Goal: Transaction & Acquisition: Book appointment/travel/reservation

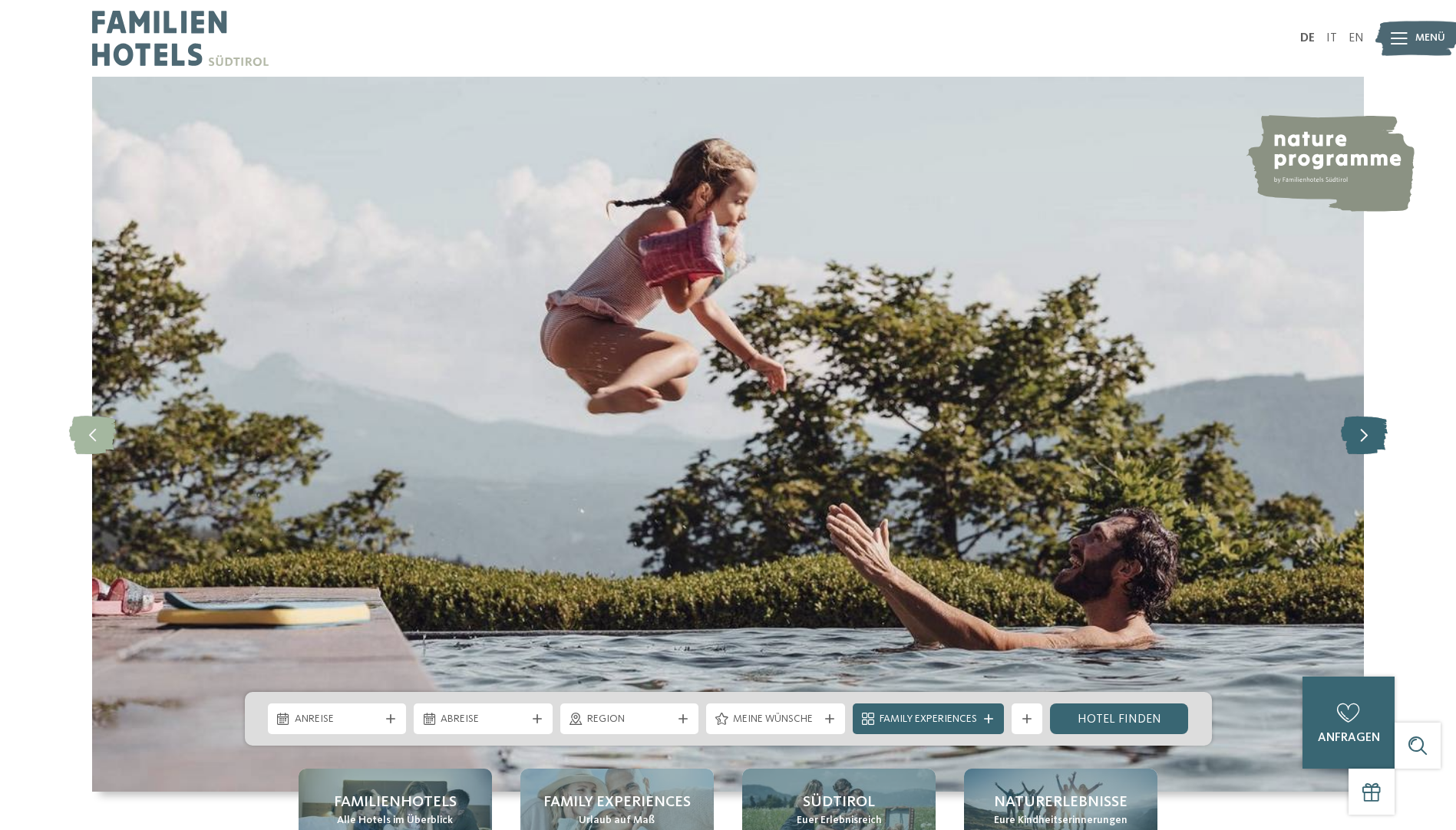
click at [1364, 441] on icon at bounding box center [1364, 434] width 47 height 38
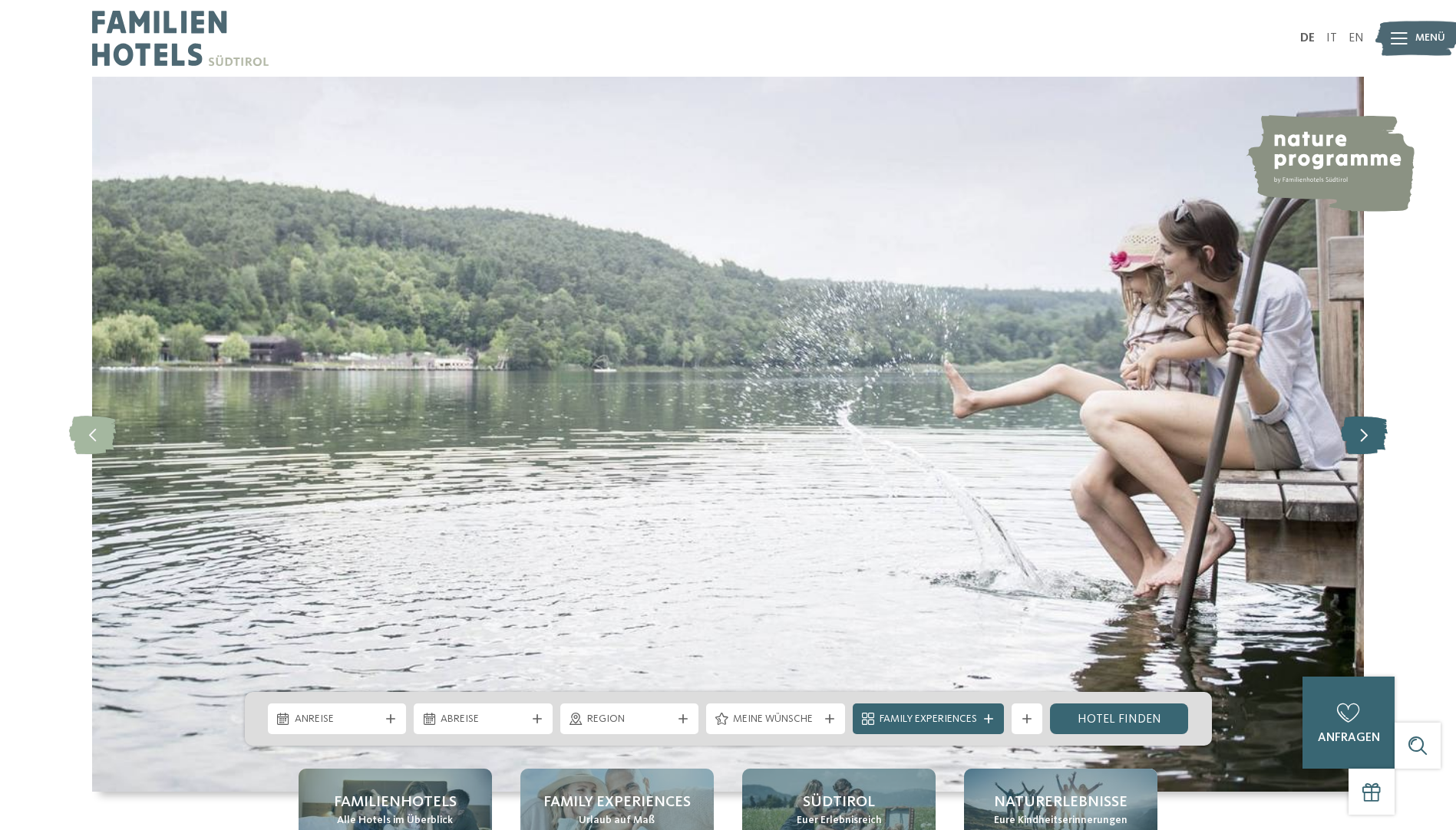
click at [1364, 441] on icon at bounding box center [1364, 434] width 47 height 38
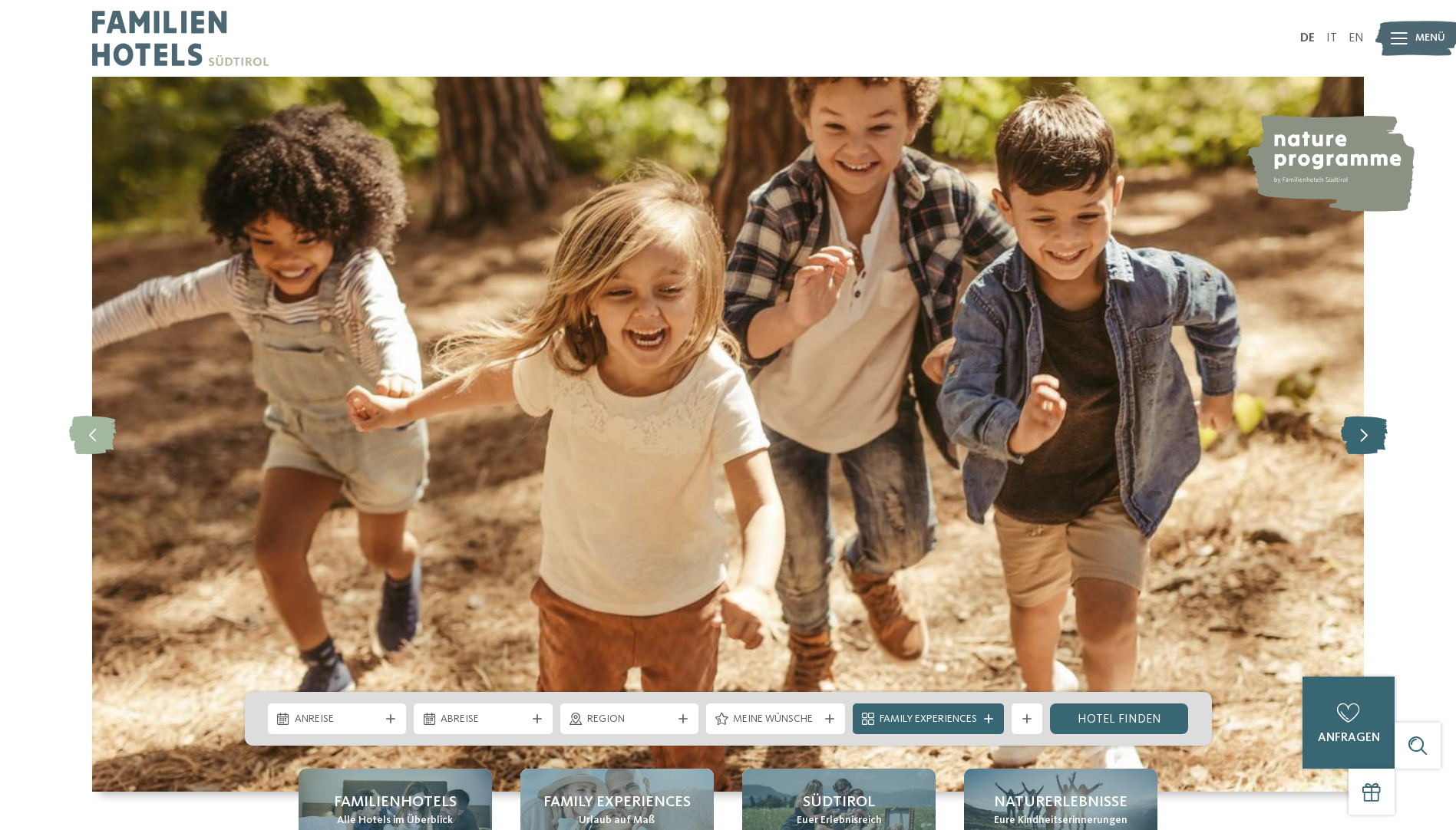
click at [1364, 441] on icon at bounding box center [1364, 434] width 47 height 38
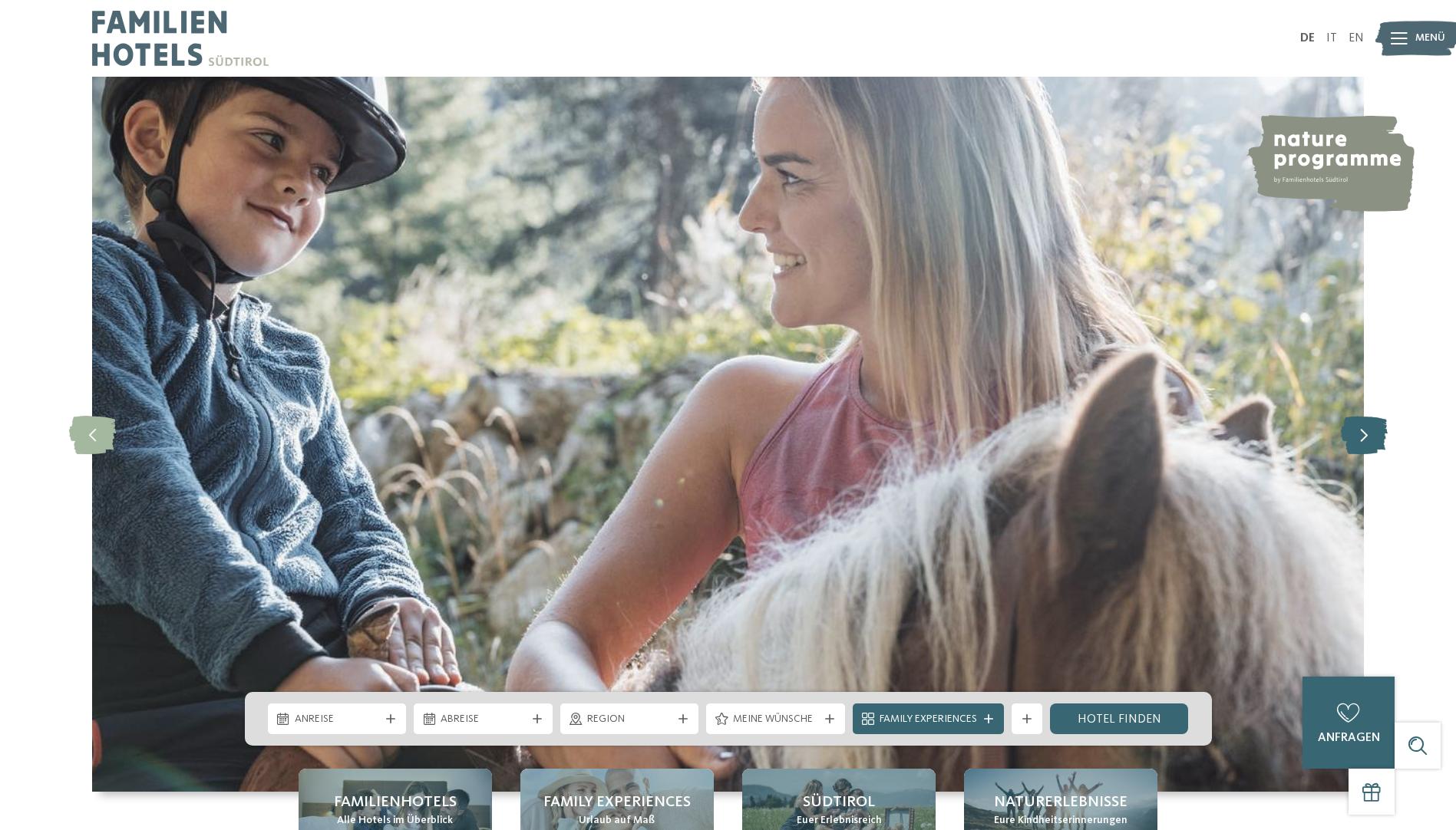
click at [1364, 441] on icon at bounding box center [1364, 434] width 47 height 38
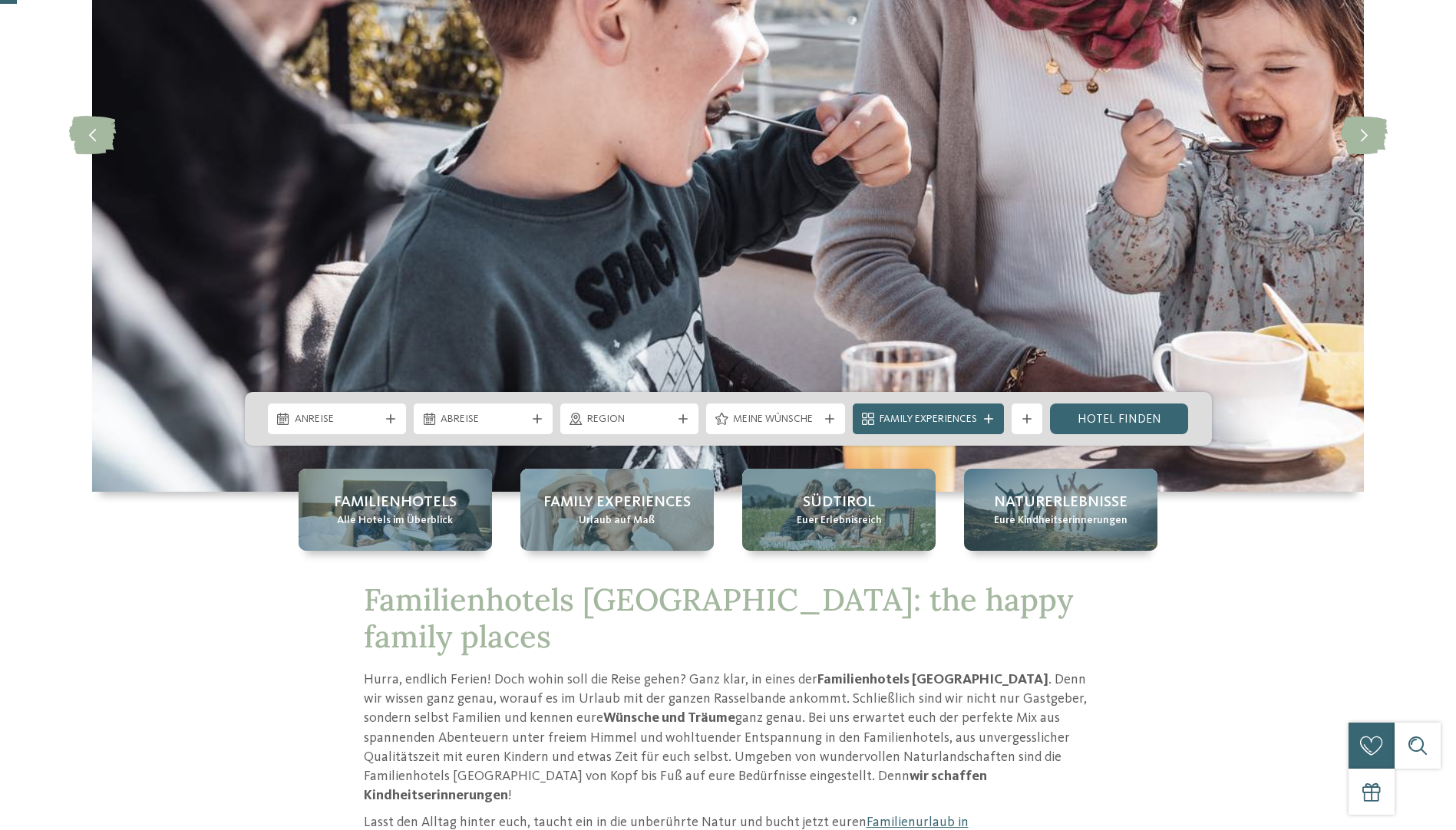
scroll to position [307, 0]
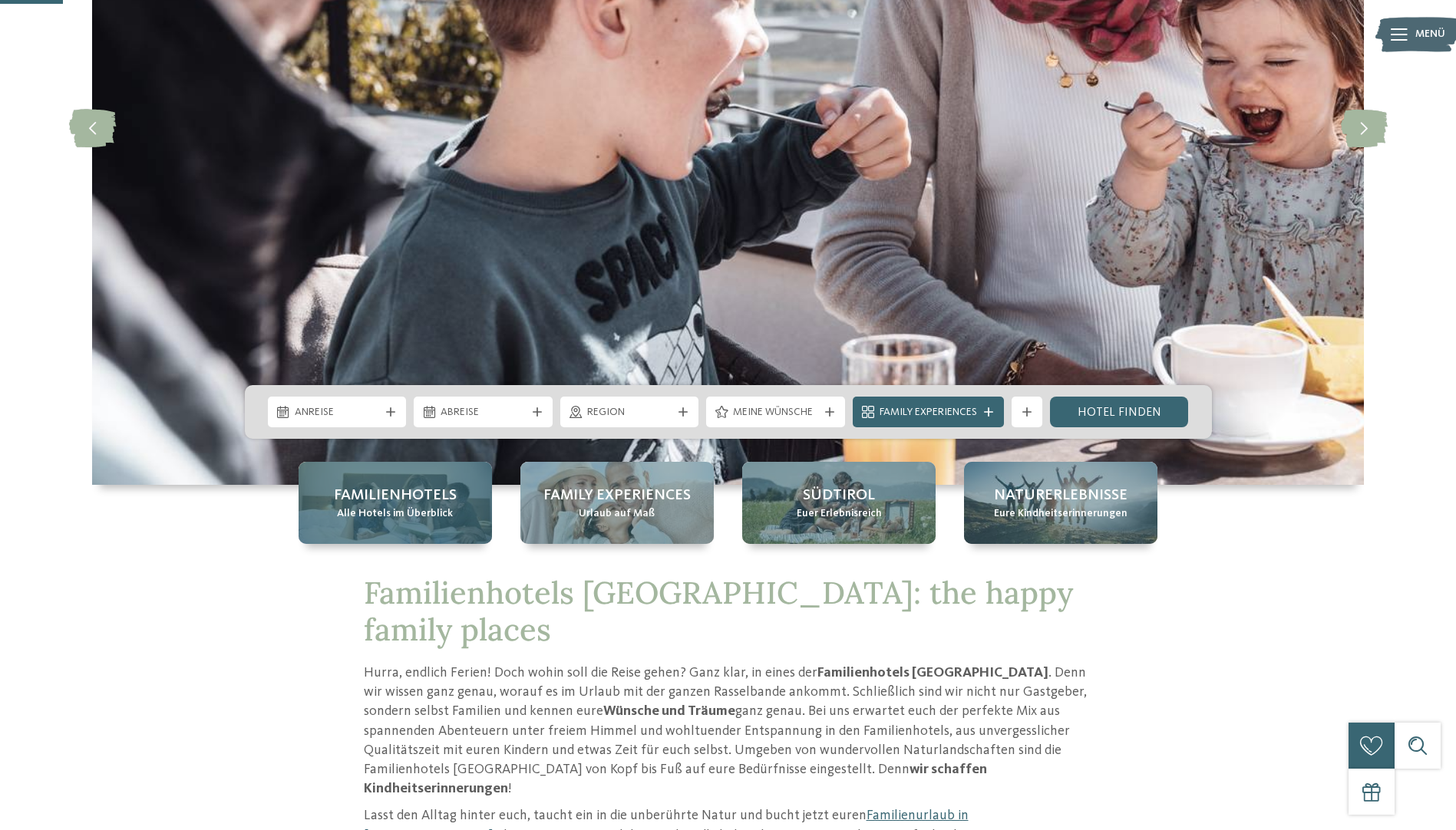
click at [470, 502] on div "Familienhotels Alle Hotels im Überblick" at bounding box center [396, 503] width 194 height 82
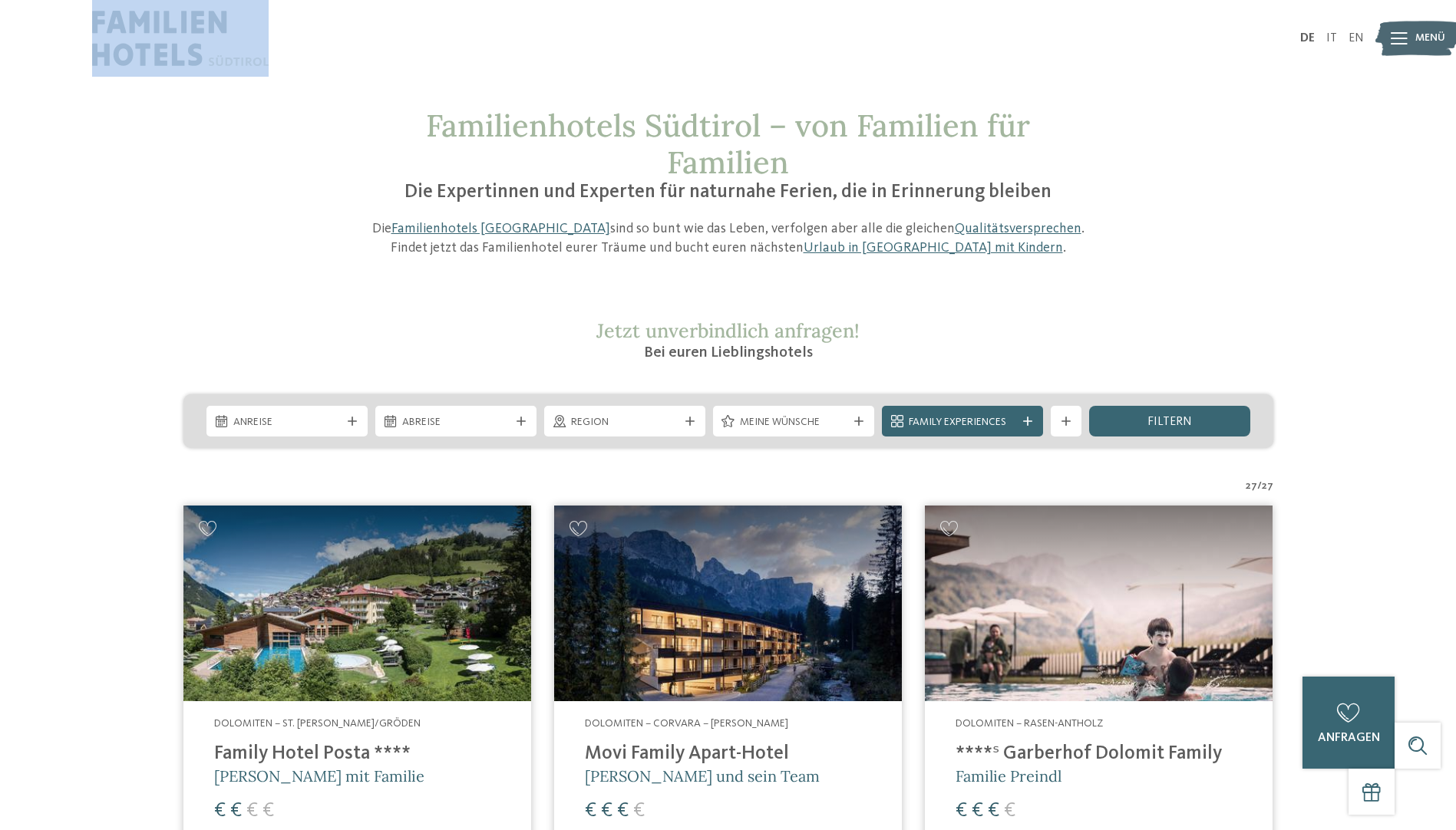
drag, startPoint x: 89, startPoint y: 15, endPoint x: 213, endPoint y: 52, distance: 129.4
click at [213, 52] on div "DE IT EN" at bounding box center [728, 38] width 1456 height 77
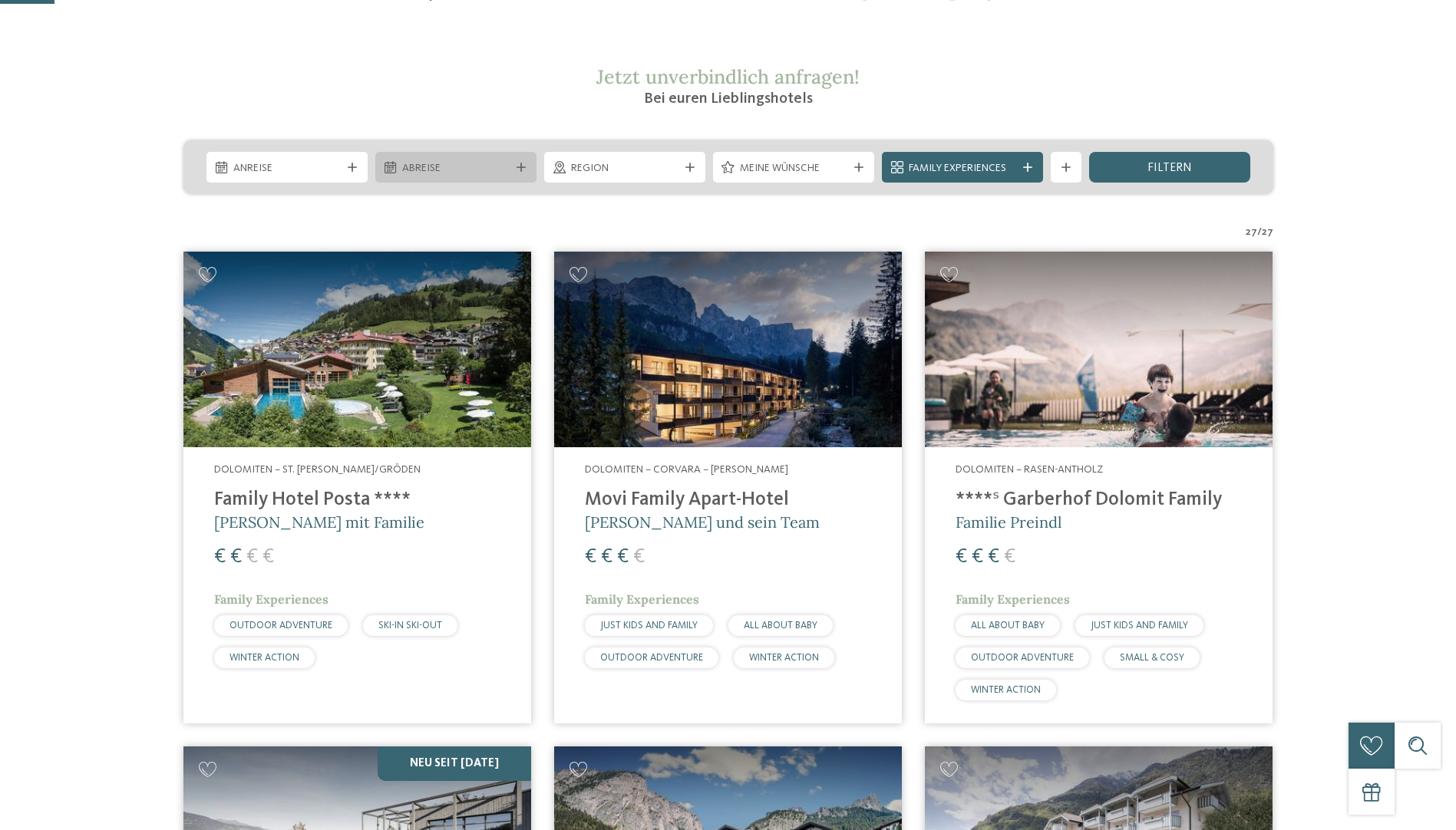
scroll to position [307, 0]
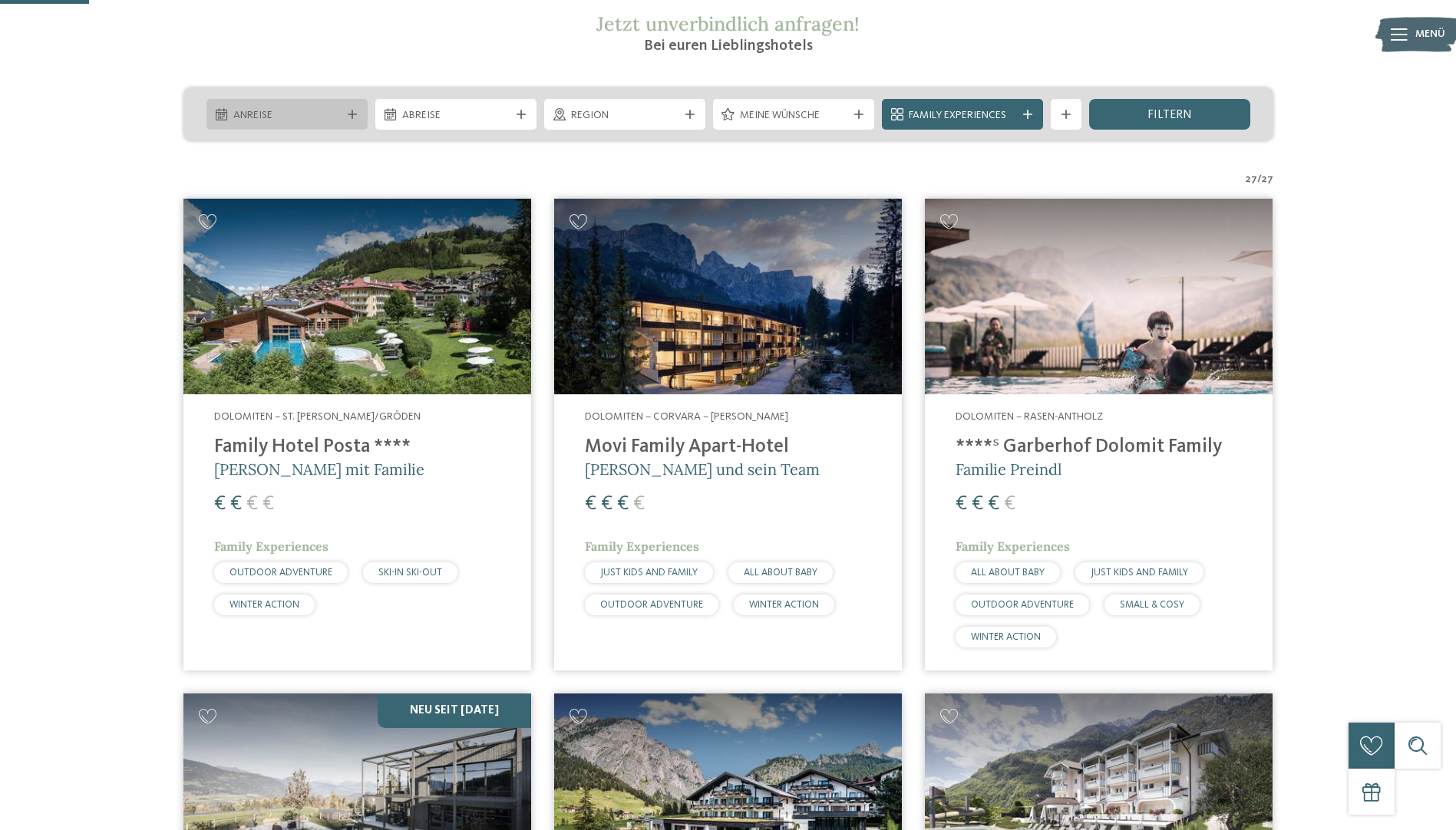
click at [347, 111] on icon at bounding box center [352, 114] width 10 height 10
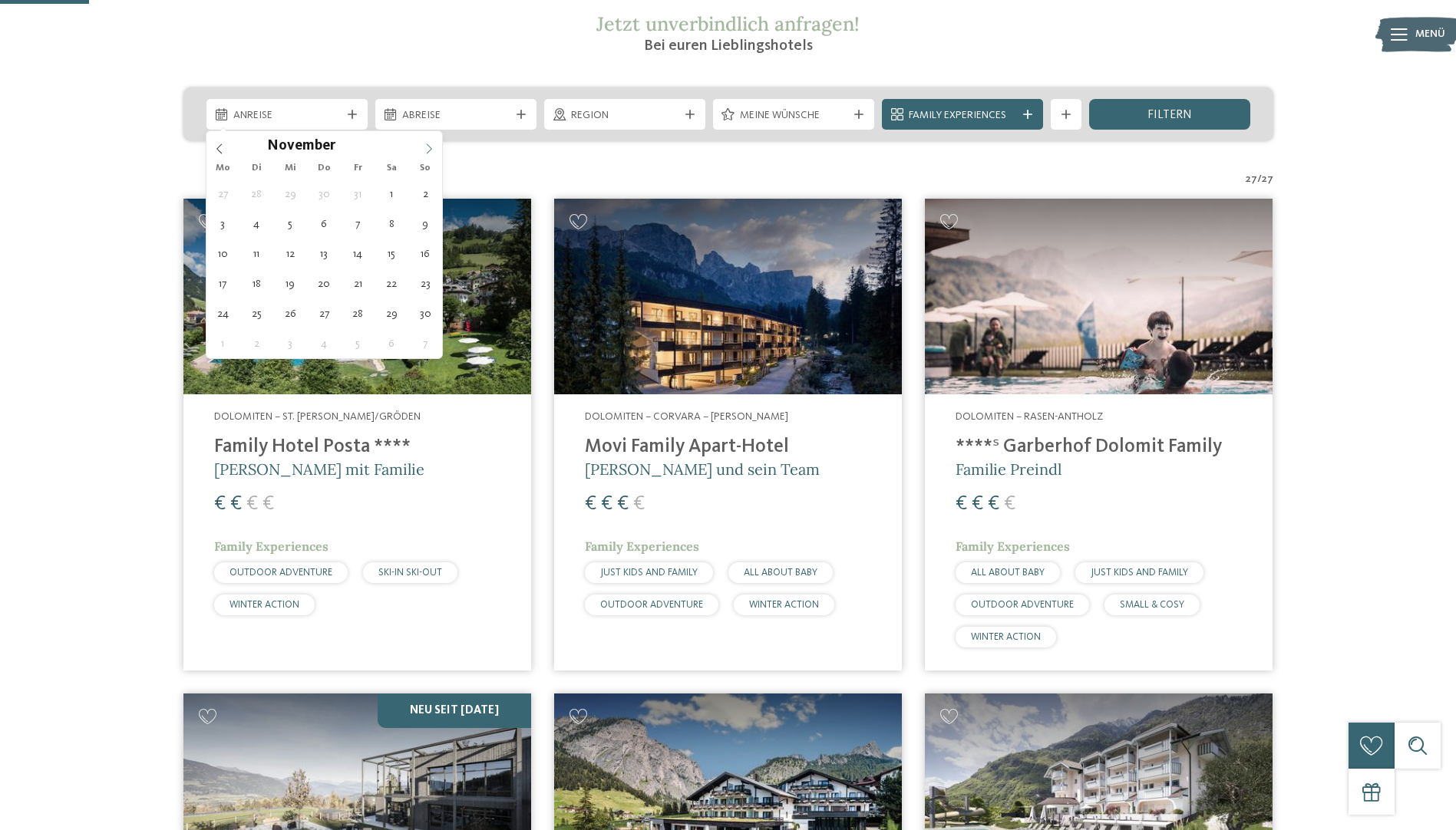
click at [423, 142] on span at bounding box center [429, 144] width 26 height 26
type input "****"
click at [423, 142] on span at bounding box center [429, 144] width 26 height 26
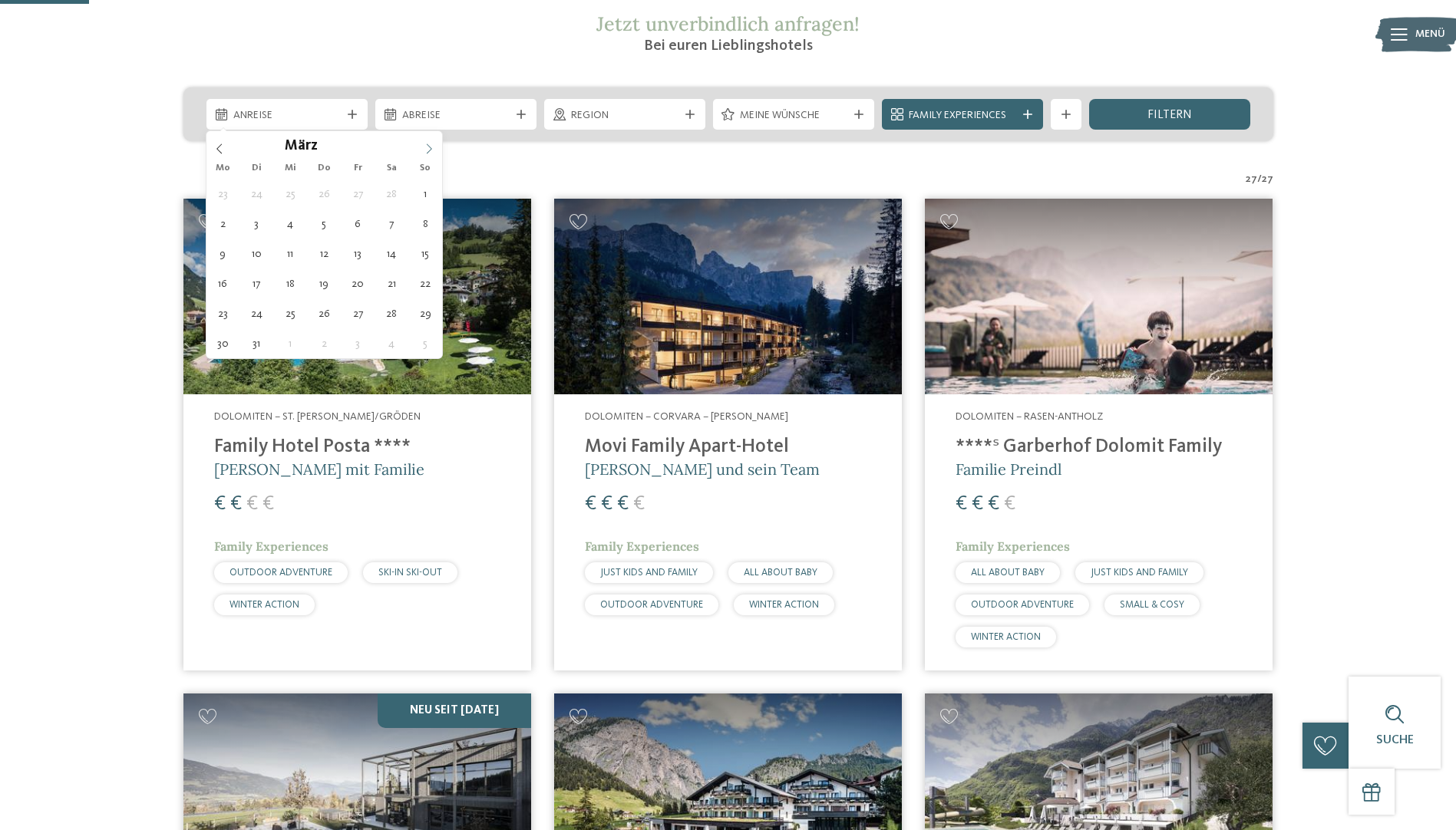
click at [423, 142] on span at bounding box center [429, 144] width 26 height 26
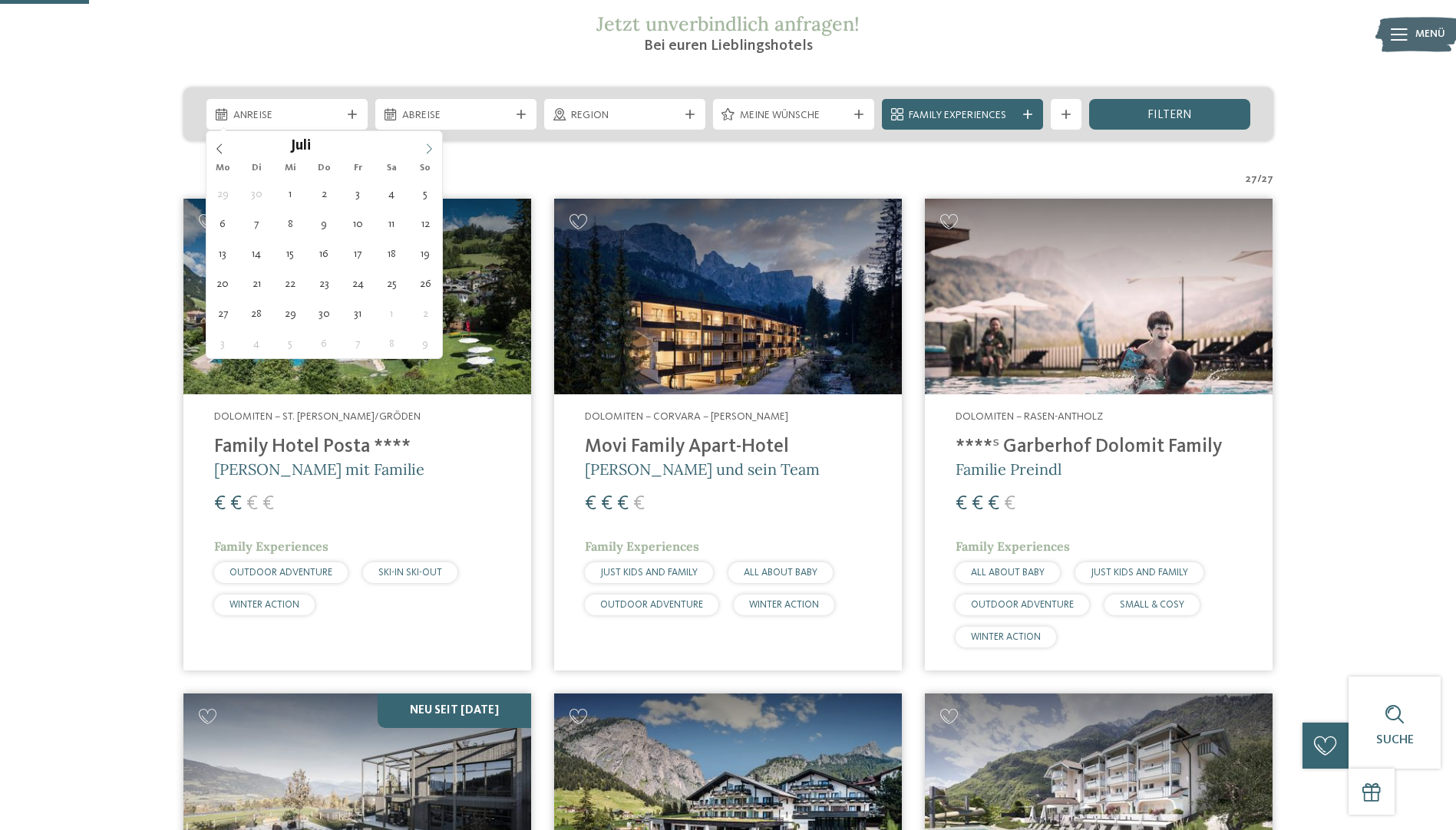
click at [423, 142] on span at bounding box center [429, 144] width 26 height 26
type div "17.08.2026"
type input "****"
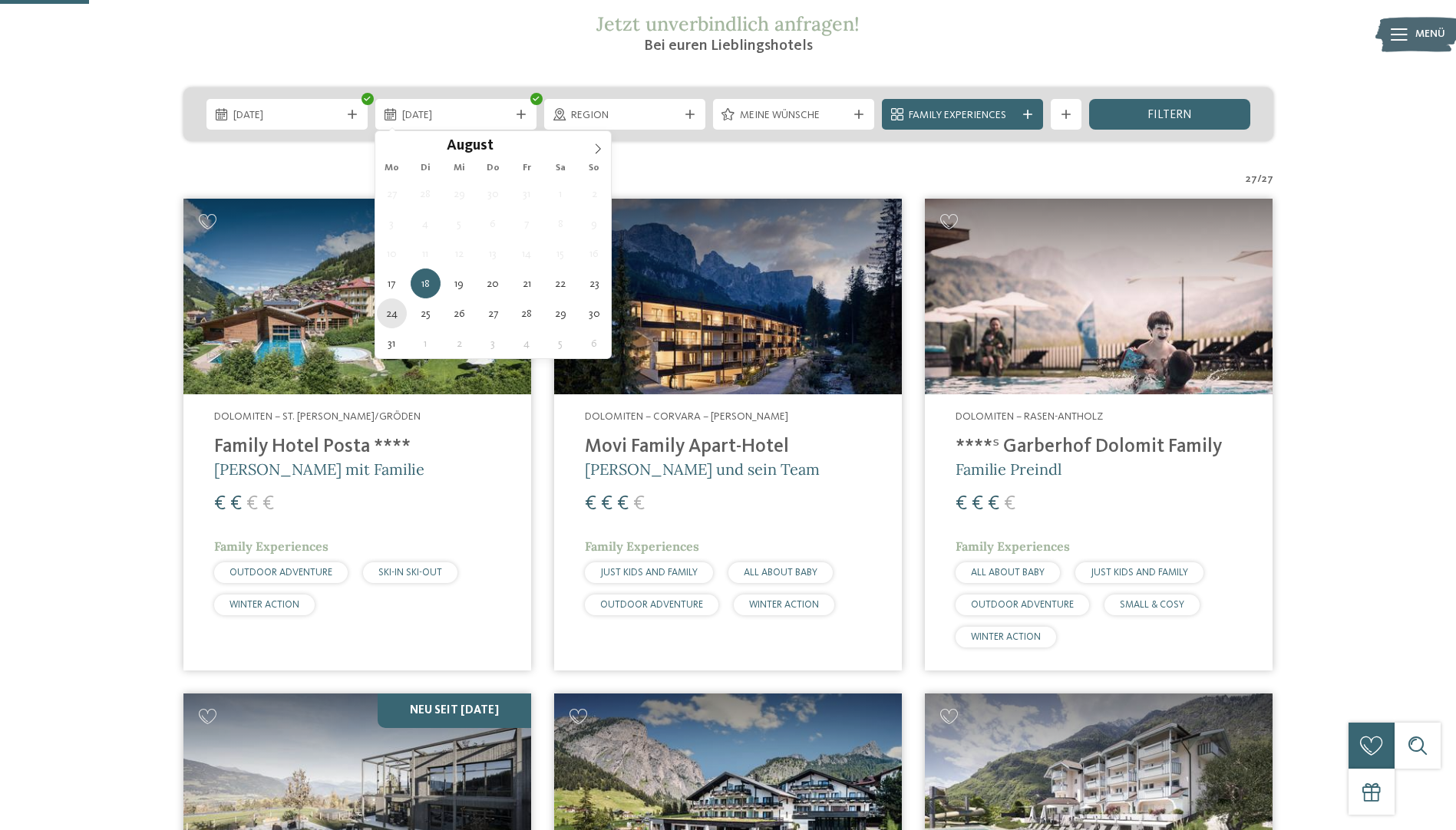
type div "24.08.2026"
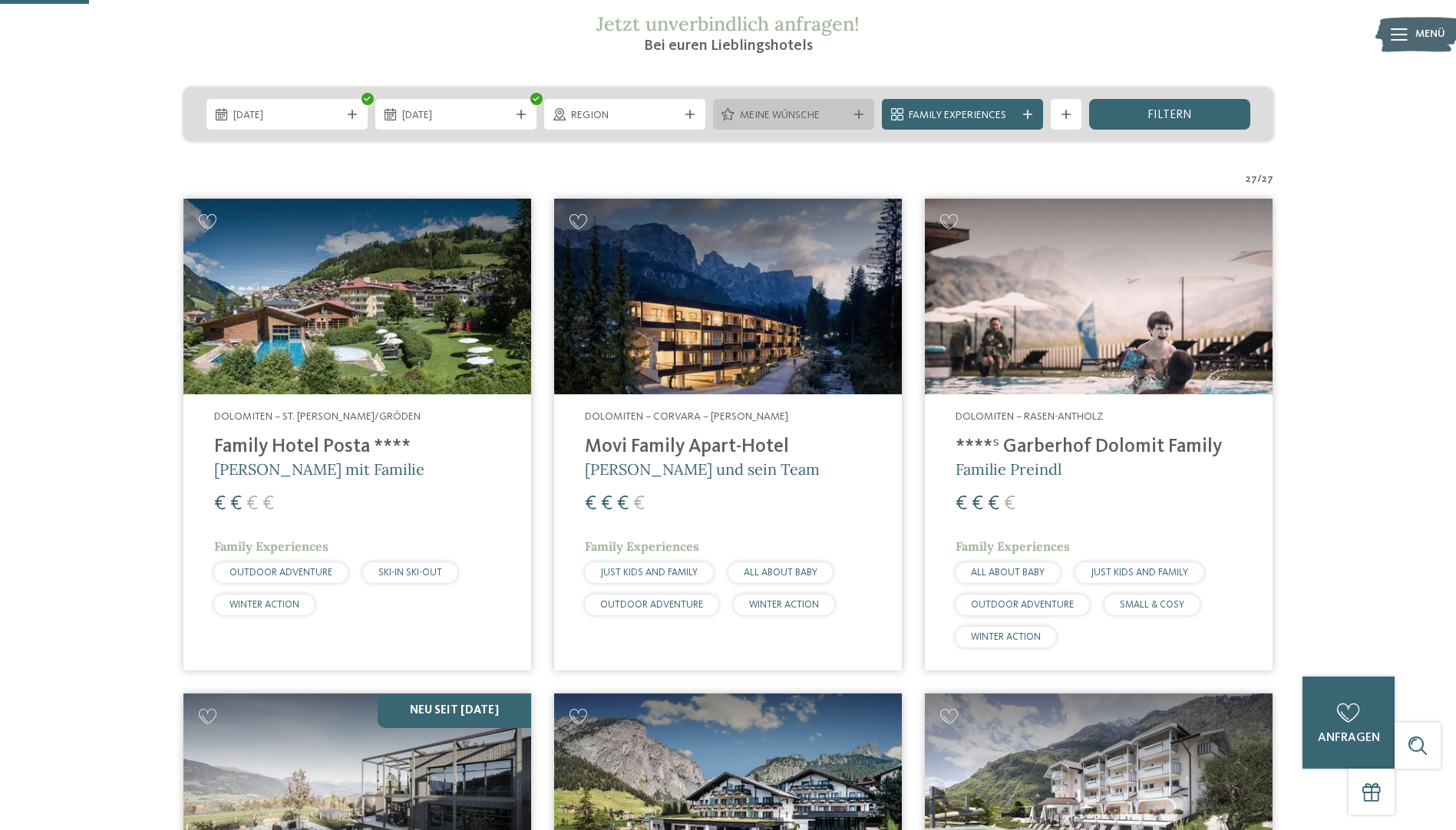
click at [849, 115] on div "Meine Wünsche" at bounding box center [793, 115] width 115 height 17
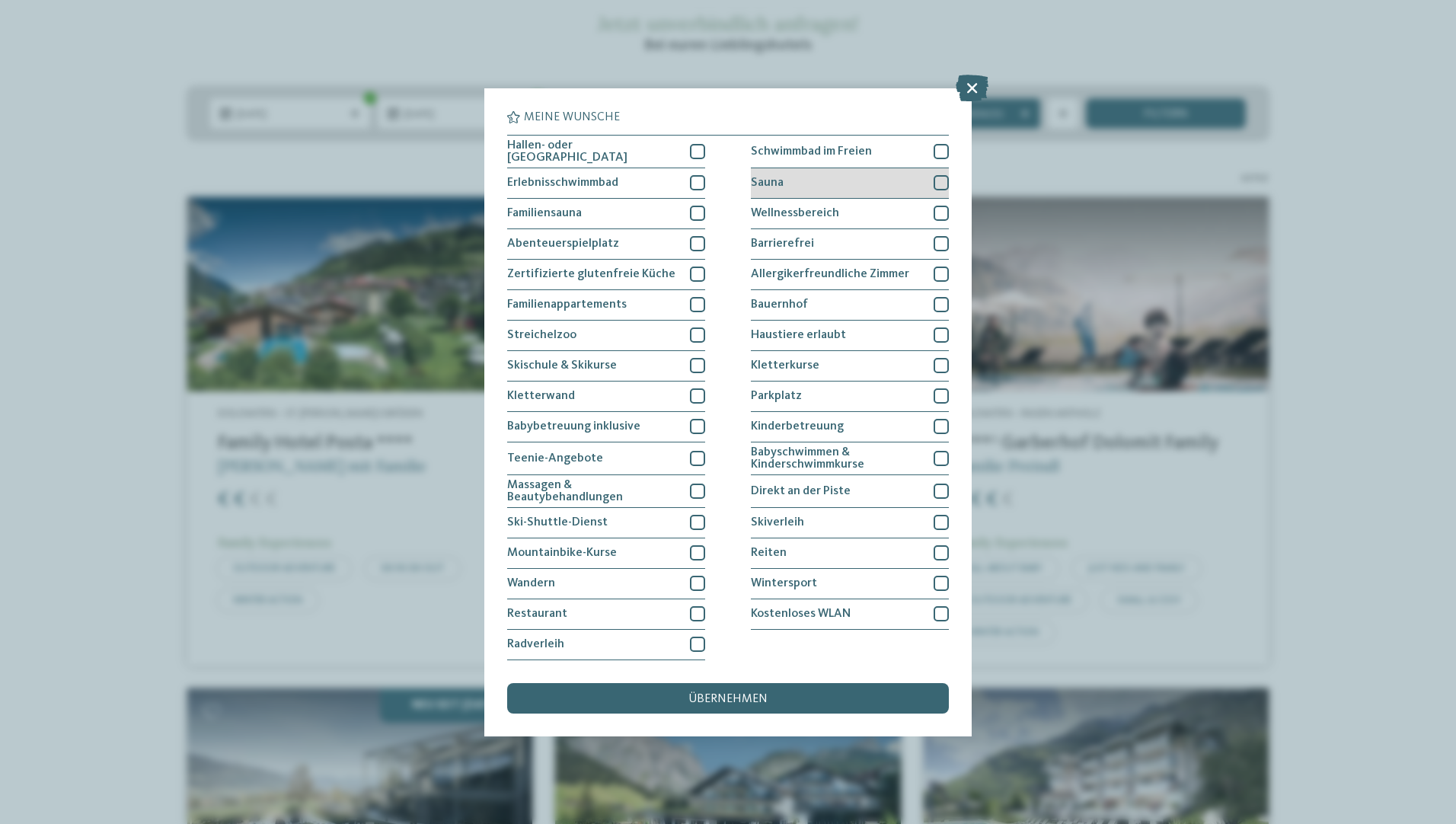
drag, startPoint x: 936, startPoint y: 179, endPoint x: 926, endPoint y: 182, distance: 10.4
click at [936, 180] on div at bounding box center [941, 183] width 15 height 15
click at [972, 89] on icon at bounding box center [972, 87] width 33 height 27
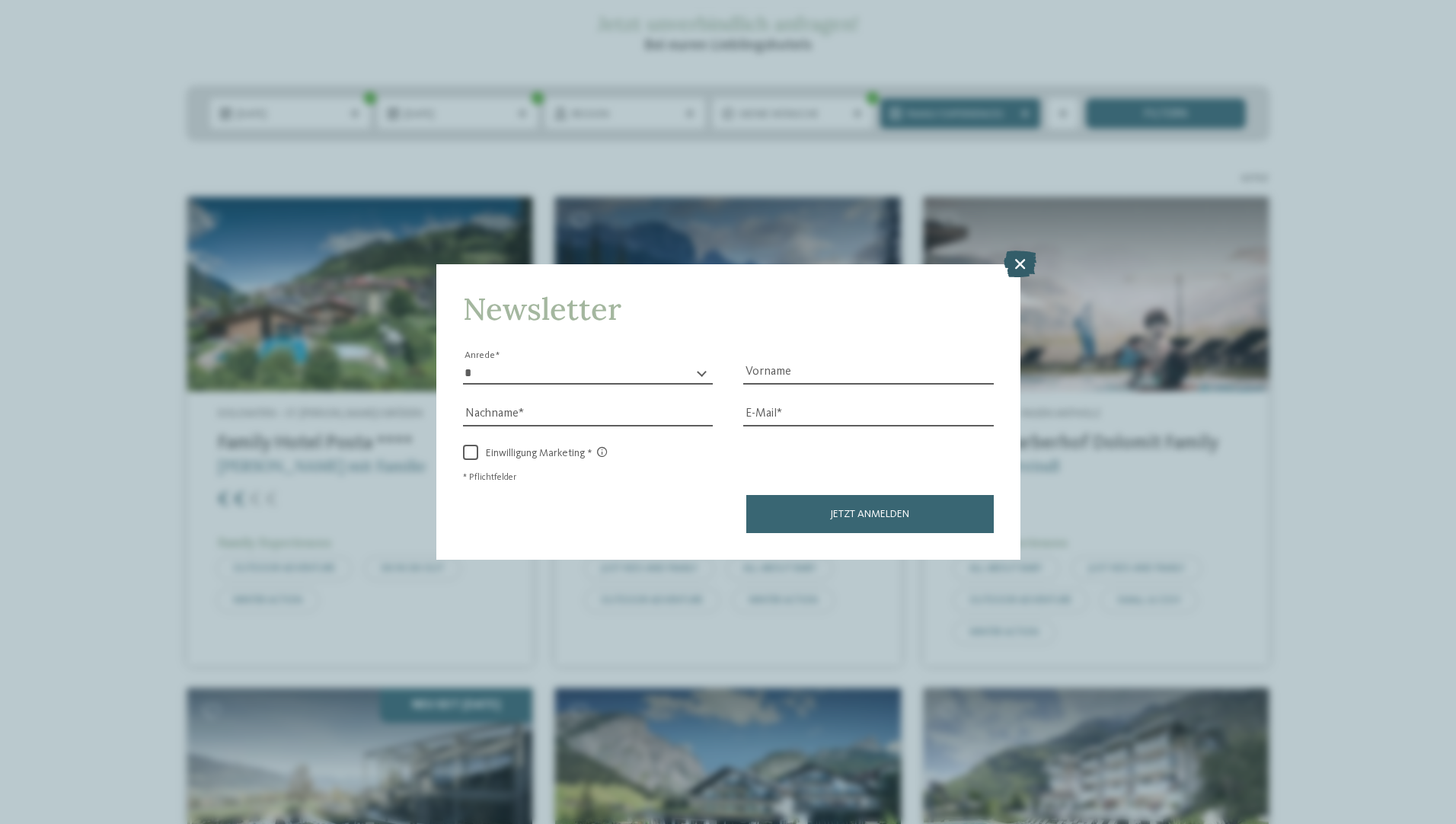
click at [1017, 262] on icon at bounding box center [1020, 262] width 33 height 27
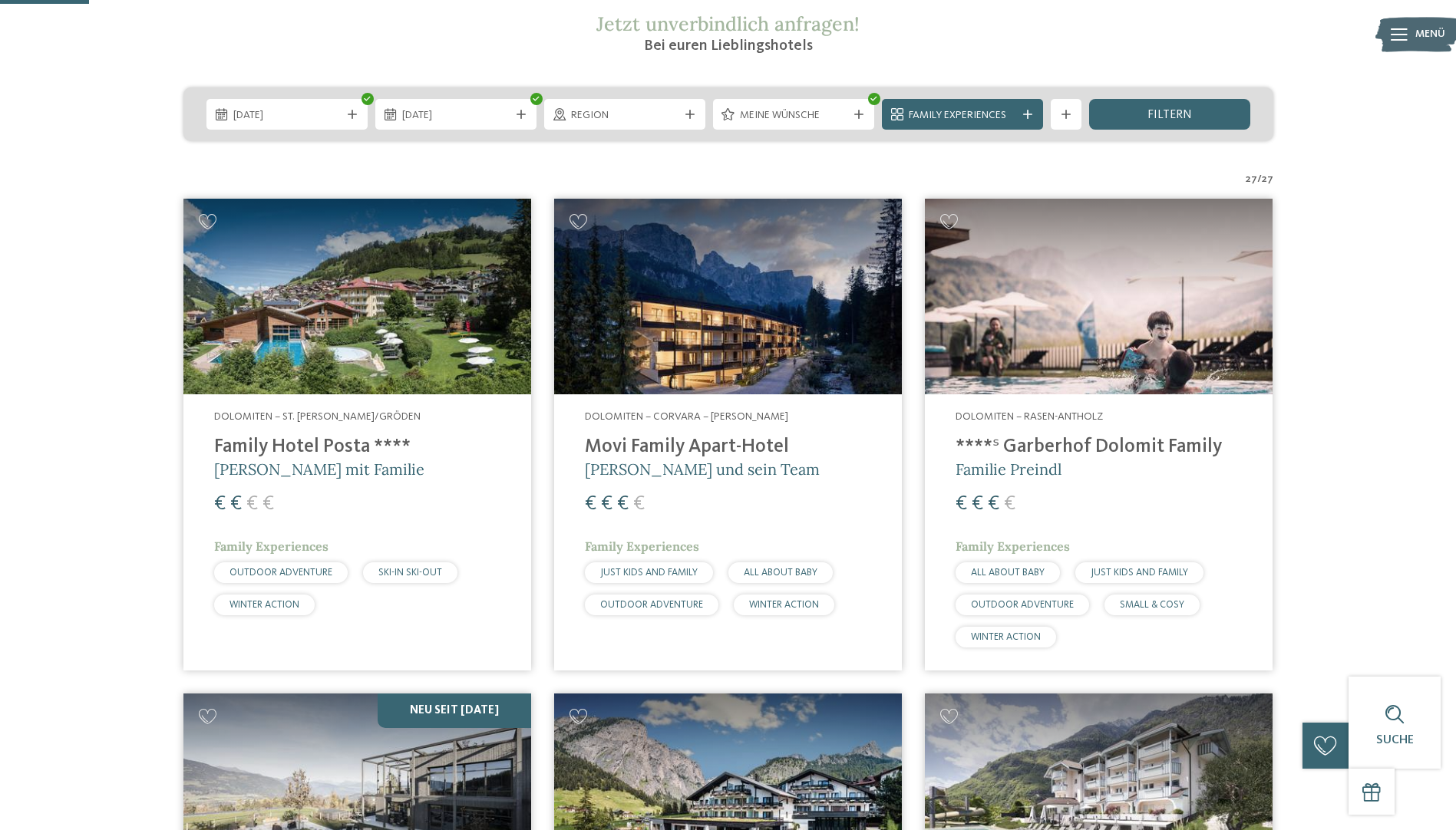
click at [717, 394] on link "Dolomiten – Corvara – Alta Badia Movi Family Apart-Hotel Andrea Varallo und sei…" at bounding box center [728, 434] width 347 height 472
click at [1148, 122] on div "filtern" at bounding box center [1170, 115] width 162 height 31
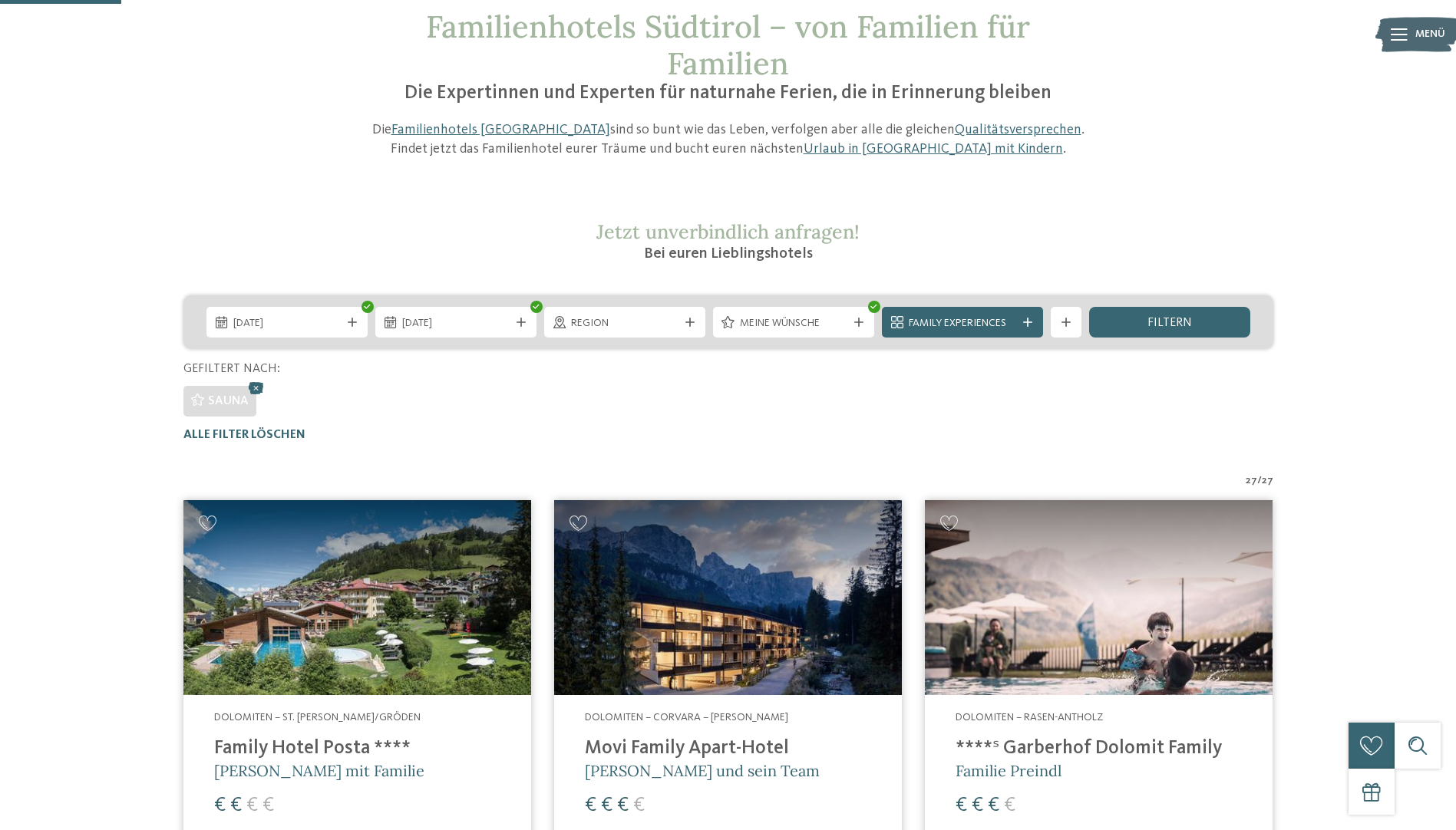
scroll to position [0, 0]
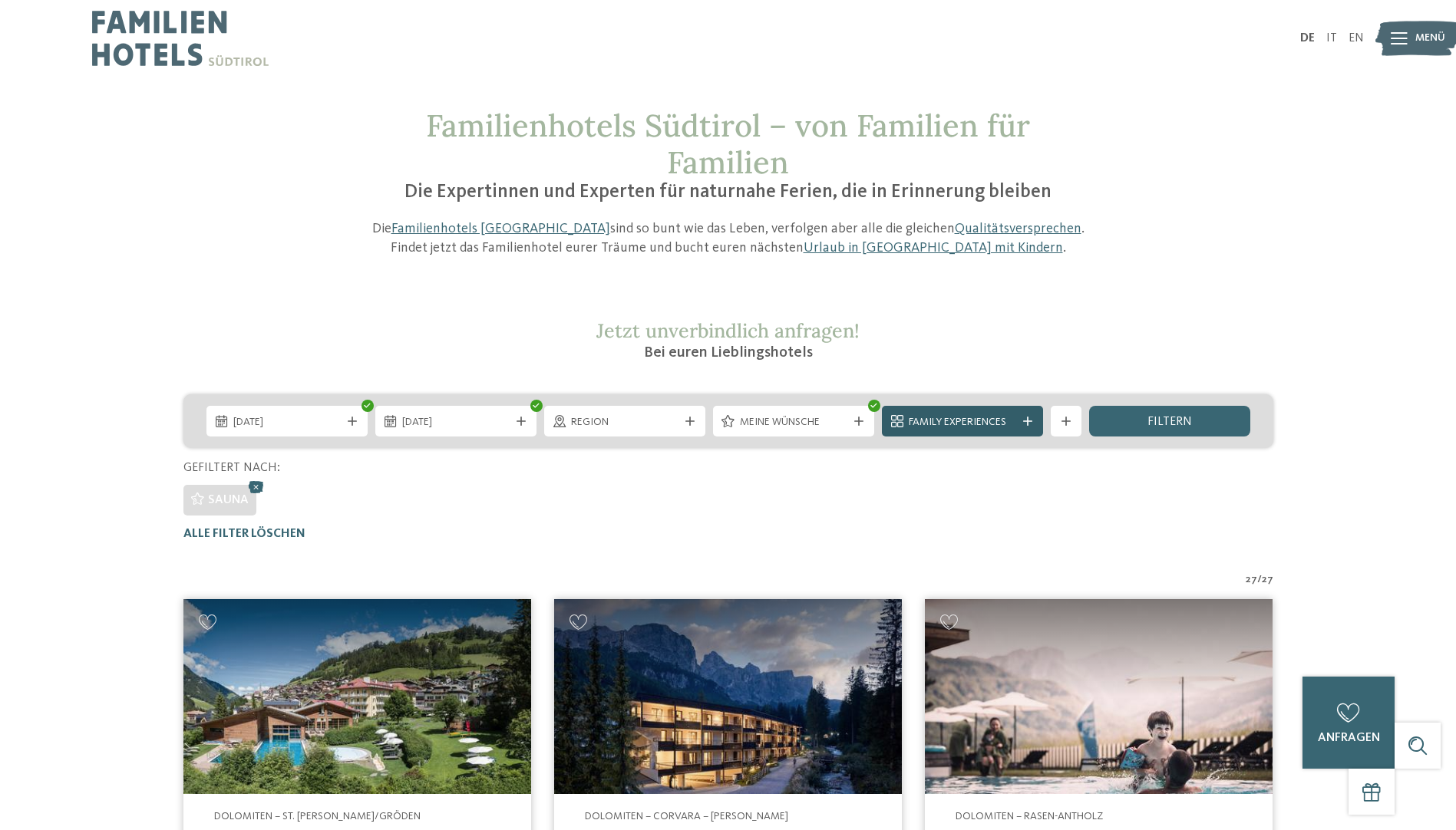
click at [1001, 420] on span "Family Experiences" at bounding box center [963, 423] width 107 height 16
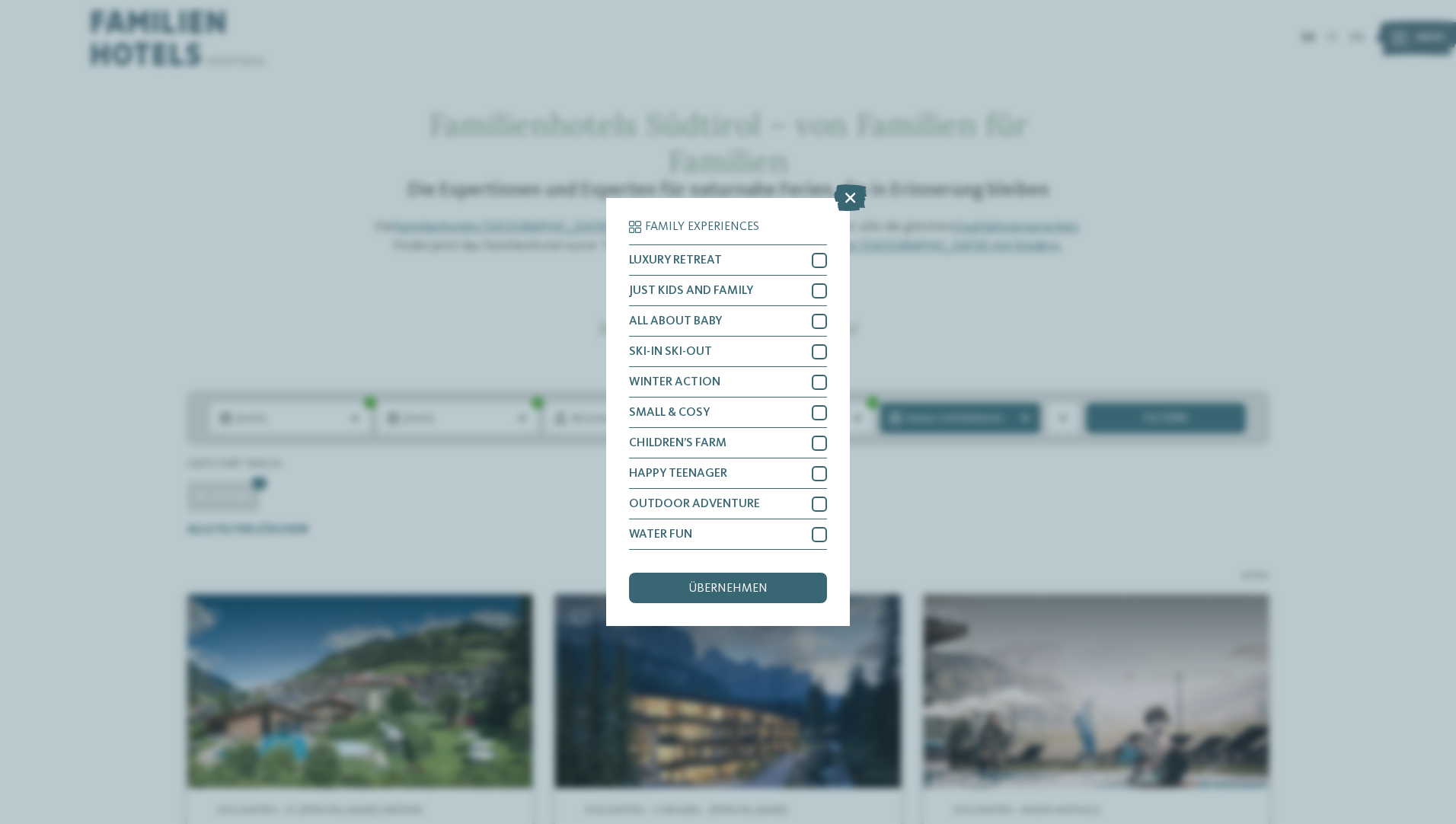
click at [849, 190] on icon at bounding box center [850, 197] width 33 height 27
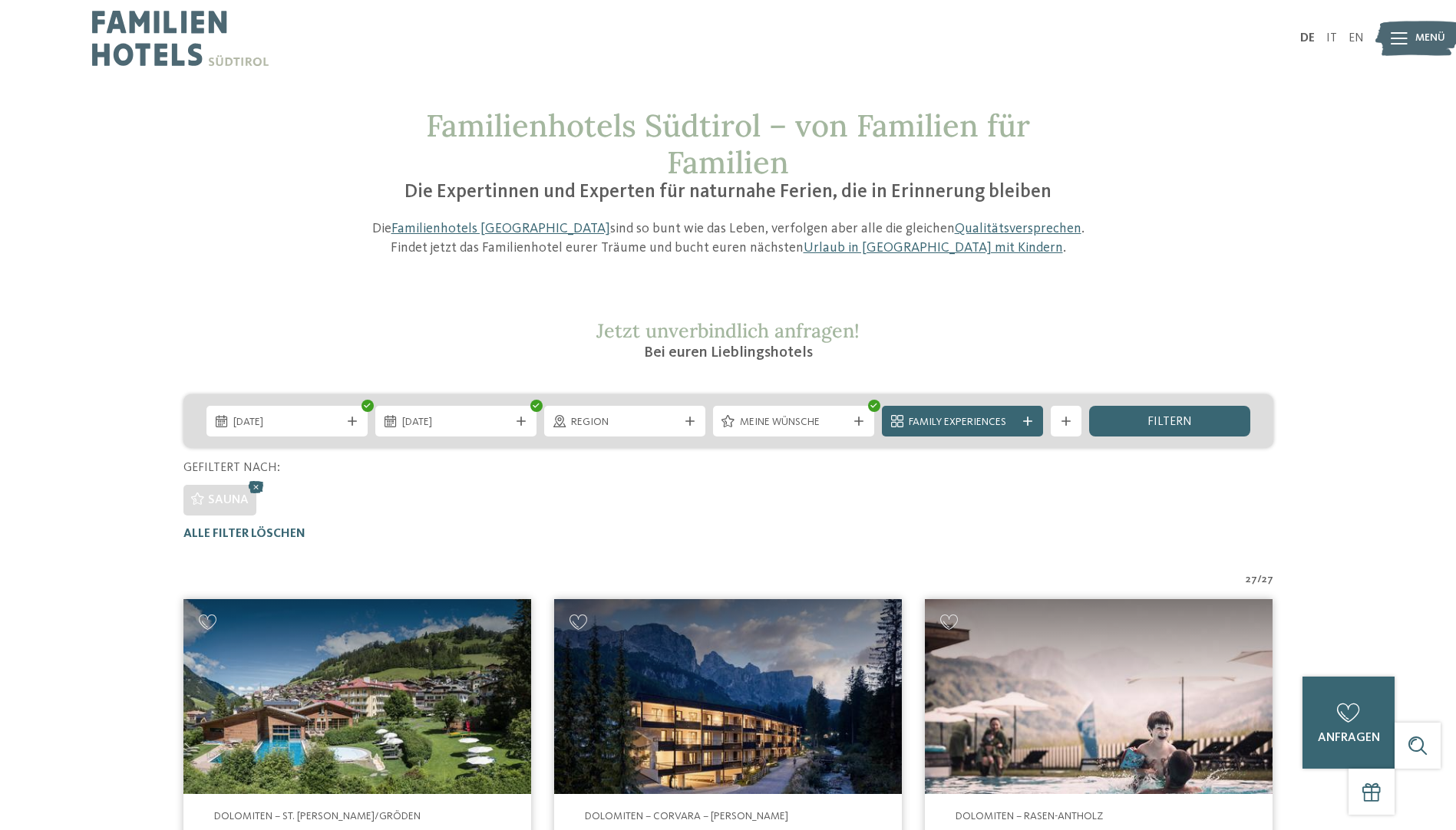
click at [1059, 421] on div at bounding box center [1066, 421] width 16 height 10
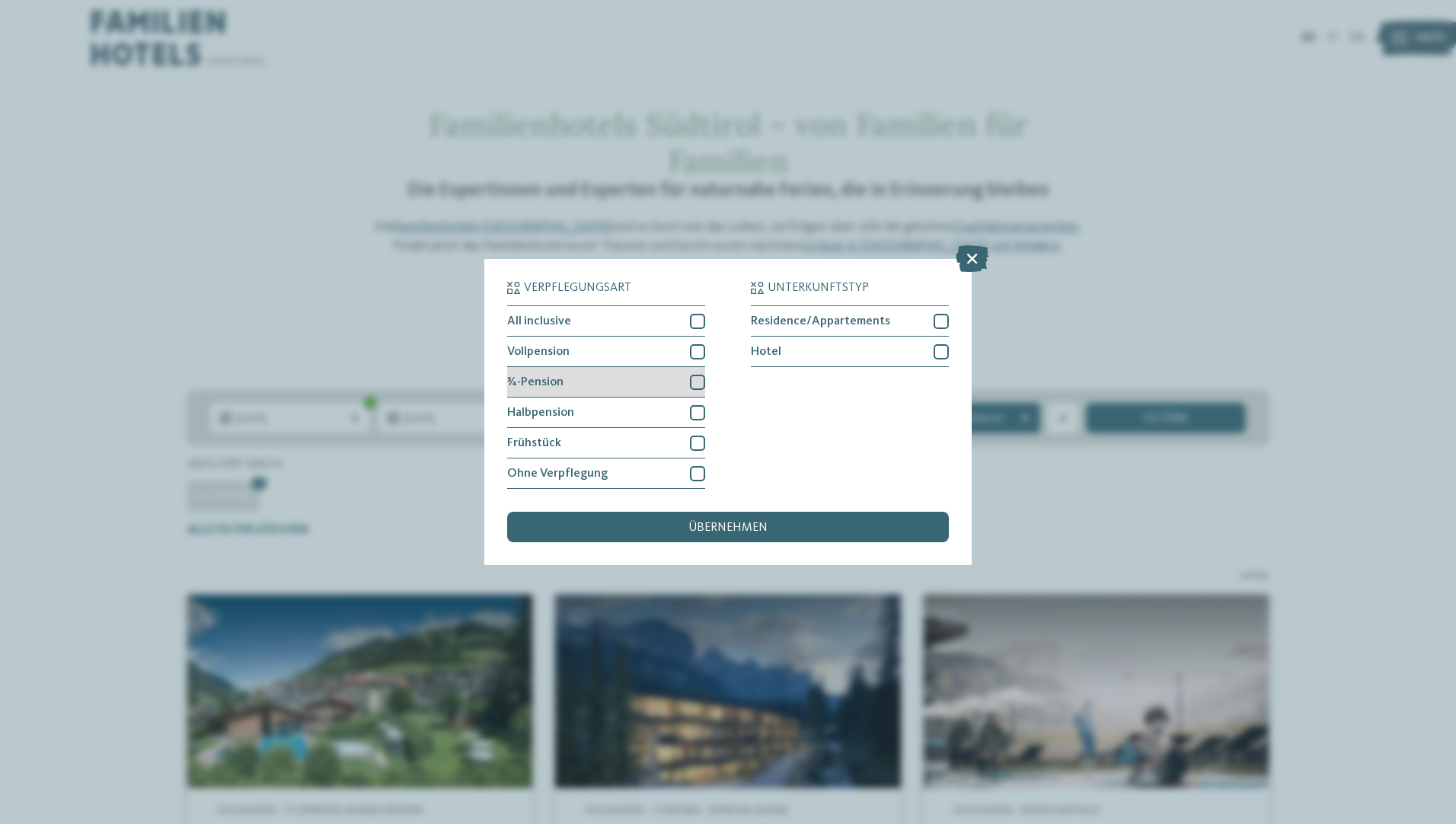
click at [694, 387] on div at bounding box center [698, 382] width 15 height 15
click at [780, 522] on div "übernehmen" at bounding box center [728, 527] width 441 height 31
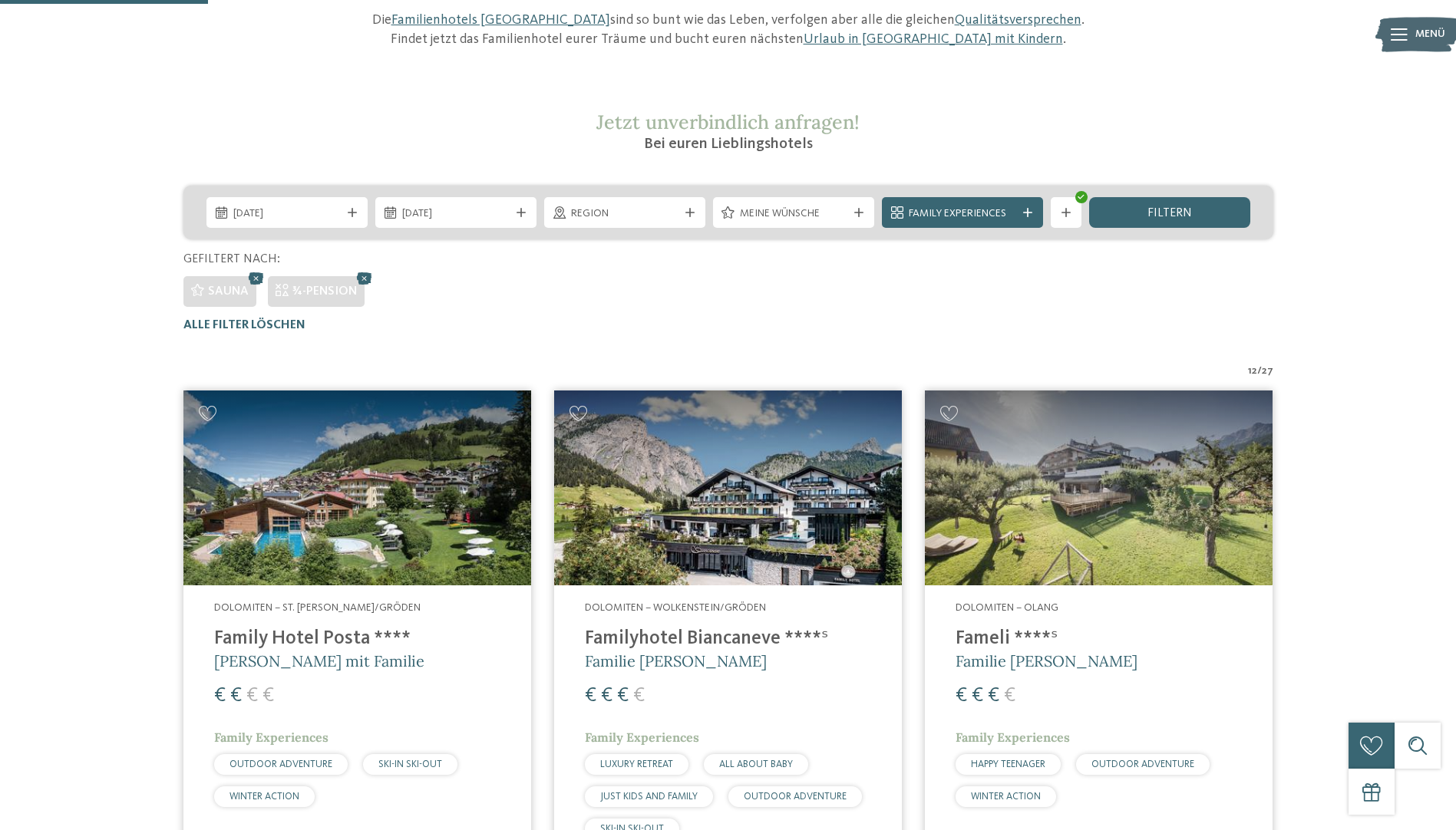
scroll to position [196, 0]
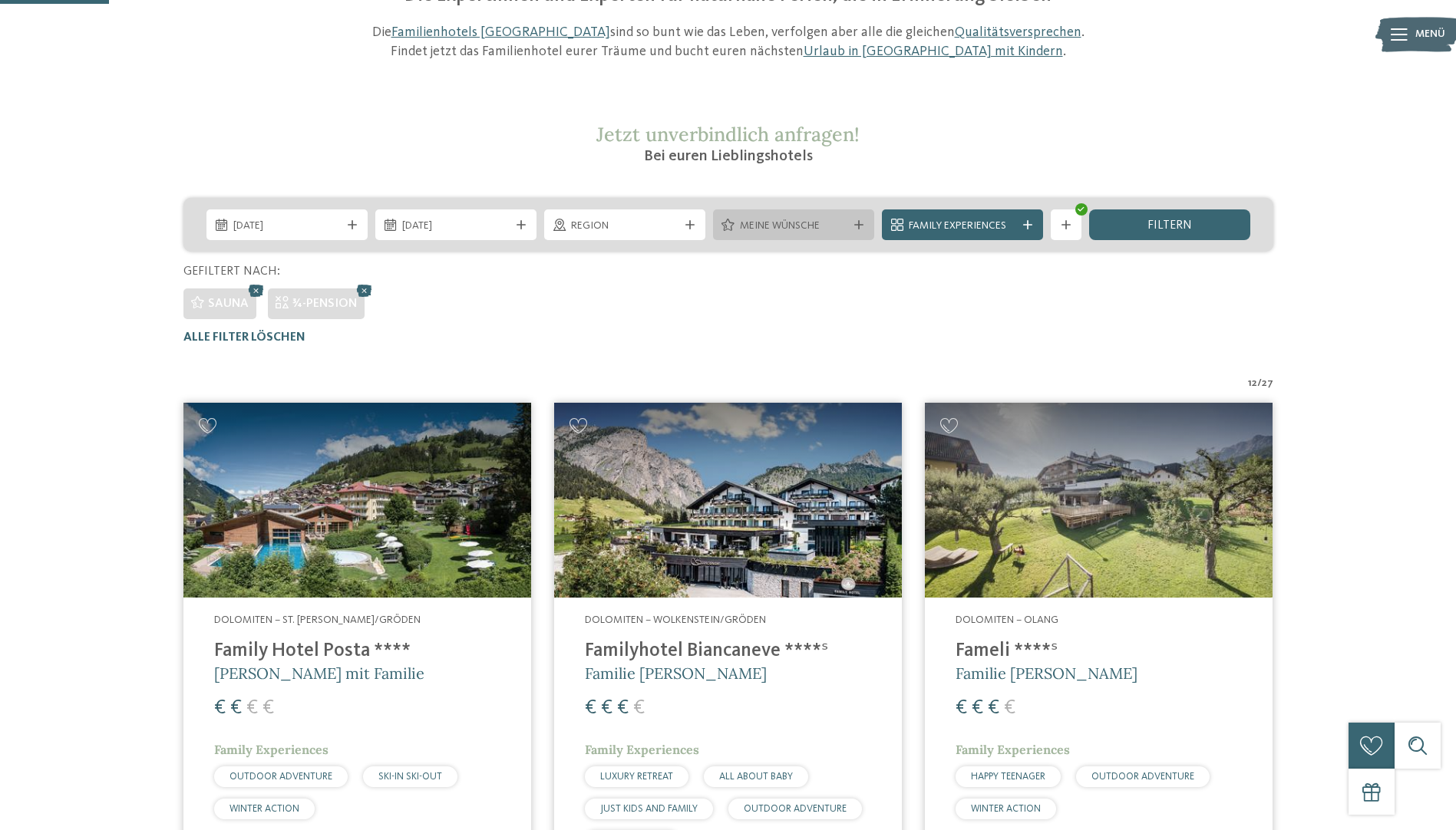
click at [835, 231] on span "Meine Wünsche" at bounding box center [793, 226] width 107 height 16
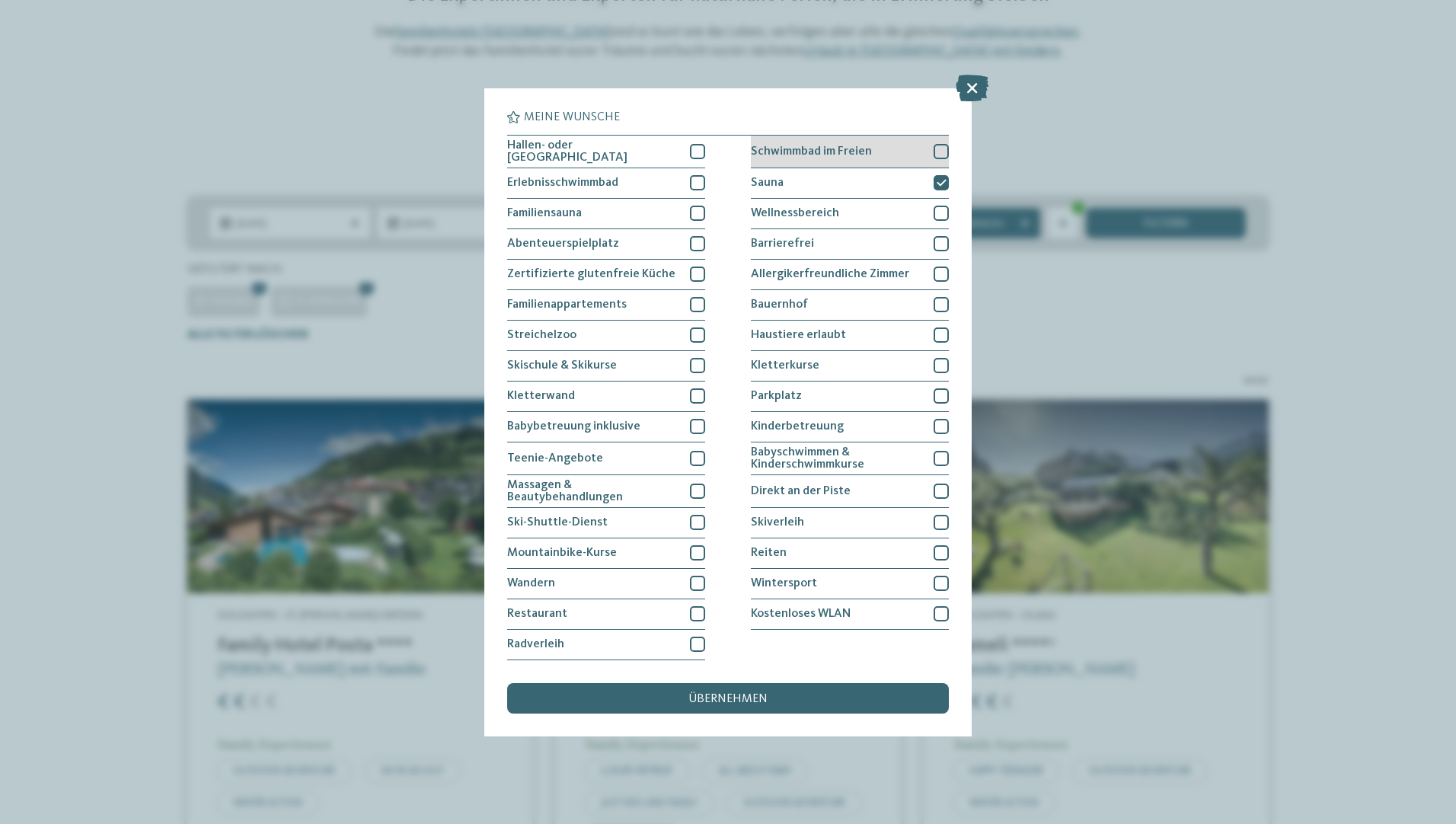
click at [821, 150] on span "Schwimmbad im Freien" at bounding box center [811, 152] width 121 height 12
click at [676, 699] on div "übernehmen" at bounding box center [728, 699] width 441 height 31
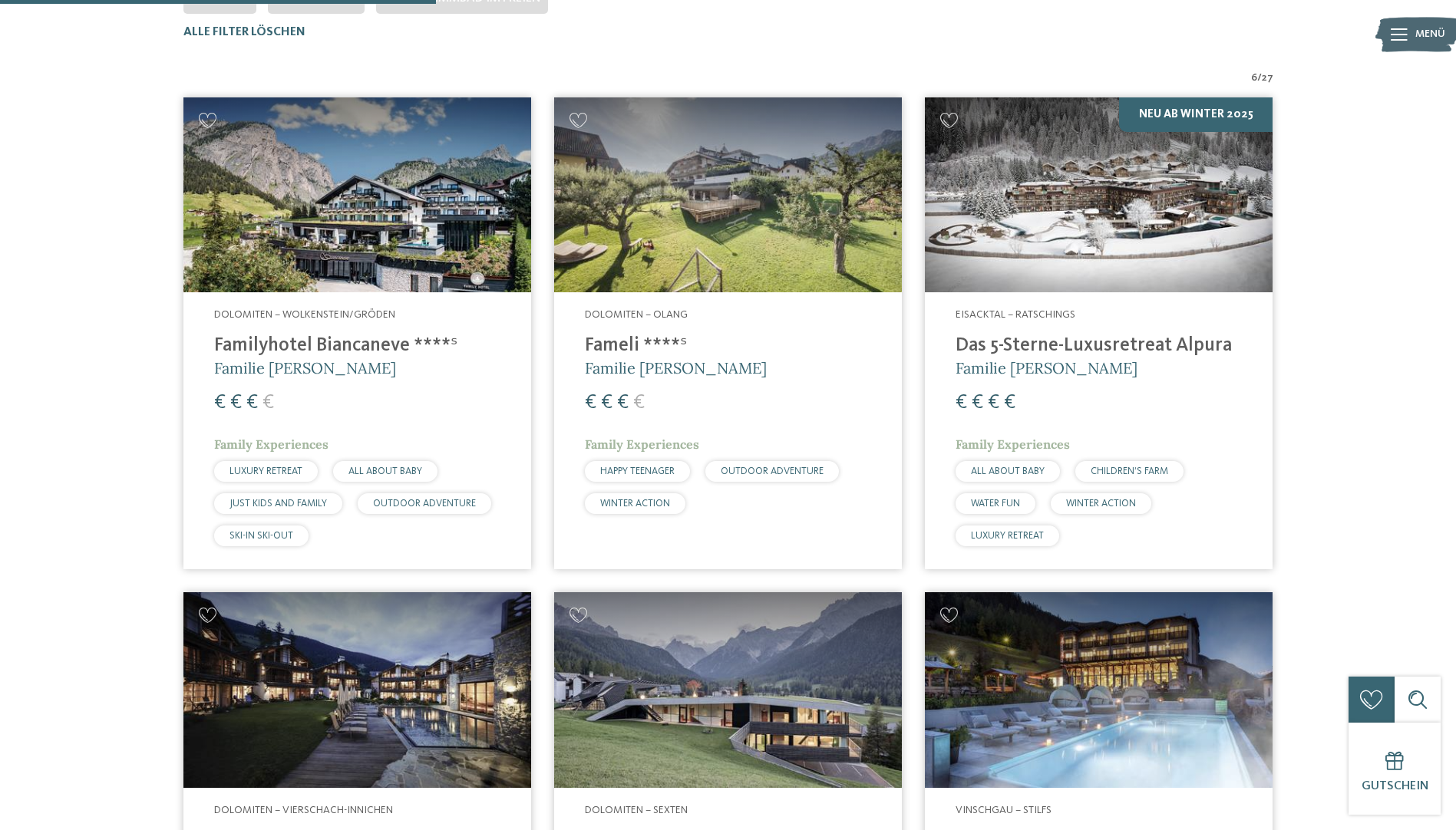
scroll to position [504, 0]
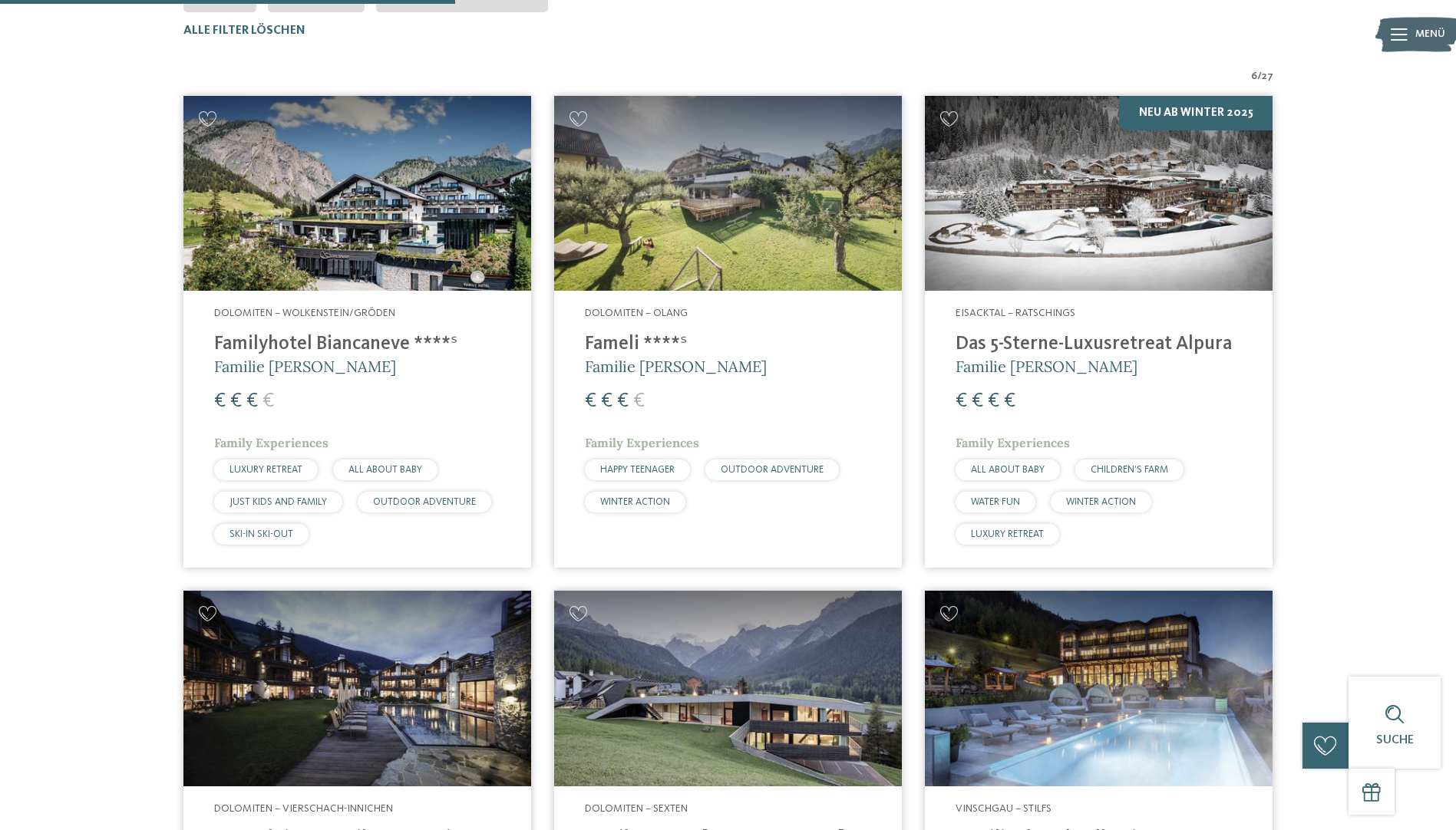
click at [1037, 352] on h4 "Das 5-Sterne-Luxusretreat Alpura" at bounding box center [1098, 345] width 286 height 23
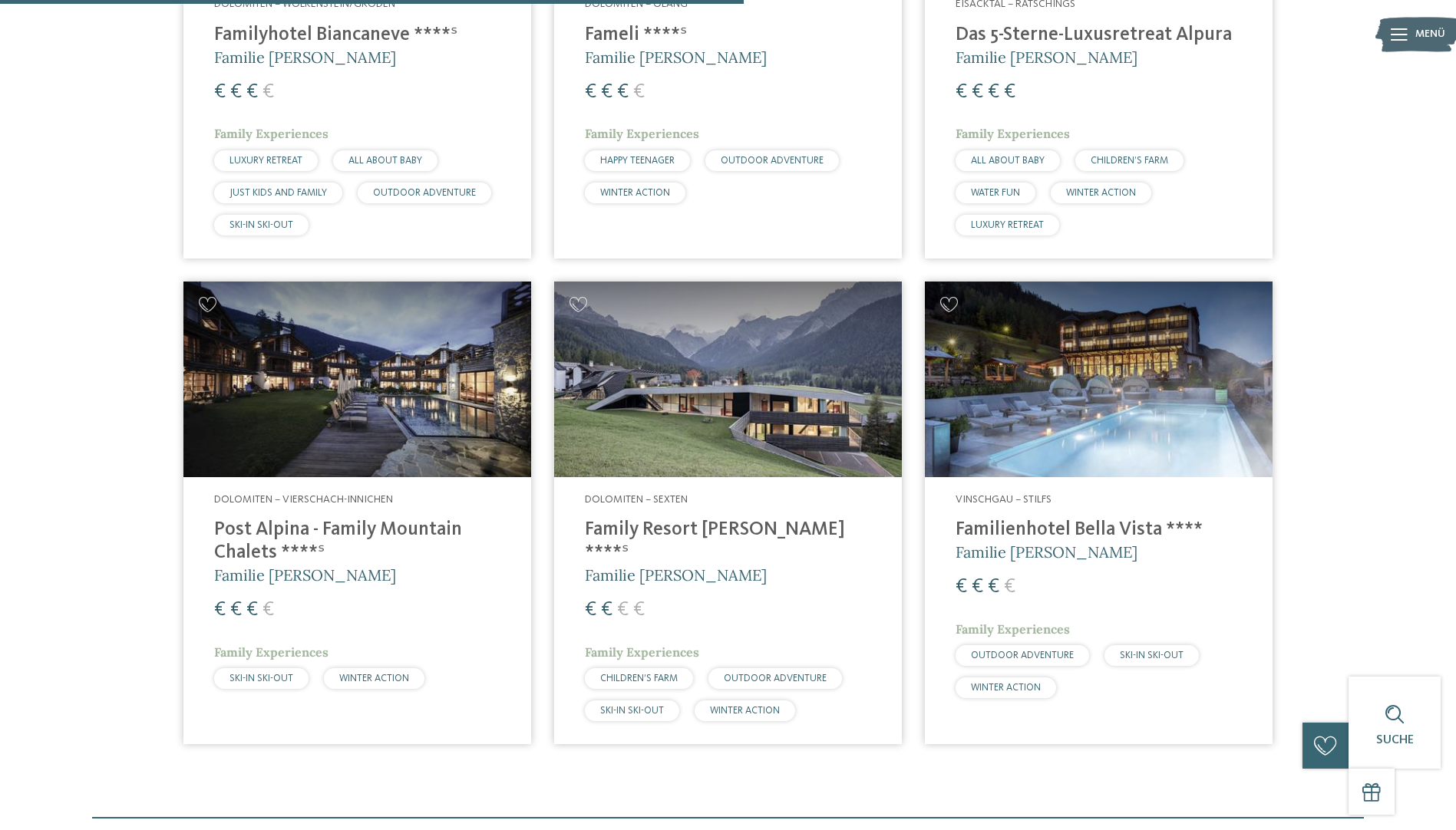
scroll to position [810, 0]
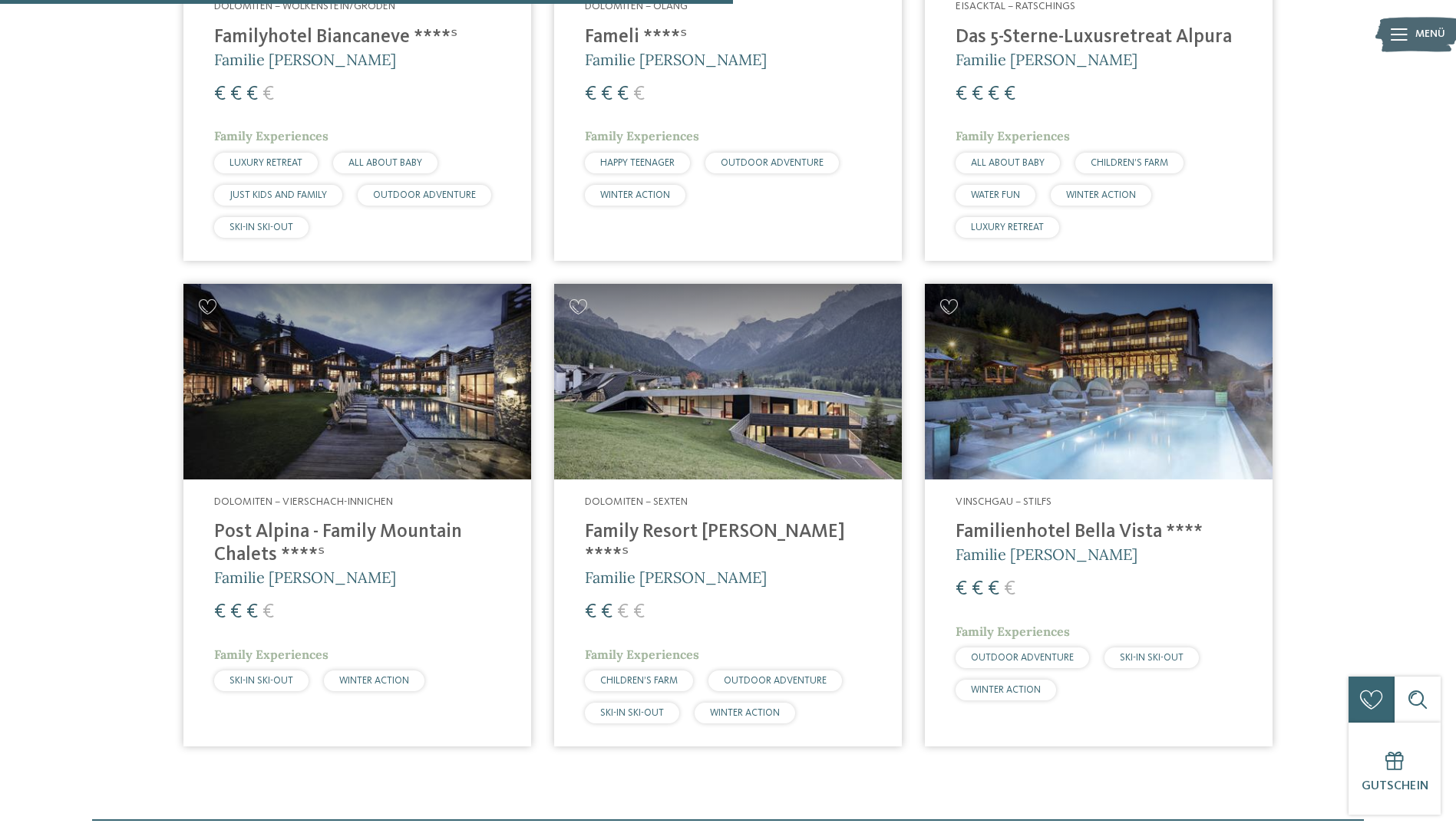
drag, startPoint x: 1196, startPoint y: 347, endPoint x: 1069, endPoint y: 361, distance: 127.8
drag, startPoint x: 1069, startPoint y: 361, endPoint x: 1375, endPoint y: 420, distance: 311.6
drag, startPoint x: 1375, startPoint y: 420, endPoint x: 1268, endPoint y: 351, distance: 127.3
drag, startPoint x: 1268, startPoint y: 351, endPoint x: 1294, endPoint y: 329, distance: 34.1
click at [1294, 329] on div "6 / 27 Dolomiten – Wolkenstein/Gröden Familyhotel Biancaneve ****ˢ Familie Riff…" at bounding box center [728, 260] width 1275 height 996
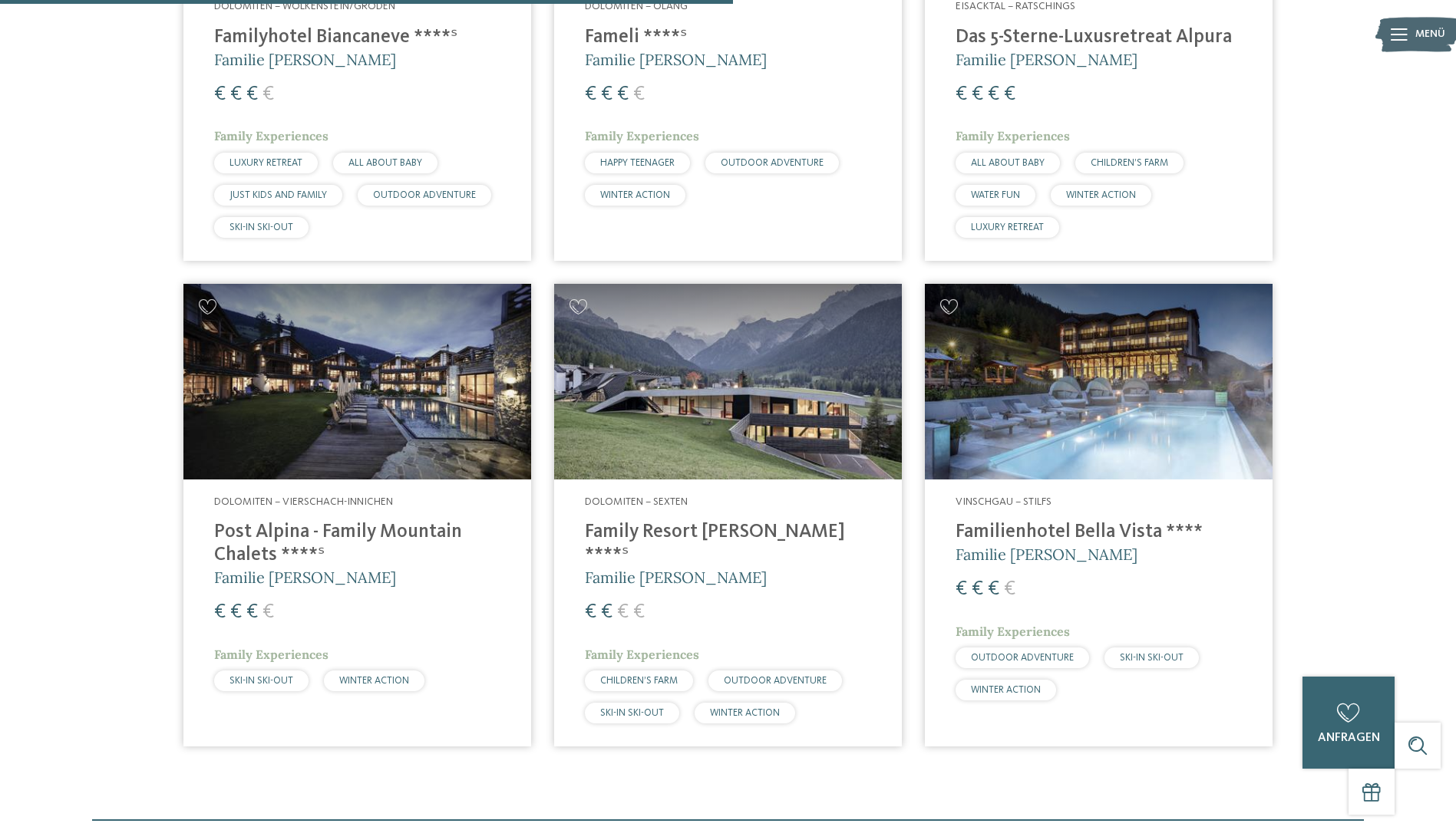
drag, startPoint x: 1278, startPoint y: 350, endPoint x: 1326, endPoint y: 312, distance: 61.2
click at [1326, 312] on div "6 / 27 Dolomiten – Wolkenstein/Gröden Familyhotel Biancaneve ****ˢ Familie Riff…" at bounding box center [728, 260] width 1275 height 996
drag, startPoint x: 1323, startPoint y: 318, endPoint x: 1342, endPoint y: 269, distance: 52.6
click at [1342, 269] on div "6 / 27 Dolomiten – Wolkenstein/Gröden Familyhotel Biancaneve ****ˢ Familie Riff…" at bounding box center [728, 260] width 1275 height 996
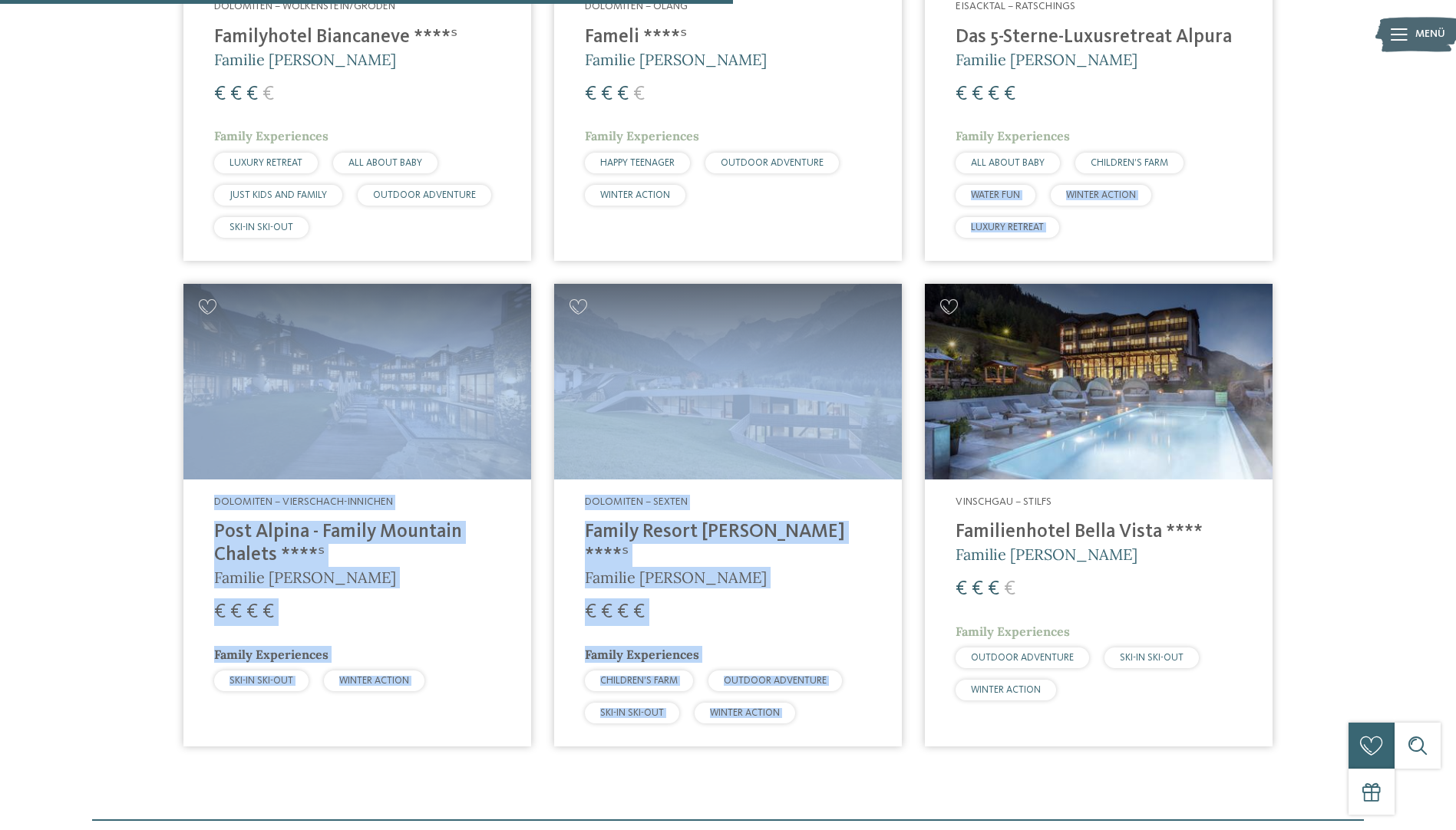
drag, startPoint x: 1342, startPoint y: 269, endPoint x: 1353, endPoint y: 159, distance: 110.5
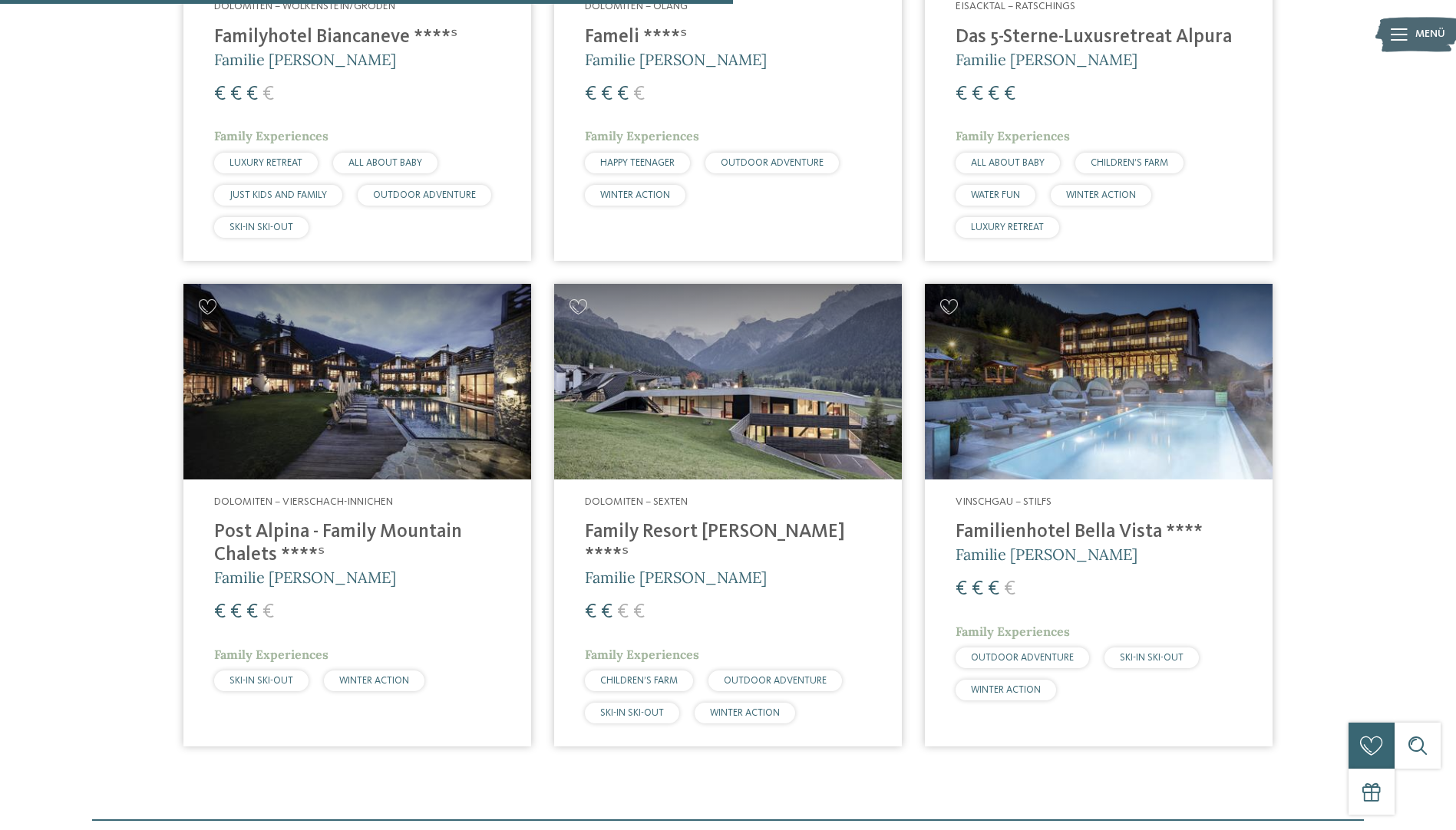
drag, startPoint x: 1353, startPoint y: 159, endPoint x: 1379, endPoint y: 90, distance: 73.7
click at [1379, 90] on div "Familienhotels Südtirol – von Familien für Familien Die Expertinnen und Experte…" at bounding box center [728, 59] width 1456 height 1524
drag, startPoint x: 1379, startPoint y: 90, endPoint x: 1347, endPoint y: 175, distance: 90.8
click at [1347, 175] on div "6 / 27 Dolomiten – Wolkenstein/Gröden Familyhotel Biancaneve ****ˢ Familie Riff…" at bounding box center [728, 260] width 1275 height 996
click at [1379, 266] on div "Familienhotels Südtirol – von Familien für Familien Die Expertinnen und Experte…" at bounding box center [728, 59] width 1456 height 1524
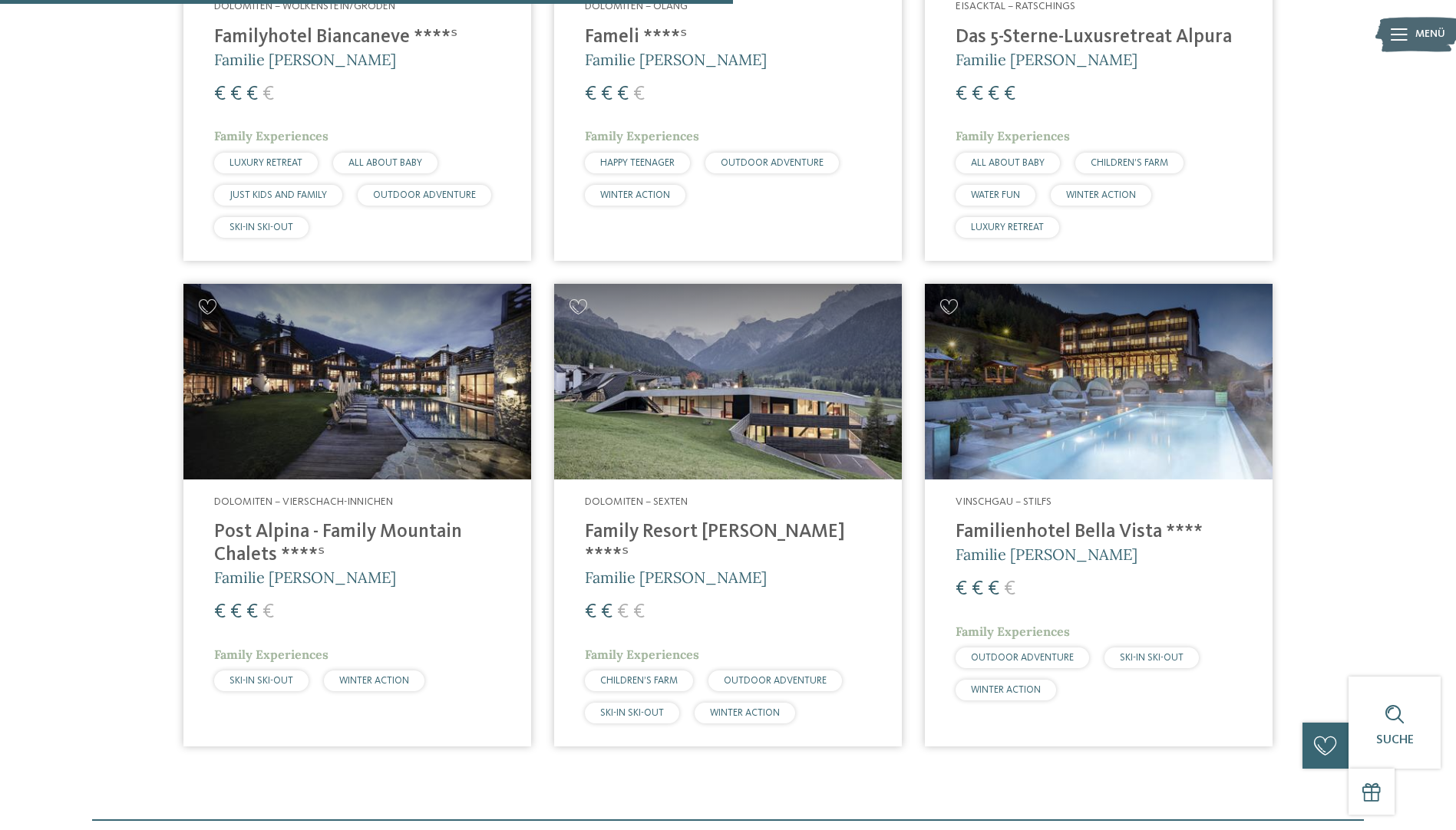
click at [1337, 271] on div "6 / 27 Dolomiten – Wolkenstein/Gröden Familyhotel Biancaneve ****ˢ Familie Riff…" at bounding box center [728, 260] width 1275 height 996
click at [1363, 210] on div "6 / 27 Dolomiten – Wolkenstein/Gröden Familyhotel Biancaneve ****ˢ Familie Riff…" at bounding box center [728, 260] width 1275 height 996
drag, startPoint x: 1349, startPoint y: 219, endPoint x: 1335, endPoint y: 267, distance: 50.0
click at [1336, 266] on div "6 / 27 Dolomiten – Wolkenstein/Gröden Familyhotel Biancaneve ****ˢ Familie Riff…" at bounding box center [728, 260] width 1275 height 996
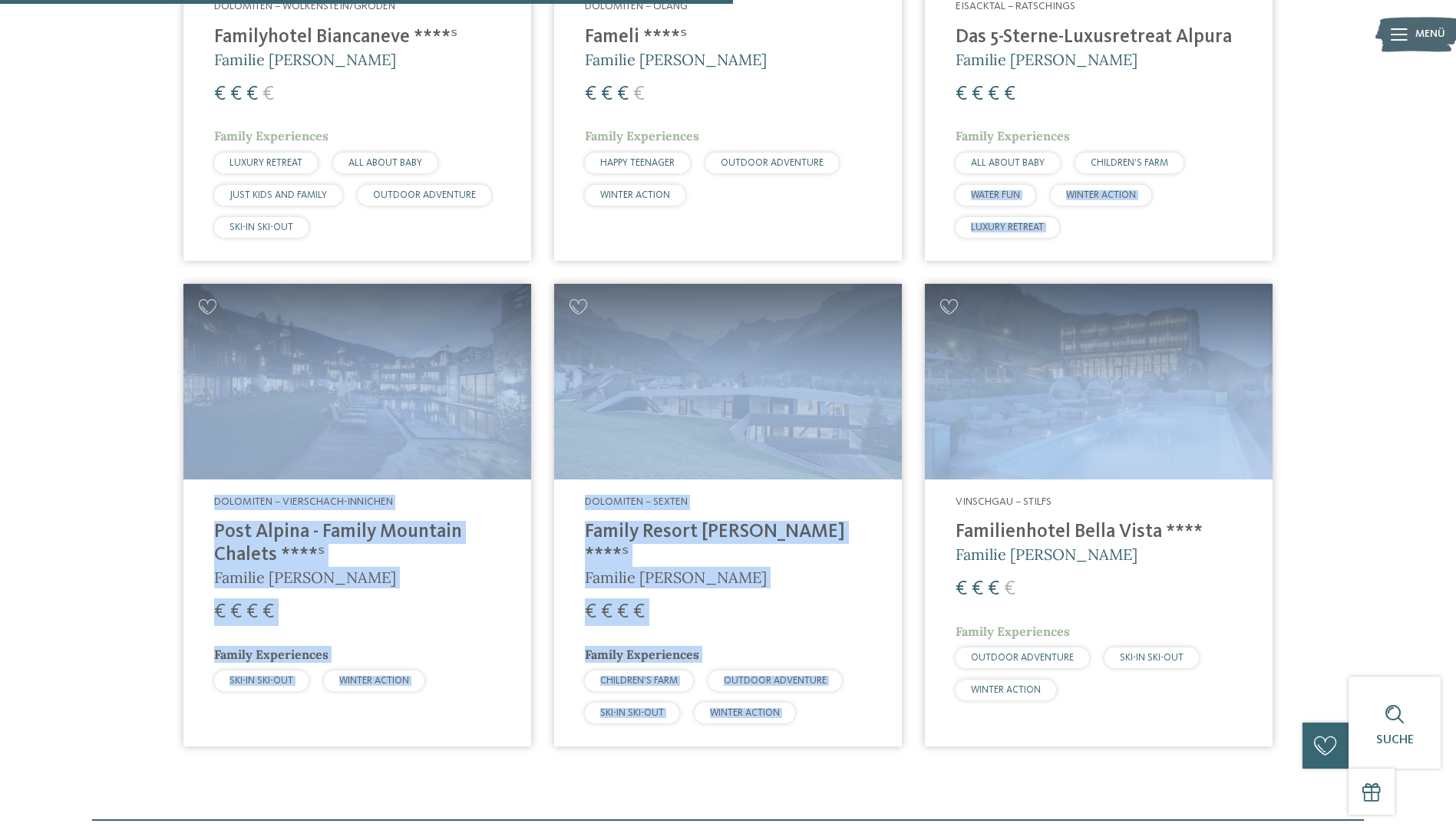
drag, startPoint x: 1335, startPoint y: 267, endPoint x: 1330, endPoint y: 311, distance: 44.3
click at [1330, 311] on div "6 / 27 Dolomiten – Wolkenstein/Gröden Familyhotel Biancaneve ****ˢ Familie Riff…" at bounding box center [728, 260] width 1275 height 996
click at [1331, 313] on div "6 / 27 Dolomiten – Wolkenstein/Gröden Familyhotel Biancaneve ****ˢ Familie Riff…" at bounding box center [728, 260] width 1275 height 996
click at [1333, 316] on div "6 / 27 Dolomiten – Wolkenstein/Gröden Familyhotel Biancaneve ****ˢ Familie Riff…" at bounding box center [728, 260] width 1275 height 996
click at [1334, 317] on div "6 / 27 Dolomiten – Wolkenstein/Gröden Familyhotel Biancaneve ****ˢ Familie Riff…" at bounding box center [728, 260] width 1275 height 996
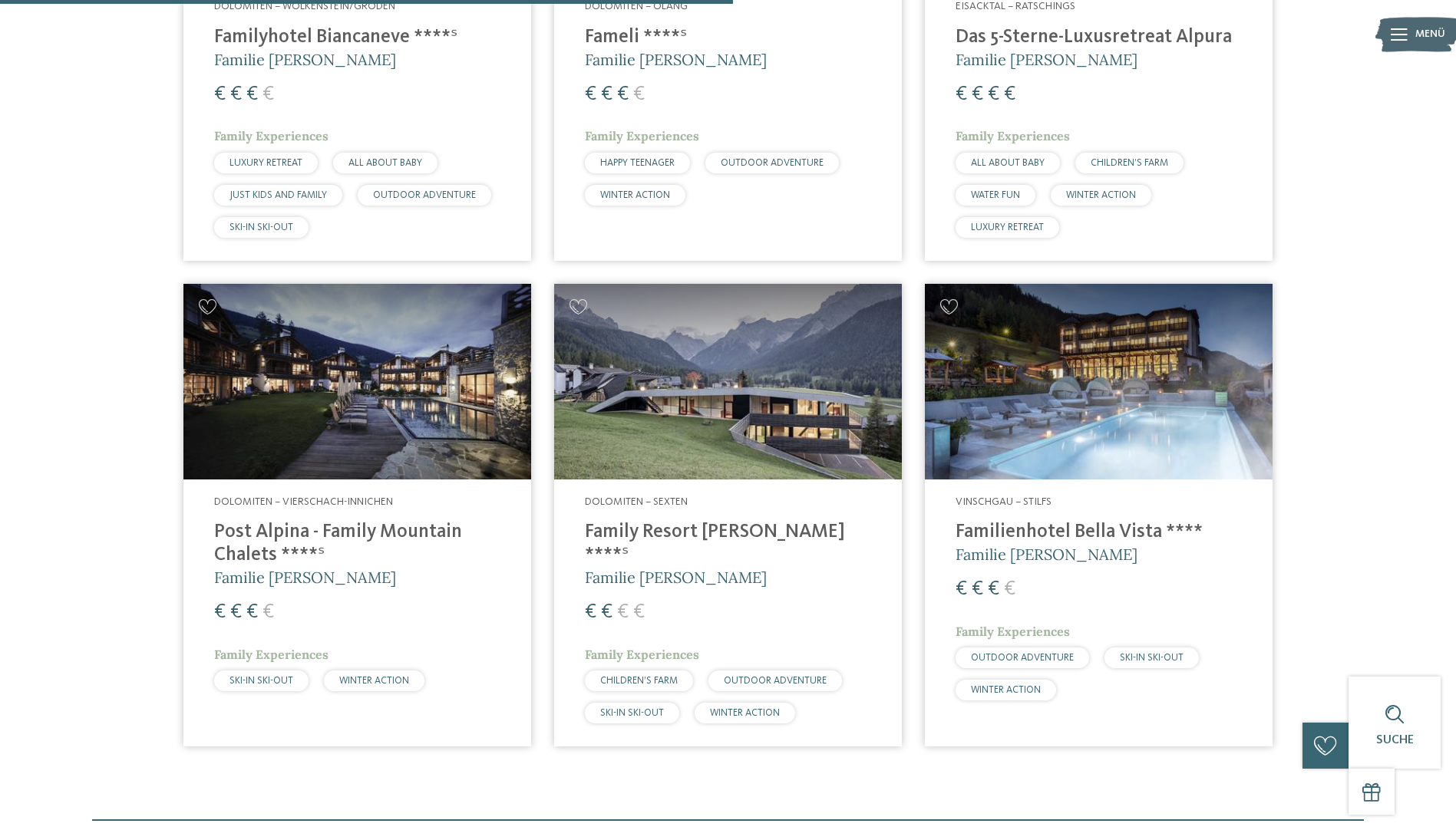
click at [1334, 317] on div "6 / 27 Dolomiten – Wolkenstein/Gröden Familyhotel Biancaneve ****ˢ Familie Riff…" at bounding box center [728, 260] width 1275 height 996
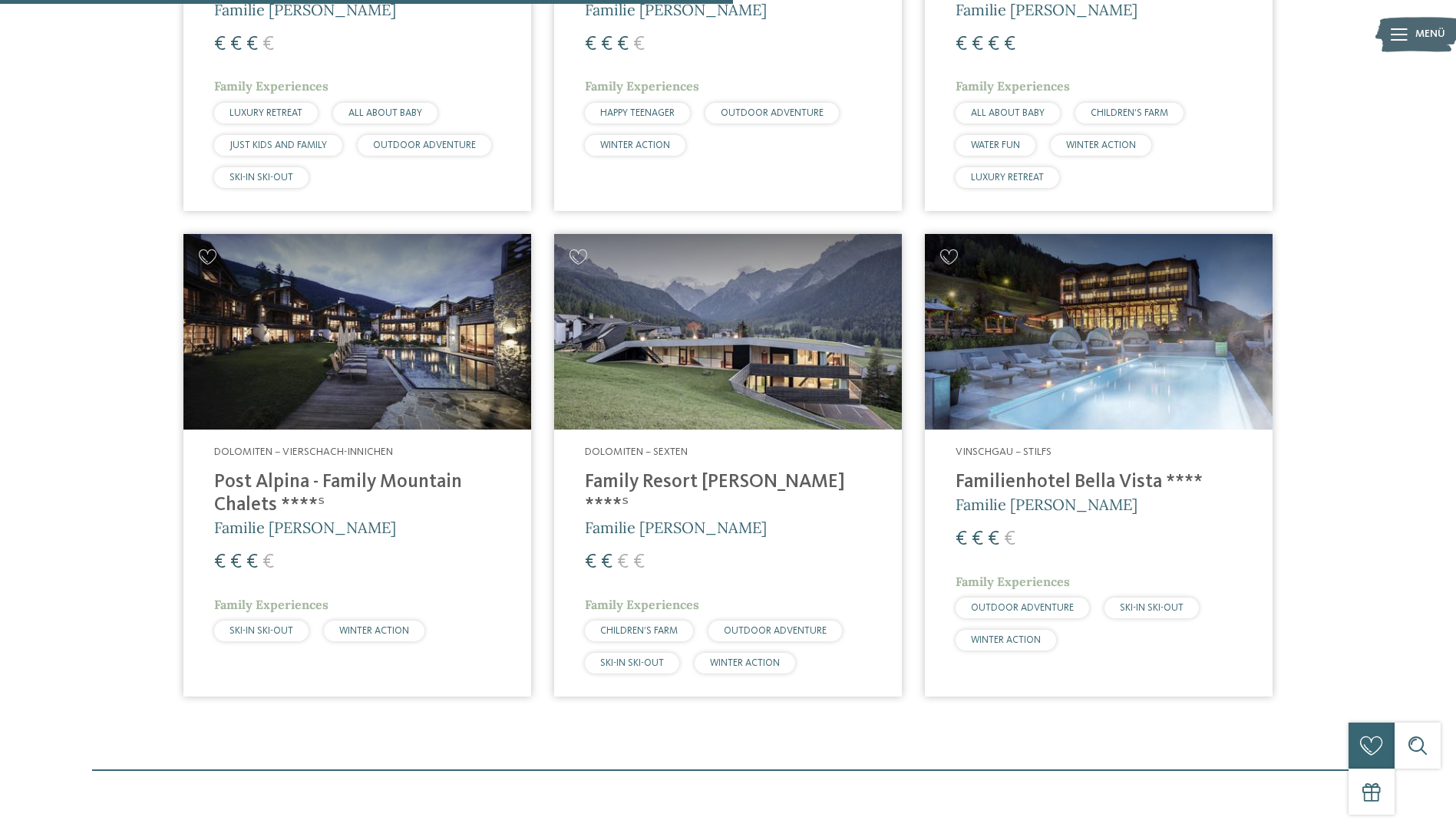
scroll to position [887, 0]
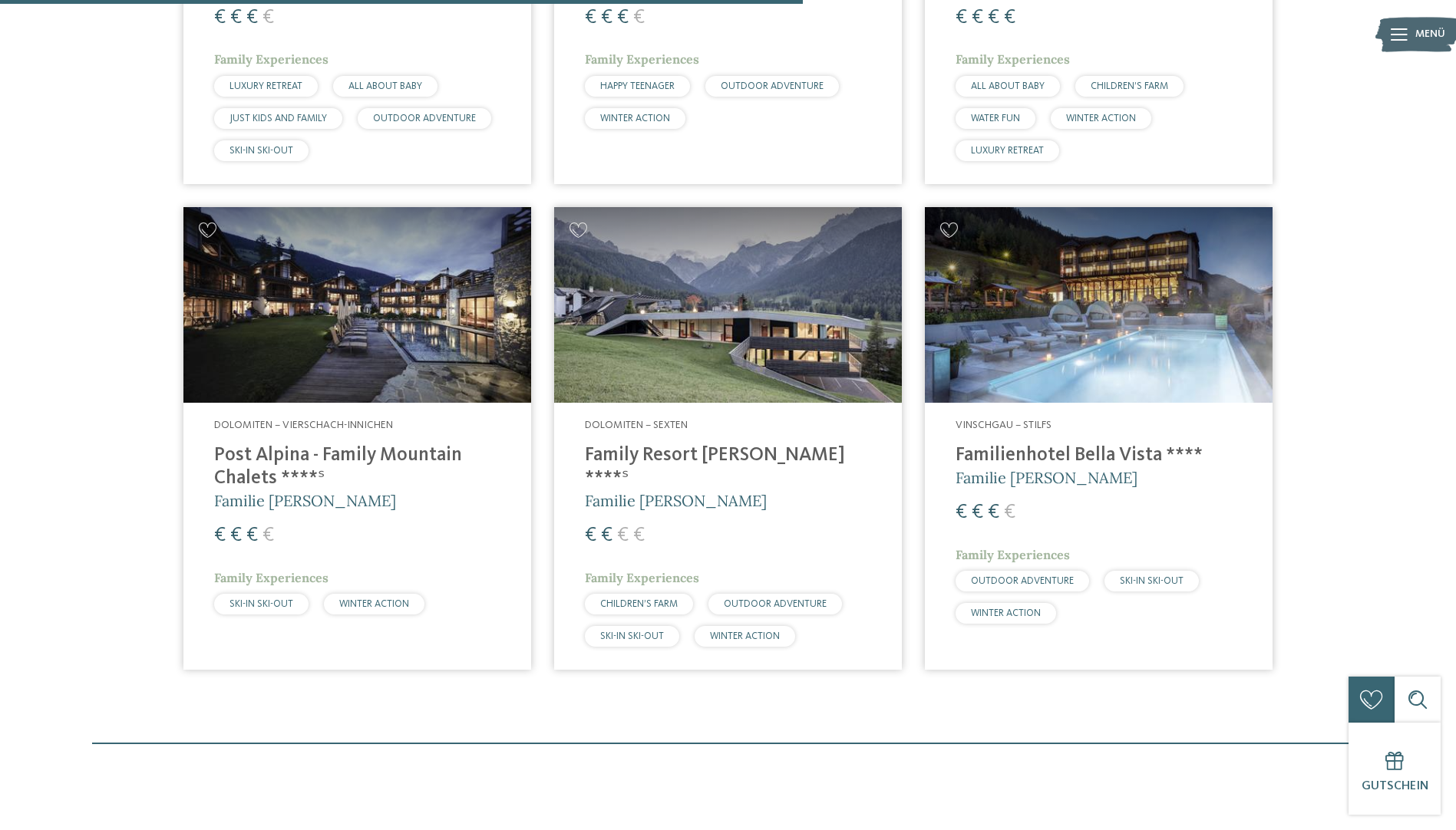
click at [264, 371] on img at bounding box center [357, 305] width 347 height 196
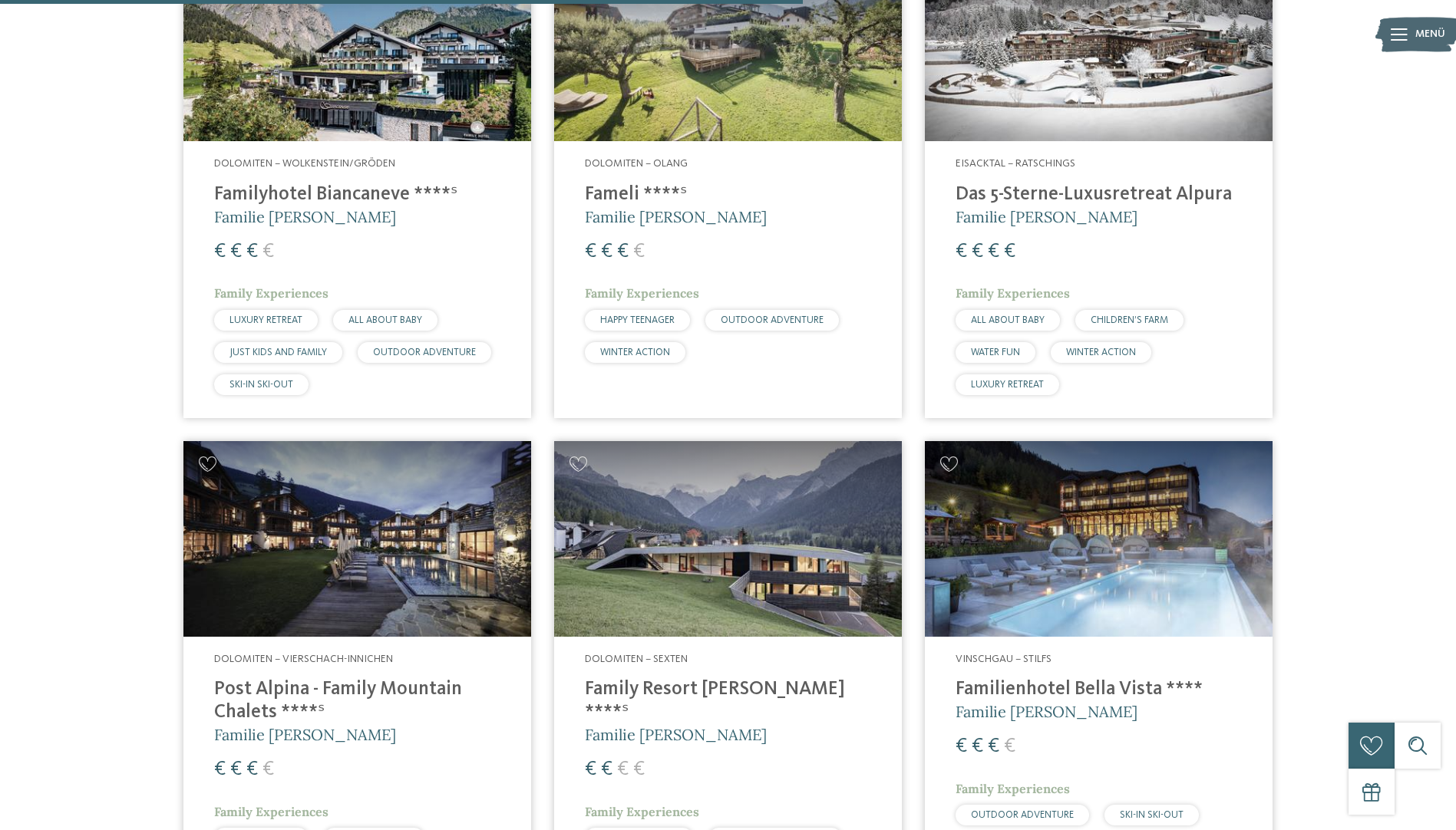
scroll to position [350, 0]
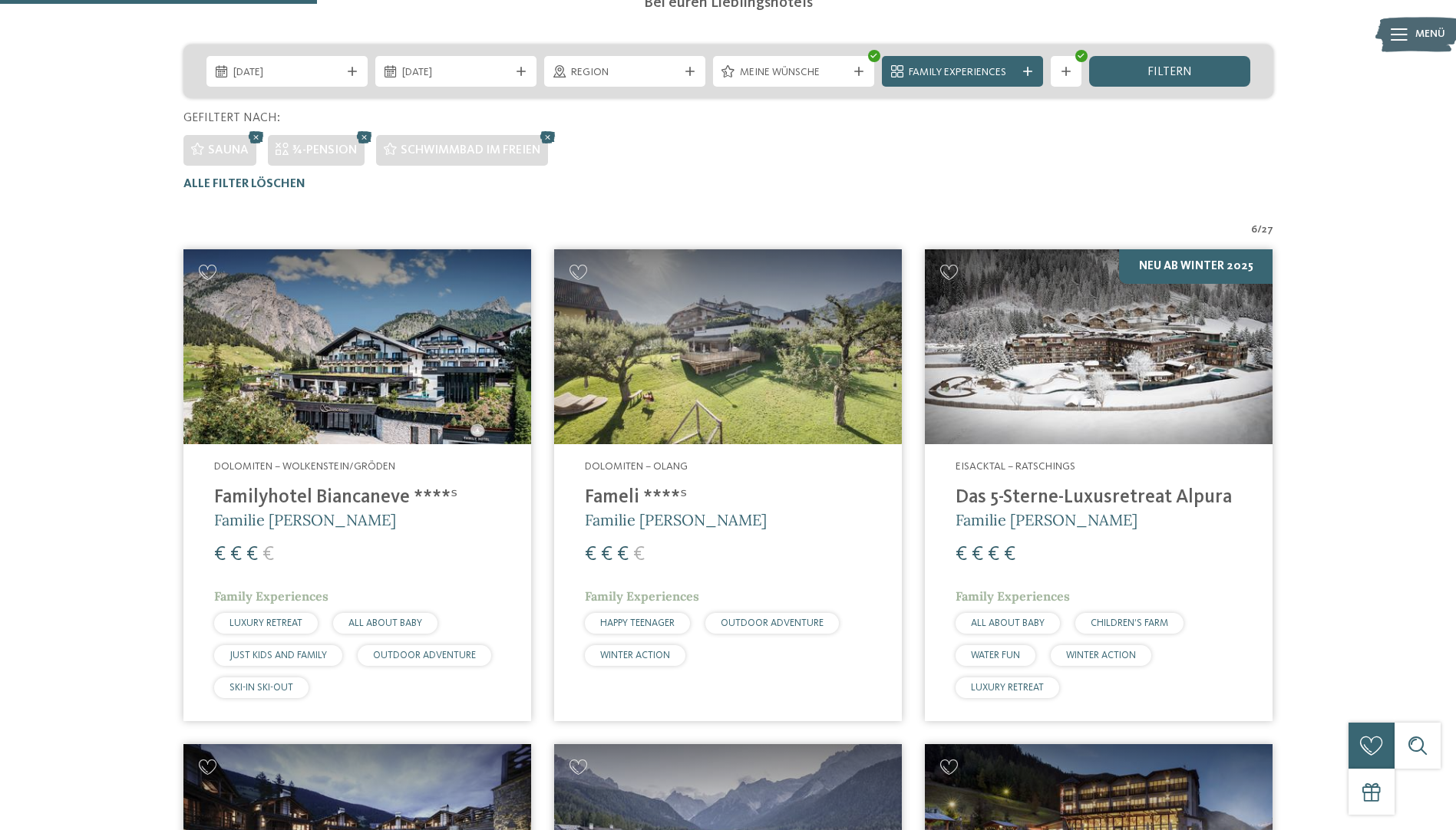
drag, startPoint x: 1115, startPoint y: 416, endPoint x: 1093, endPoint y: 440, distance: 32.6
click at [1114, 416] on img at bounding box center [1098, 347] width 347 height 196
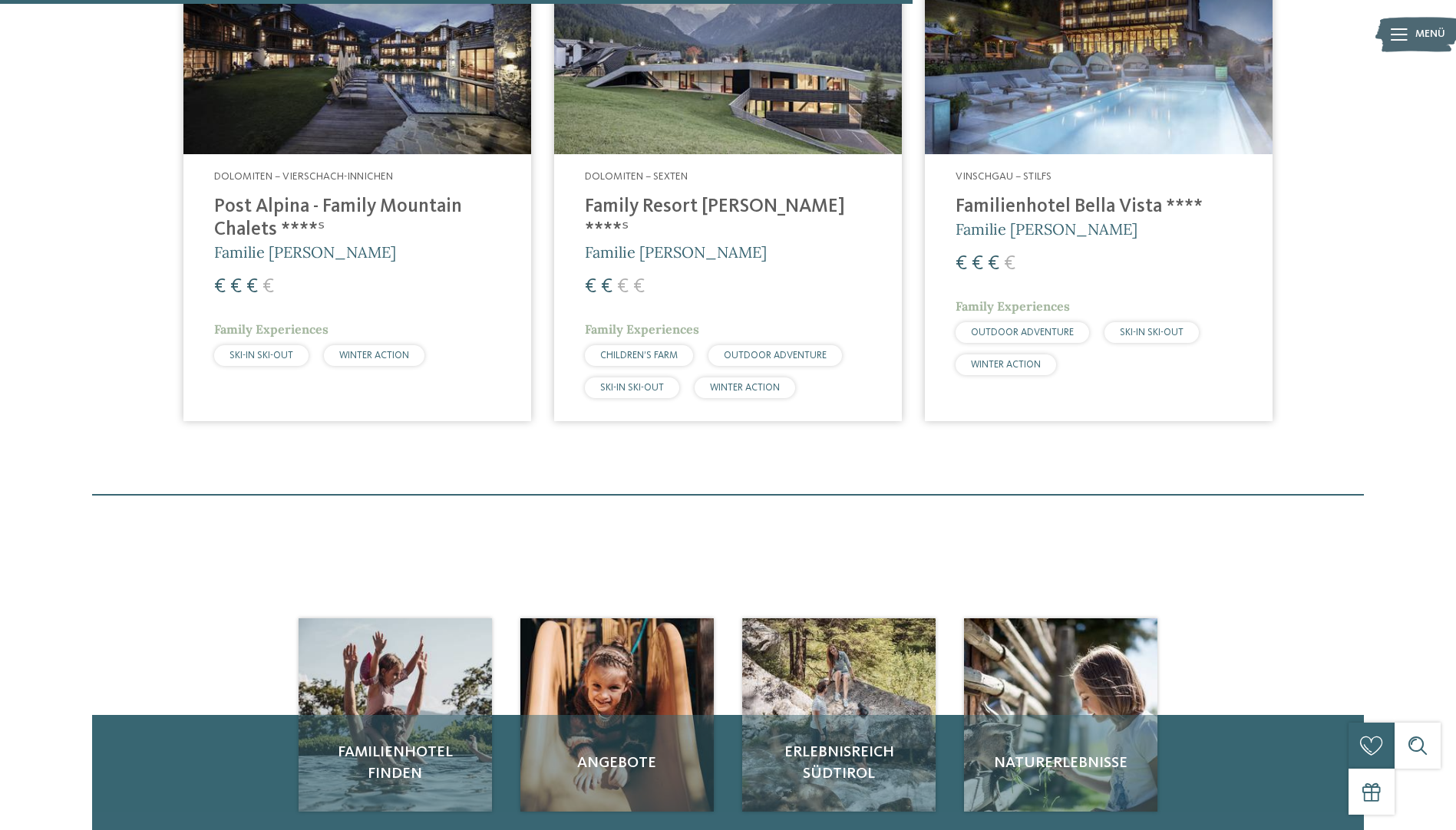
scroll to position [964, 0]
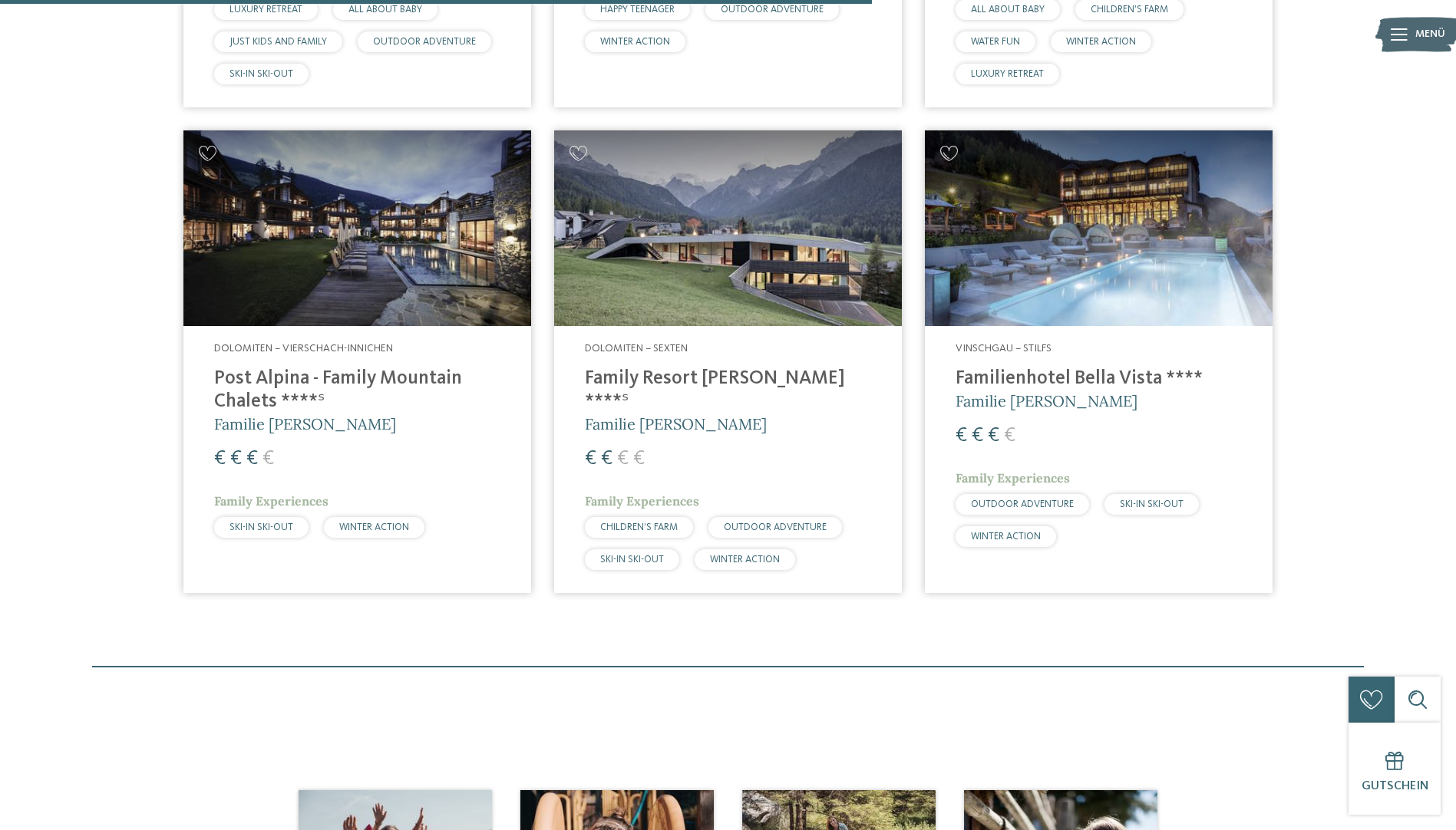
click at [719, 377] on h4 "Family Resort Rainer ****ˢ" at bounding box center [728, 390] width 286 height 46
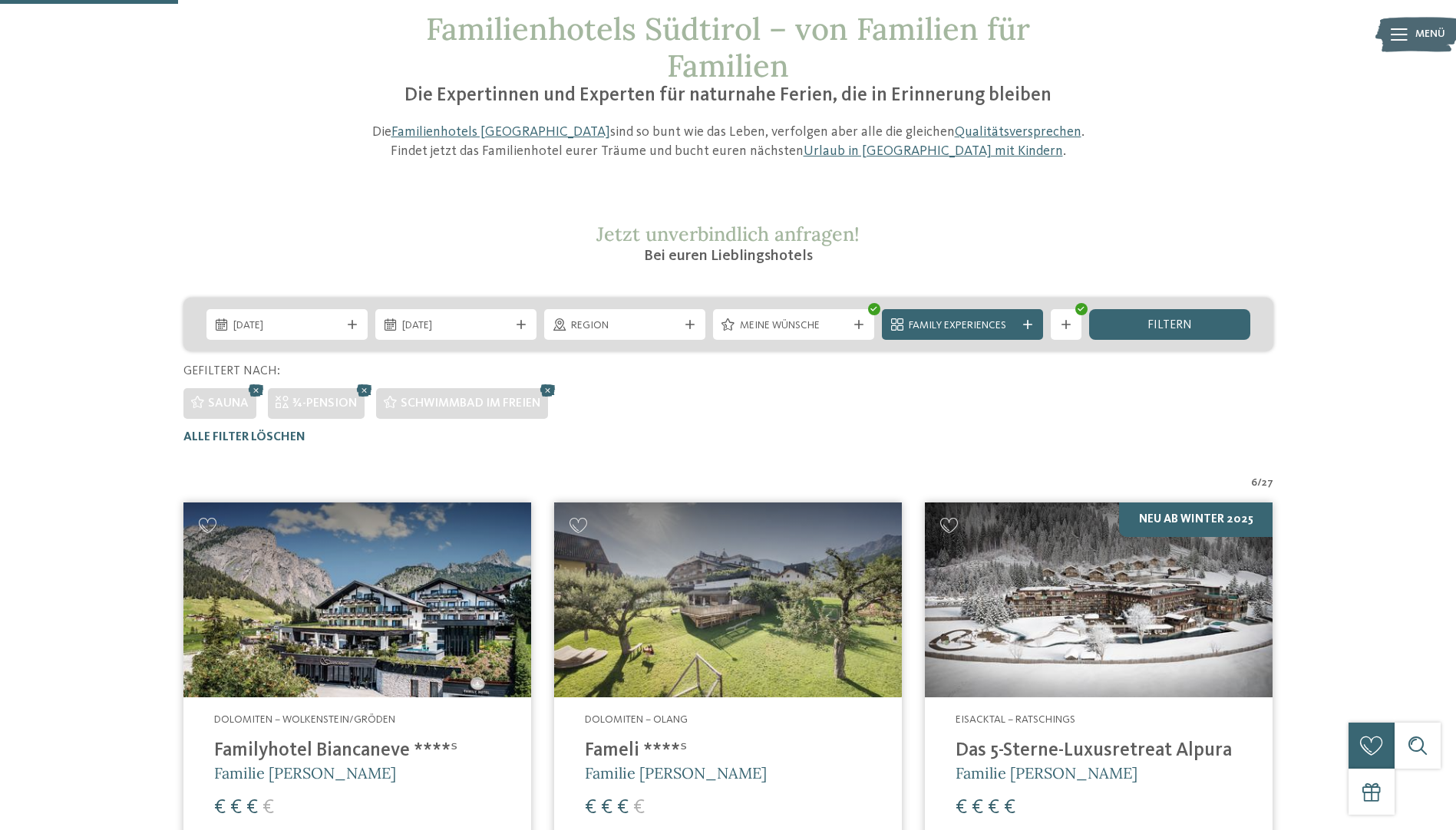
scroll to position [0, 0]
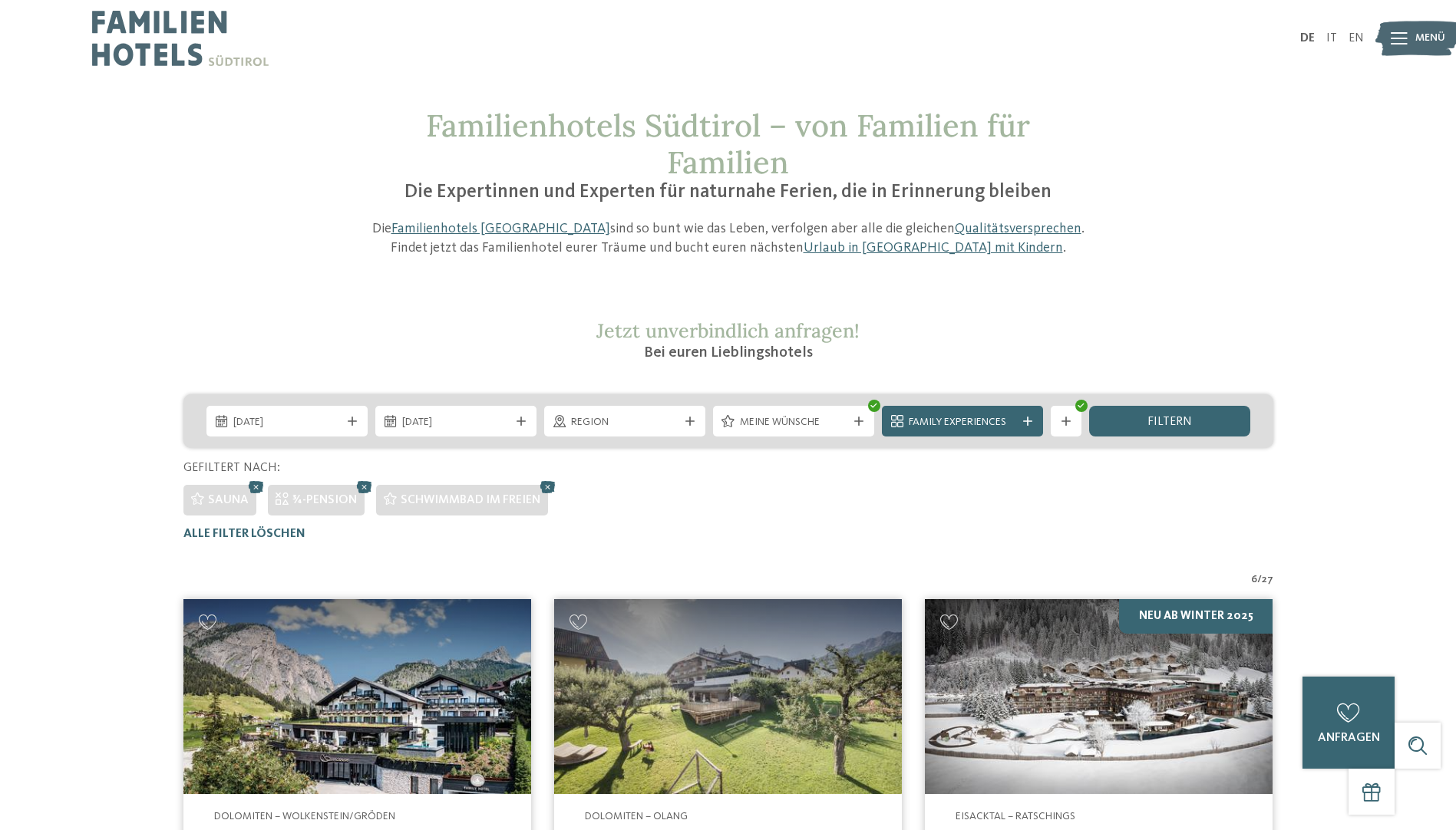
drag, startPoint x: 1156, startPoint y: 710, endPoint x: 1084, endPoint y: 670, distance: 82.4
click at [1154, 708] on img at bounding box center [1098, 697] width 347 height 196
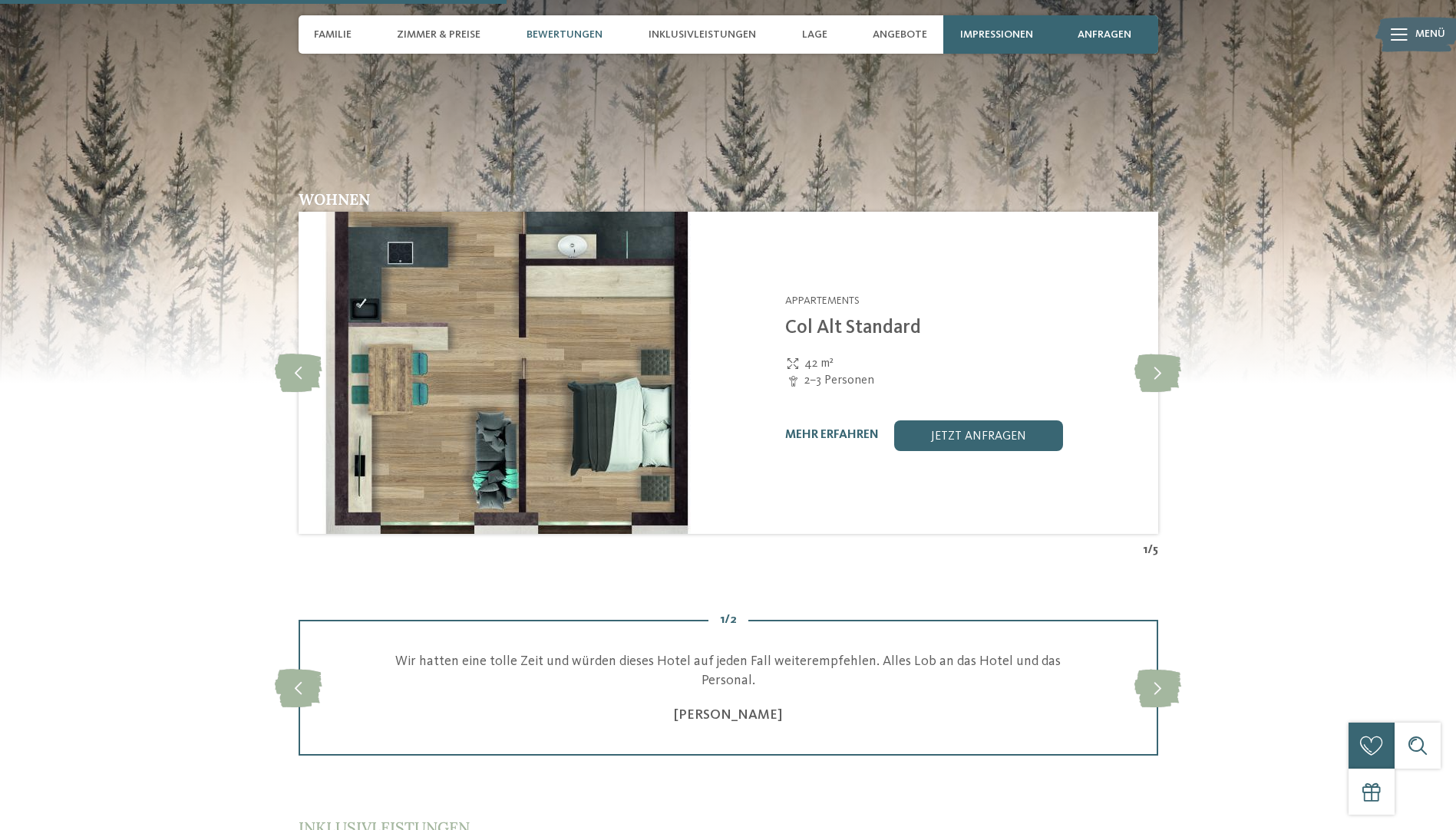
scroll to position [2379, 0]
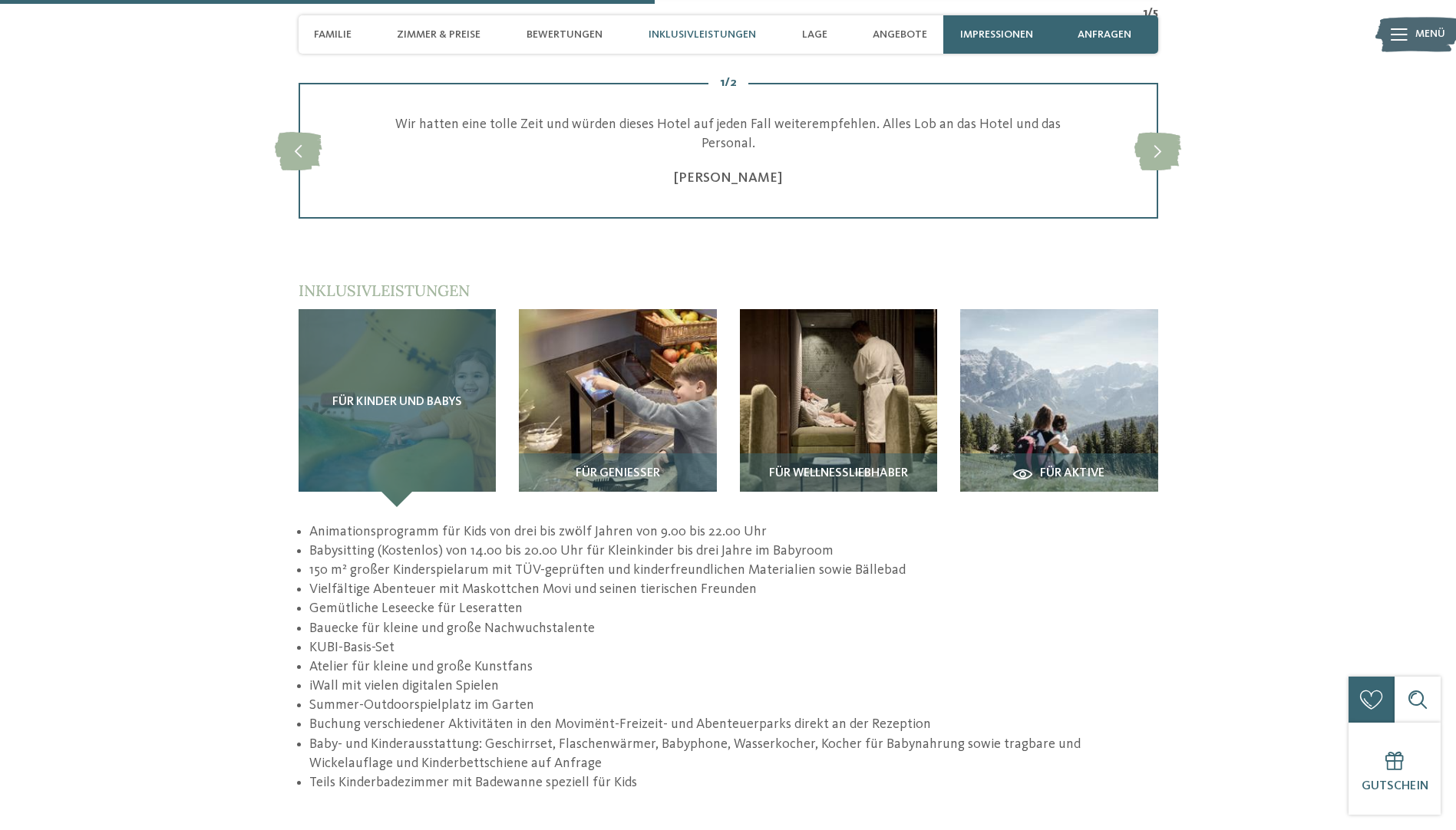
click at [354, 338] on div "Für Kinder und Babys" at bounding box center [397, 408] width 198 height 198
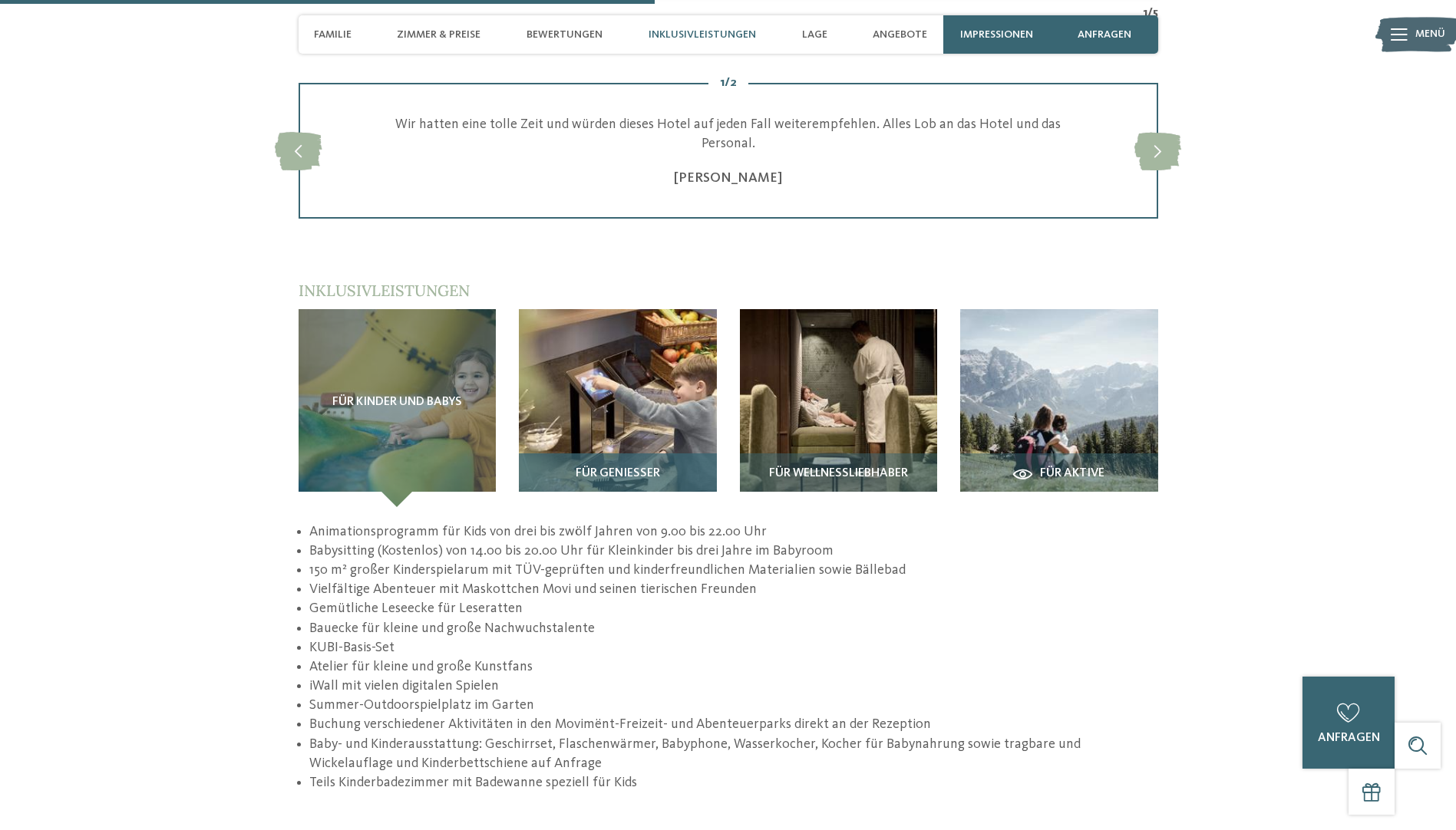
click at [652, 329] on img at bounding box center [618, 408] width 198 height 198
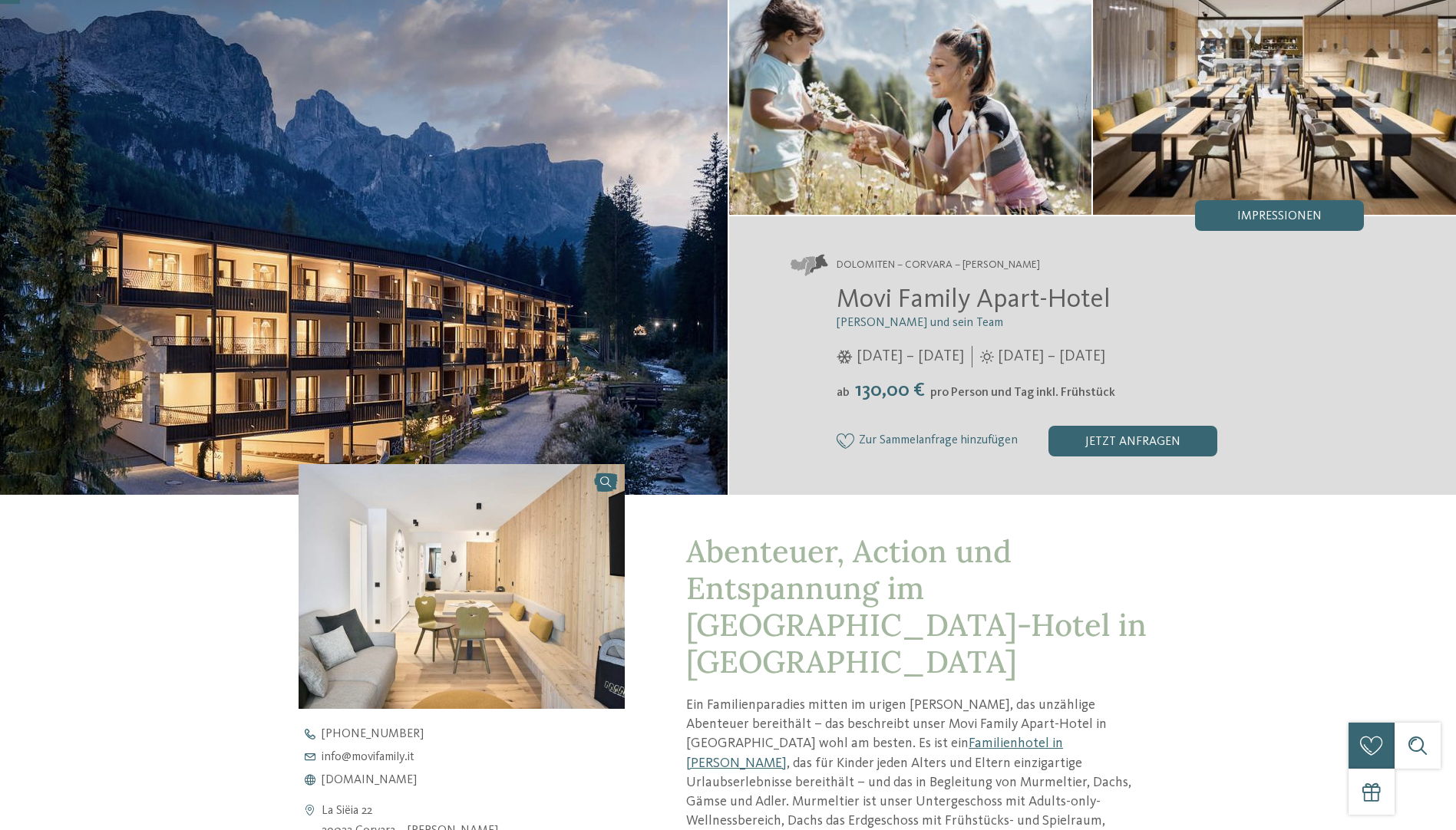
scroll to position [0, 0]
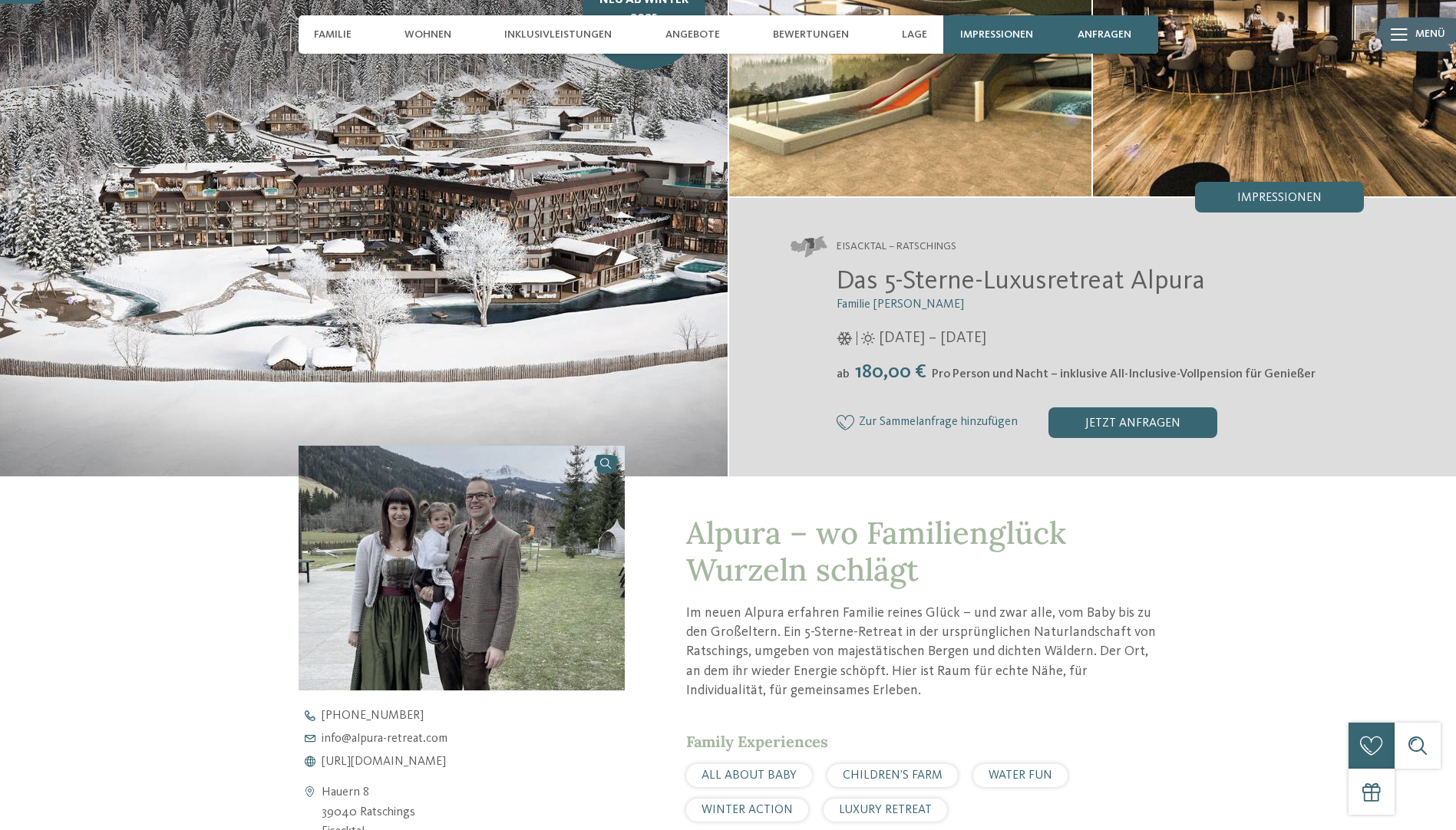
scroll to position [154, 0]
drag, startPoint x: 856, startPoint y: 375, endPoint x: 931, endPoint y: 373, distance: 75.0
click at [931, 373] on span "180,00 €" at bounding box center [891, 371] width 79 height 20
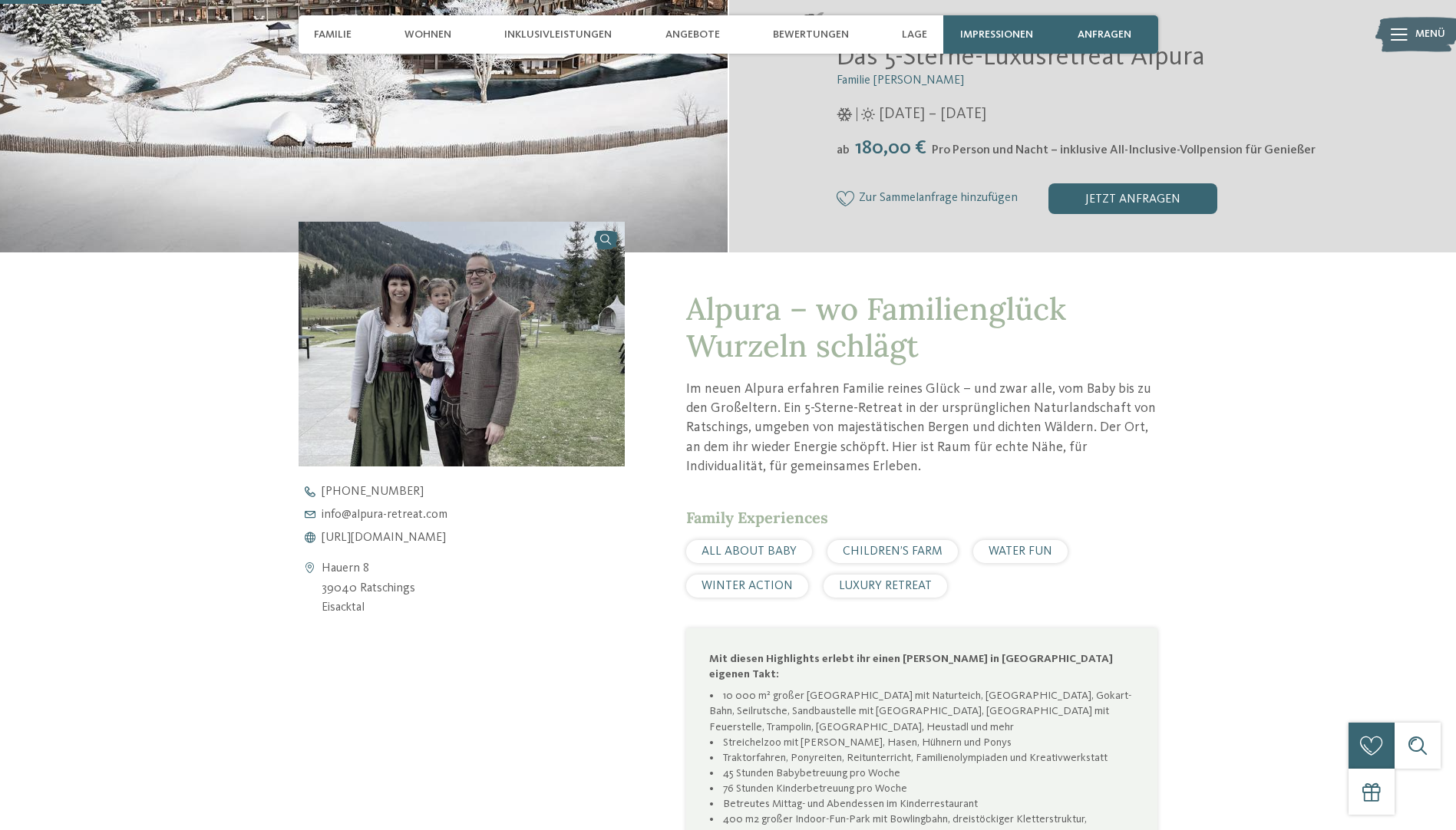
scroll to position [383, 0]
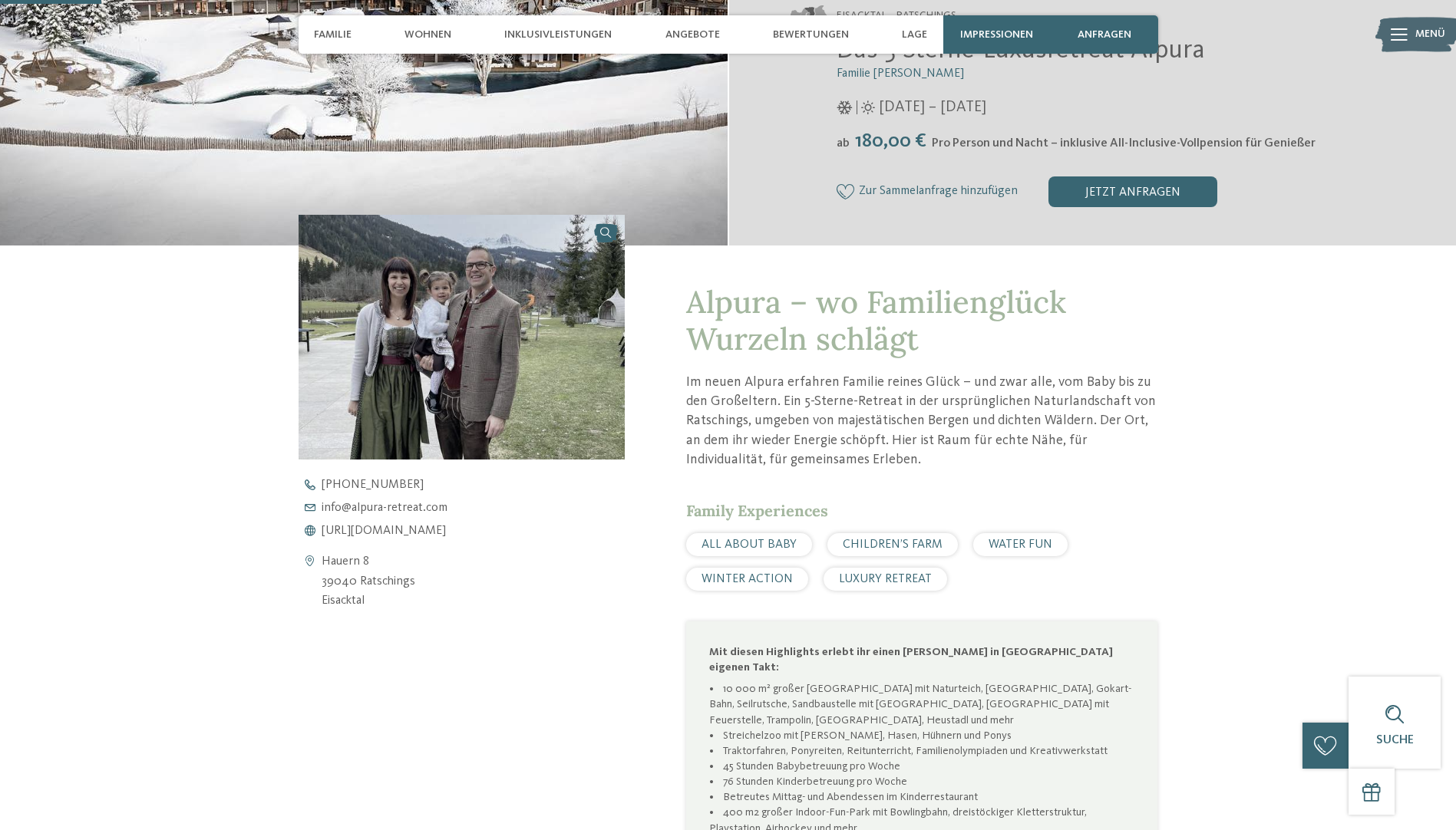
click at [338, 337] on img at bounding box center [462, 337] width 327 height 244
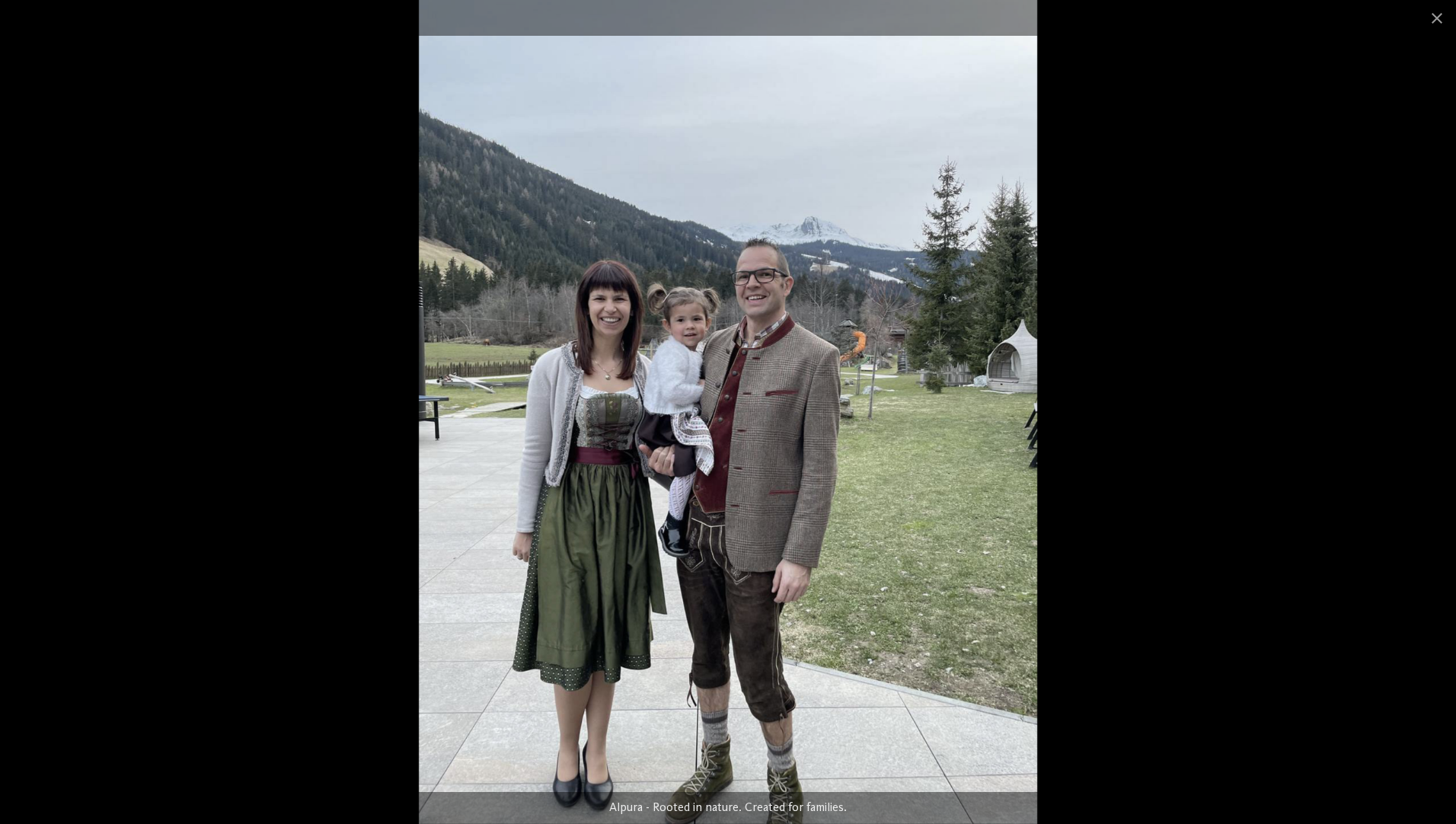
click at [1391, 415] on div at bounding box center [728, 412] width 1456 height 824
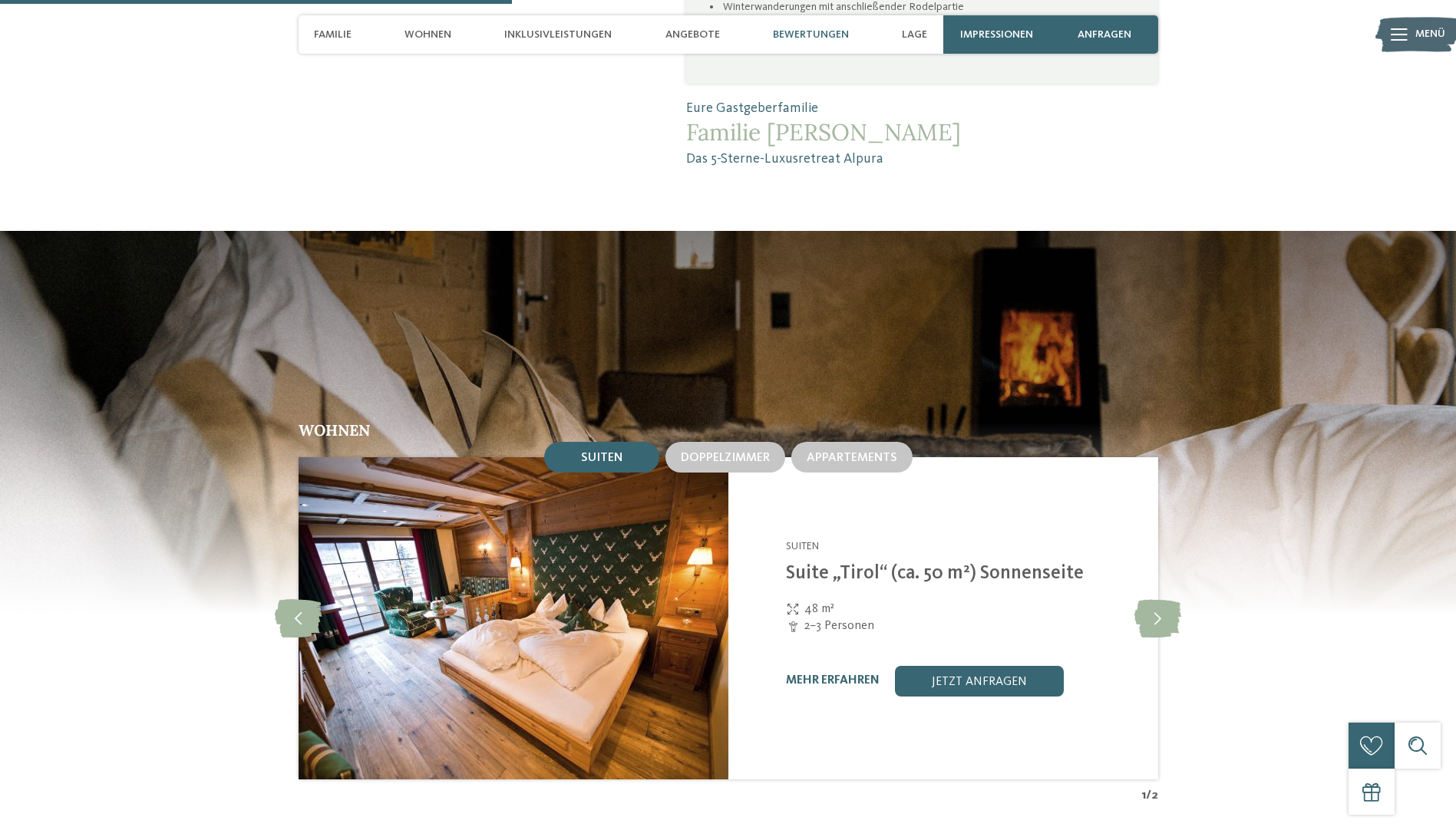
scroll to position [1995, 0]
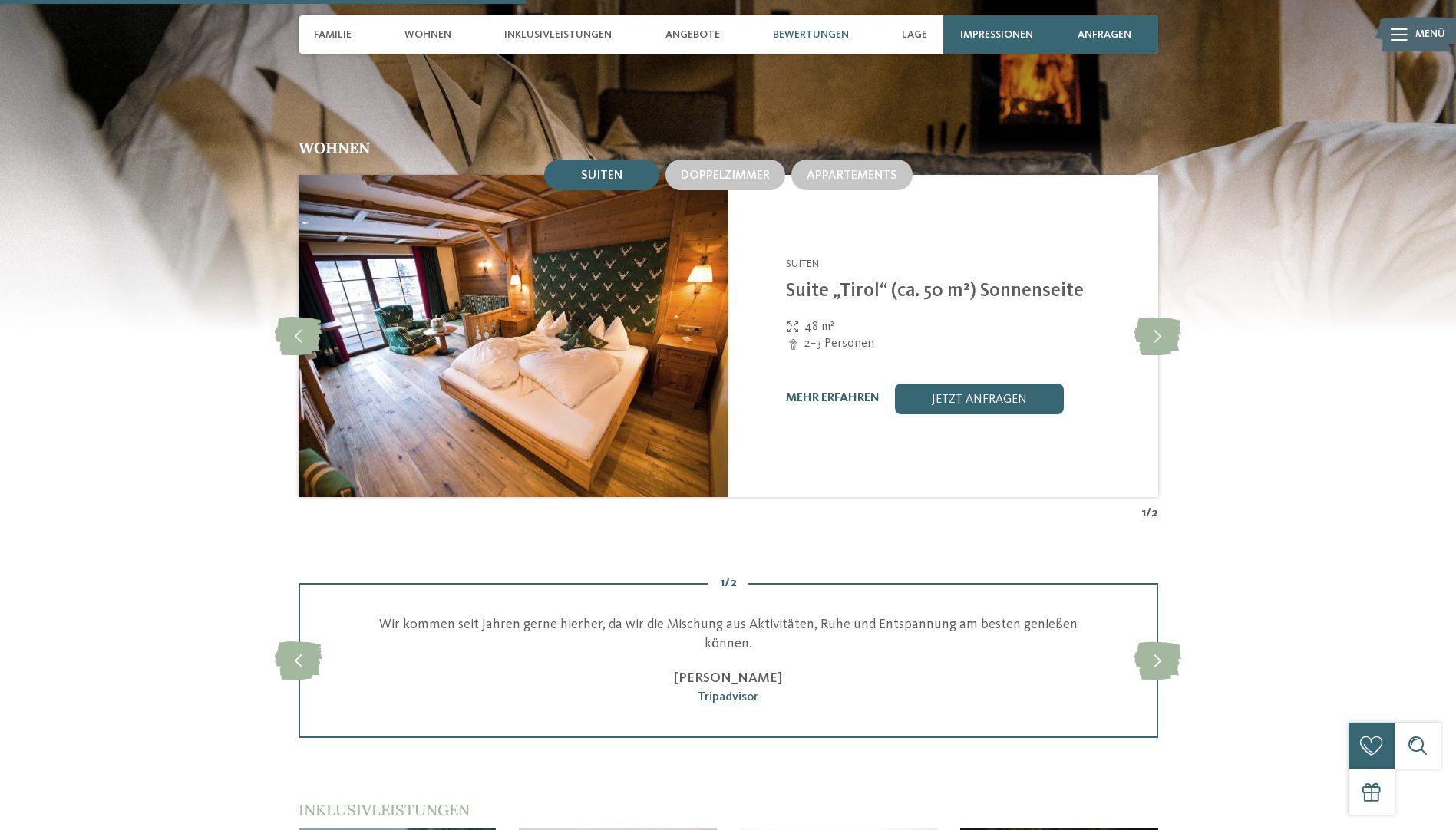
click at [719, 156] on div "Doppelzimmer" at bounding box center [726, 174] width 126 height 37
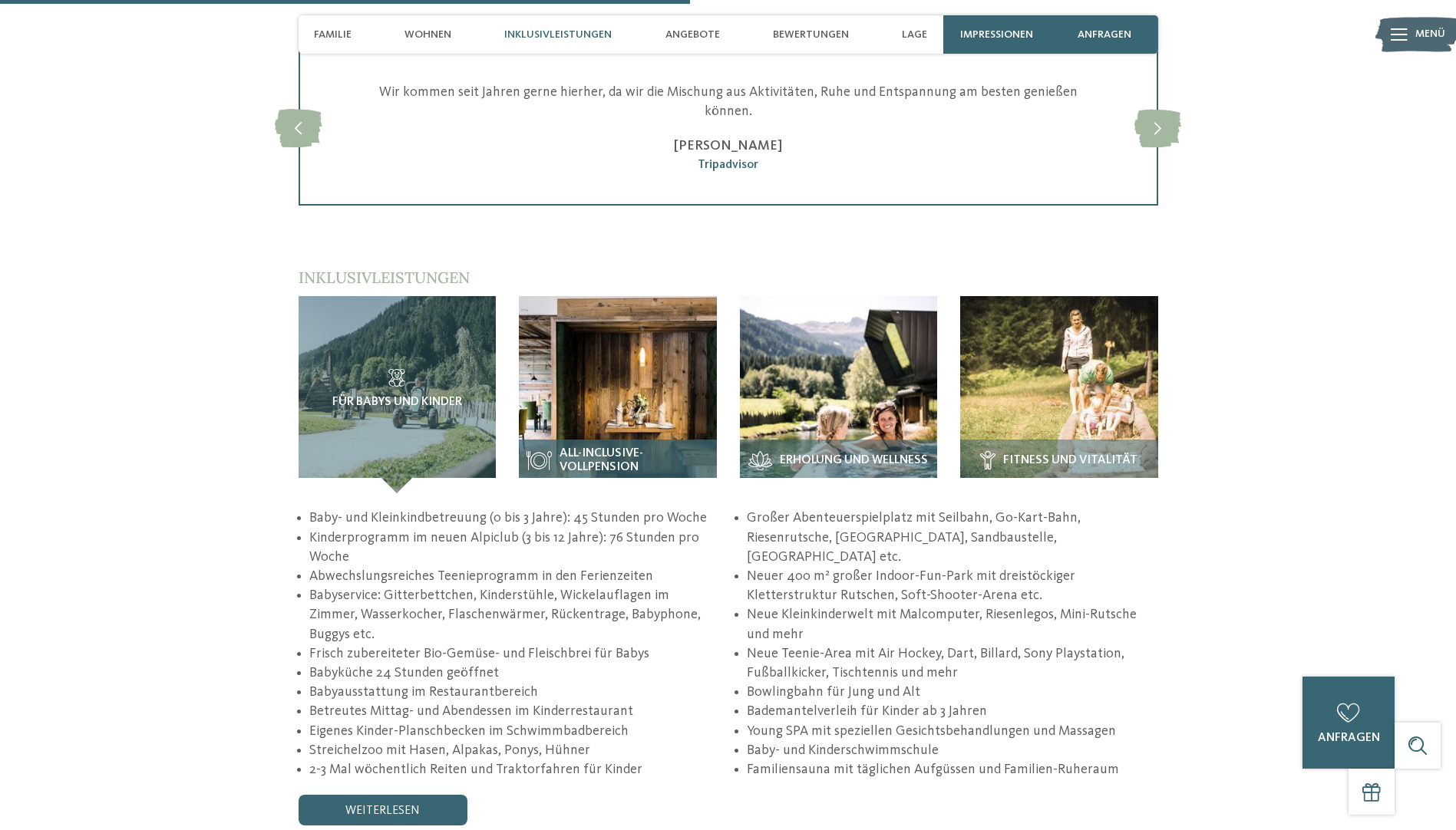
scroll to position [2685, 0]
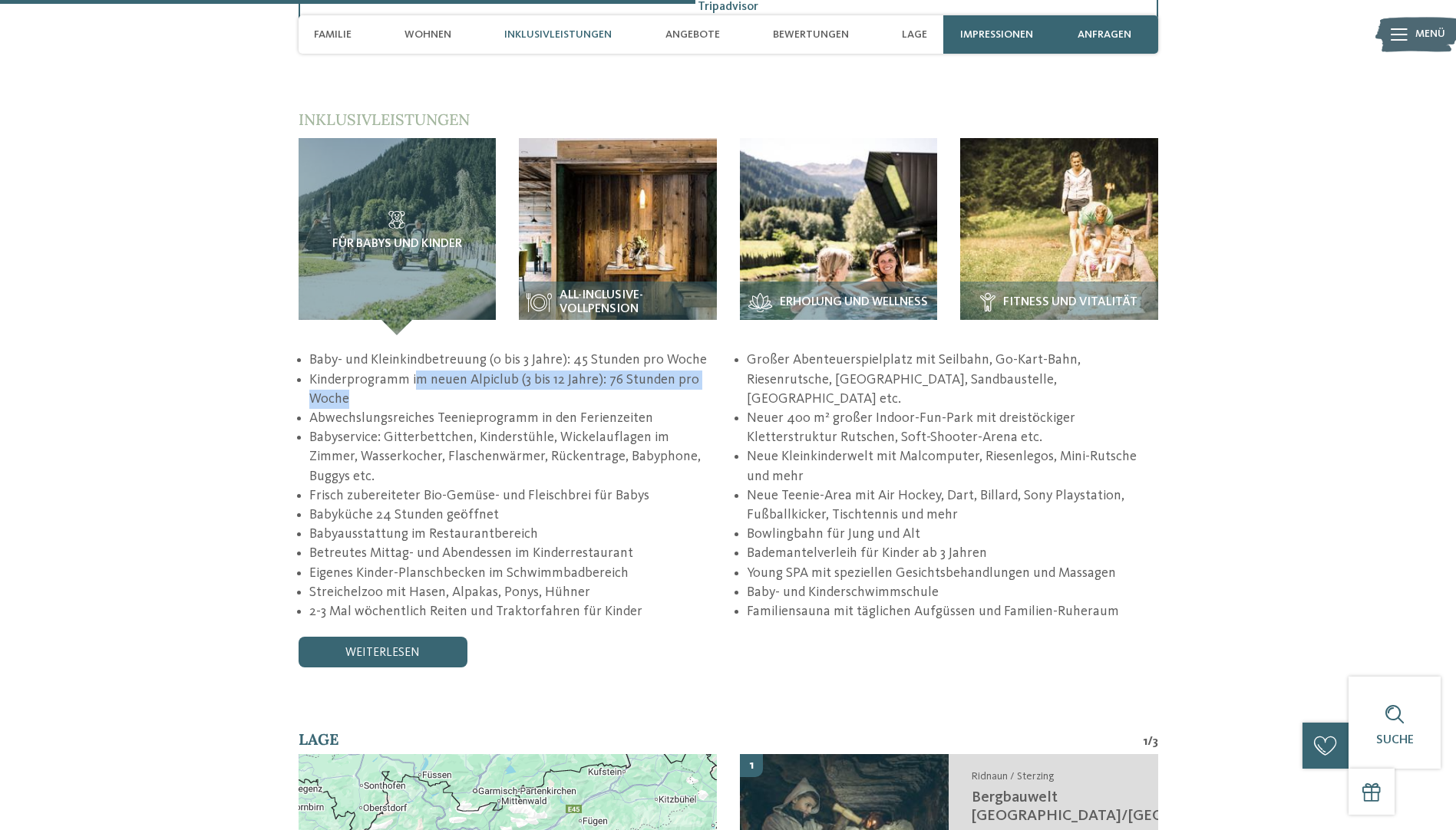
drag, startPoint x: 416, startPoint y: 368, endPoint x: 627, endPoint y: 382, distance: 211.5
click at [627, 382] on li "Kinderprogramm im neuen Alpiclub (3 bis 12 Jahre): 76 Stunden pro Woche" at bounding box center [514, 390] width 410 height 38
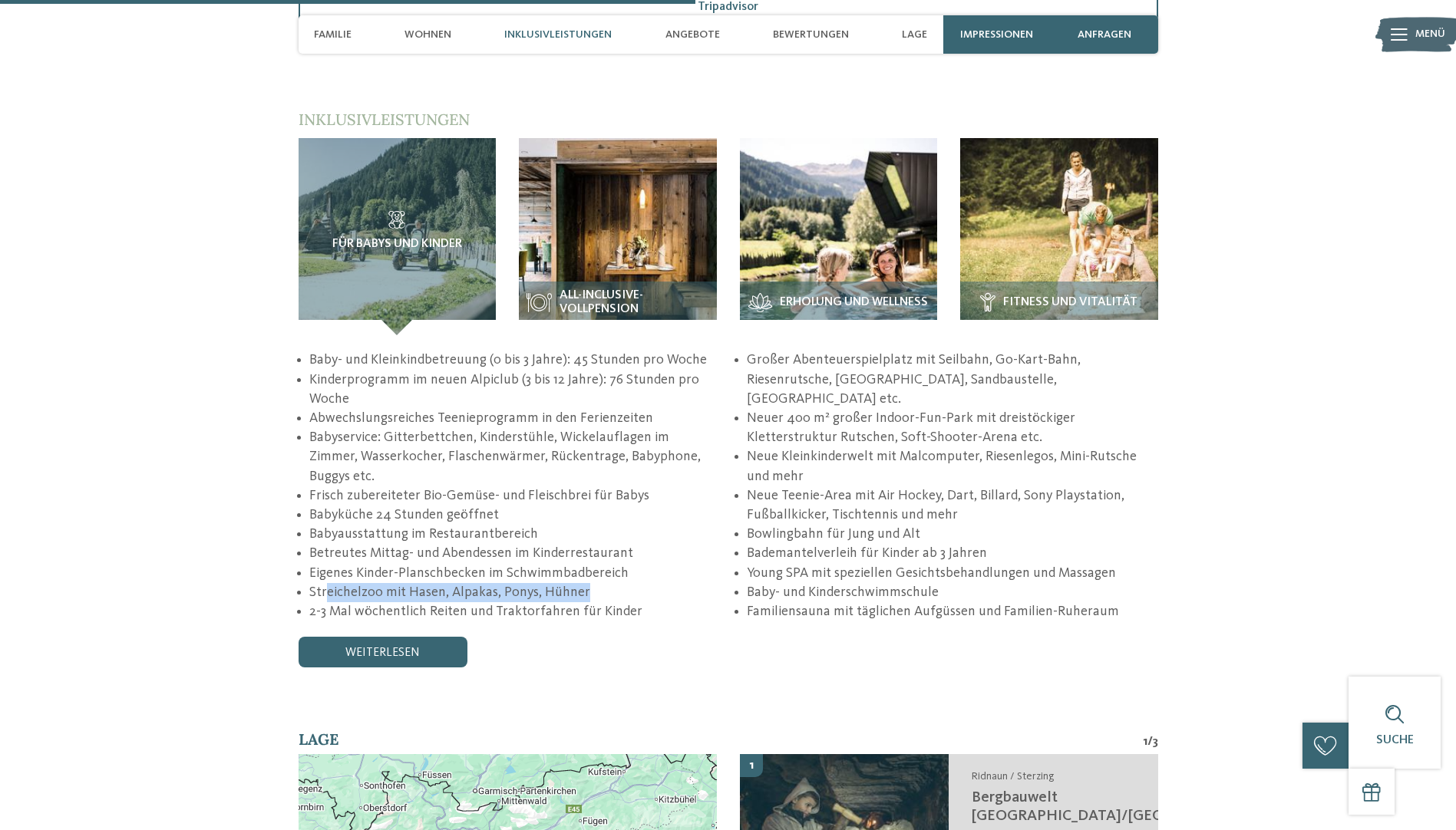
drag, startPoint x: 327, startPoint y: 556, endPoint x: 596, endPoint y: 561, distance: 269.0
click at [596, 583] on li "Streichelzoo mit Hasen, Alpakas, Ponys, Hühner" at bounding box center [514, 592] width 410 height 19
click at [617, 242] on img at bounding box center [618, 237] width 198 height 198
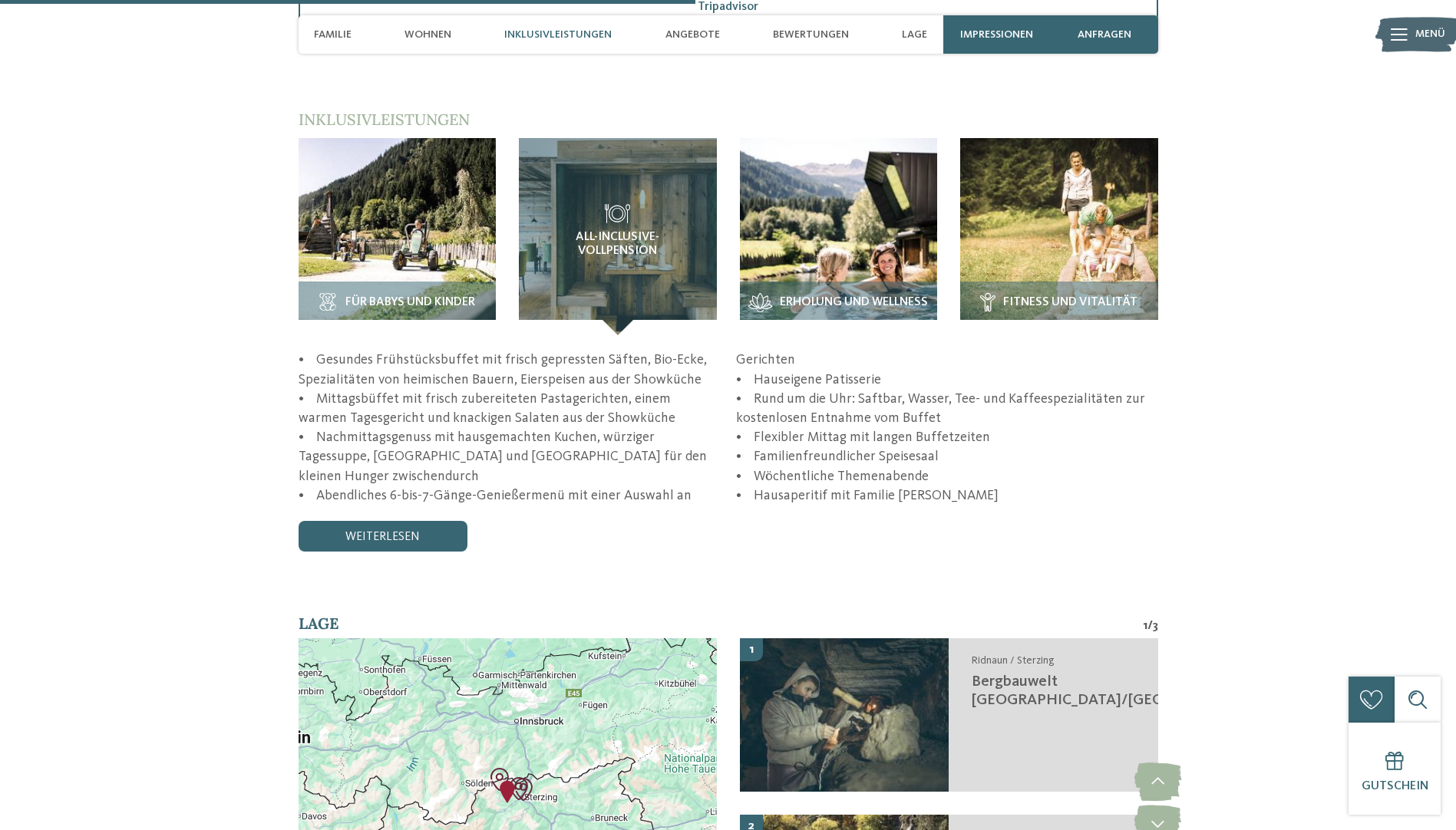
click at [849, 320] on div "Für Babys und Kinder" at bounding box center [728, 345] width 860 height 414
click at [854, 296] on span "Erholung und Wellness" at bounding box center [854, 303] width 148 height 14
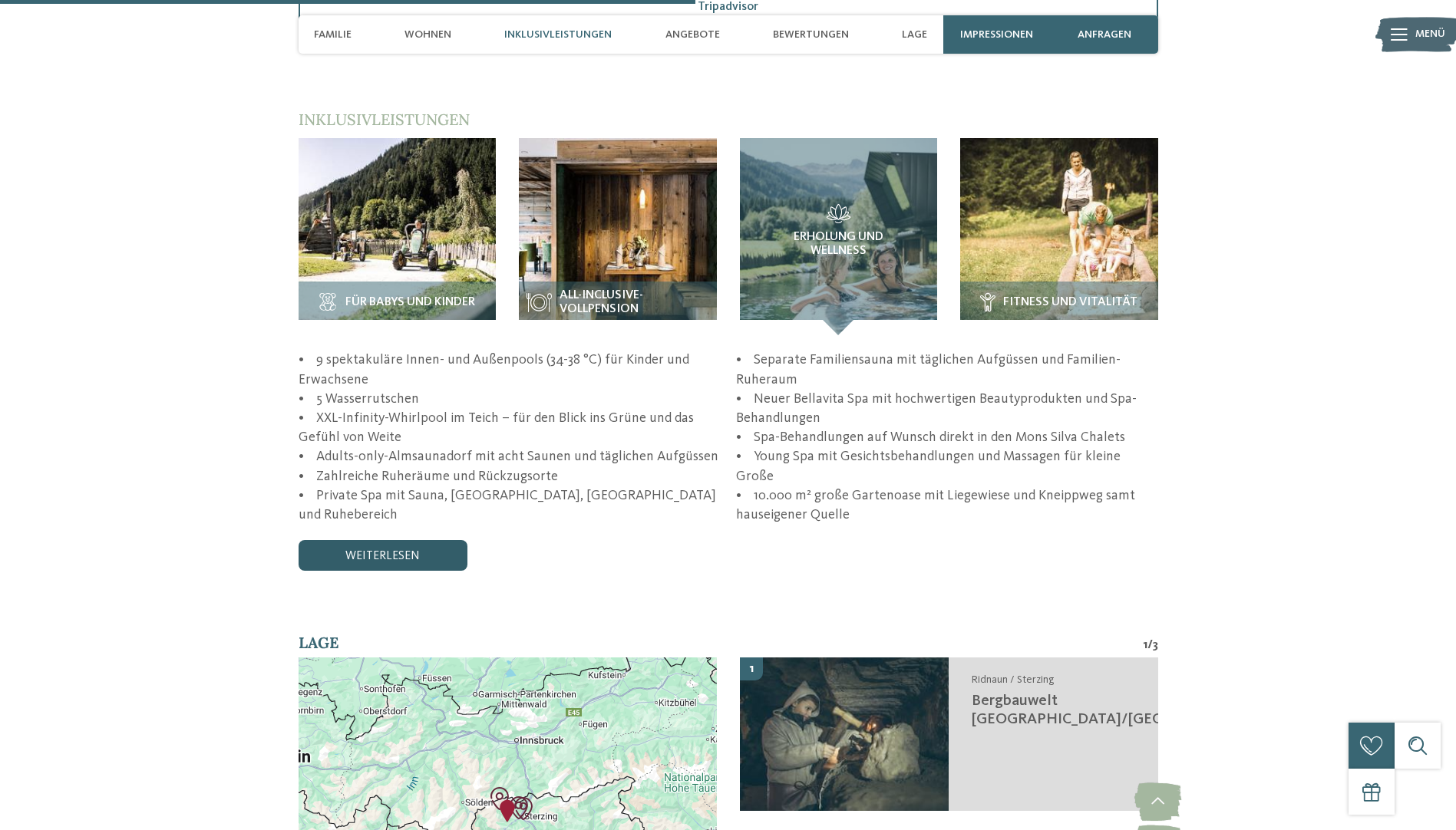
click at [385, 540] on link "weiterlesen" at bounding box center [383, 555] width 168 height 31
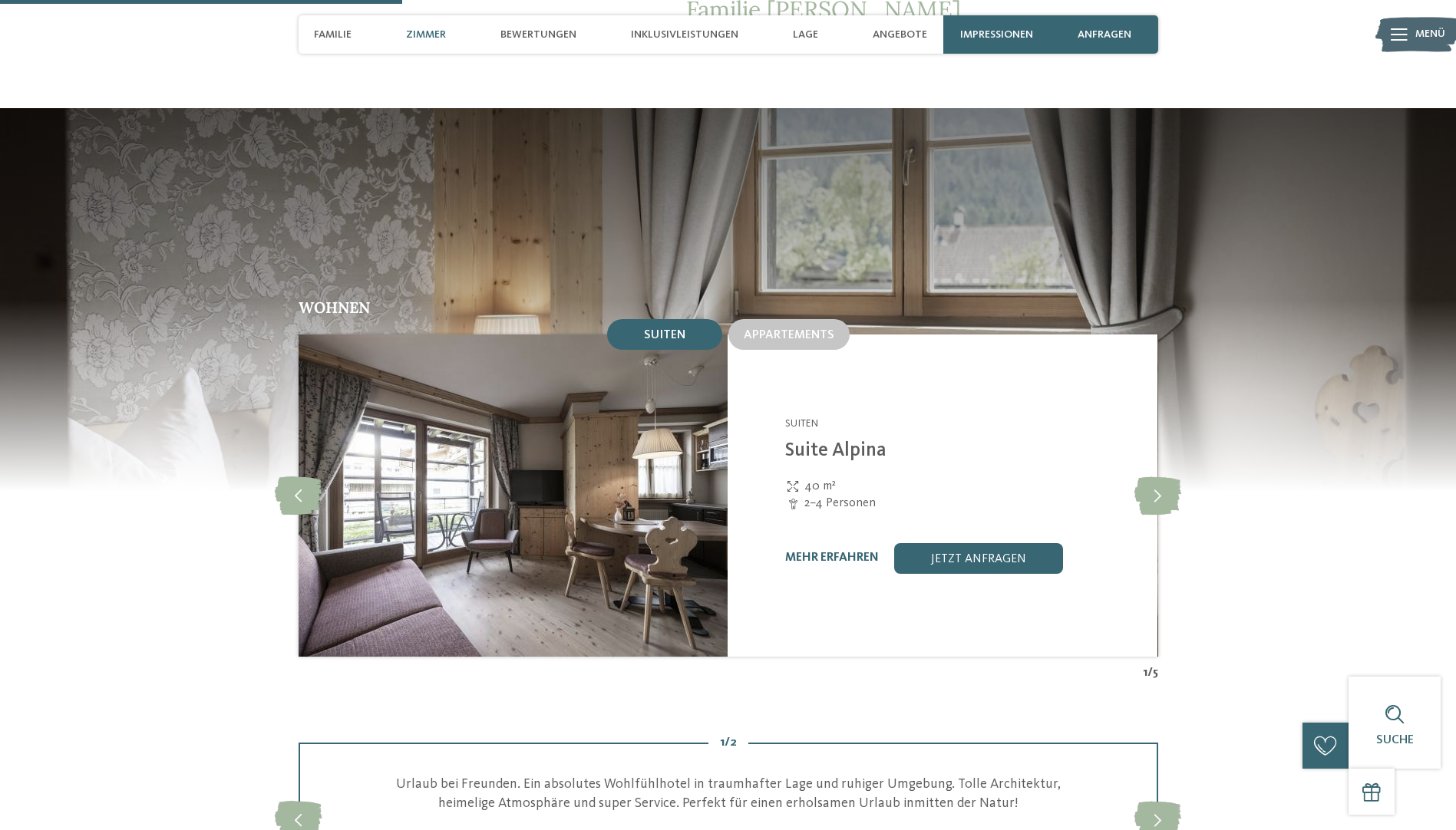
scroll to position [1535, 0]
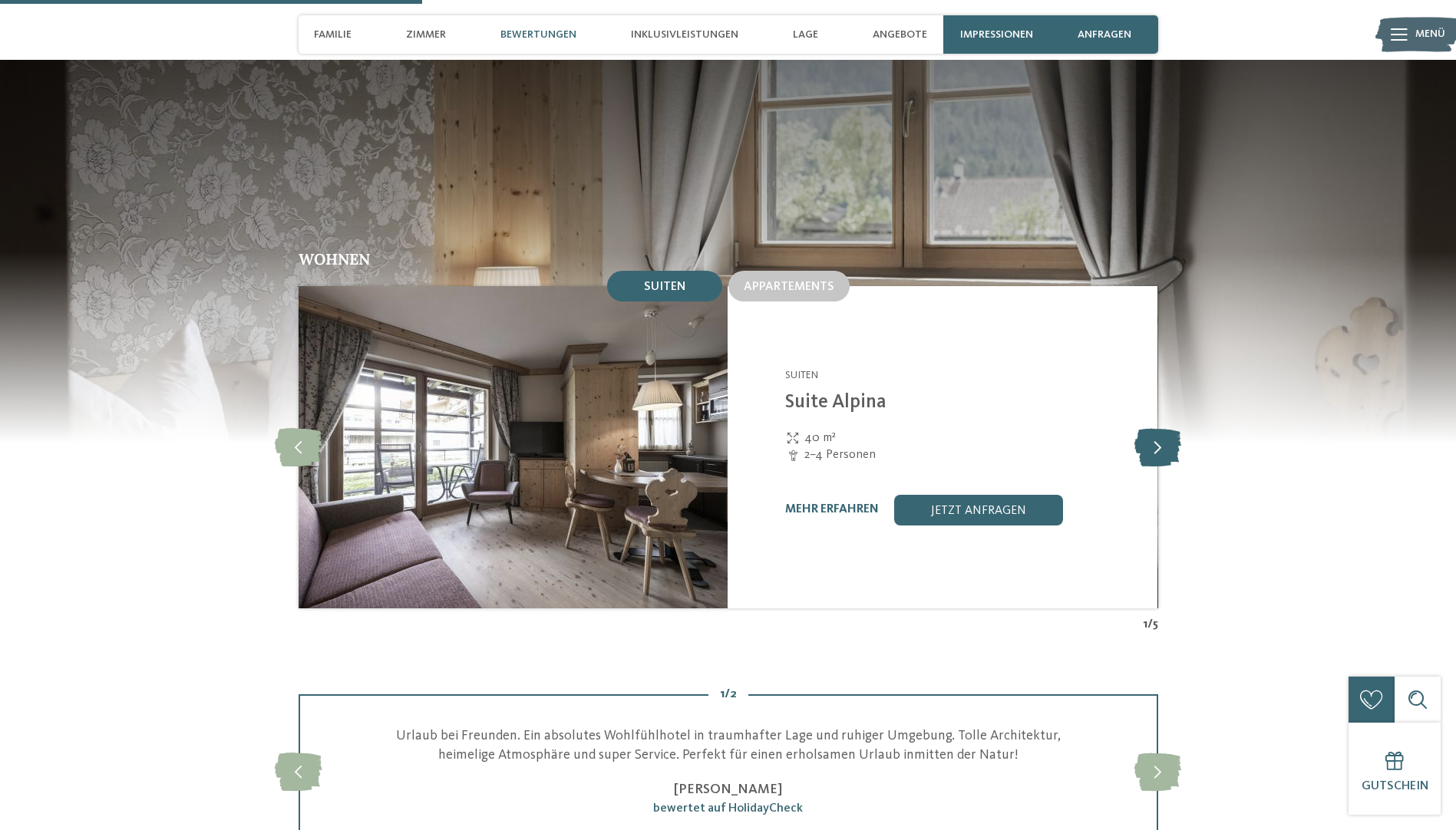
click at [1145, 428] on icon at bounding box center [1158, 447] width 47 height 38
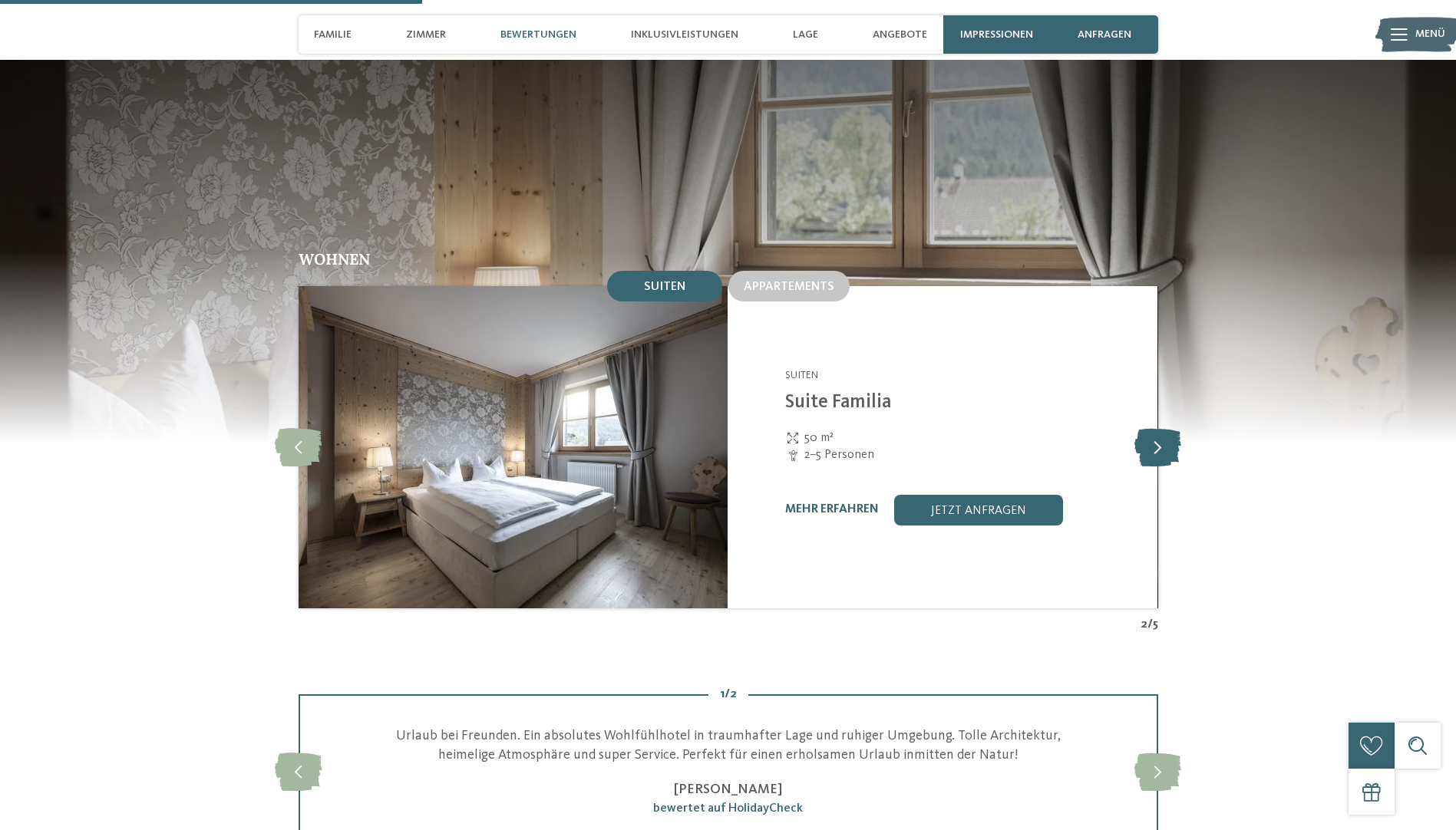
click at [1150, 428] on icon at bounding box center [1158, 447] width 47 height 38
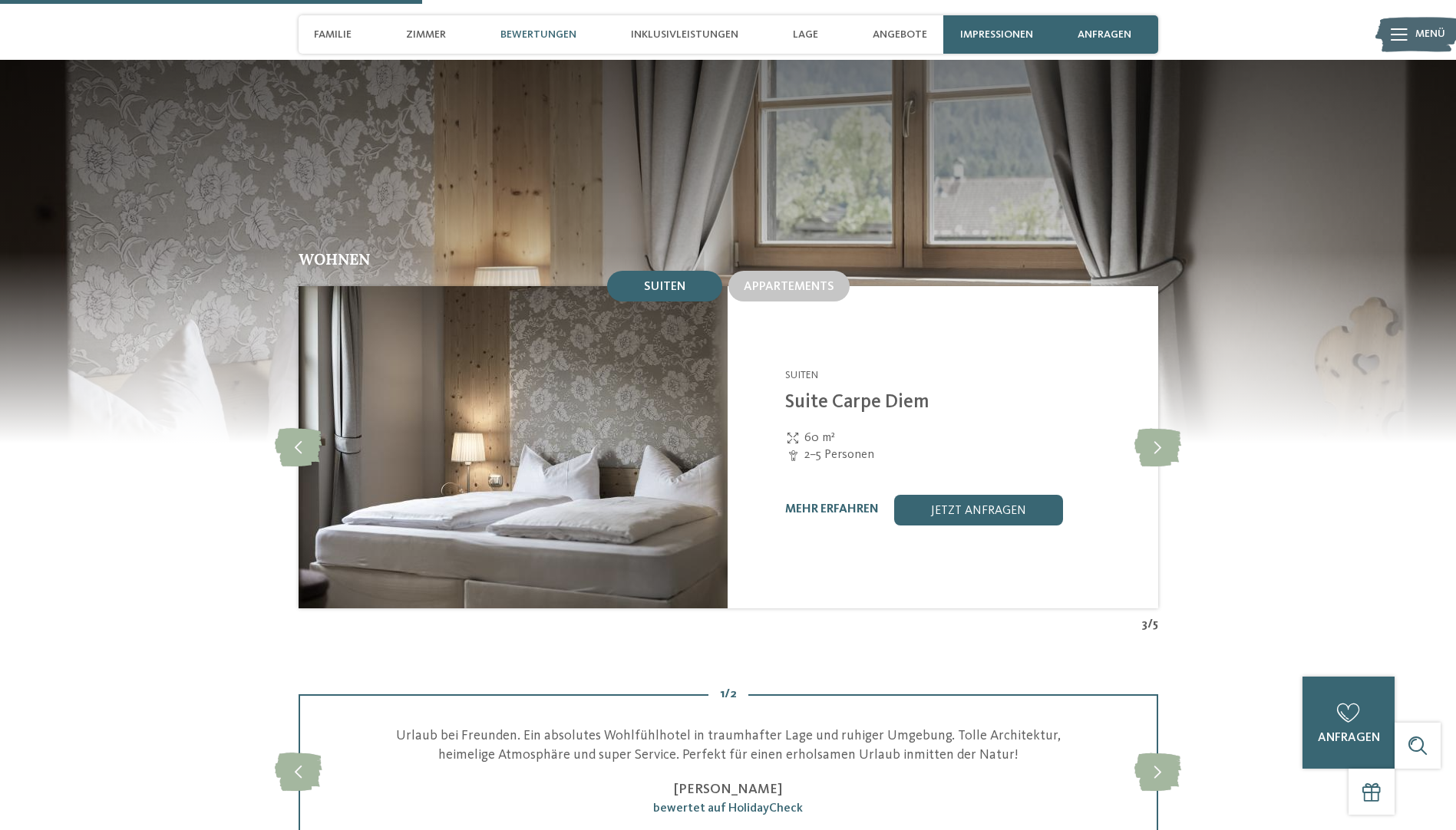
click at [272, 390] on div "Wohnen Suiten Appartements 4" at bounding box center [728, 442] width 1044 height 382
click at [283, 428] on icon at bounding box center [298, 447] width 47 height 38
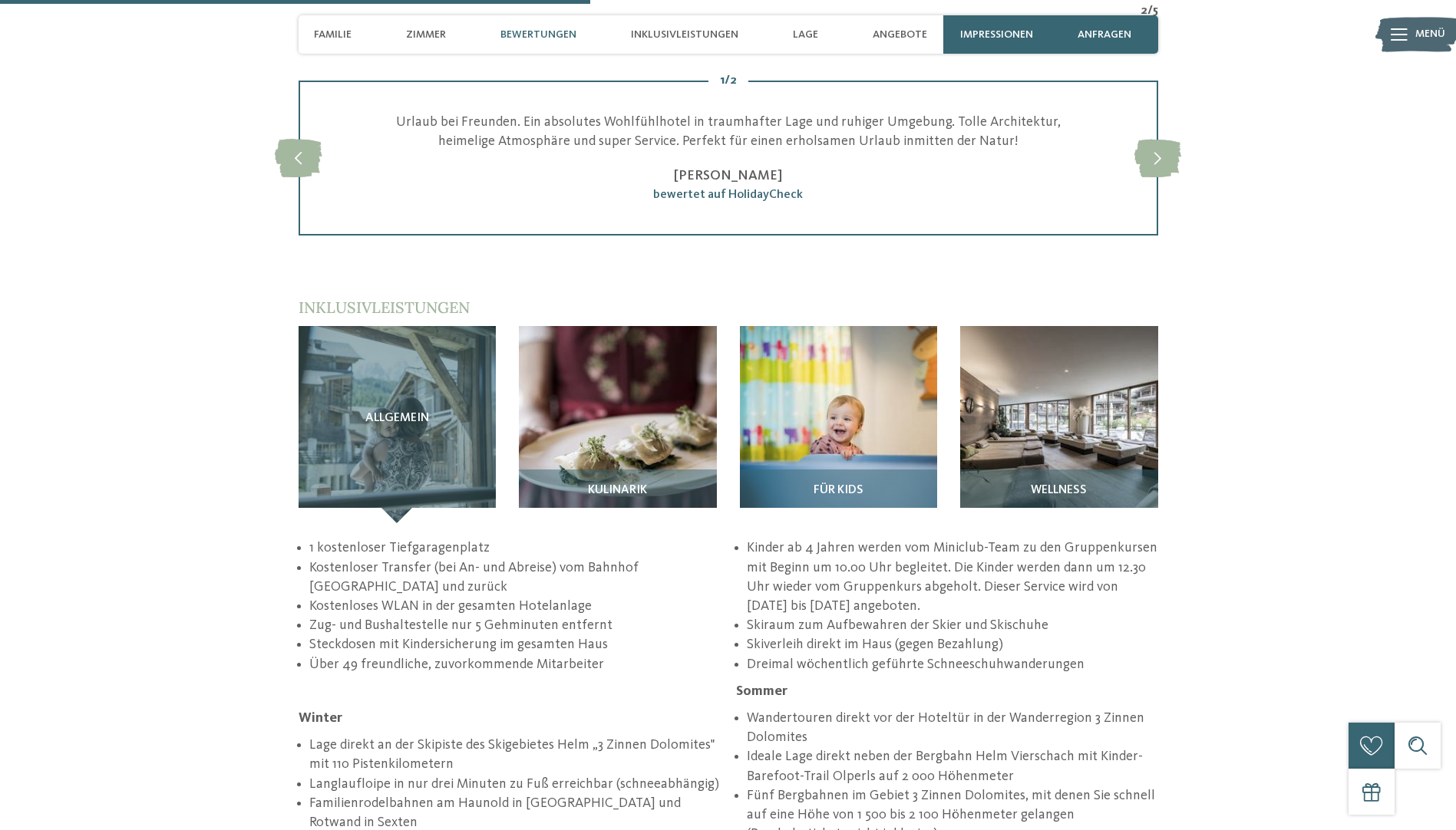
scroll to position [2072, 0]
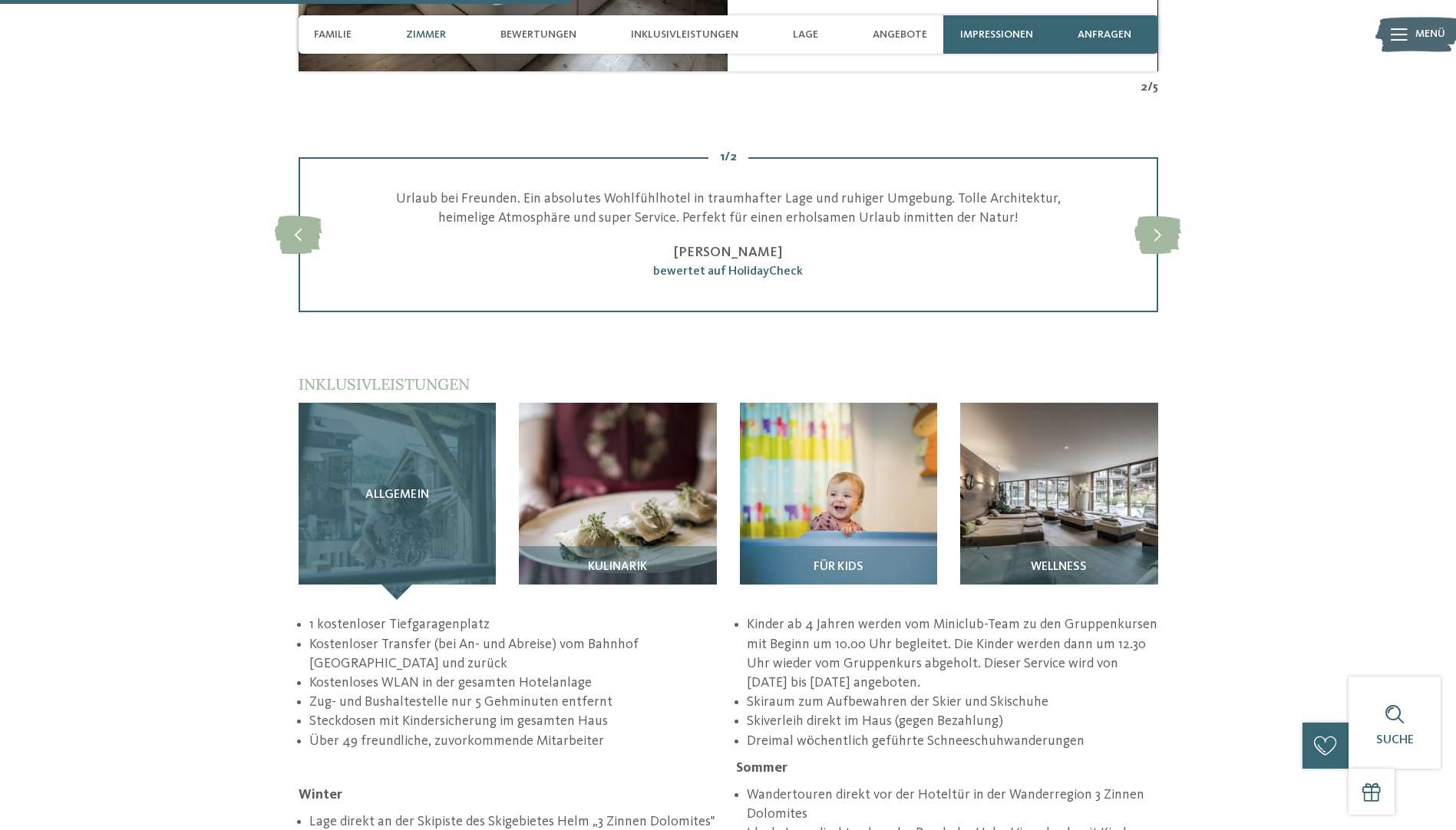
click at [458, 431] on div "Allgemein" at bounding box center [397, 501] width 198 height 198
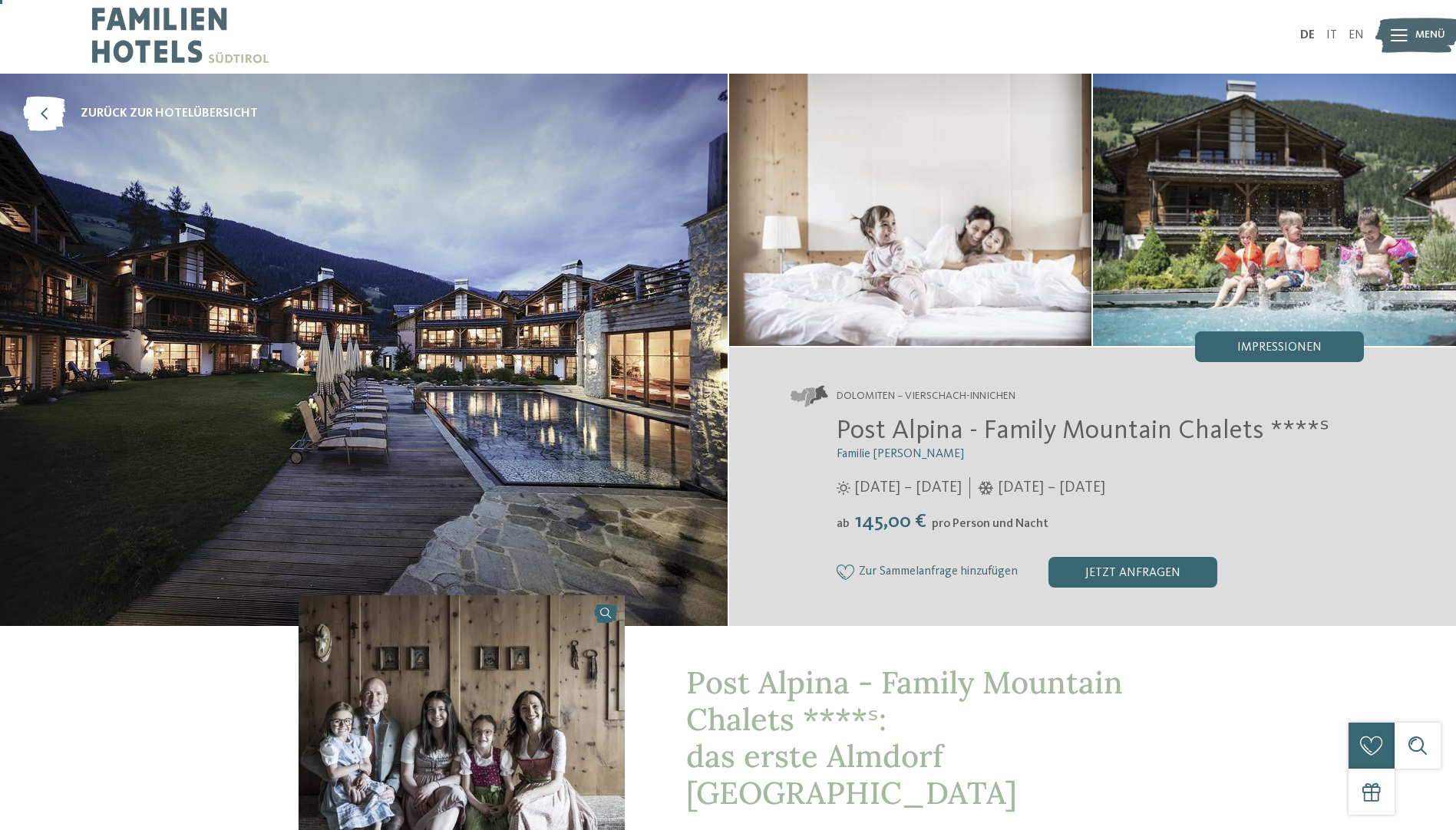
scroll to position [0, 0]
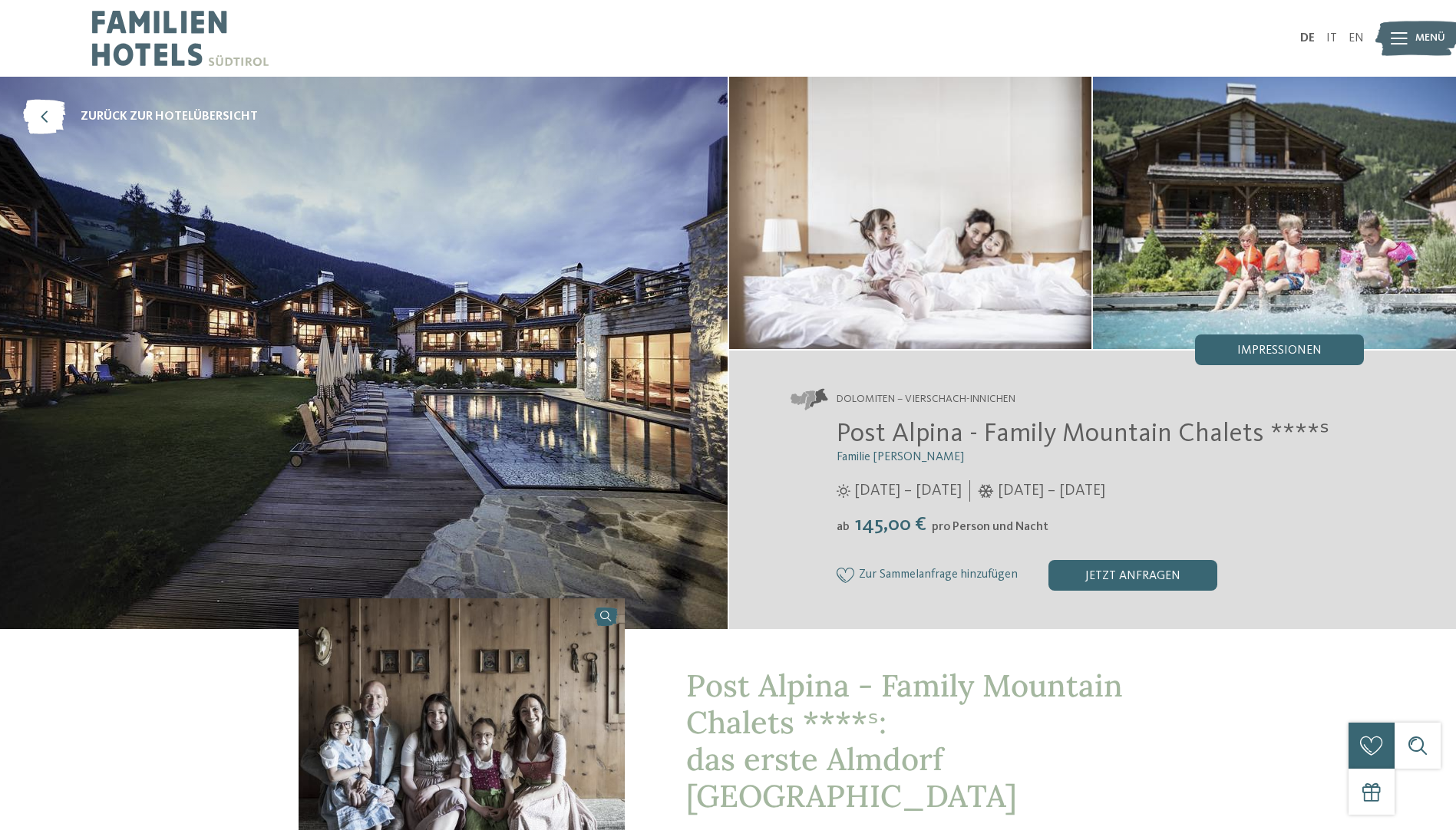
drag, startPoint x: 564, startPoint y: 459, endPoint x: 525, endPoint y: 446, distance: 41.1
drag, startPoint x: 525, startPoint y: 446, endPoint x: 492, endPoint y: 429, distance: 37.1
drag, startPoint x: 492, startPoint y: 429, endPoint x: 638, endPoint y: 377, distance: 155.0
click at [638, 377] on img at bounding box center [364, 353] width 728 height 553
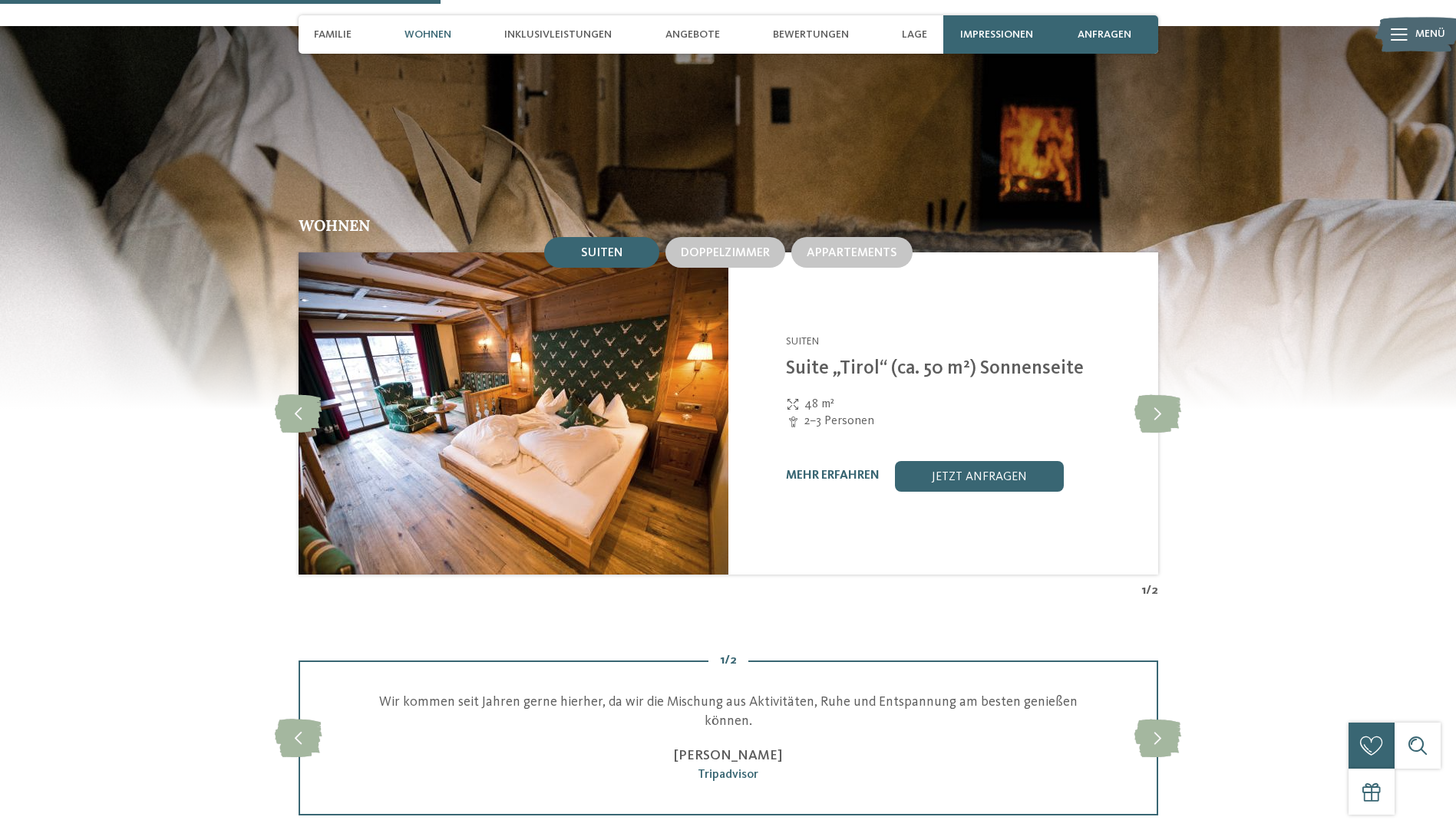
scroll to position [1918, 0]
click at [1173, 394] on icon at bounding box center [1158, 413] width 47 height 38
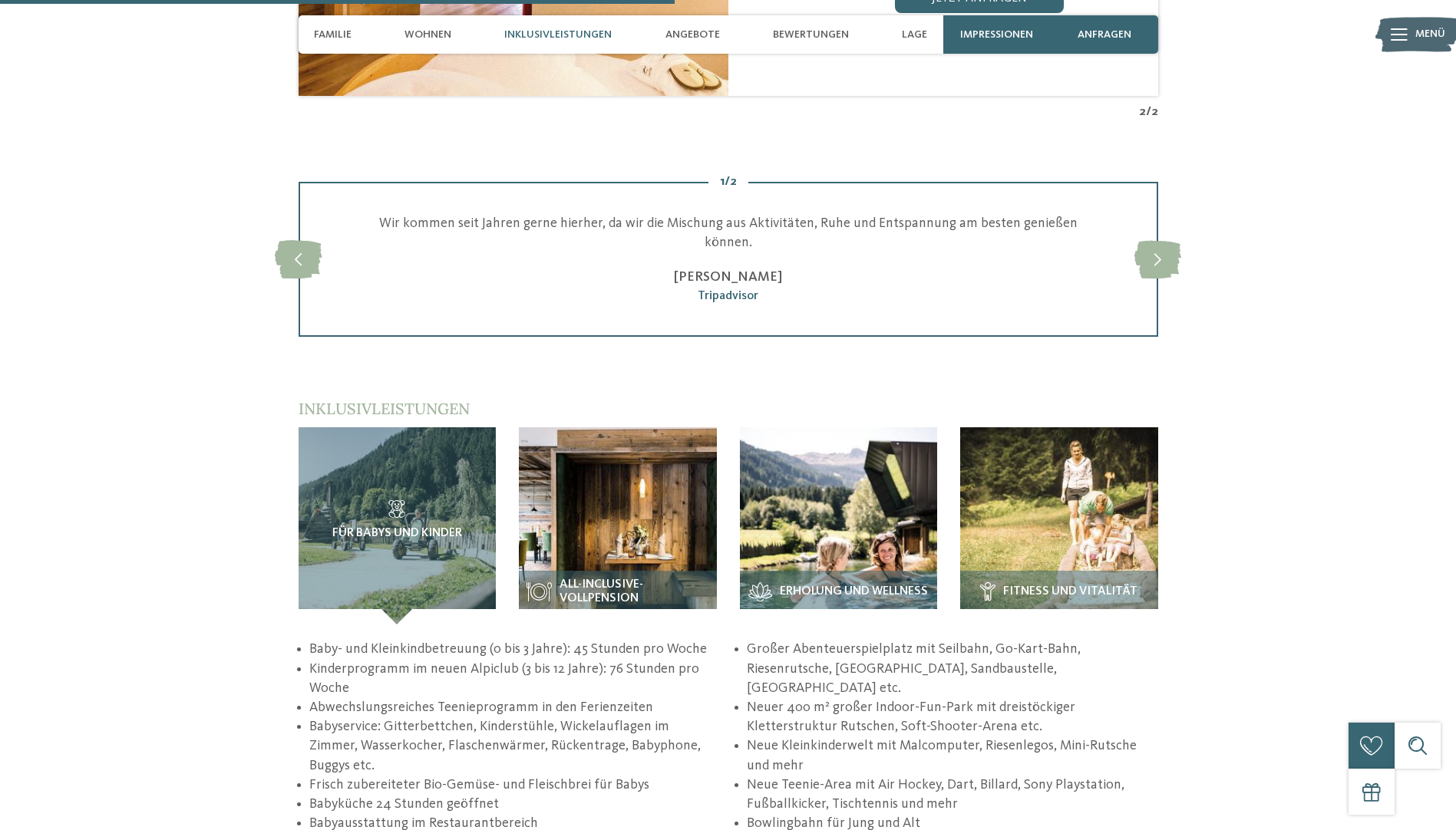
scroll to position [2685, 0]
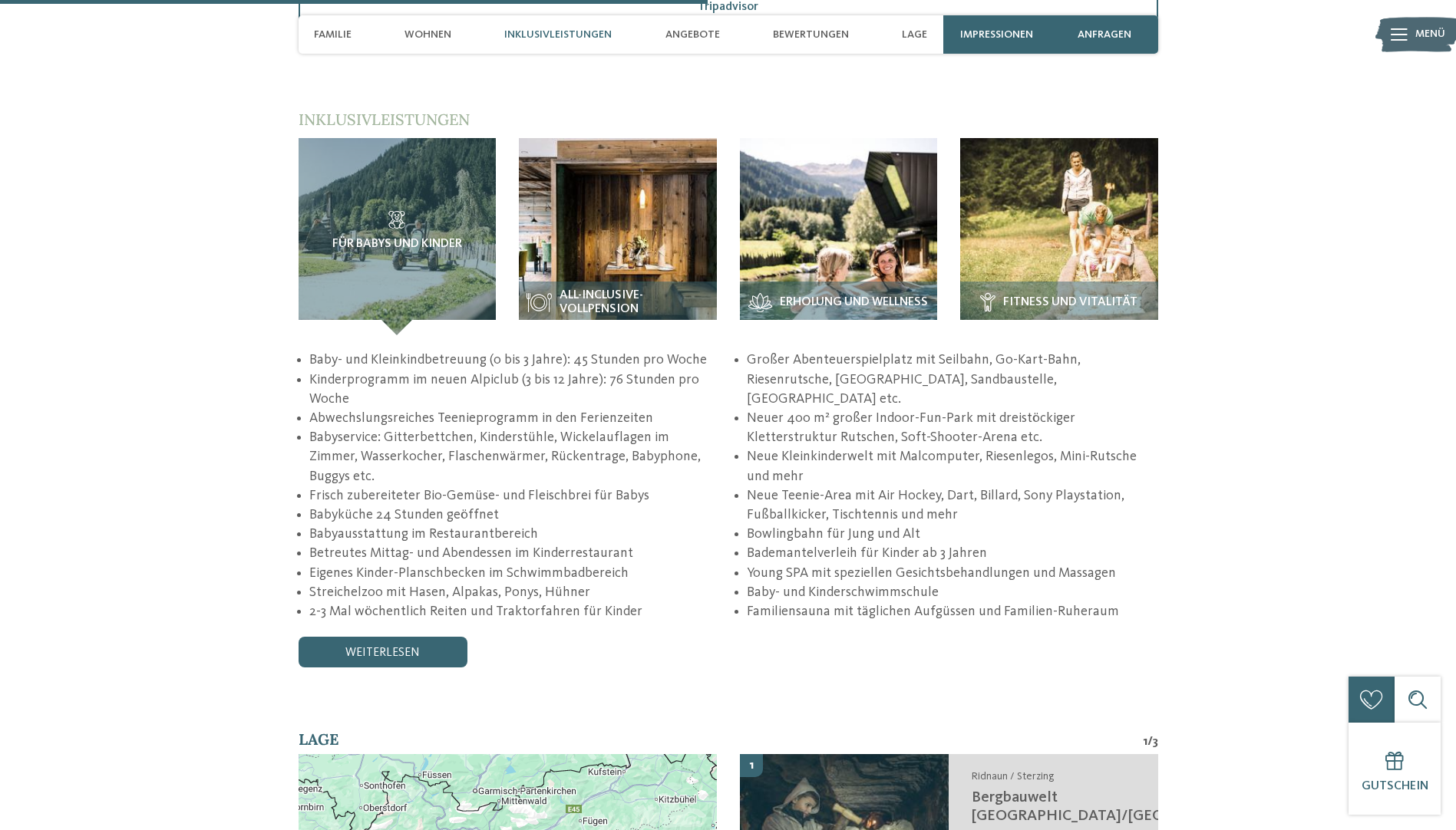
drag, startPoint x: 558, startPoint y: 230, endPoint x: 509, endPoint y: 243, distance: 50.7
click at [557, 230] on img at bounding box center [618, 237] width 198 height 198
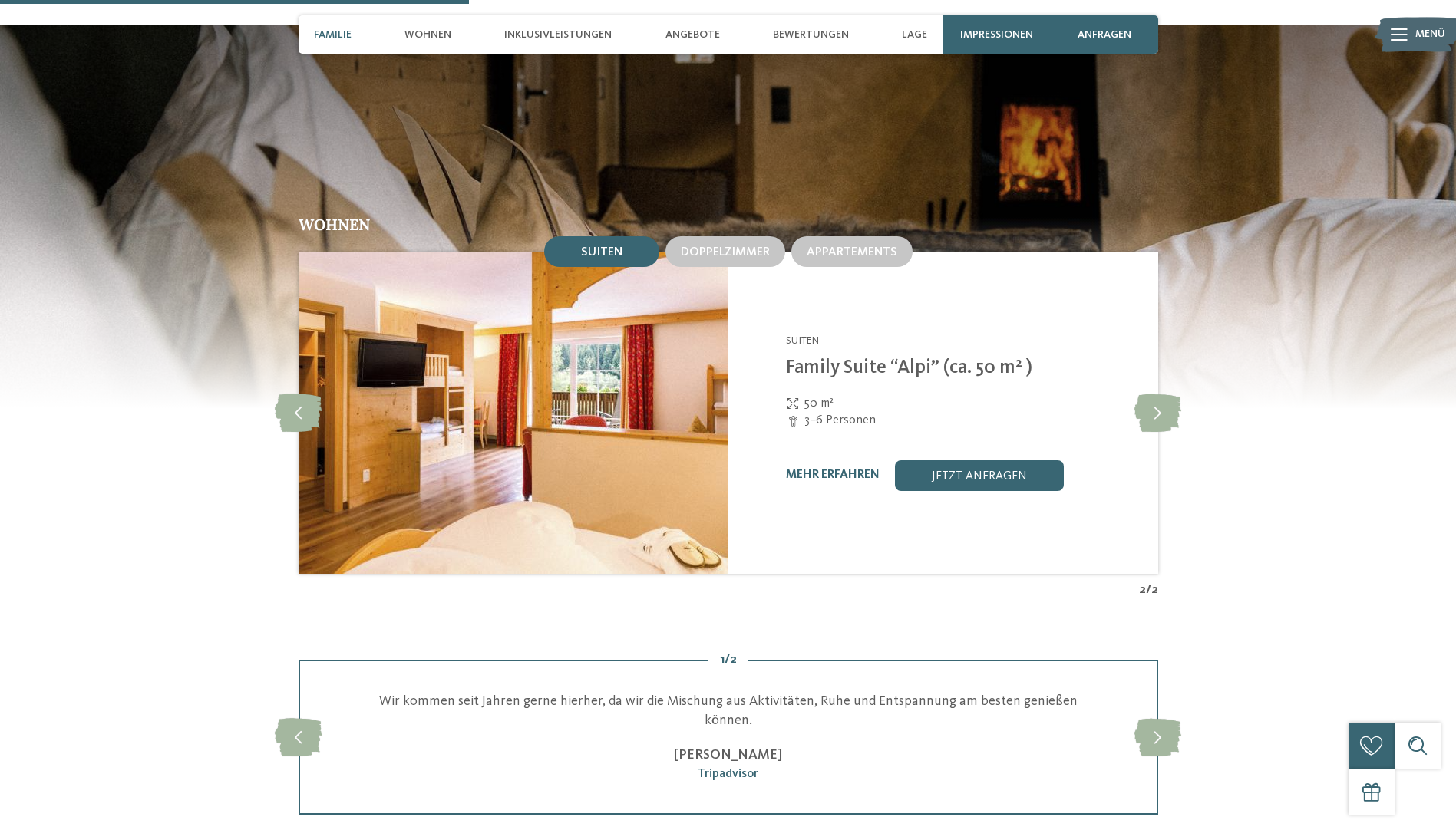
scroll to position [1151, 0]
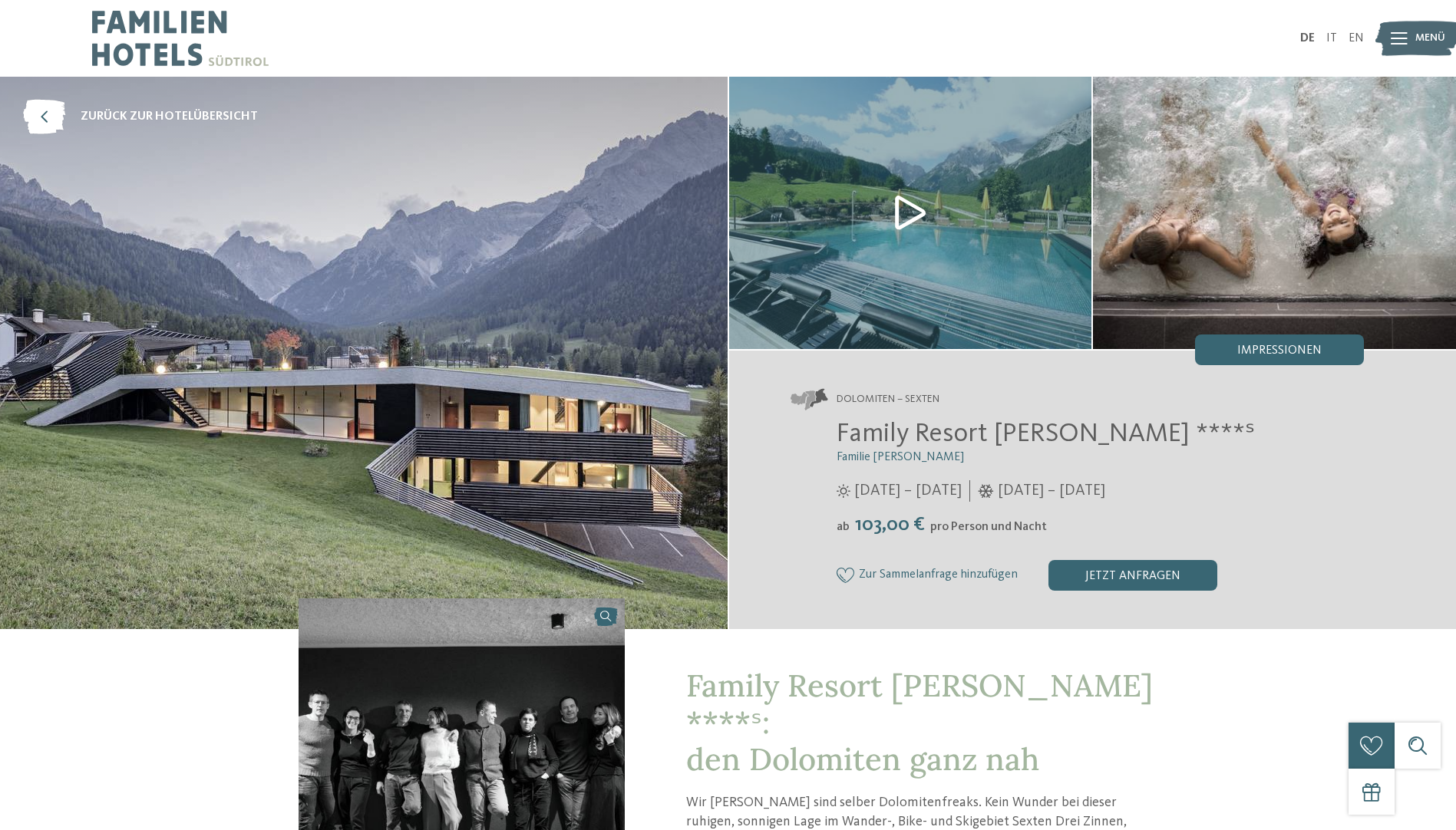
click at [899, 212] on img at bounding box center [911, 212] width 363 height 272
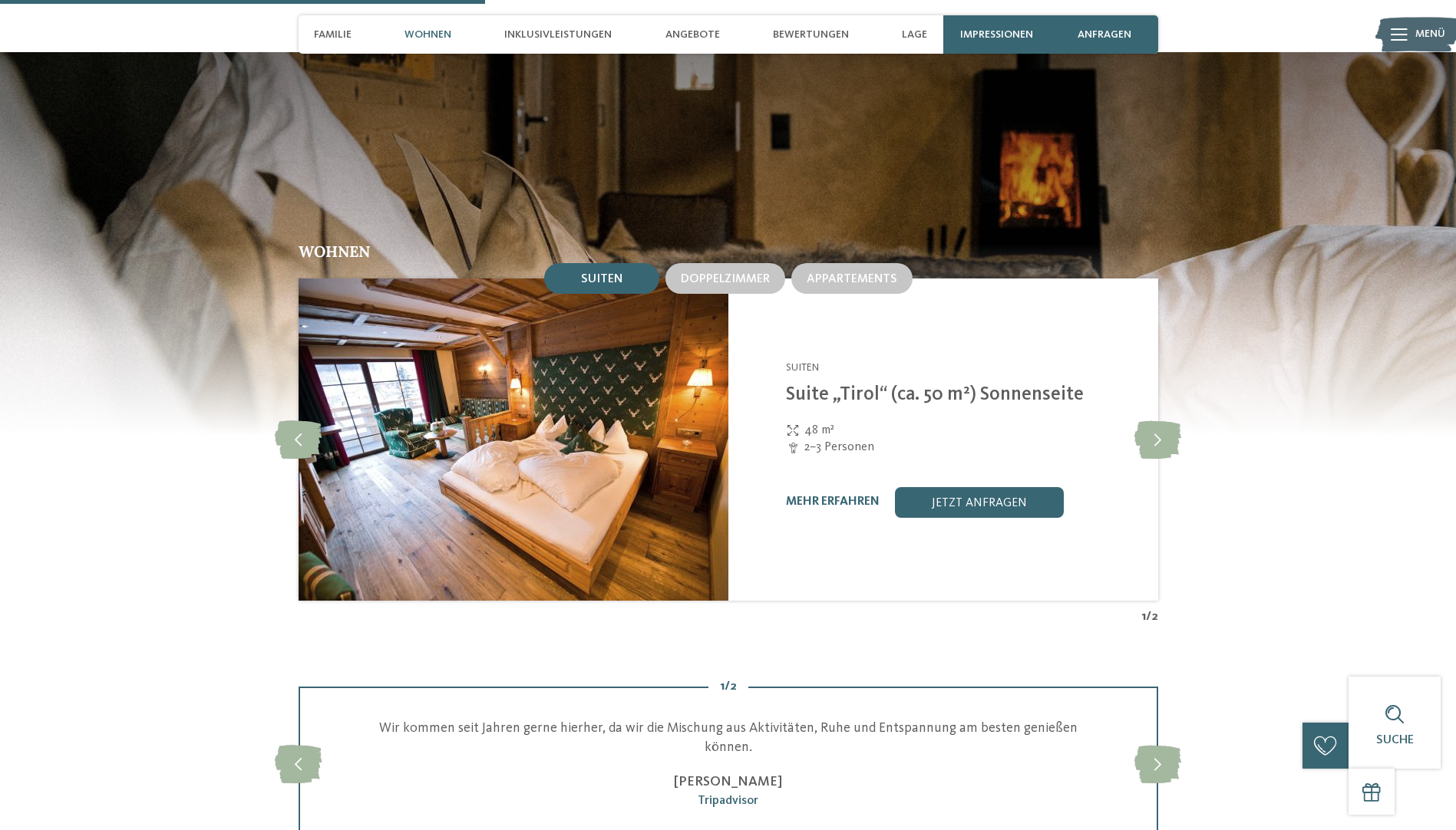
scroll to position [1918, 0]
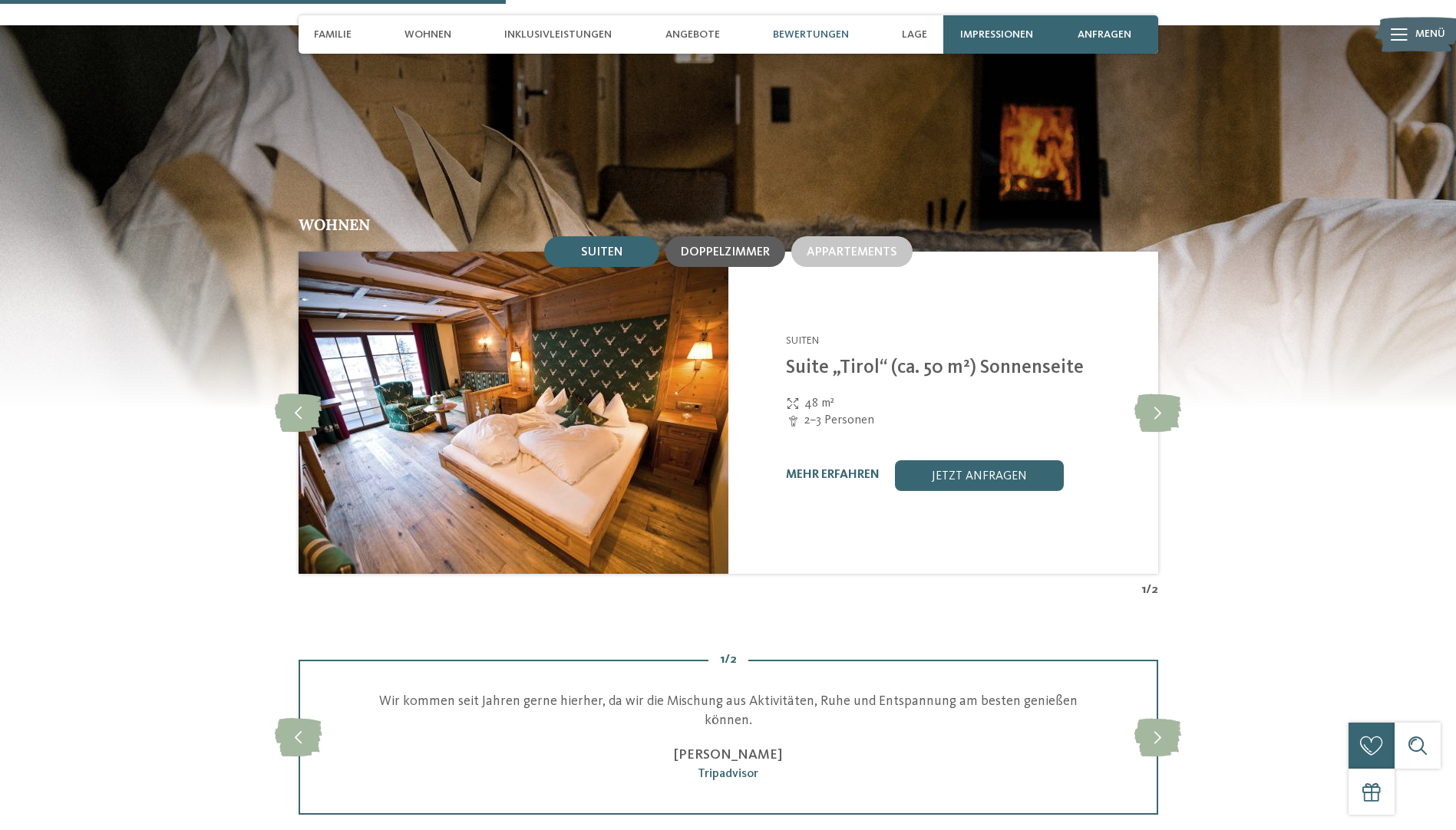
click at [715, 246] on span "Doppelzimmer" at bounding box center [725, 252] width 89 height 12
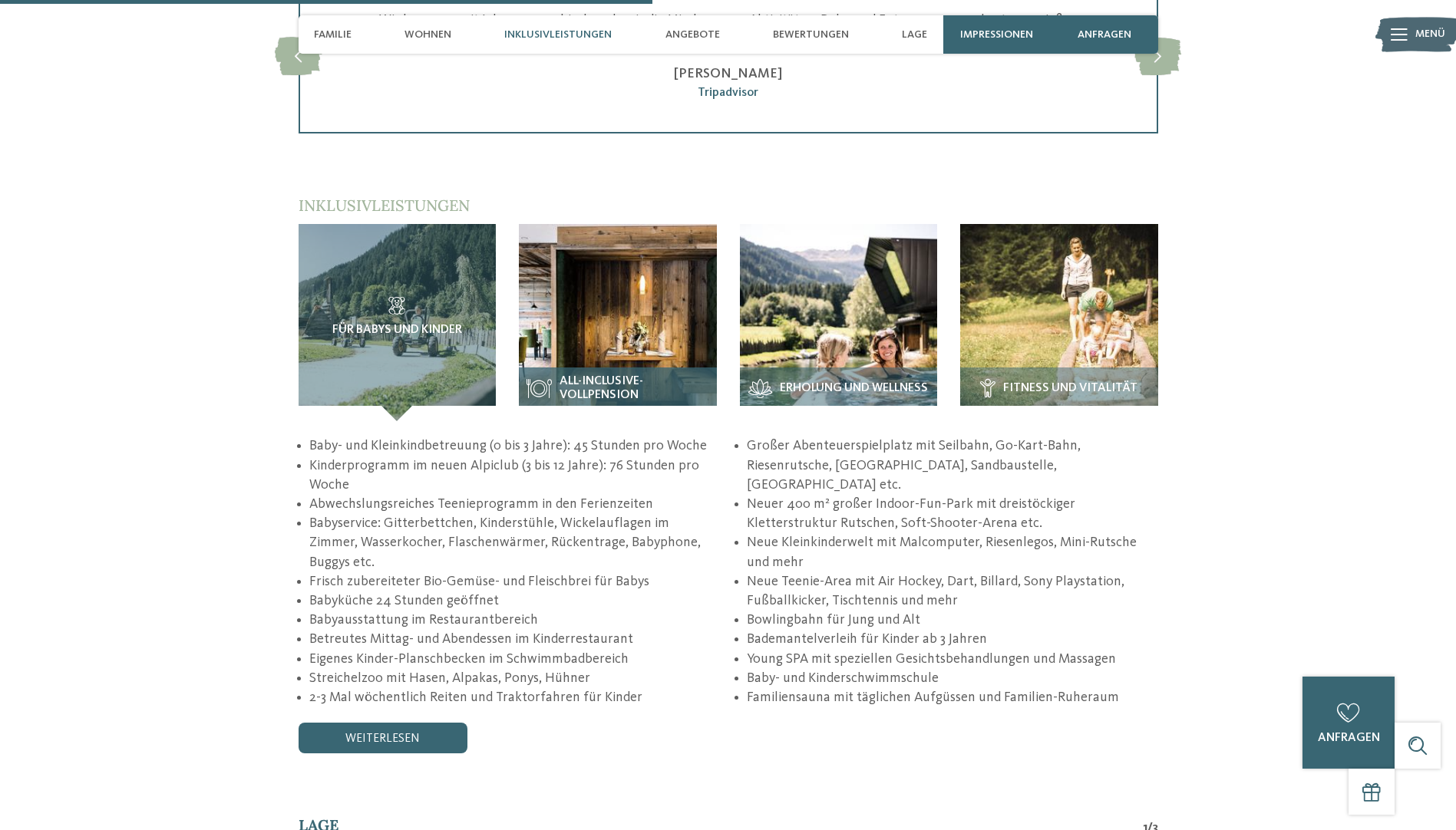
scroll to position [2608, 0]
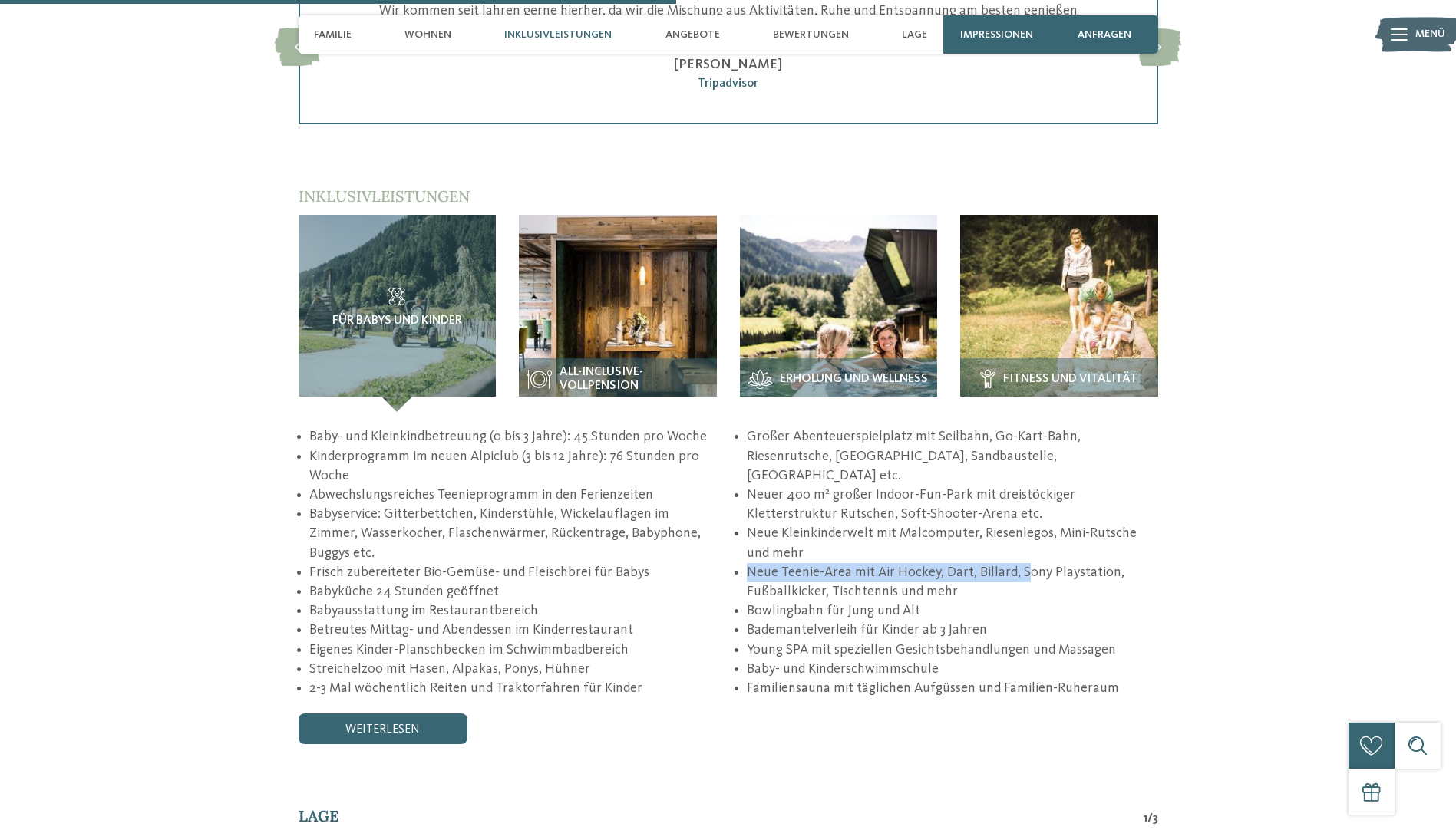
drag, startPoint x: 1020, startPoint y: 540, endPoint x: 1071, endPoint y: 526, distance: 52.9
click at [1071, 526] on ul "Baby- und Kleinkindbetreuung (0 bis 3 Jahre): 45 Stunden pro Woche Kinderprogra…" at bounding box center [728, 563] width 860 height 271
drag, startPoint x: 1071, startPoint y: 526, endPoint x: 919, endPoint y: 513, distance: 152.6
click at [919, 524] on li "Neue Kleinkinderwelt mit Malcomputer, Riesenlegos, Mini-Rutsche und mehr" at bounding box center [951, 543] width 410 height 38
drag, startPoint x: 770, startPoint y: 633, endPoint x: 925, endPoint y: 626, distance: 155.2
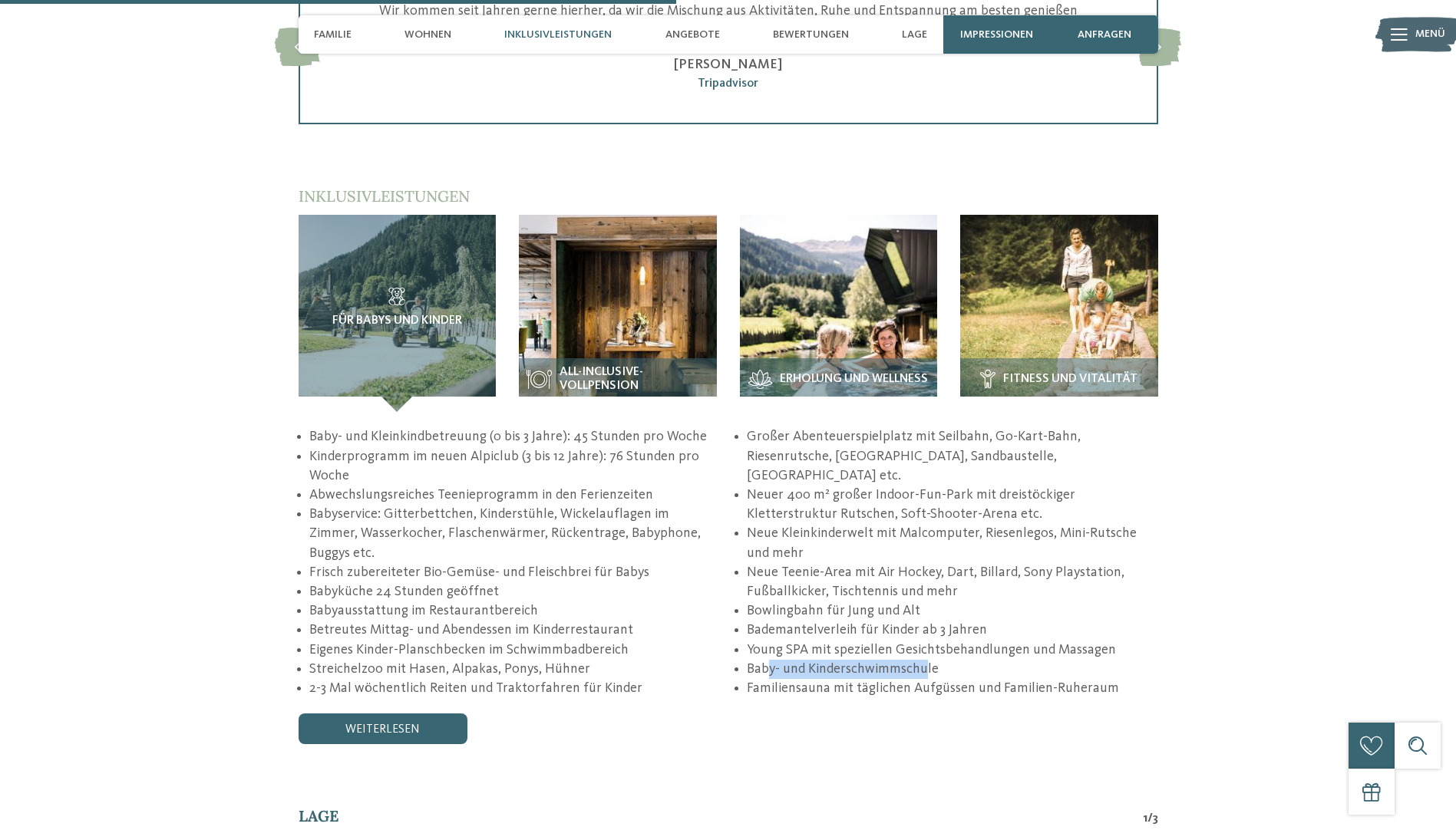
click at [925, 660] on li "Baby- und Kinderschwimmschule" at bounding box center [951, 669] width 410 height 19
drag, startPoint x: 1166, startPoint y: 632, endPoint x: 1055, endPoint y: 631, distance: 111.0
click at [1131, 635] on section "Inklusivleistungen / Für Babys und Kinder" at bounding box center [728, 465] width 1044 height 559
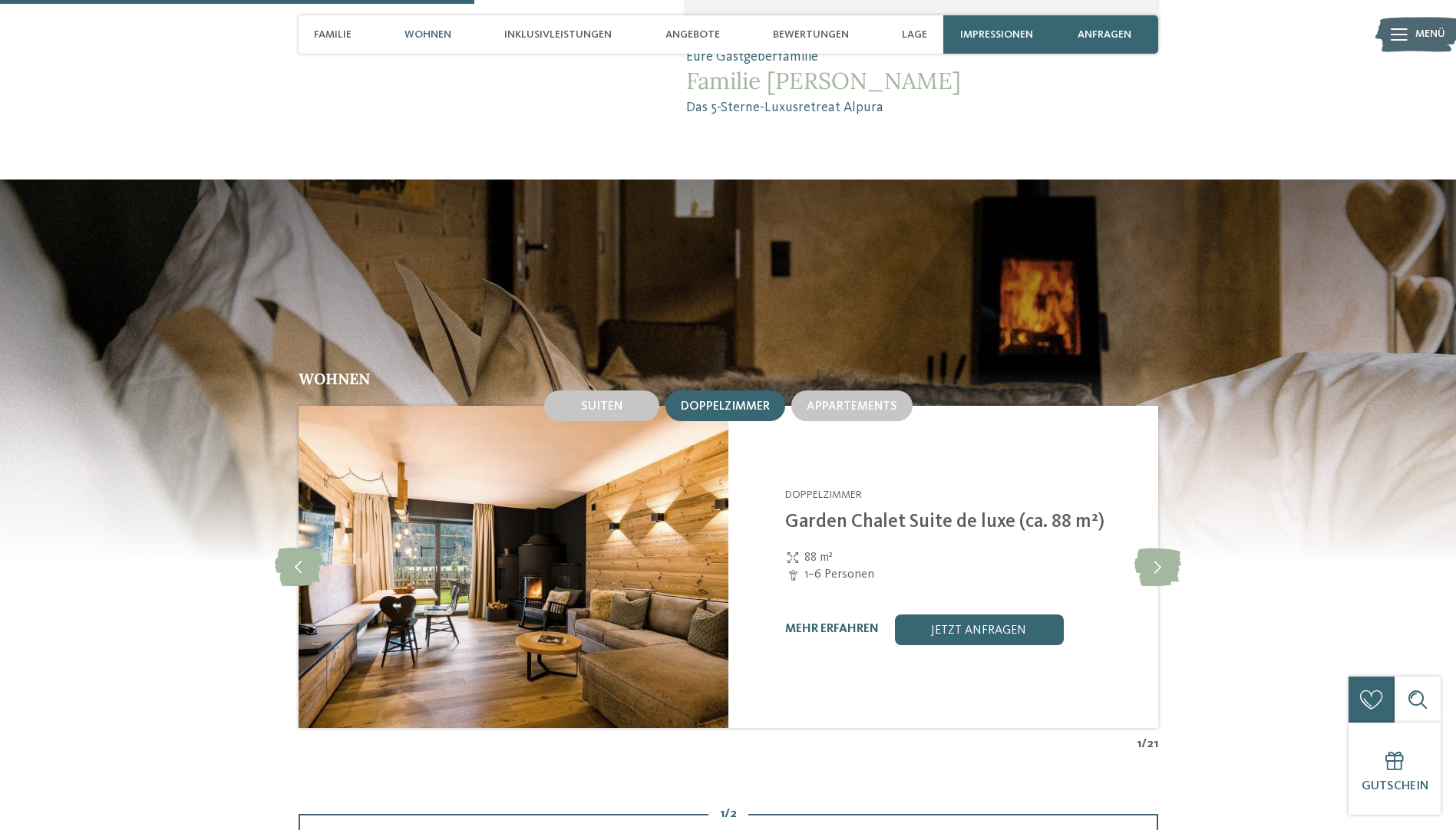
scroll to position [1841, 0]
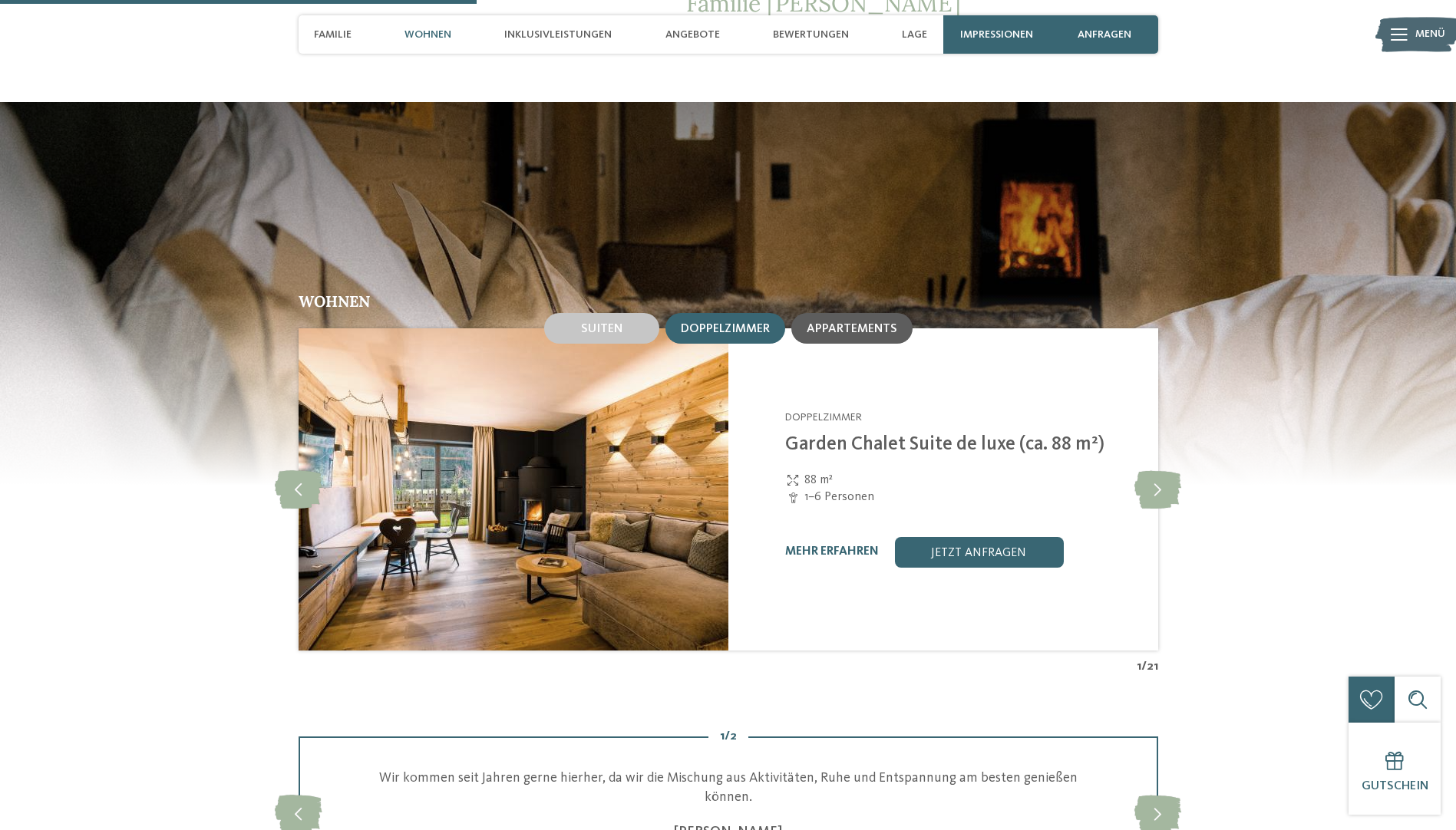
click at [847, 323] on span "Appartements" at bounding box center [852, 329] width 91 height 12
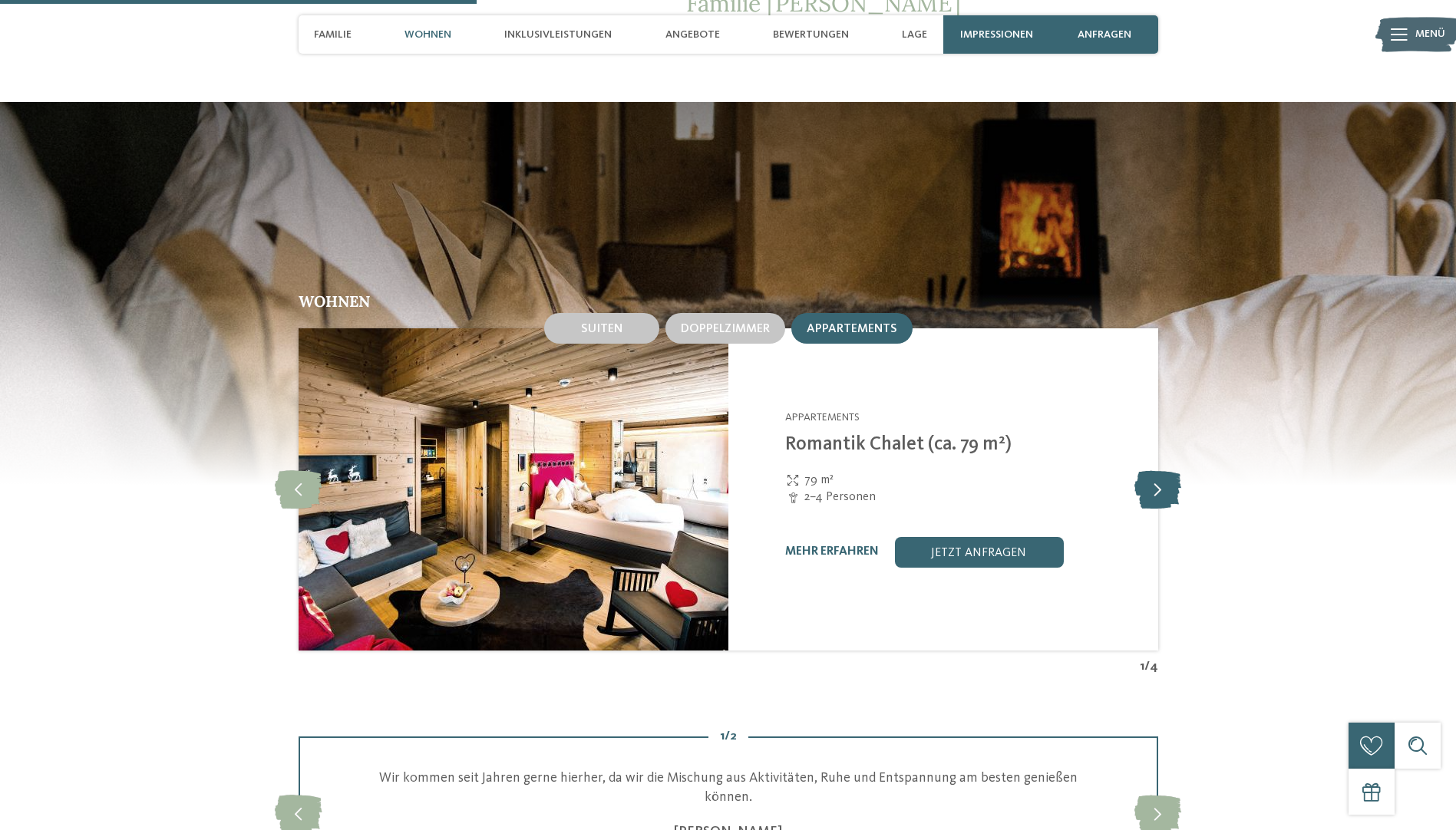
click at [1159, 484] on icon at bounding box center [1158, 490] width 47 height 38
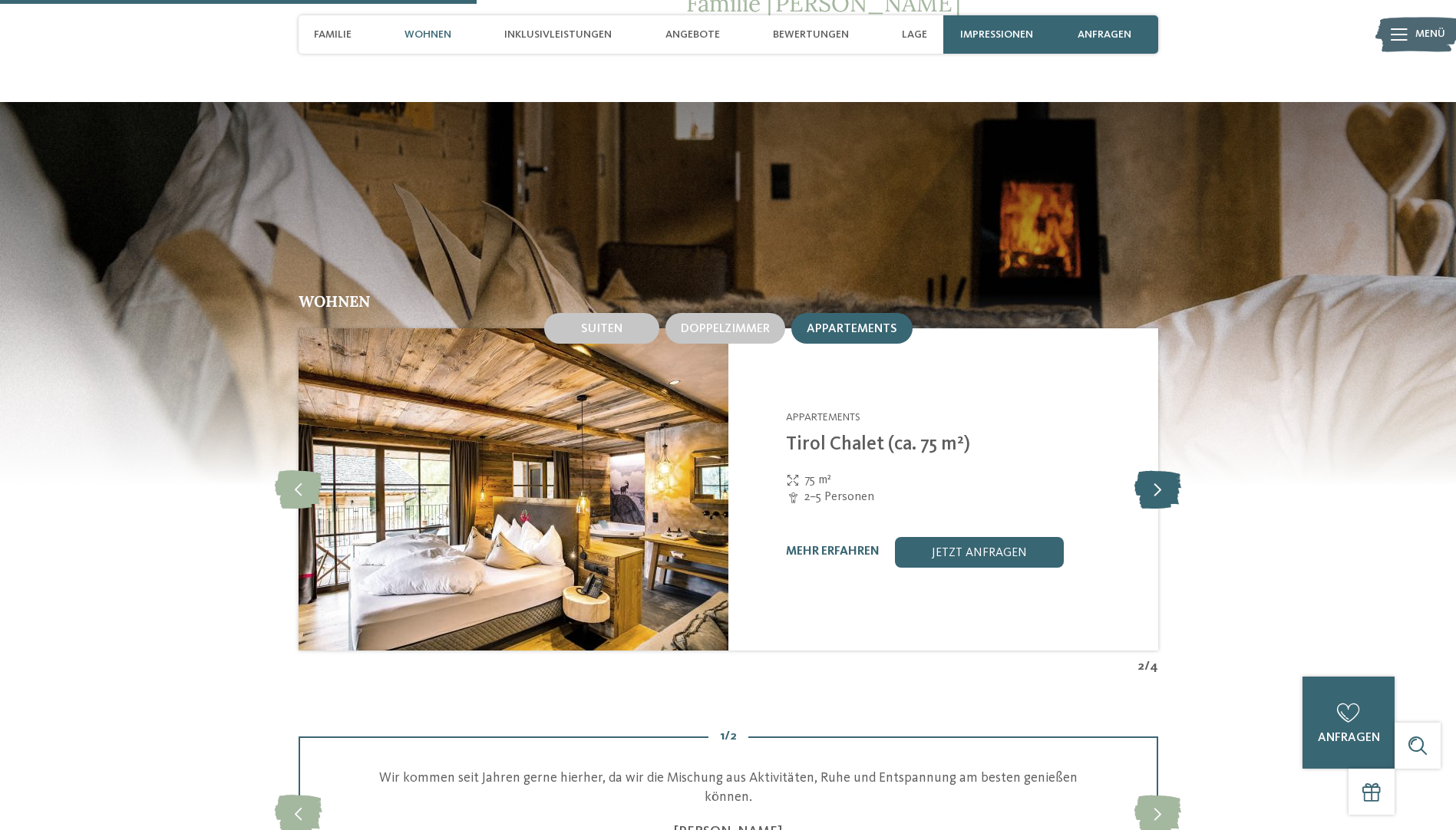
click at [1156, 481] on icon at bounding box center [1158, 490] width 47 height 38
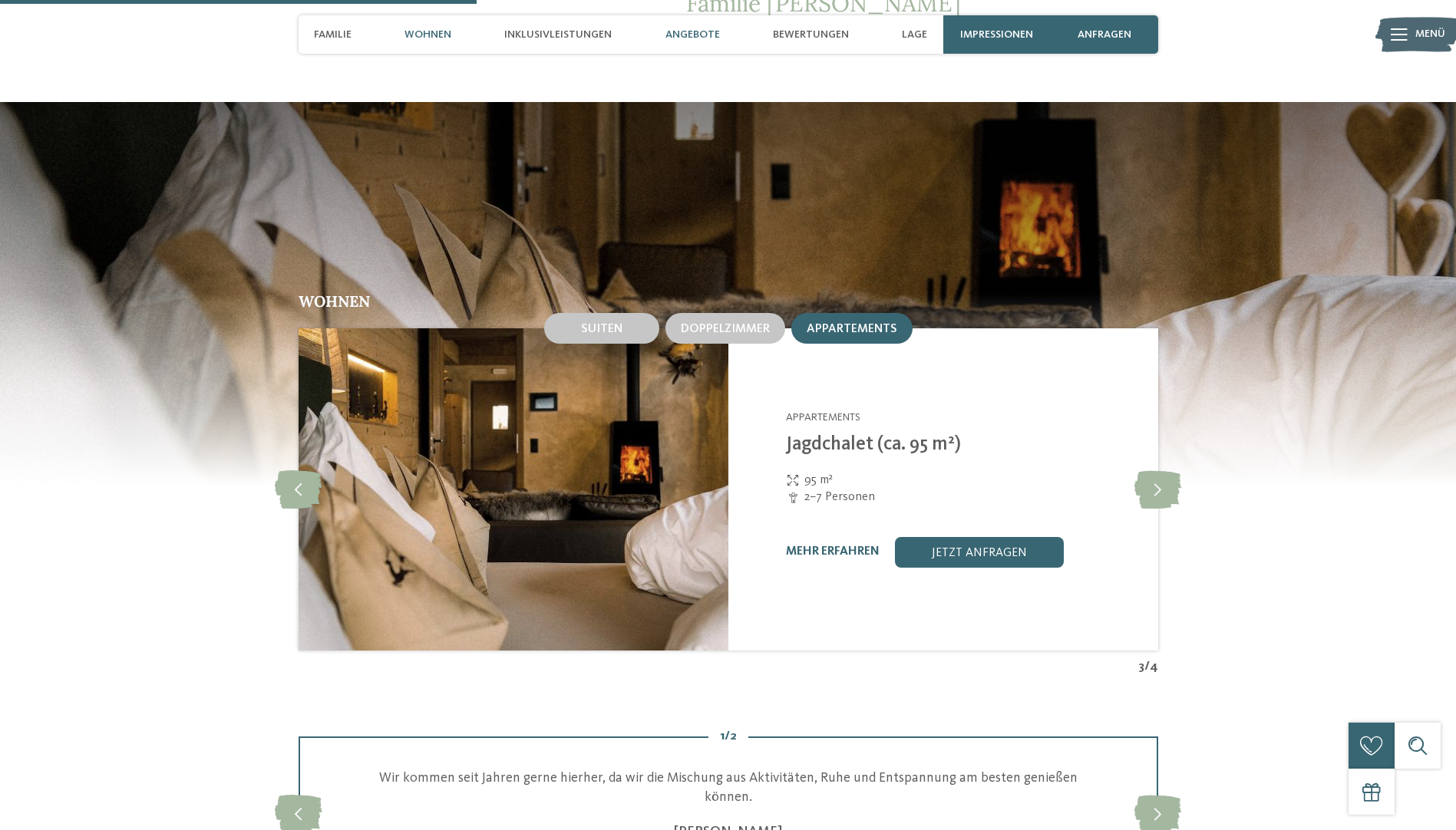
click at [688, 31] on span "Angebote" at bounding box center [692, 35] width 54 height 13
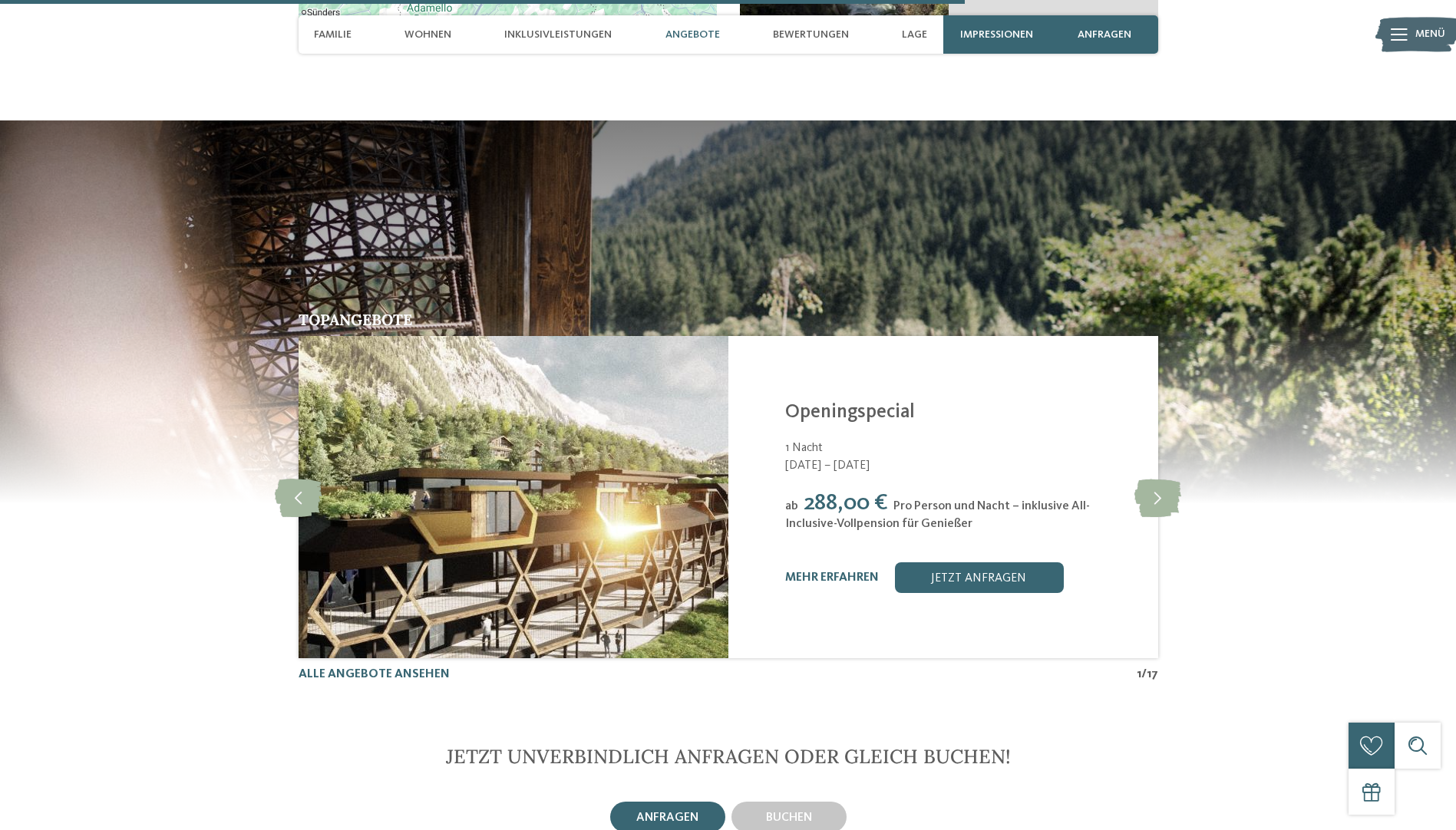
scroll to position [3735, 0]
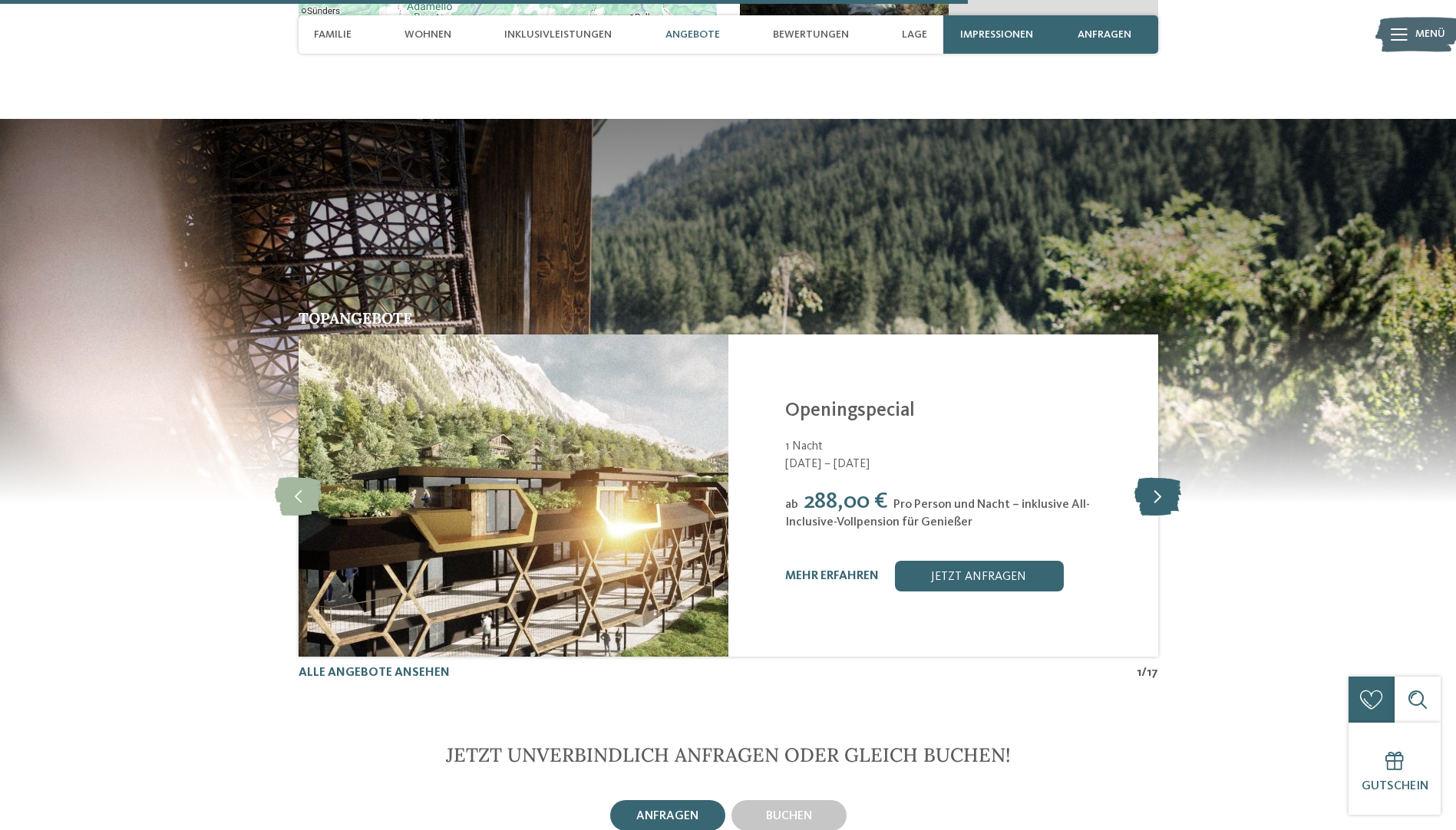
click at [1152, 477] on icon at bounding box center [1158, 496] width 47 height 38
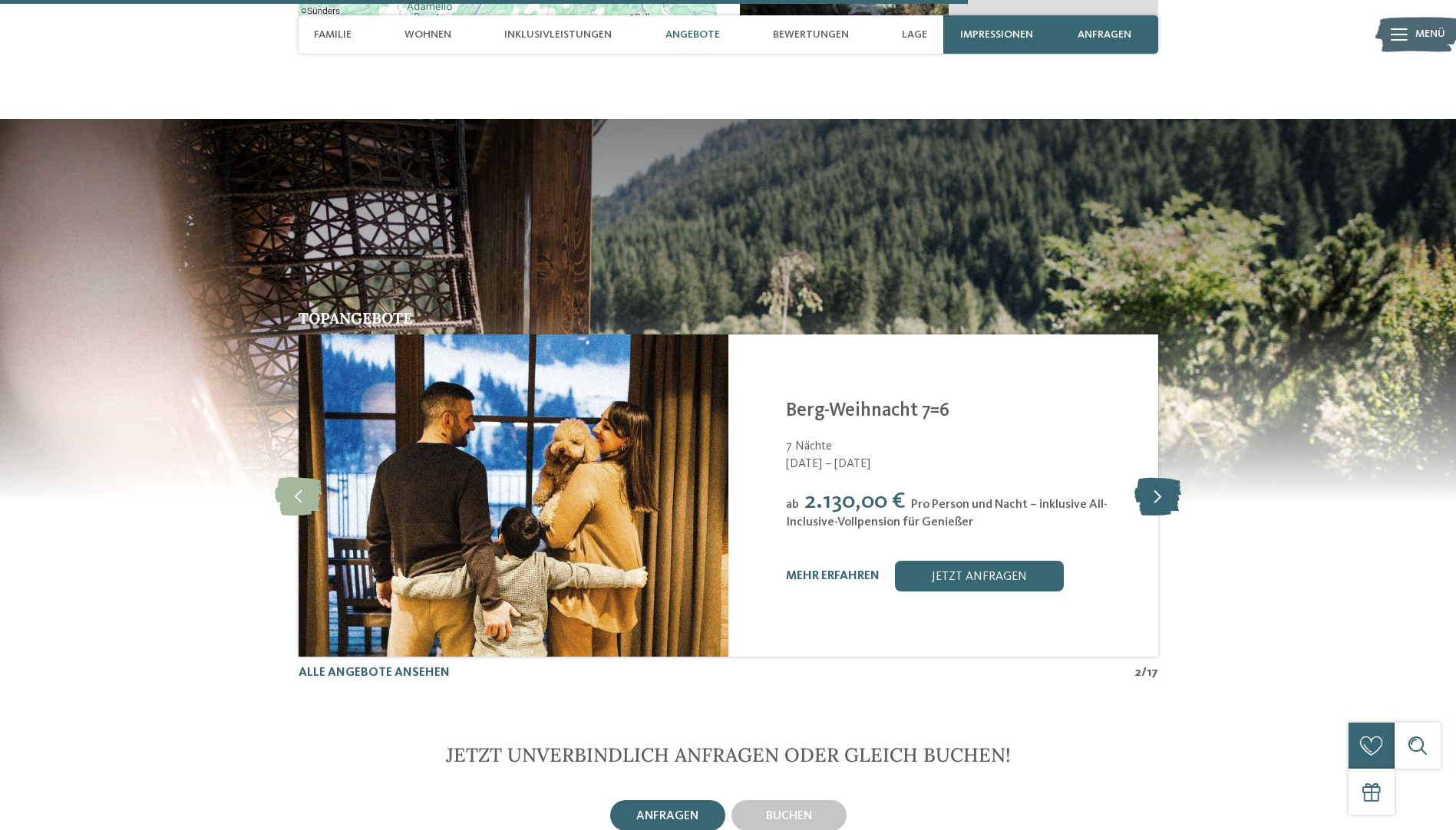
click at [1165, 477] on icon at bounding box center [1158, 496] width 47 height 38
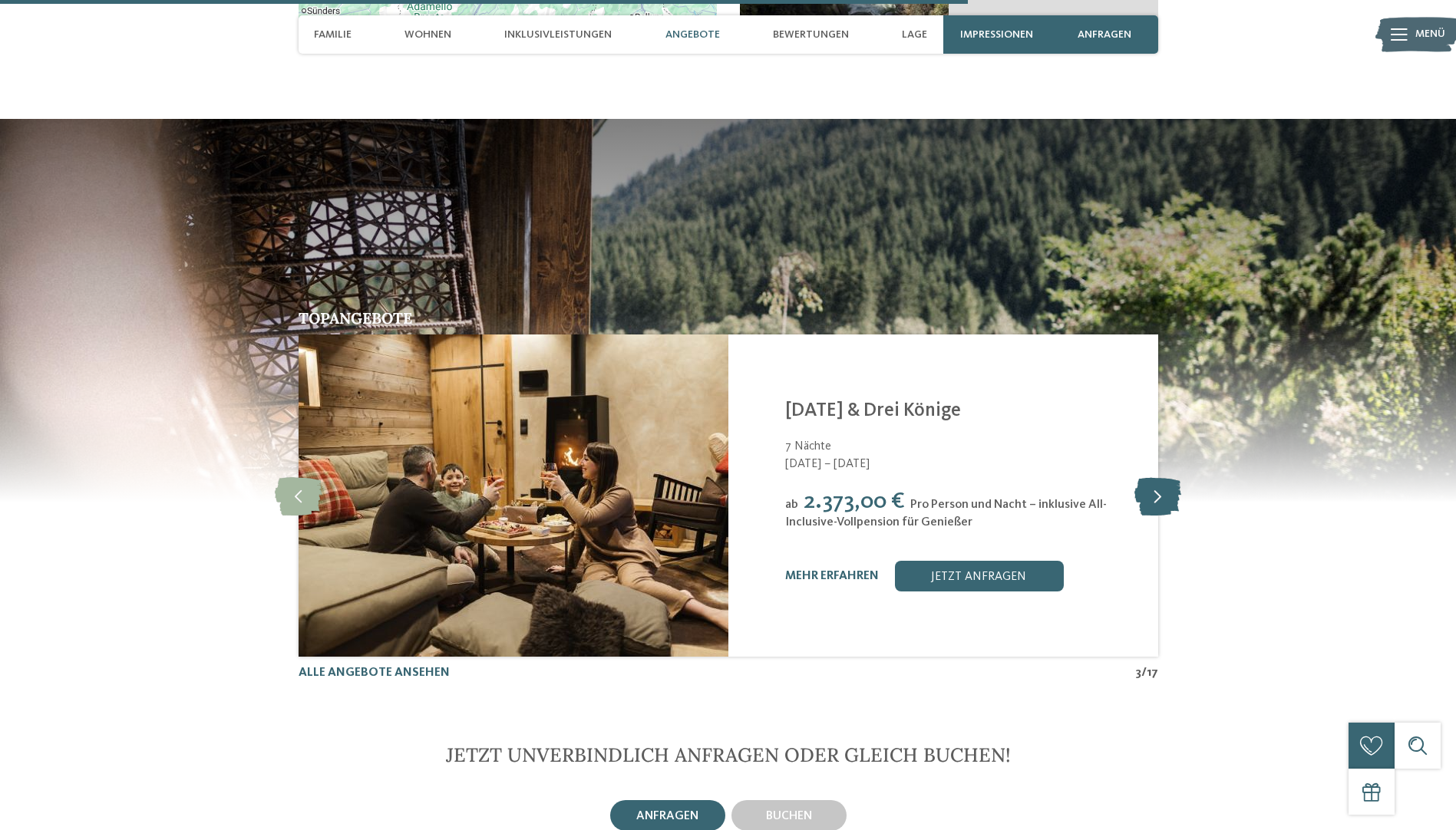
click at [1165, 477] on icon at bounding box center [1158, 496] width 47 height 38
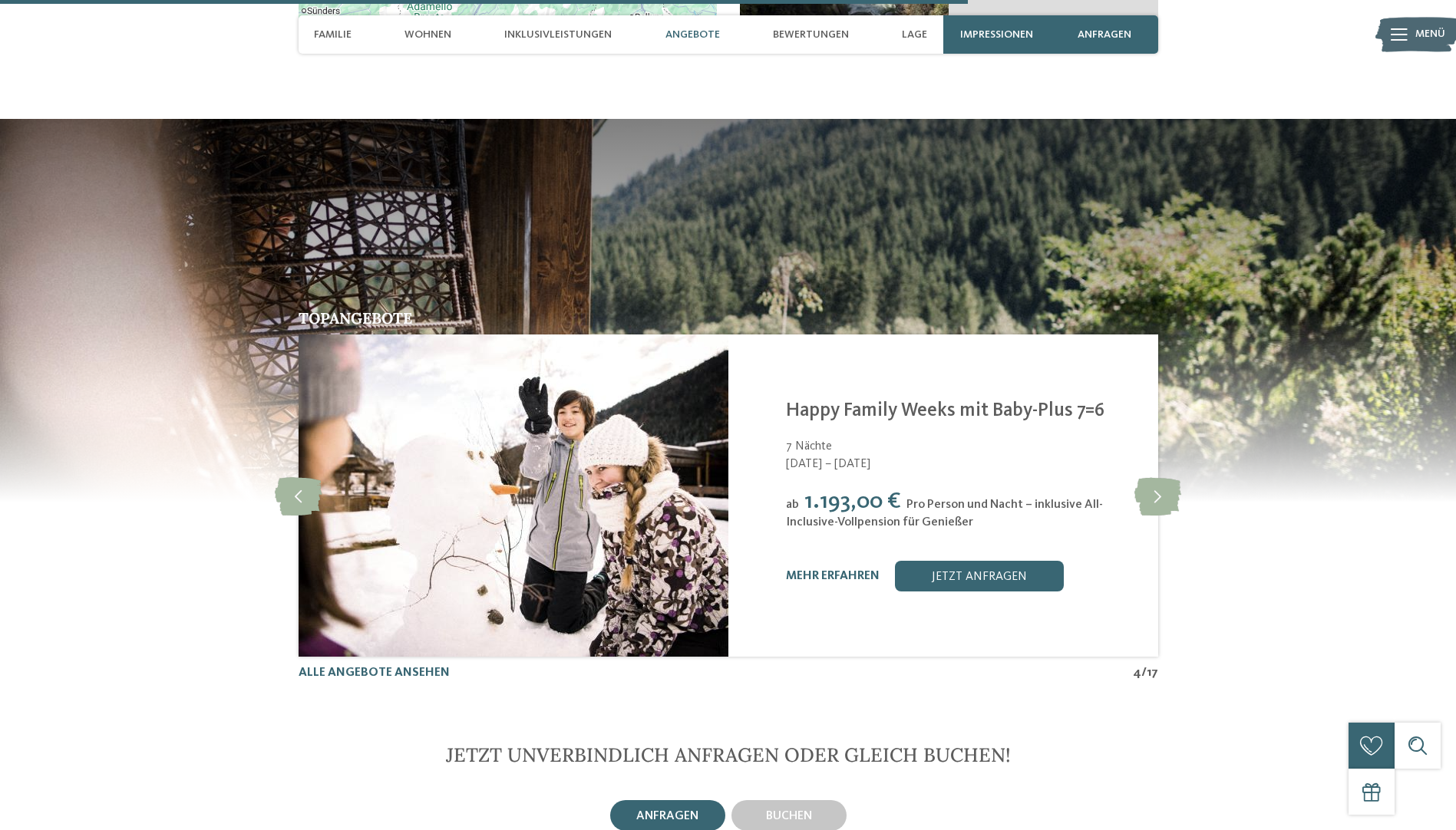
click at [1134, 488] on div "ab 1.193,00 € Pro Person und Nacht – inklusive All-Inclusive-Vollpension für Ge…" at bounding box center [963, 509] width 353 height 42
click at [1147, 477] on icon at bounding box center [1158, 496] width 47 height 38
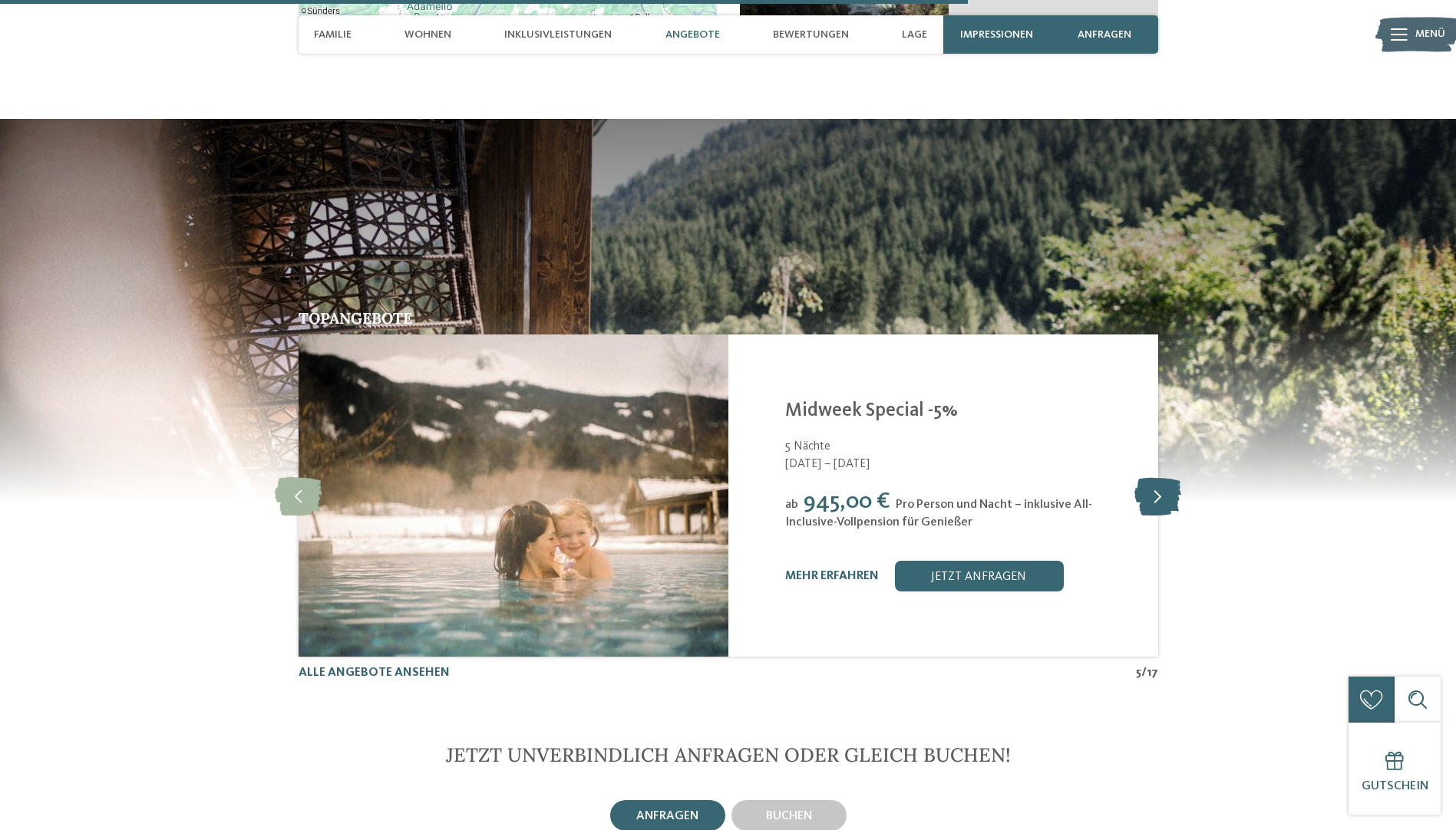
click at [1167, 477] on icon at bounding box center [1158, 496] width 47 height 38
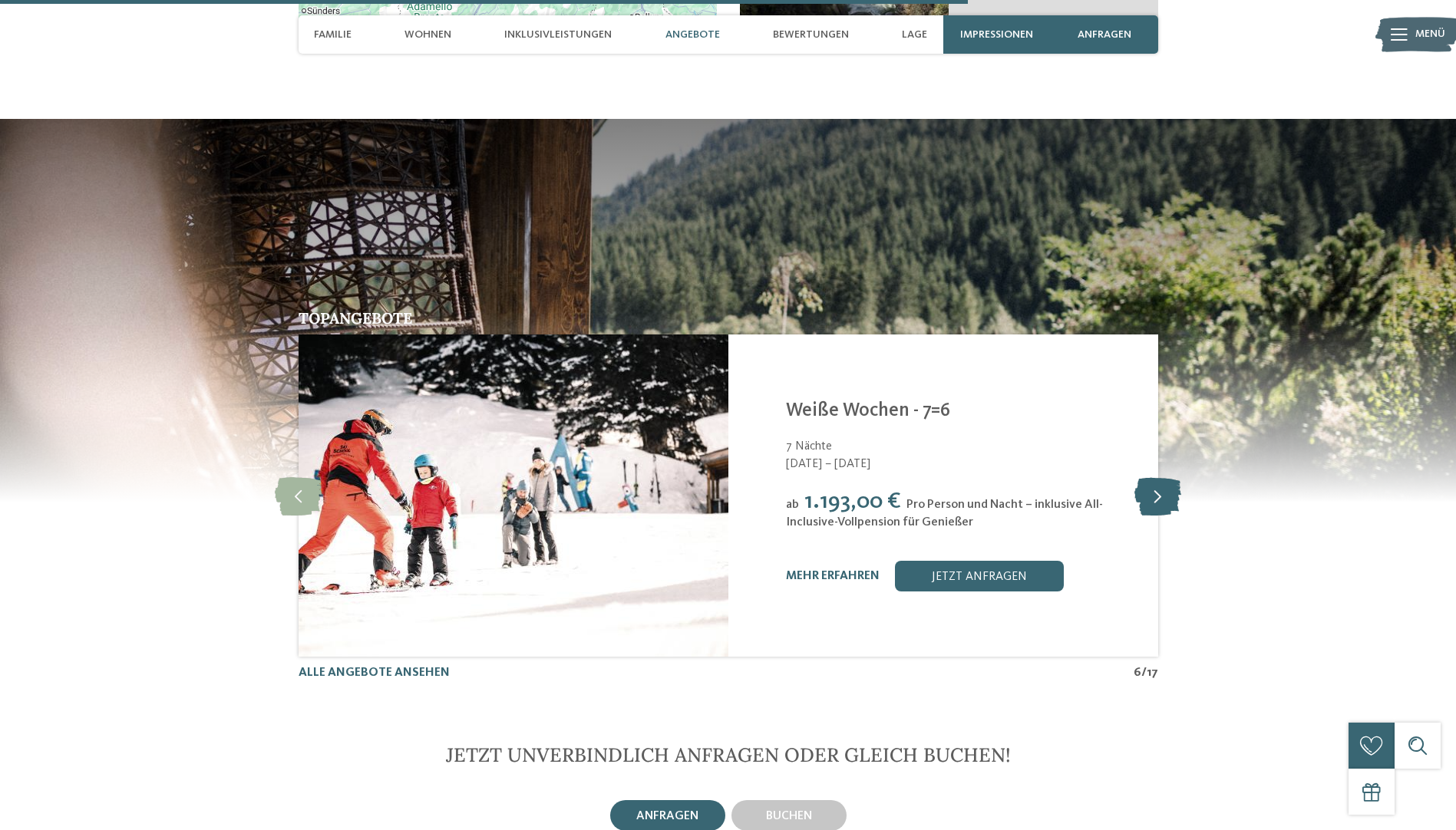
drag, startPoint x: 1152, startPoint y: 454, endPoint x: 987, endPoint y: 468, distance: 165.6
click at [1138, 477] on icon at bounding box center [1158, 496] width 47 height 38
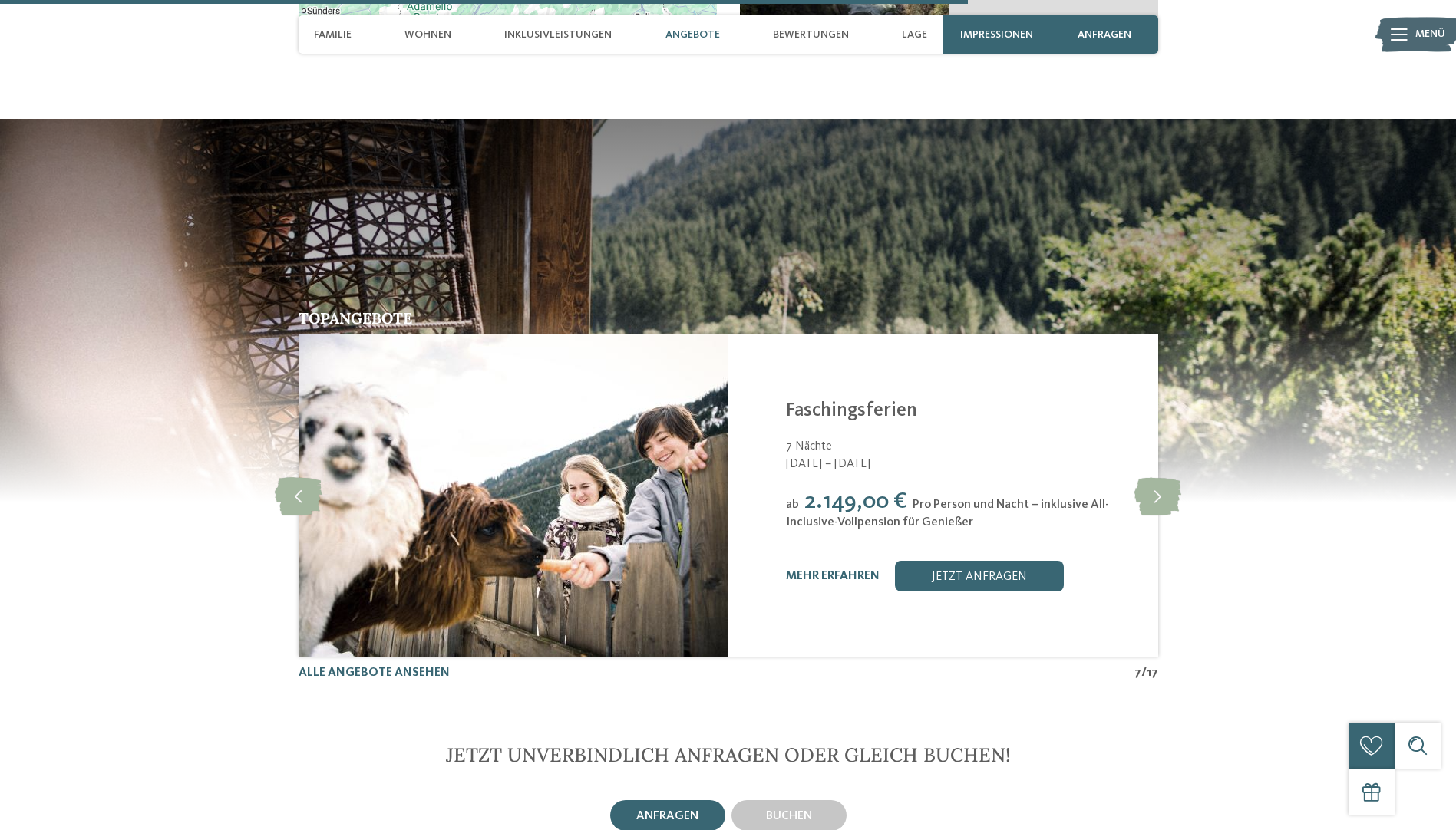
click at [1129, 488] on div "ab 2.149,00 € Pro Person und Nacht – inklusive All-Inclusive-Vollpension für Ge…" at bounding box center [963, 509] width 353 height 42
click at [1141, 477] on icon at bounding box center [1158, 496] width 47 height 38
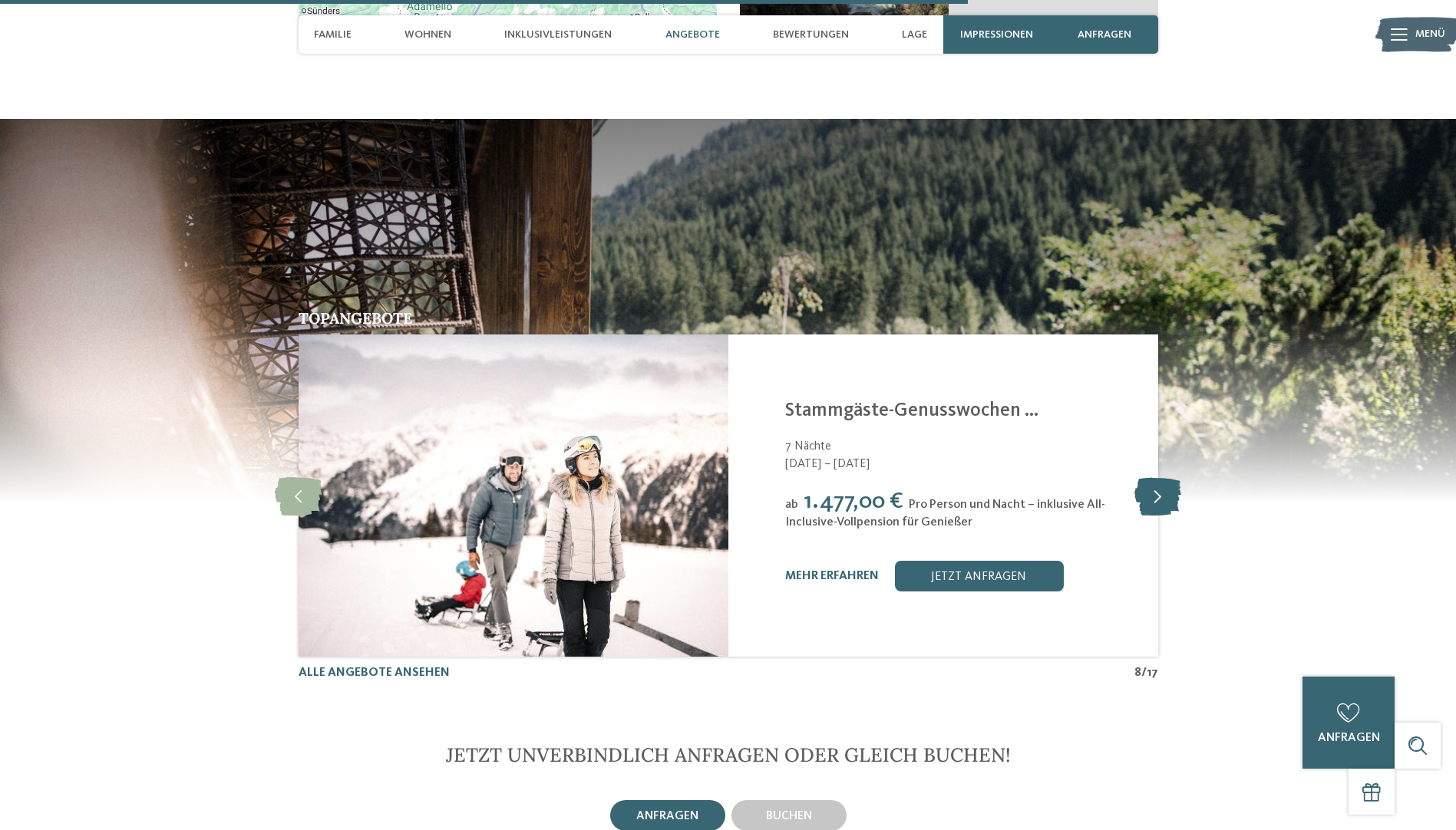
drag, startPoint x: 1164, startPoint y: 453, endPoint x: 1144, endPoint y: 459, distance: 20.9
click at [1160, 477] on icon at bounding box center [1158, 496] width 47 height 38
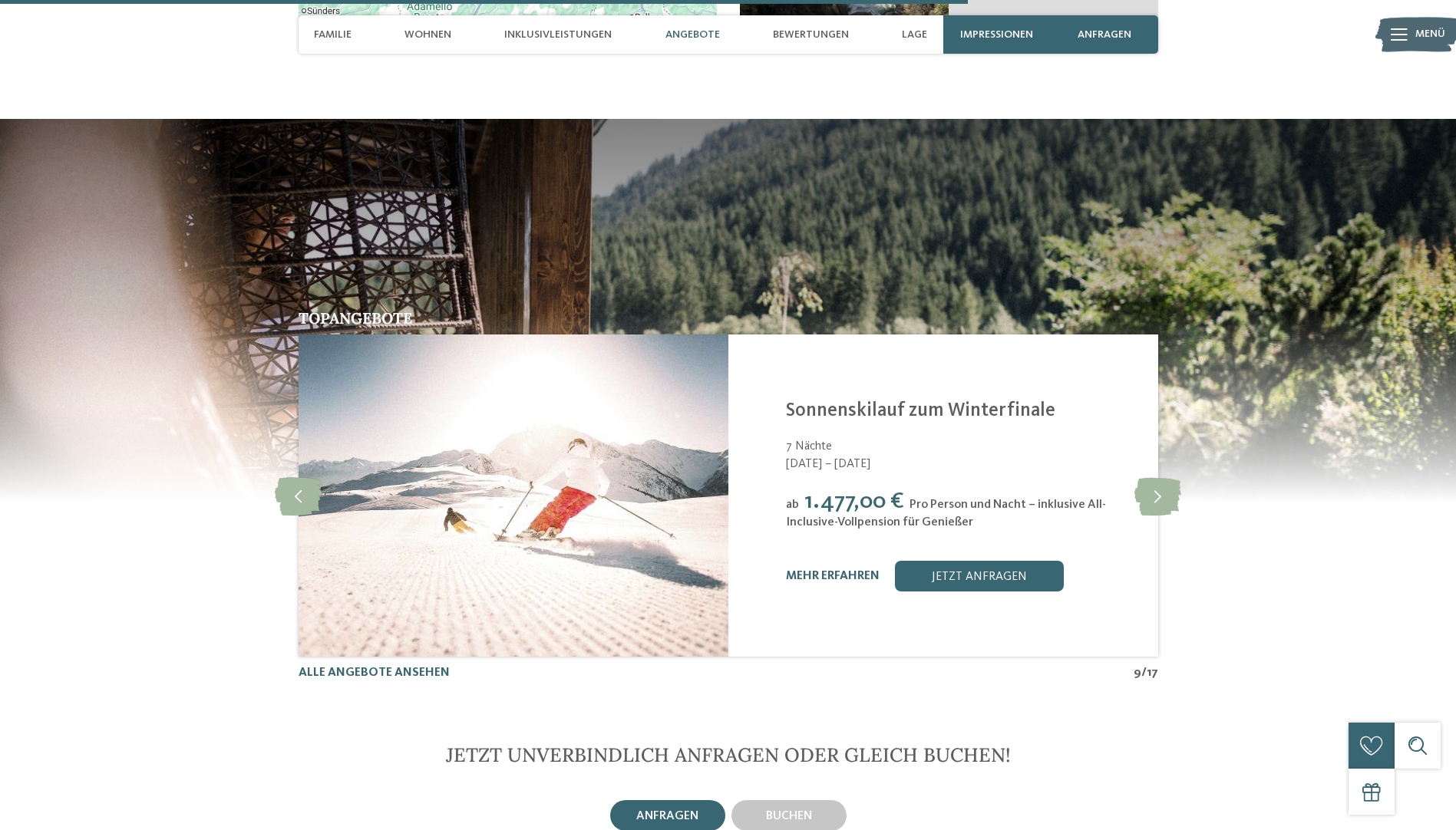
drag, startPoint x: 1221, startPoint y: 457, endPoint x: 1103, endPoint y: 485, distance: 121.3
click at [1177, 484] on div "Topangebote slide 10 of 17 Alpura Retreat [GEOGRAPHIC_DATA] - [GEOGRAPHIC_DATA]…" at bounding box center [728, 496] width 1044 height 371
click at [1164, 477] on icon at bounding box center [1158, 496] width 47 height 38
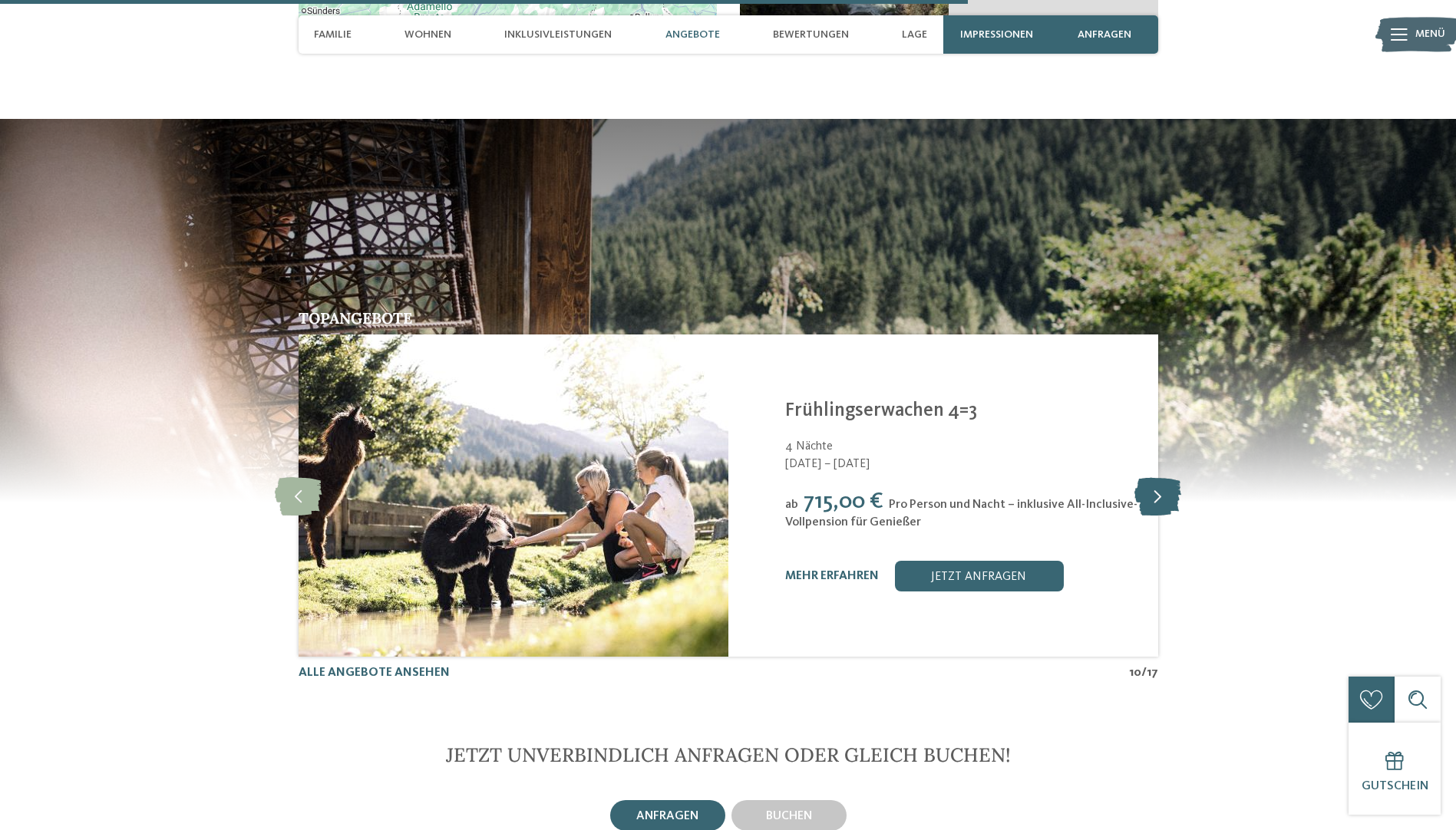
click at [1157, 477] on icon at bounding box center [1158, 496] width 47 height 38
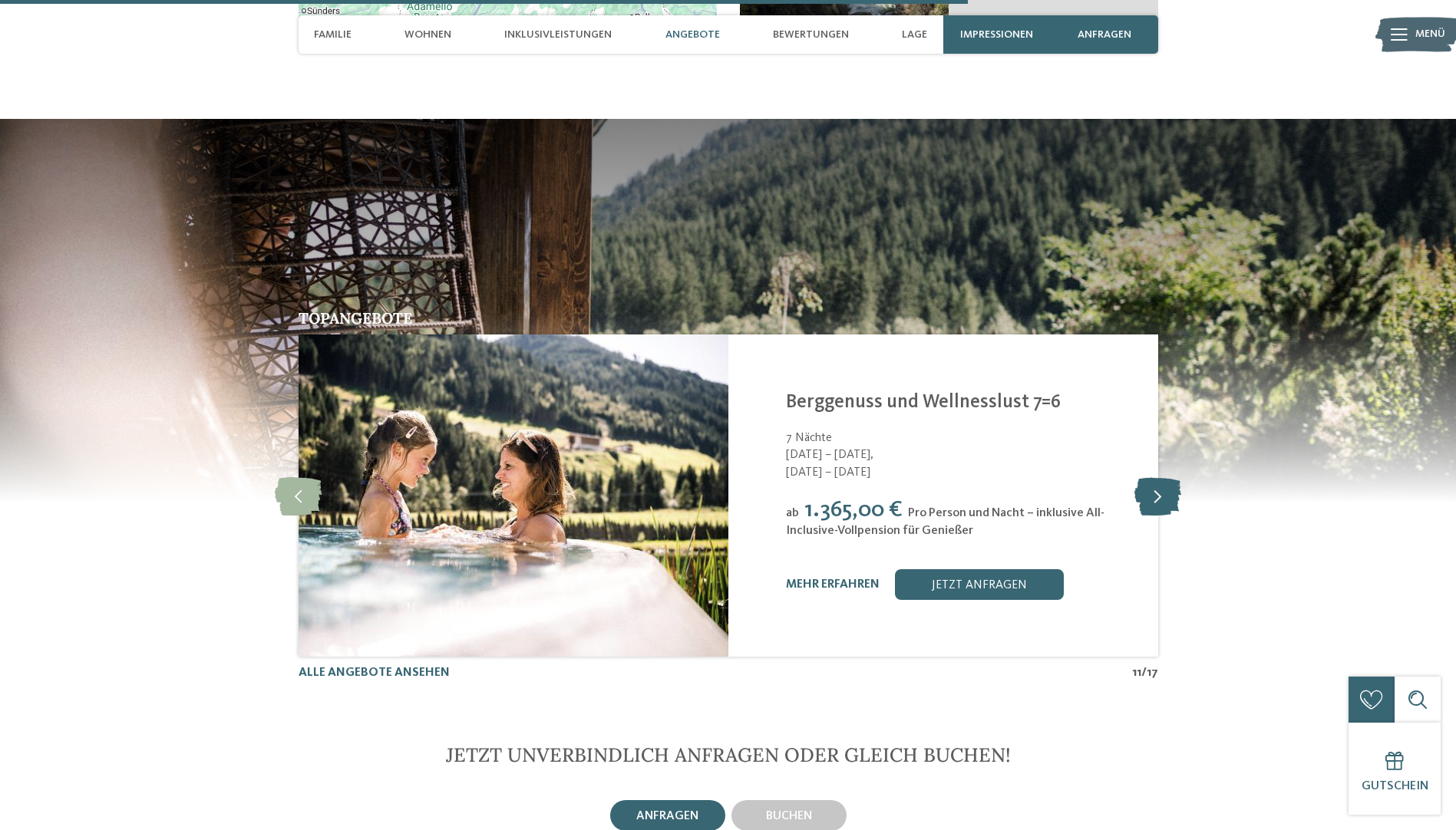
click at [1157, 477] on icon at bounding box center [1158, 496] width 47 height 38
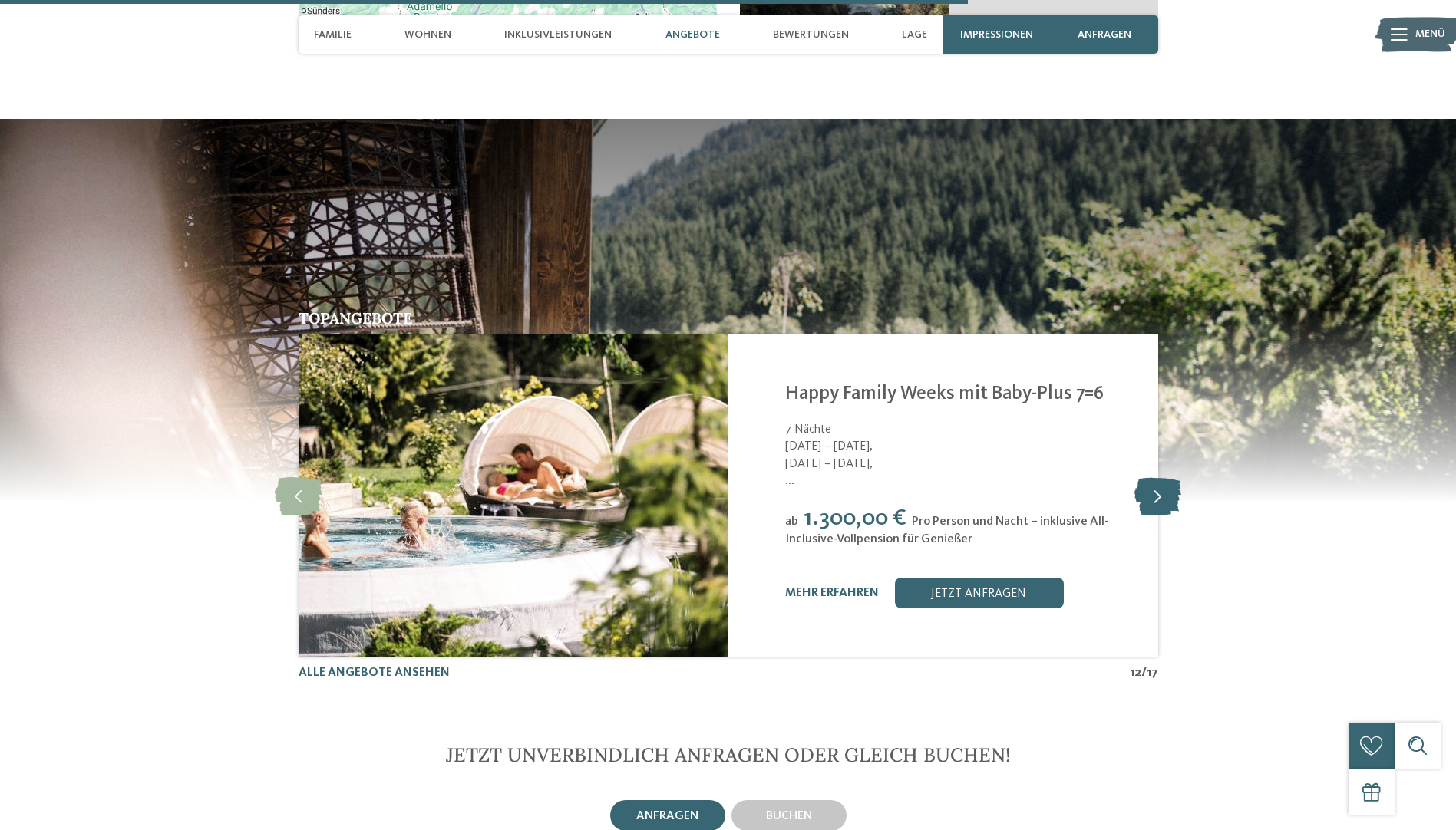
click at [1157, 477] on icon at bounding box center [1158, 496] width 47 height 38
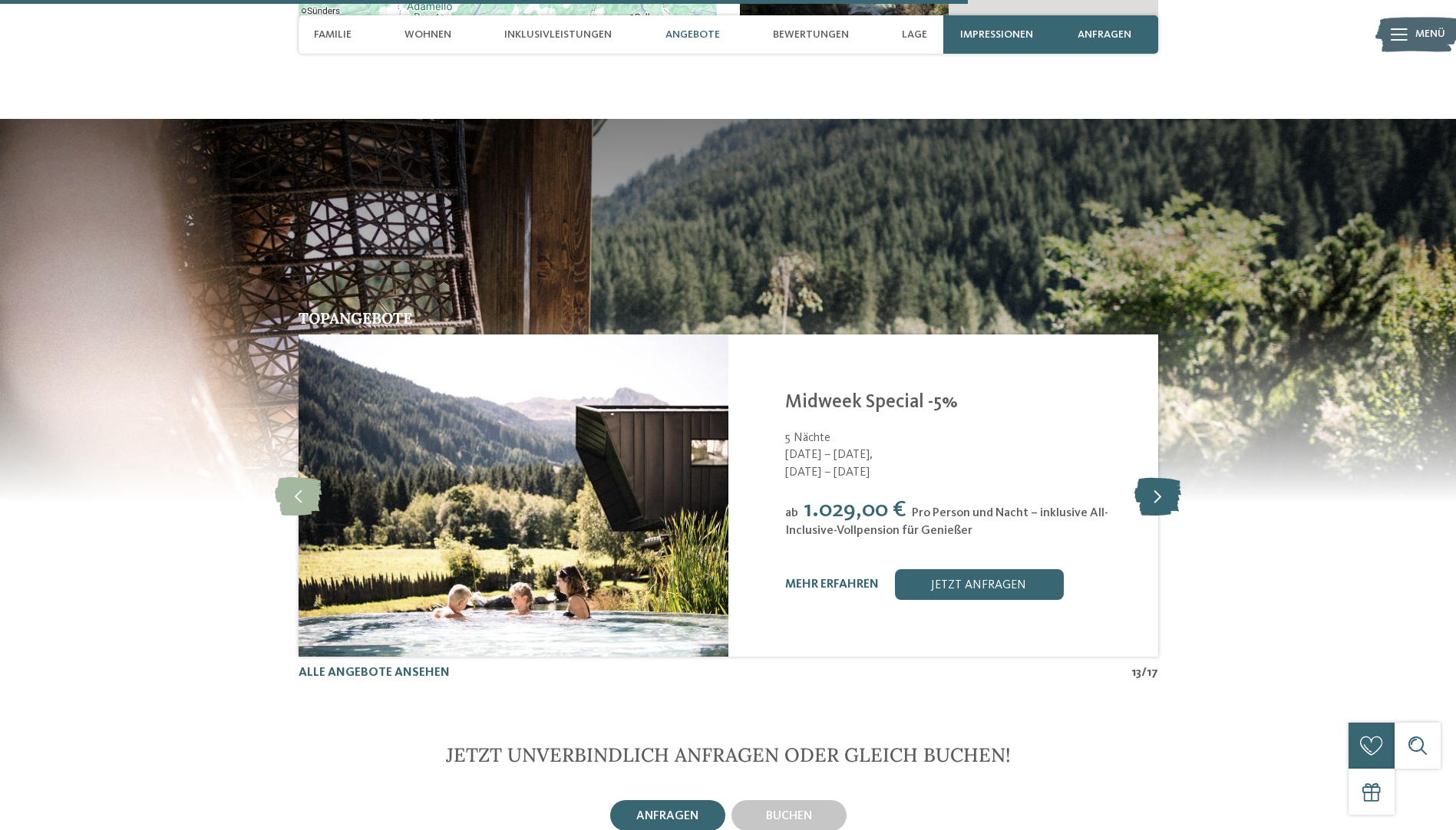
click at [1157, 477] on icon at bounding box center [1158, 496] width 47 height 38
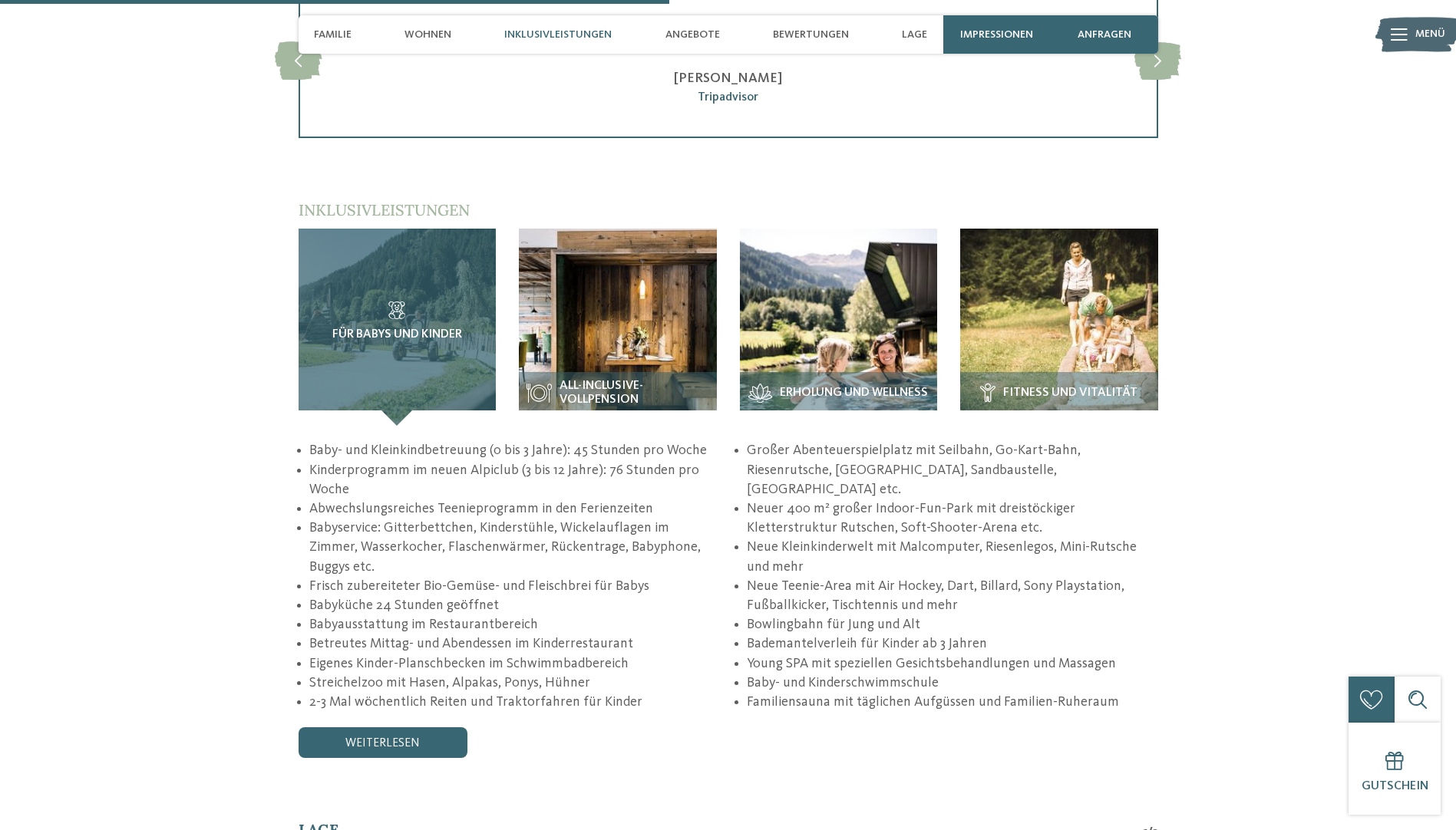
scroll to position [2661, 0]
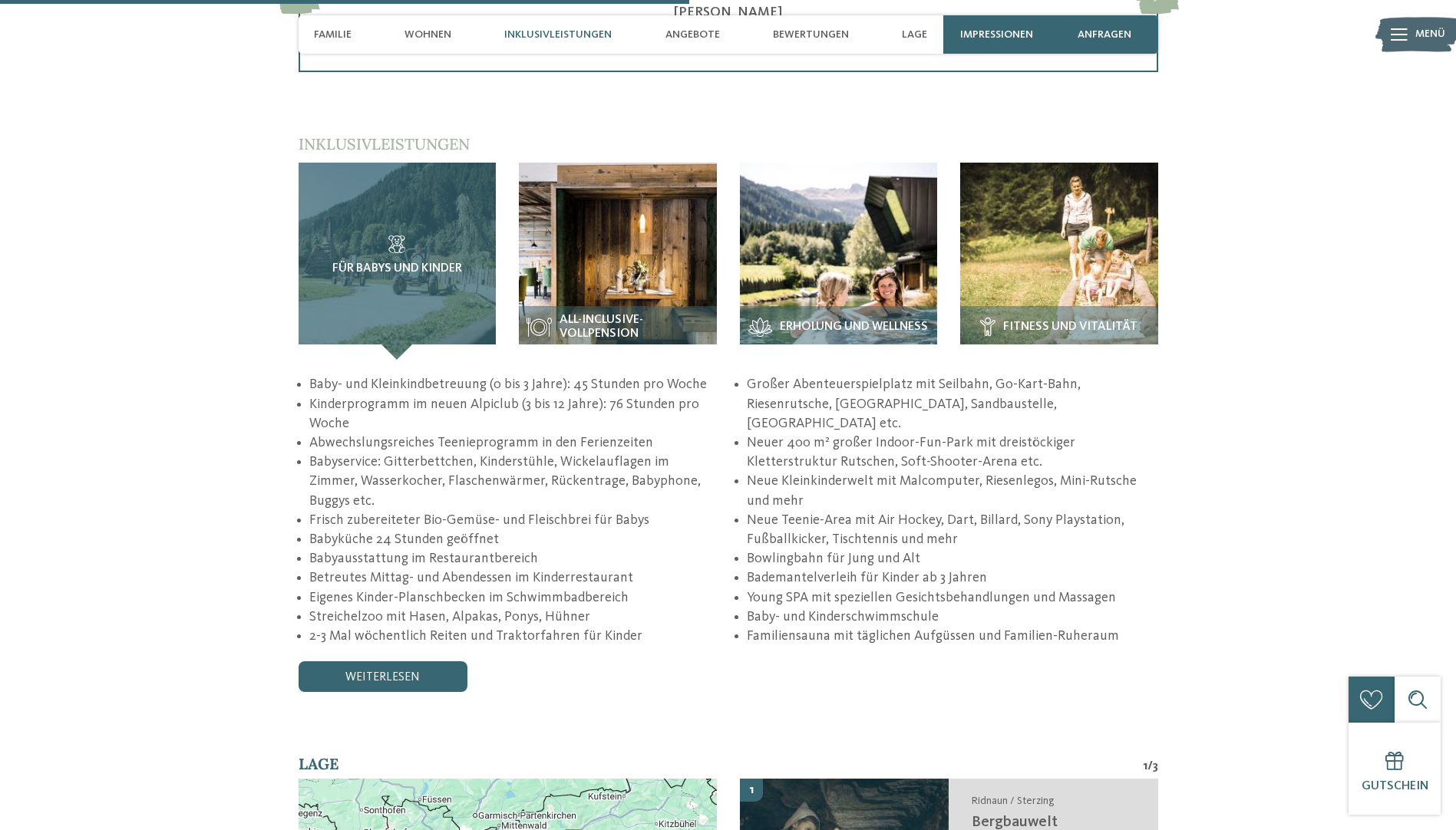
click at [417, 335] on div "Für Babys und Kinder" at bounding box center [397, 261] width 198 height 198
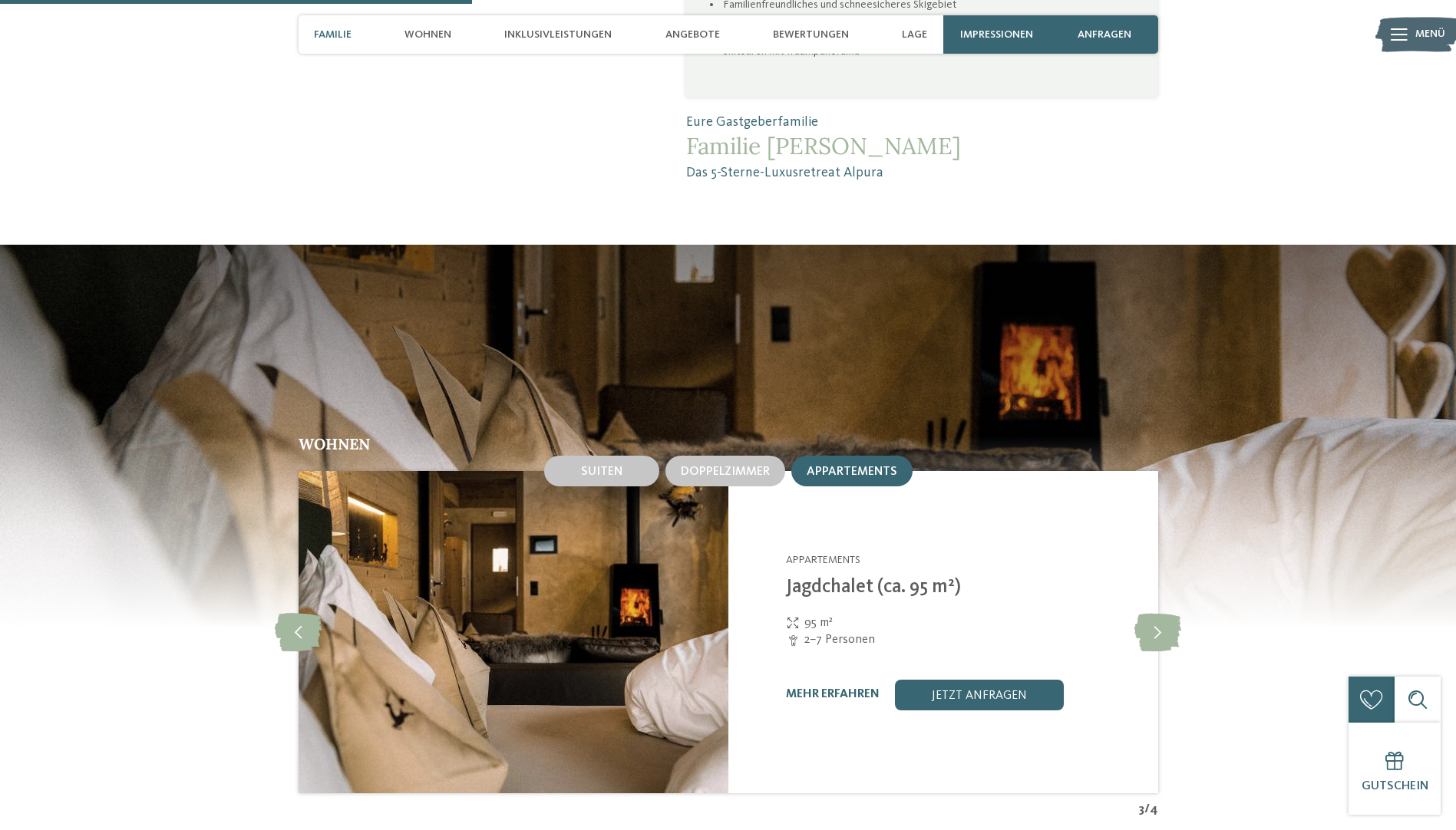
scroll to position [1663, 0]
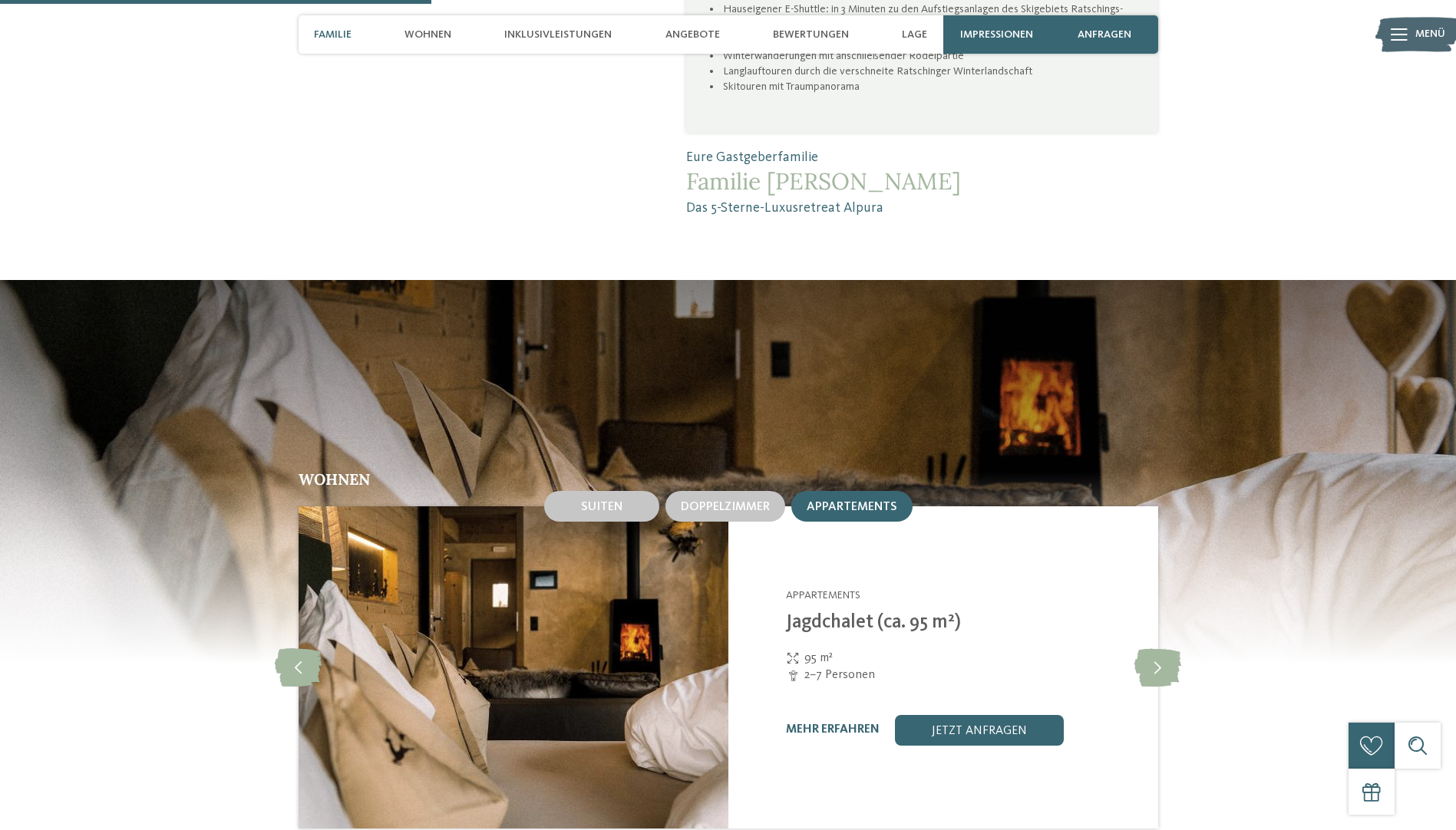
click at [327, 24] on div "Familie" at bounding box center [332, 35] width 53 height 38
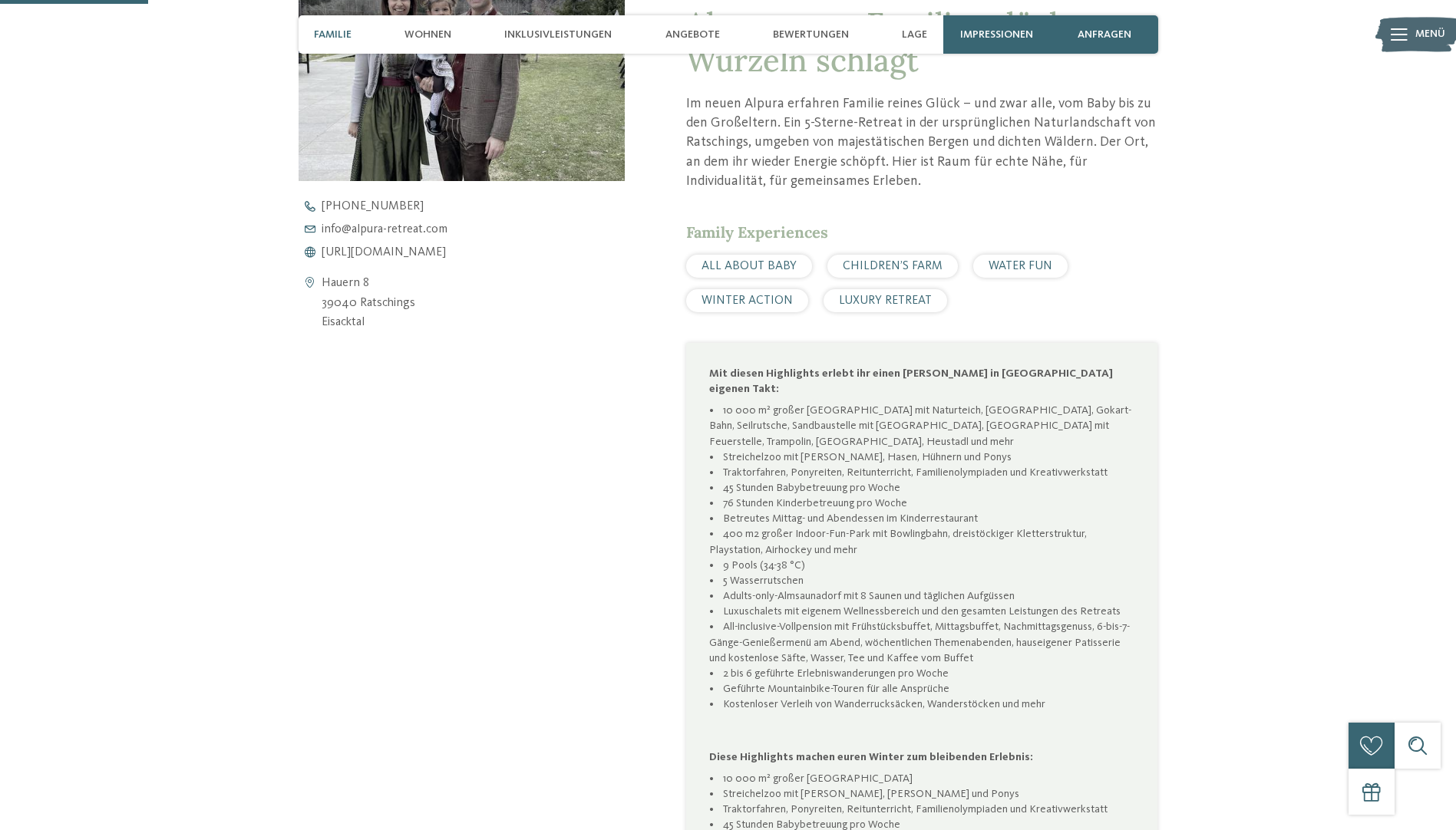
scroll to position [545, 0]
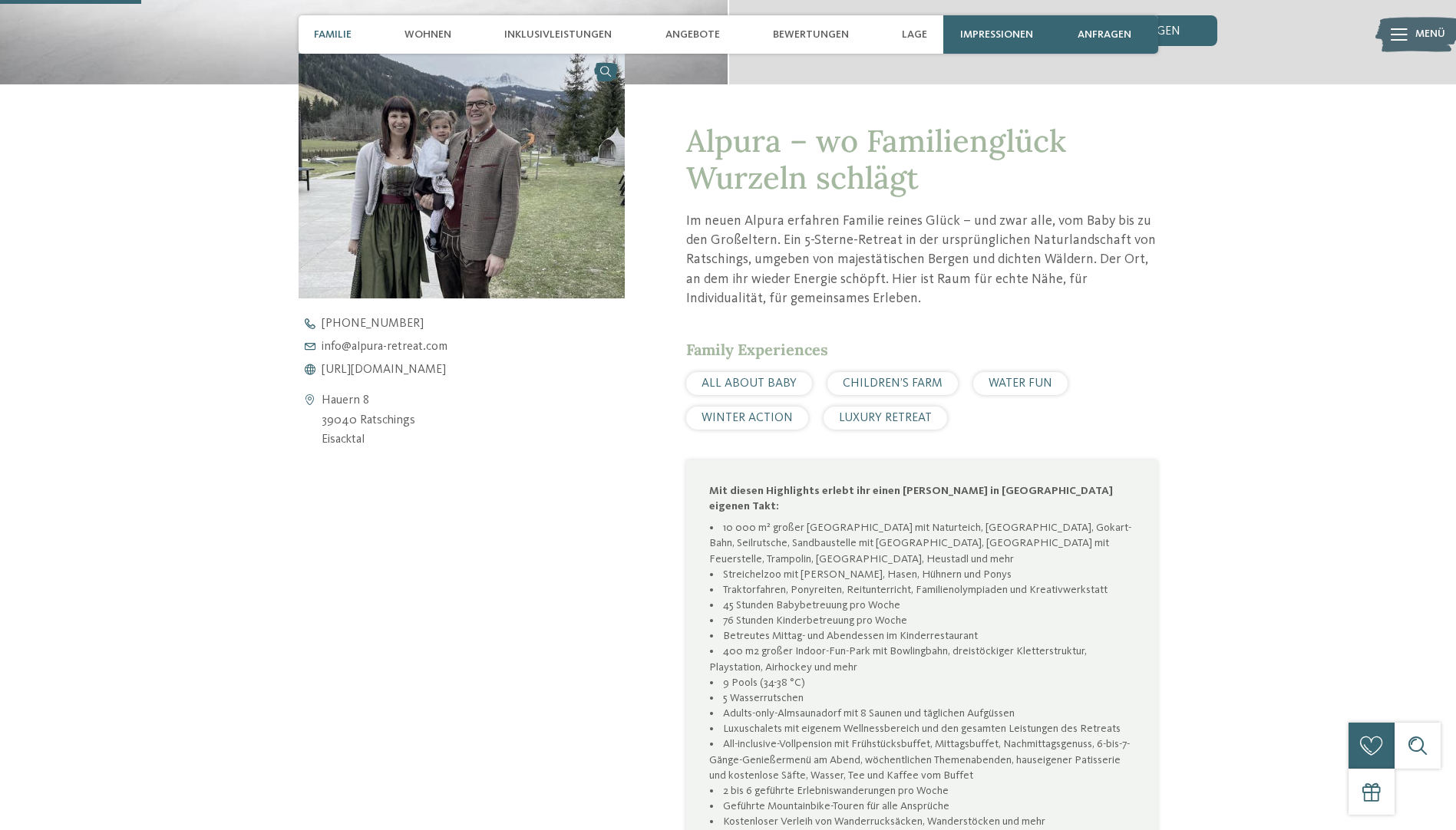
click at [339, 22] on div "Familie" at bounding box center [332, 35] width 53 height 38
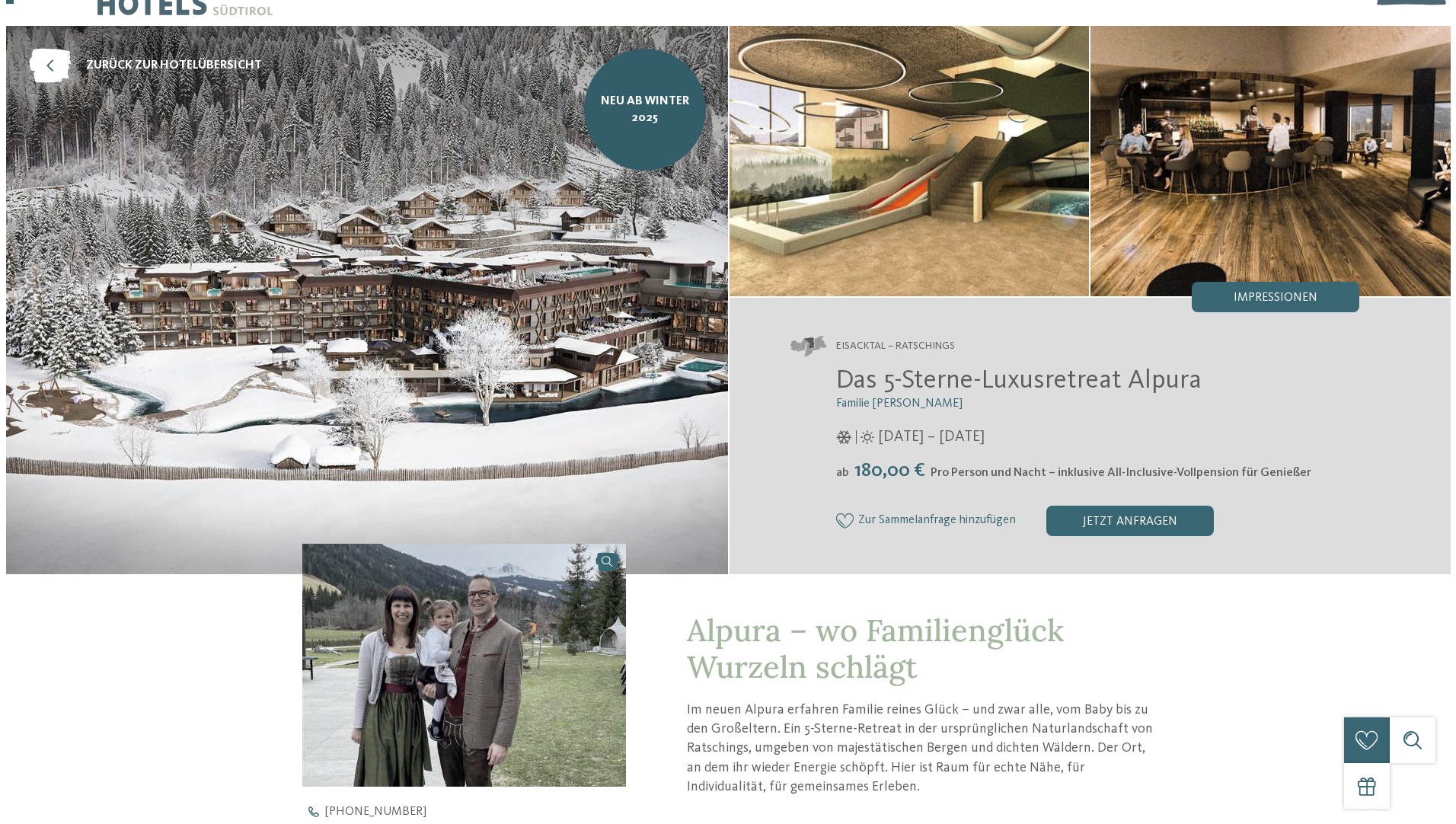
scroll to position [76, 0]
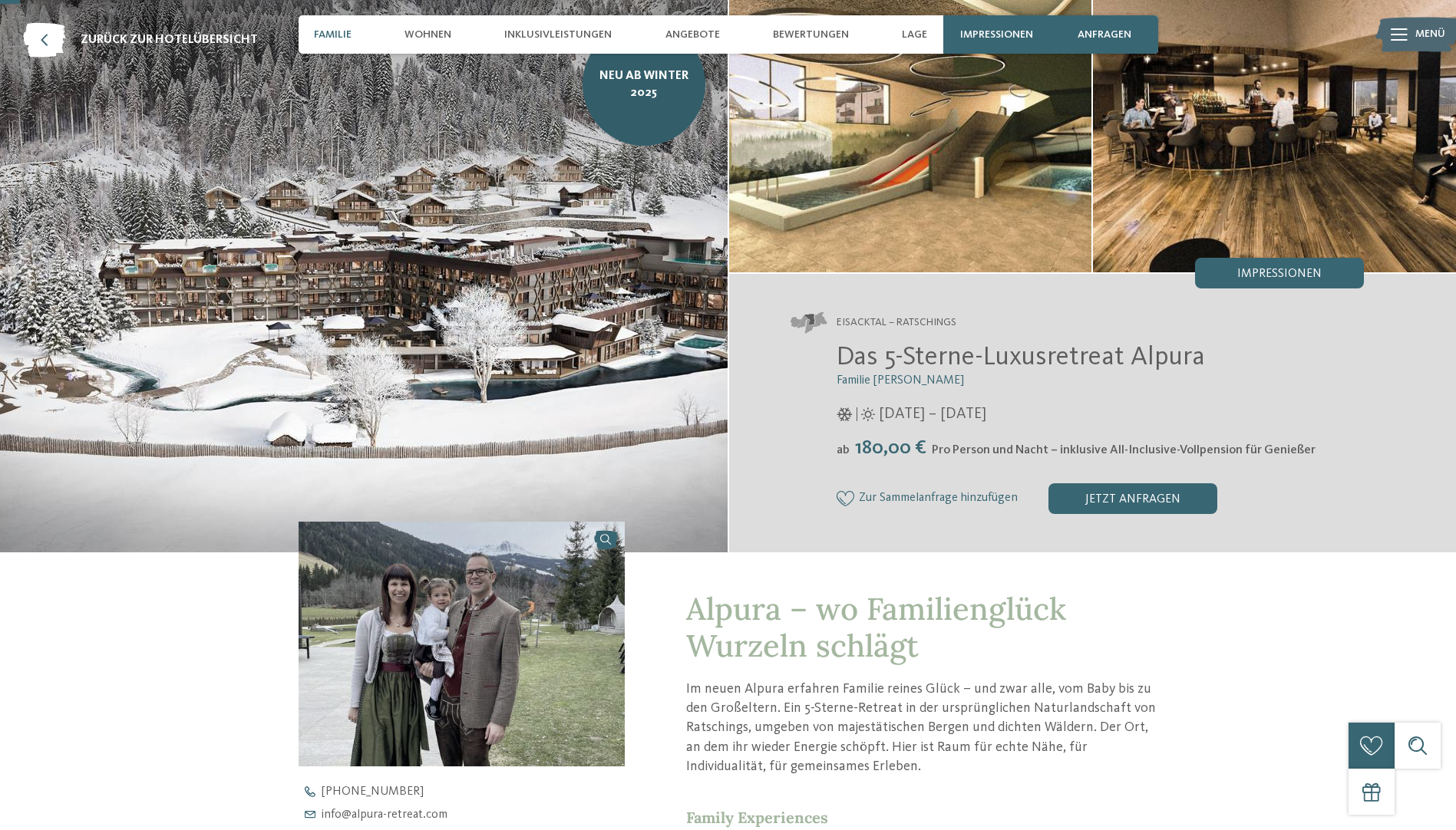
click at [920, 190] on img at bounding box center [911, 136] width 363 height 272
click at [1219, 269] on div "Impressionen" at bounding box center [1279, 273] width 168 height 31
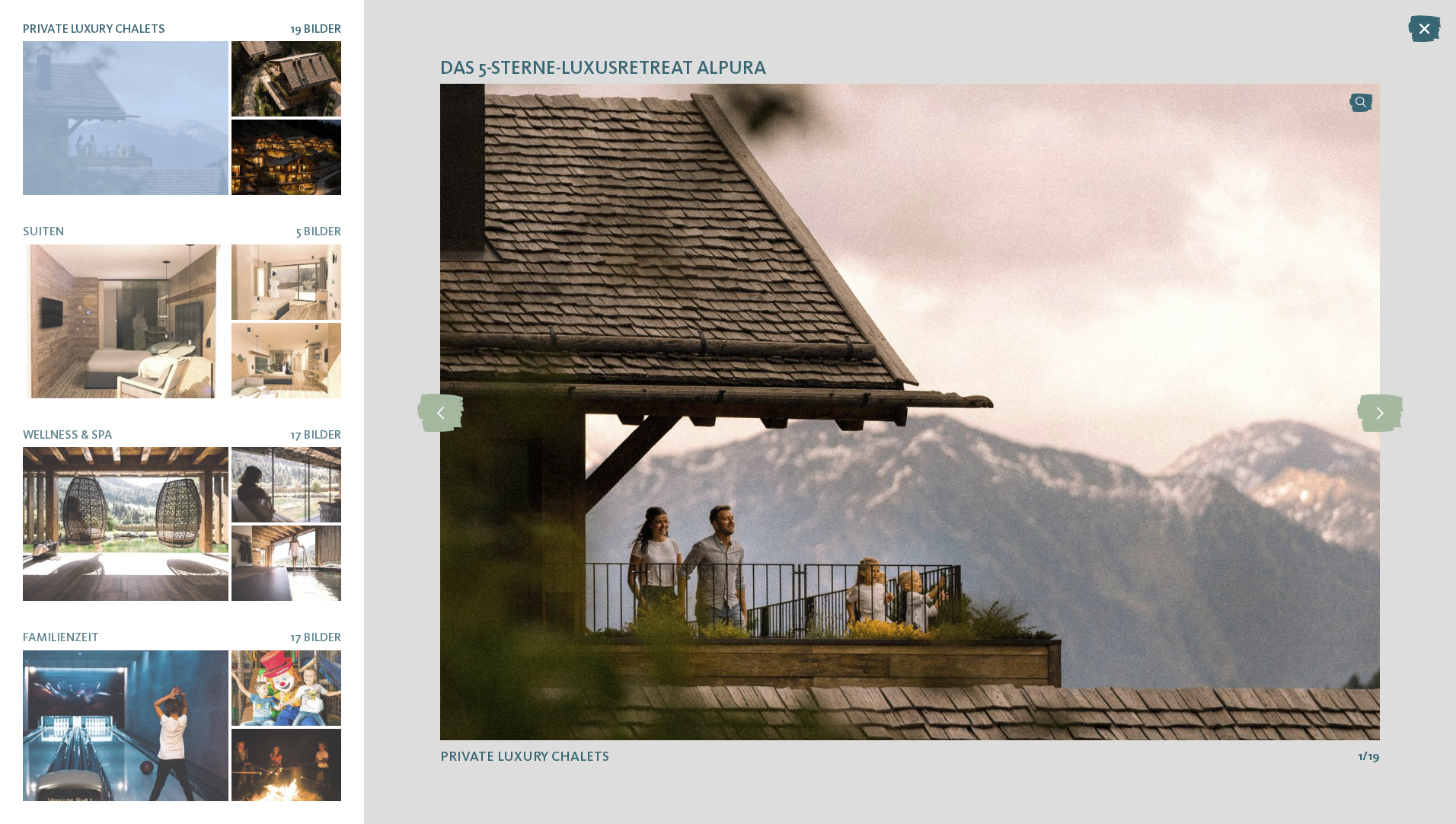
drag, startPoint x: 117, startPoint y: 99, endPoint x: 109, endPoint y: 104, distance: 9.4
click at [109, 104] on div at bounding box center [126, 117] width 206 height 153
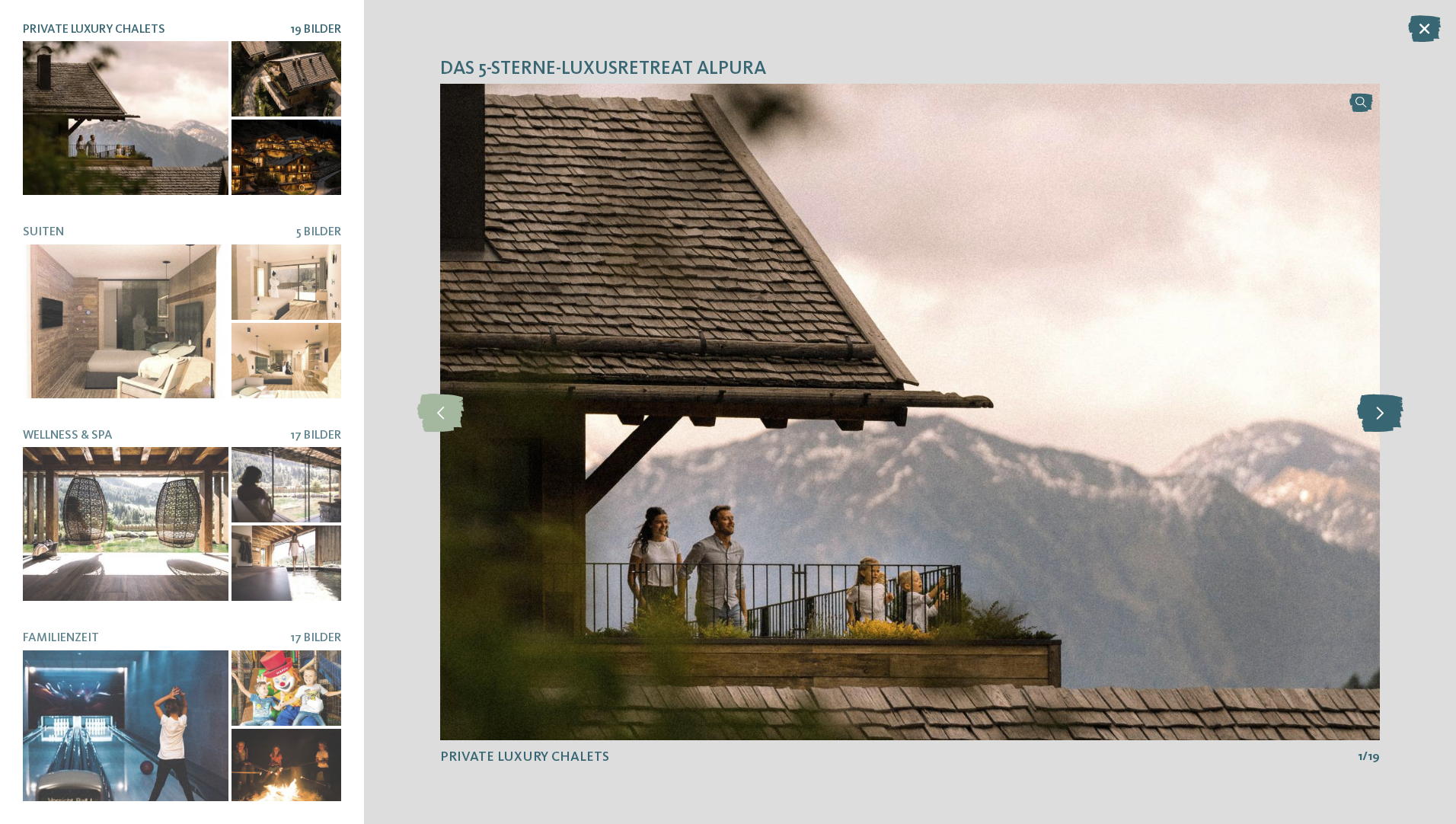
drag, startPoint x: 1368, startPoint y: 426, endPoint x: 1372, endPoint y: 413, distance: 13.6
click at [1372, 413] on icon at bounding box center [1380, 412] width 46 height 38
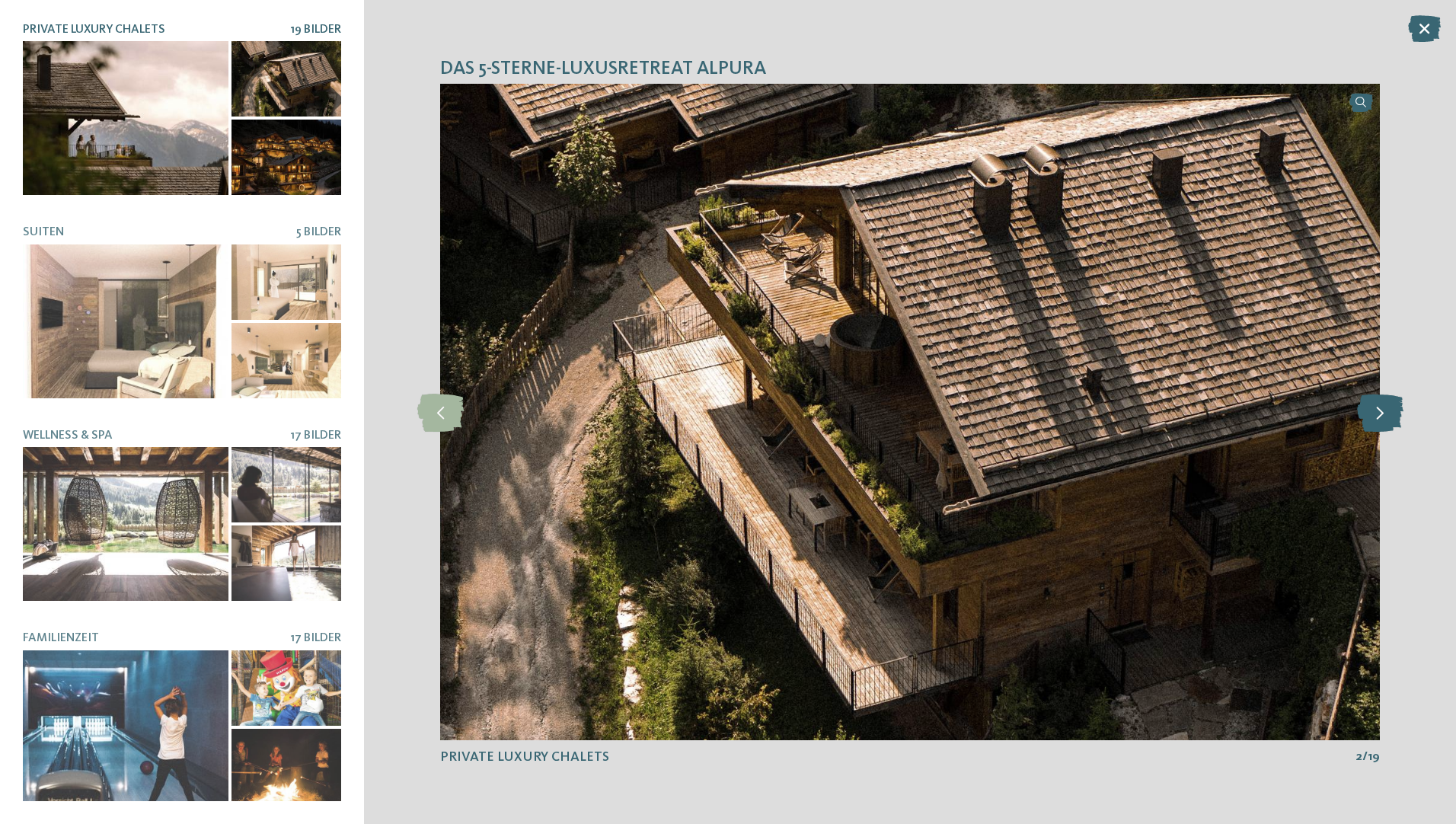
click at [1377, 399] on icon at bounding box center [1380, 412] width 46 height 38
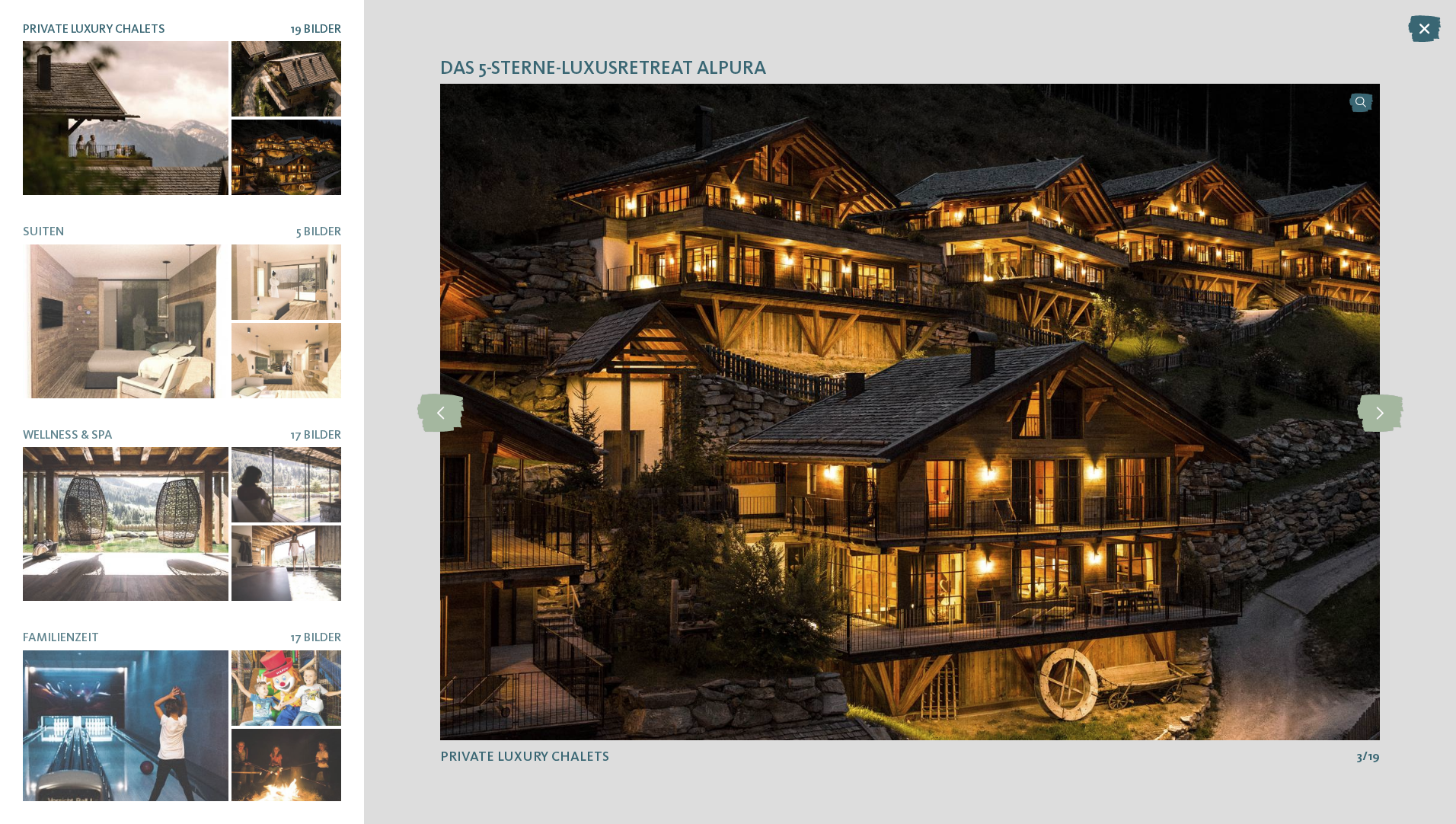
drag, startPoint x: 1391, startPoint y: 383, endPoint x: 1336, endPoint y: 334, distance: 73.7
click at [1336, 334] on img at bounding box center [909, 412] width 939 height 657
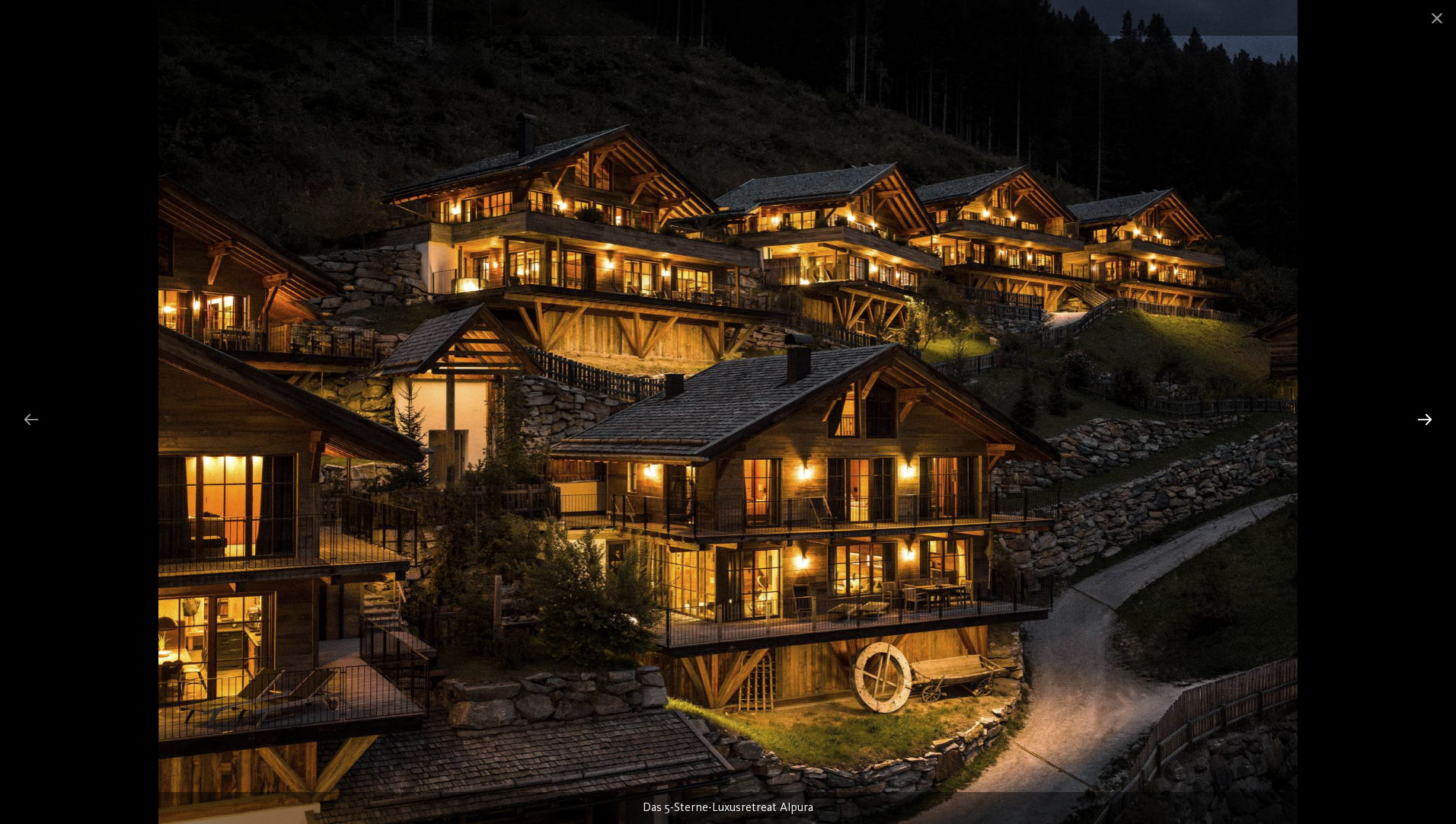
click at [1422, 410] on div at bounding box center [1423, 419] width 32 height 30
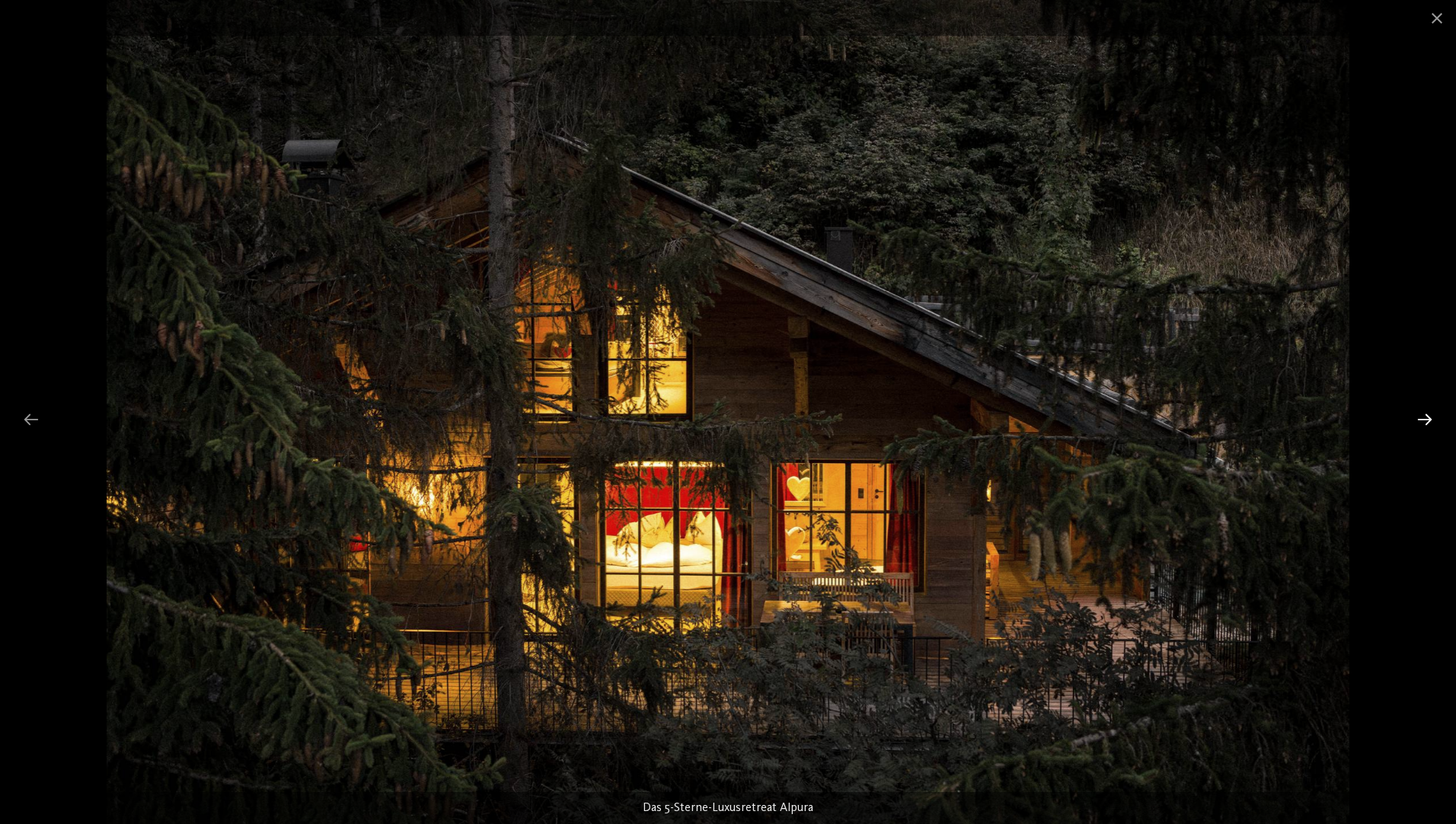
click at [1422, 410] on div at bounding box center [1423, 419] width 32 height 30
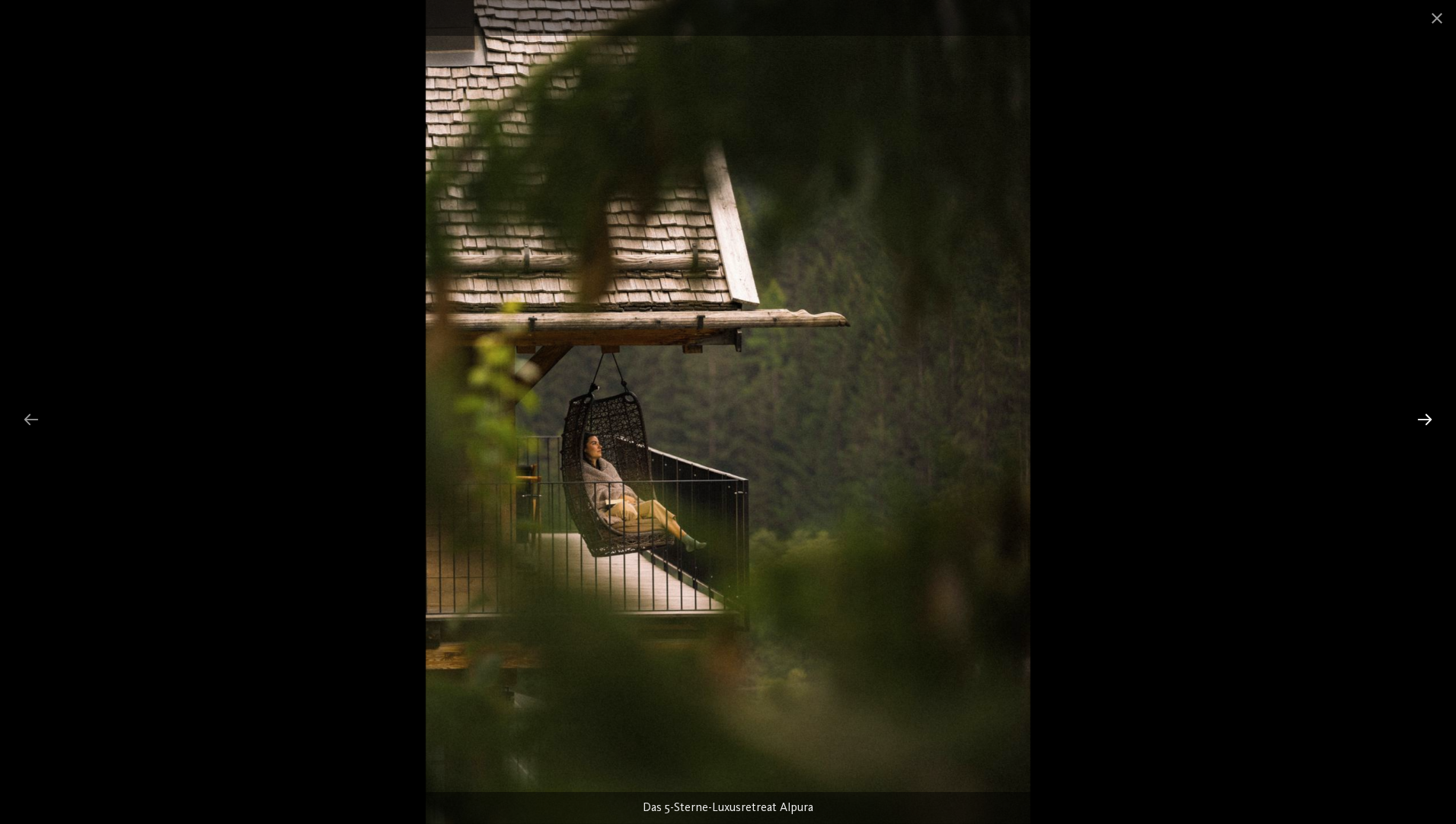
click at [1422, 410] on div at bounding box center [1423, 419] width 32 height 30
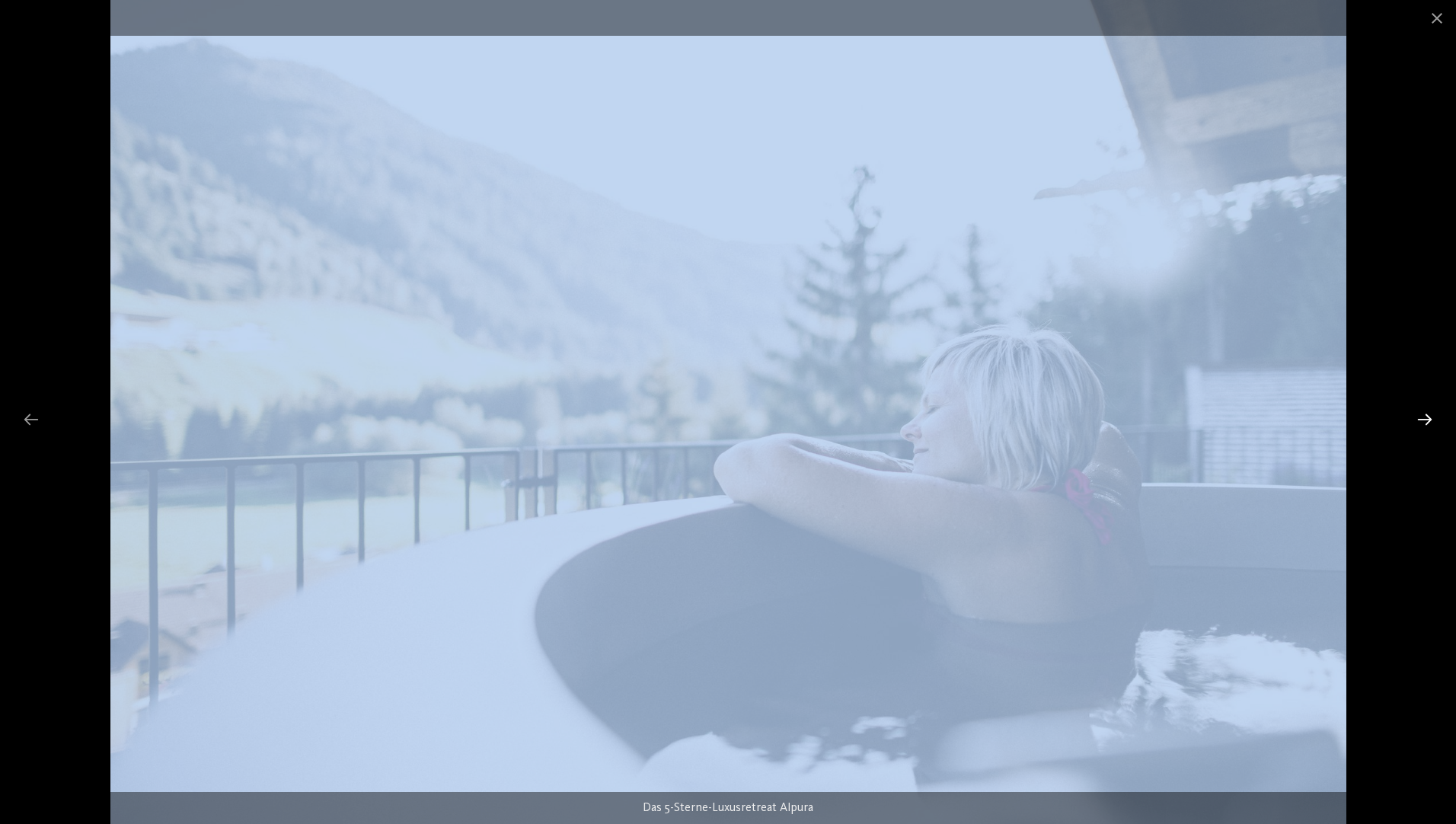
drag, startPoint x: 1433, startPoint y: 433, endPoint x: 1425, endPoint y: 418, distance: 17.0
click at [1426, 415] on div "Das 5-Sterne-Luxusretreat Alpura" at bounding box center [728, 412] width 1456 height 824
click at [1429, 413] on div at bounding box center [1423, 419] width 32 height 30
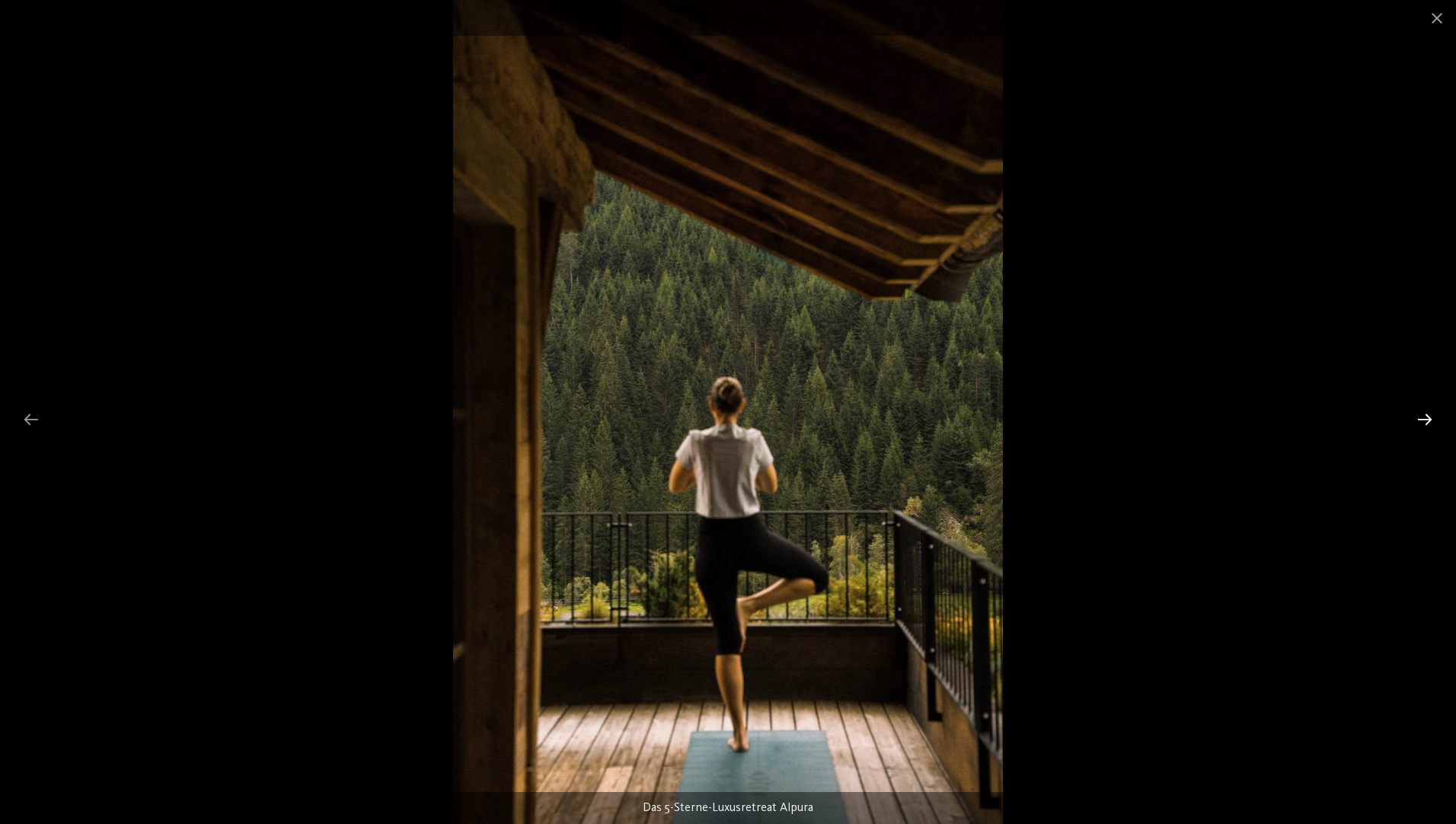
click at [1413, 433] on div at bounding box center [1423, 419] width 32 height 30
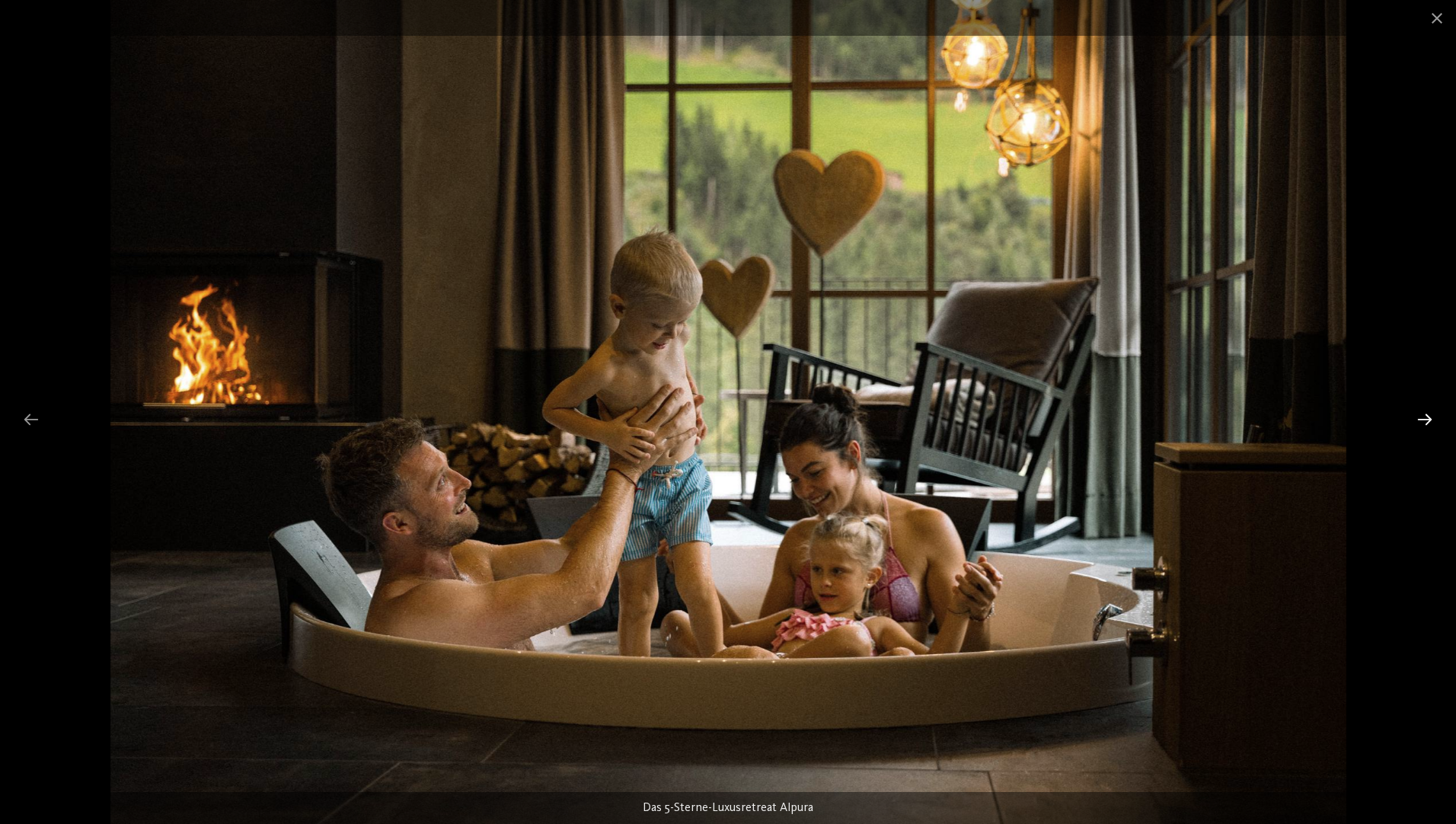
click at [1423, 418] on div at bounding box center [1423, 419] width 32 height 30
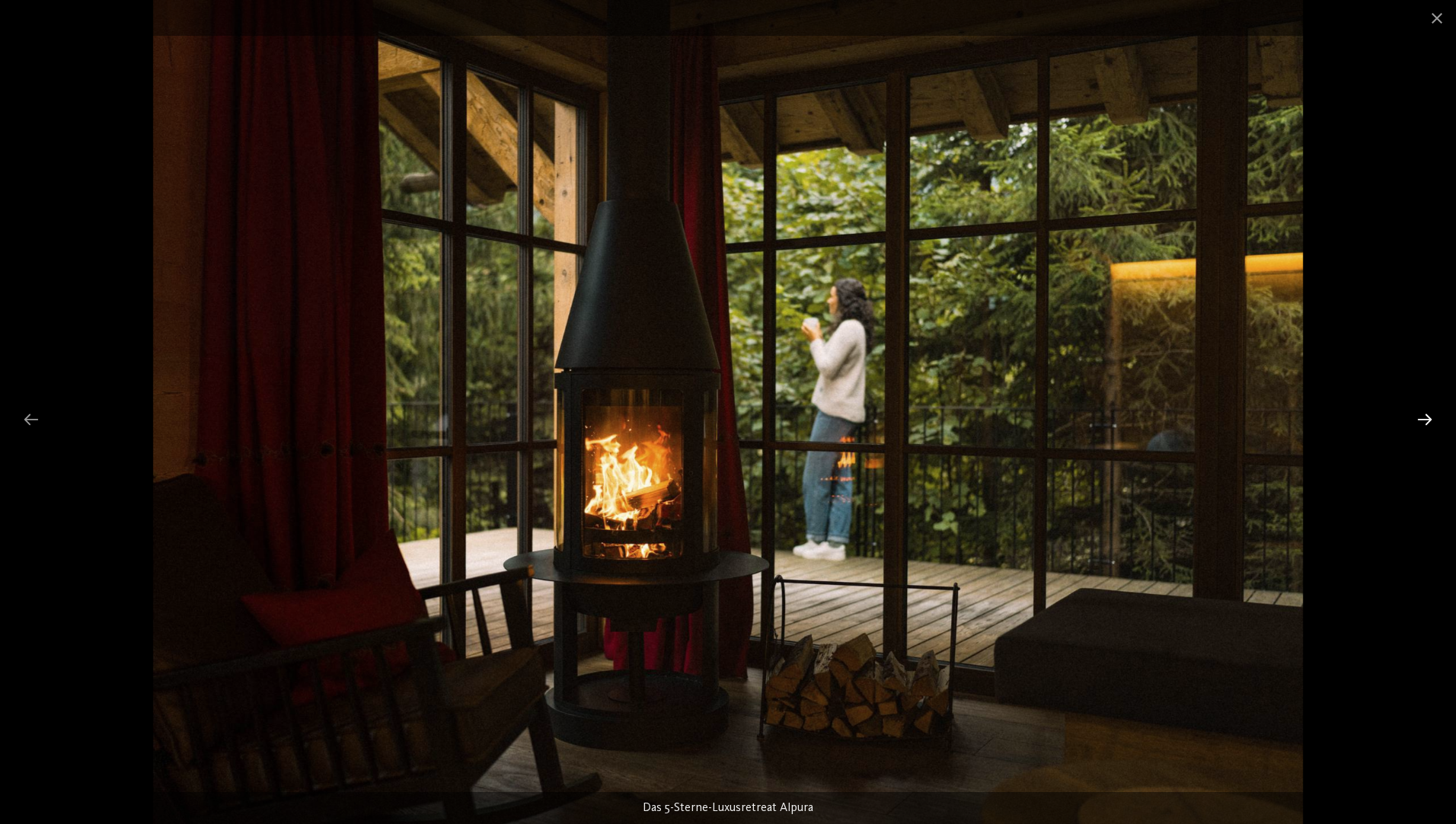
click at [1414, 421] on div at bounding box center [1423, 419] width 32 height 30
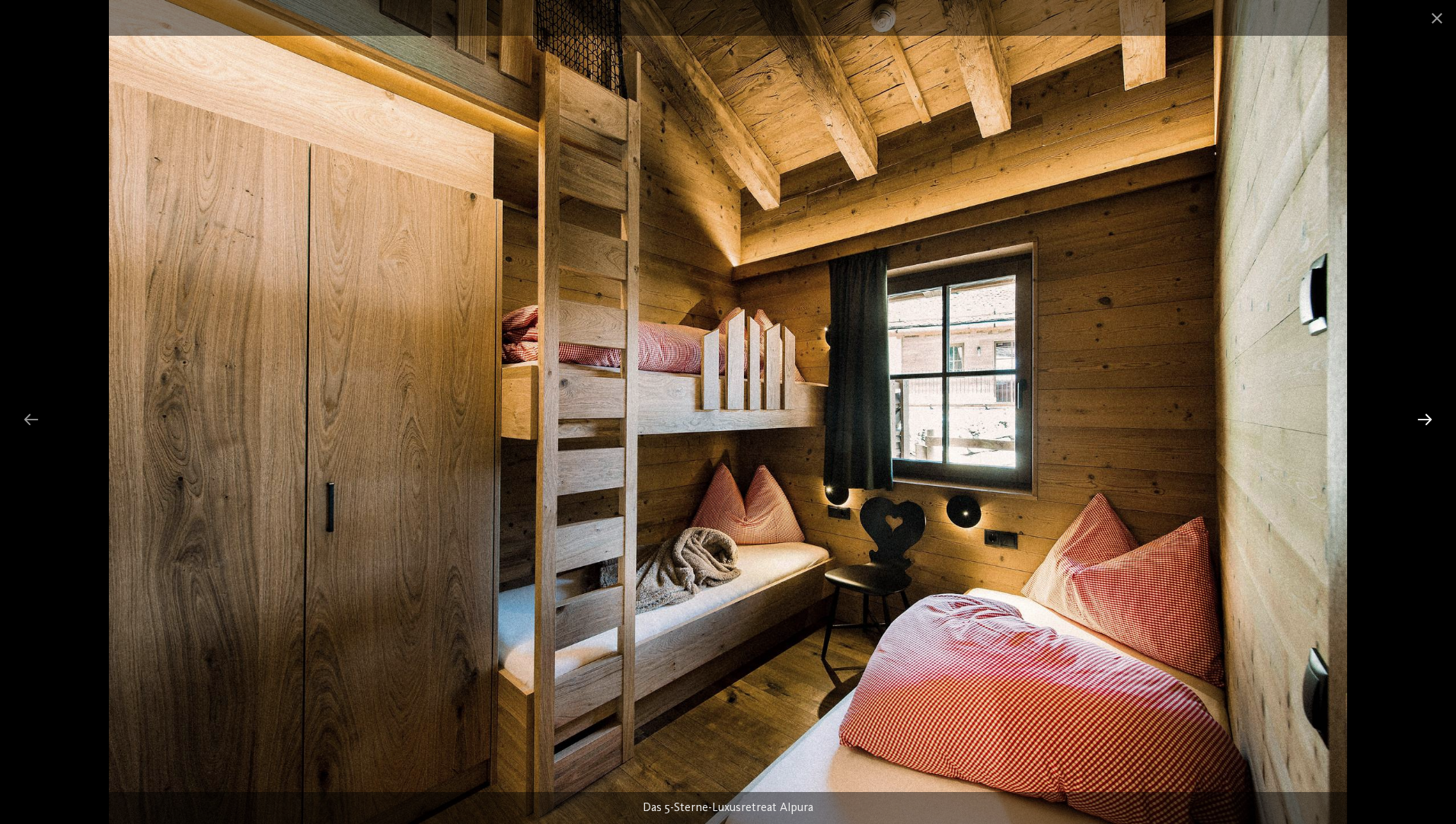
click at [1418, 412] on div at bounding box center [1423, 419] width 32 height 30
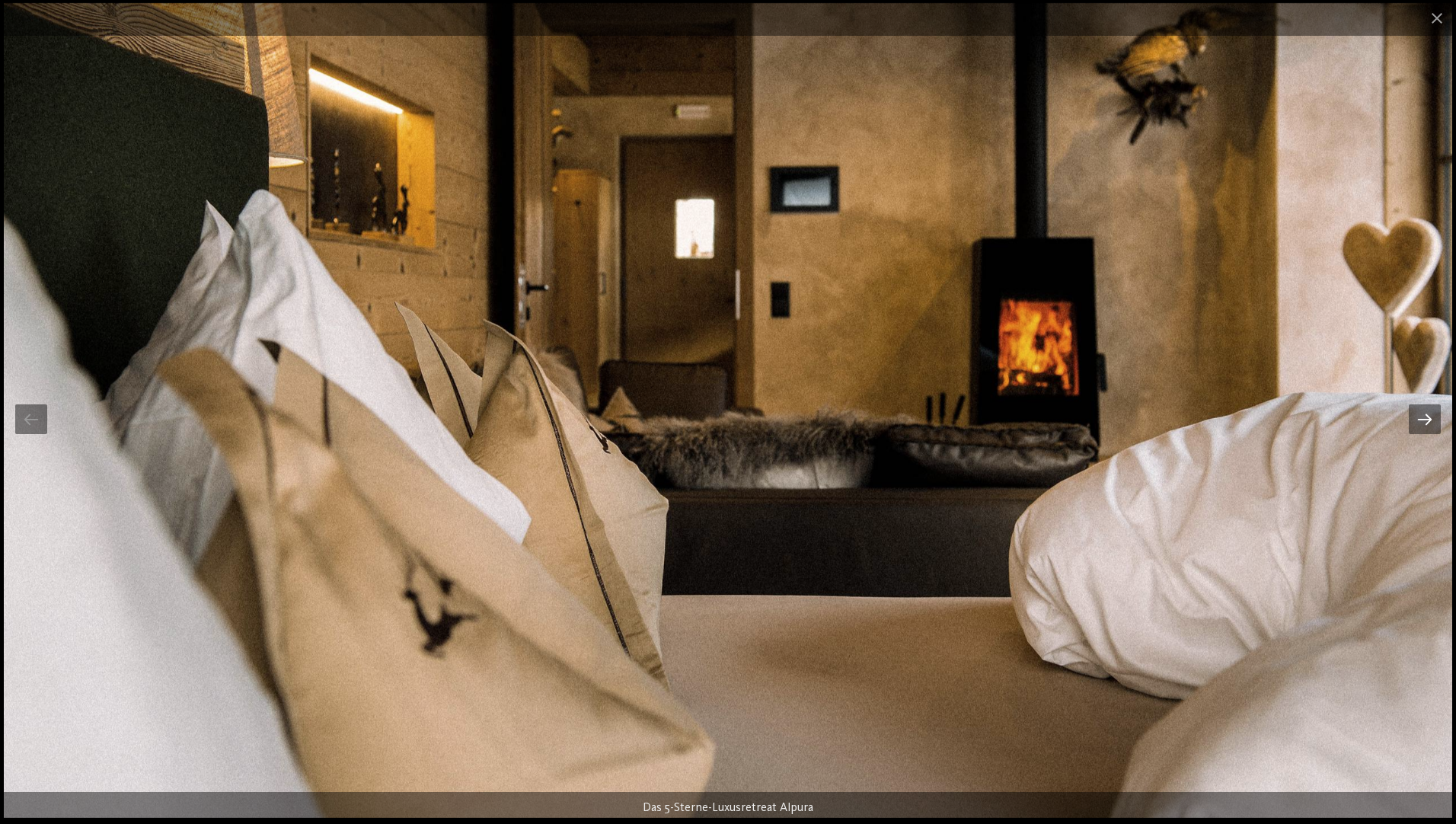
click at [1418, 412] on div at bounding box center [1423, 419] width 32 height 30
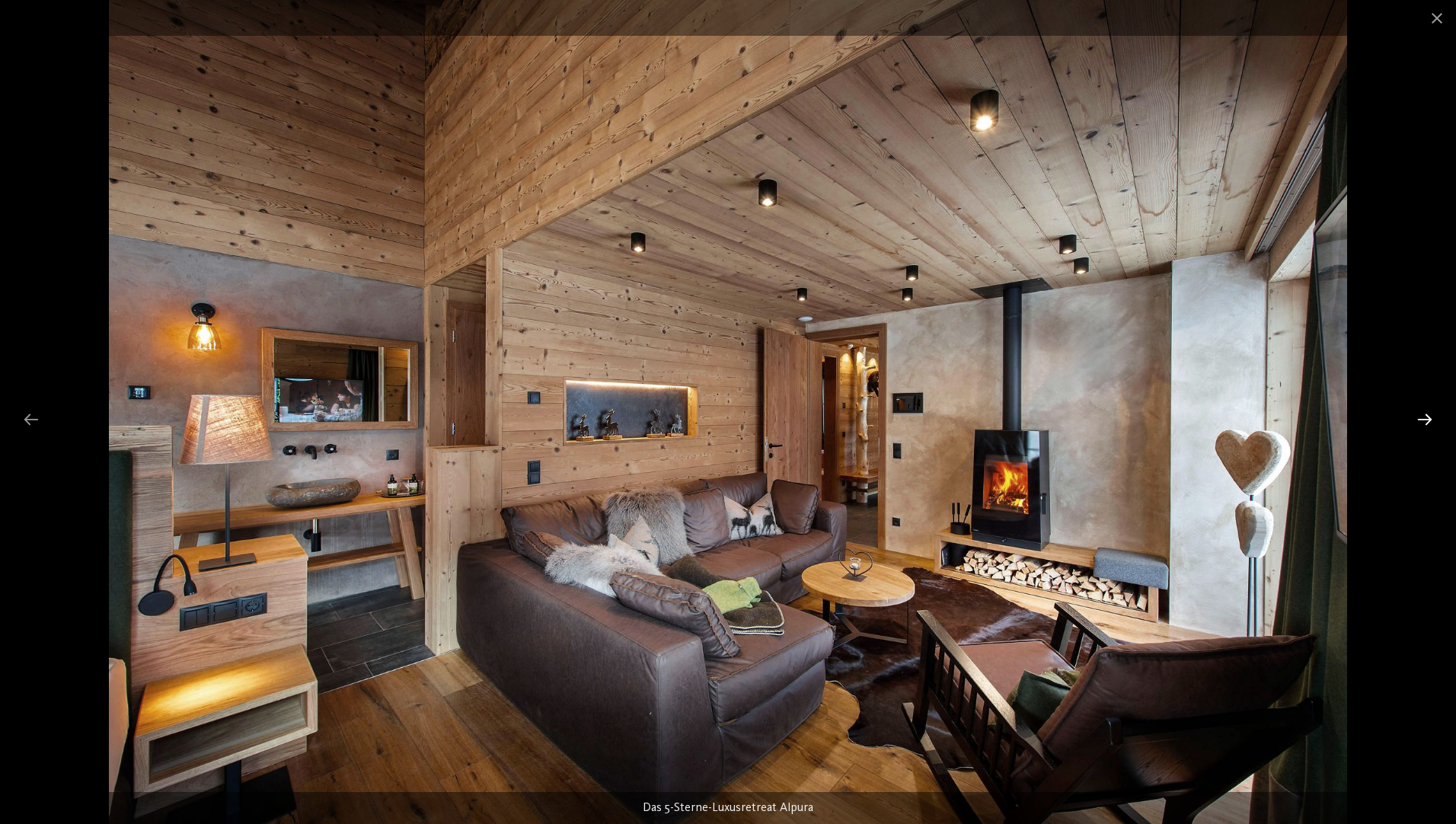
drag, startPoint x: 1416, startPoint y: 394, endPoint x: 1413, endPoint y: 406, distance: 12.4
click at [1413, 406] on div "Das 5-Sterne-Luxusretreat Alpura" at bounding box center [728, 412] width 1456 height 824
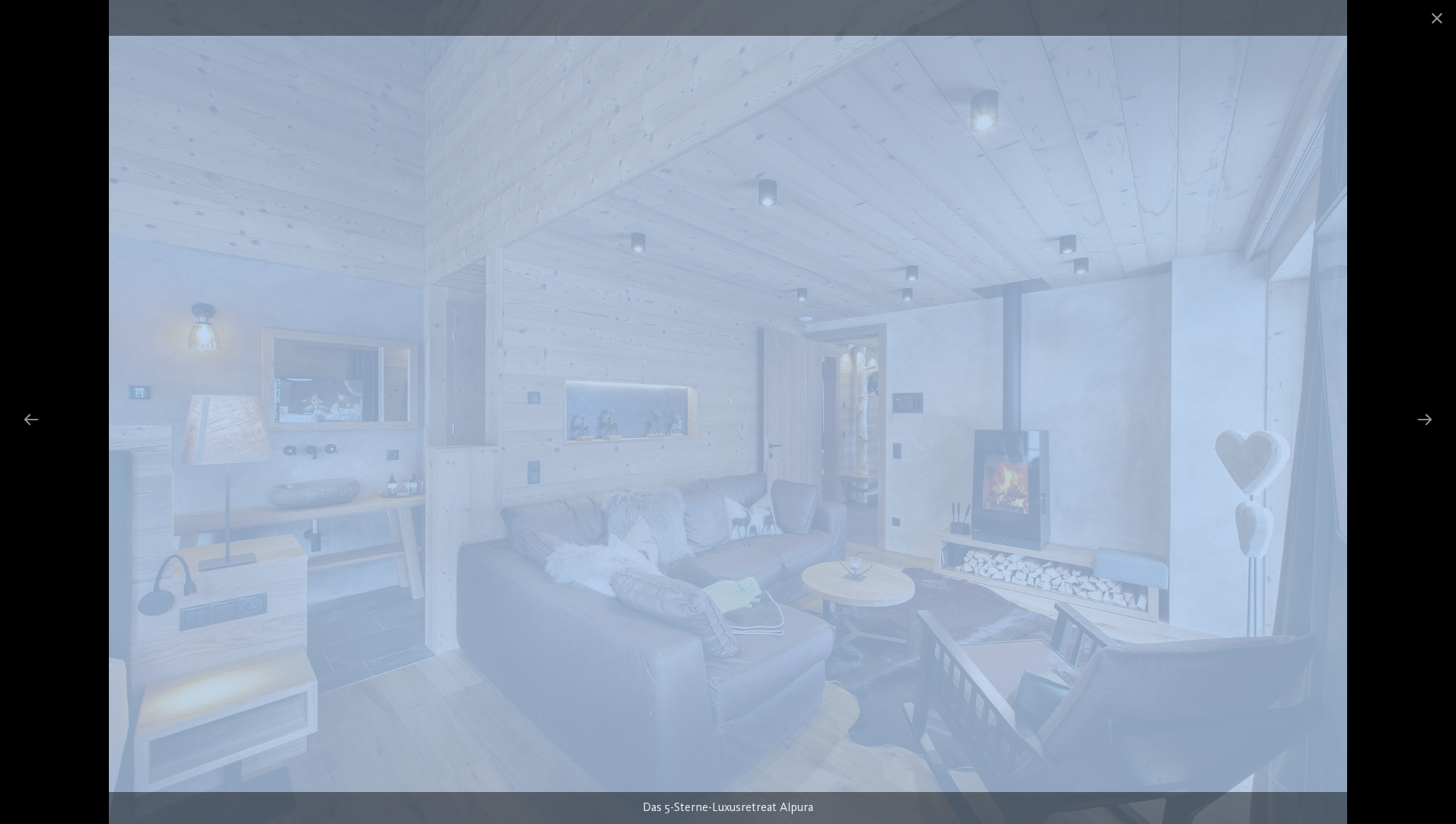
click at [333, 404] on img at bounding box center [728, 412] width 1237 height 824
click at [1423, 426] on div at bounding box center [1423, 419] width 32 height 30
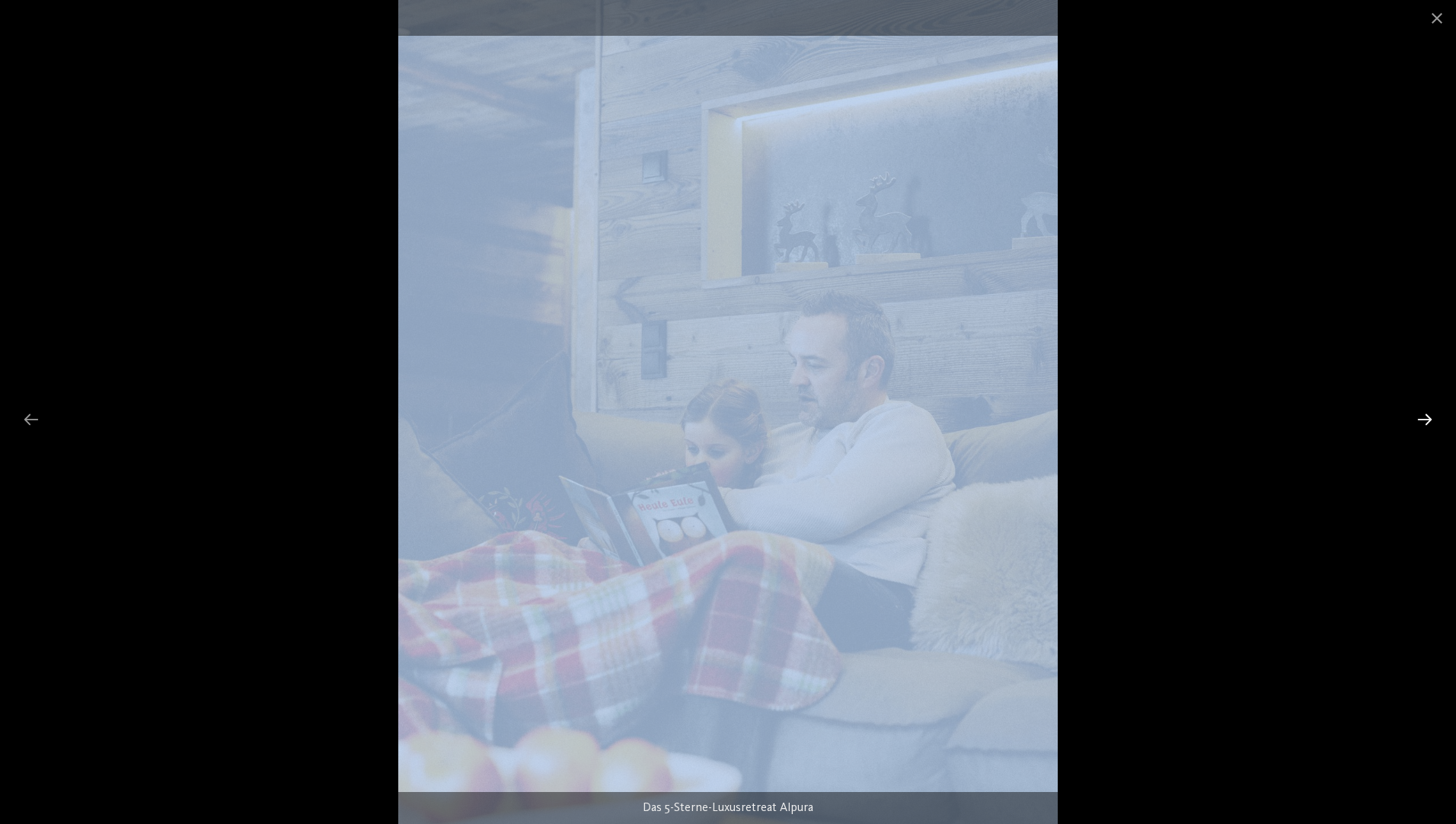
click at [1417, 418] on div at bounding box center [1423, 419] width 32 height 30
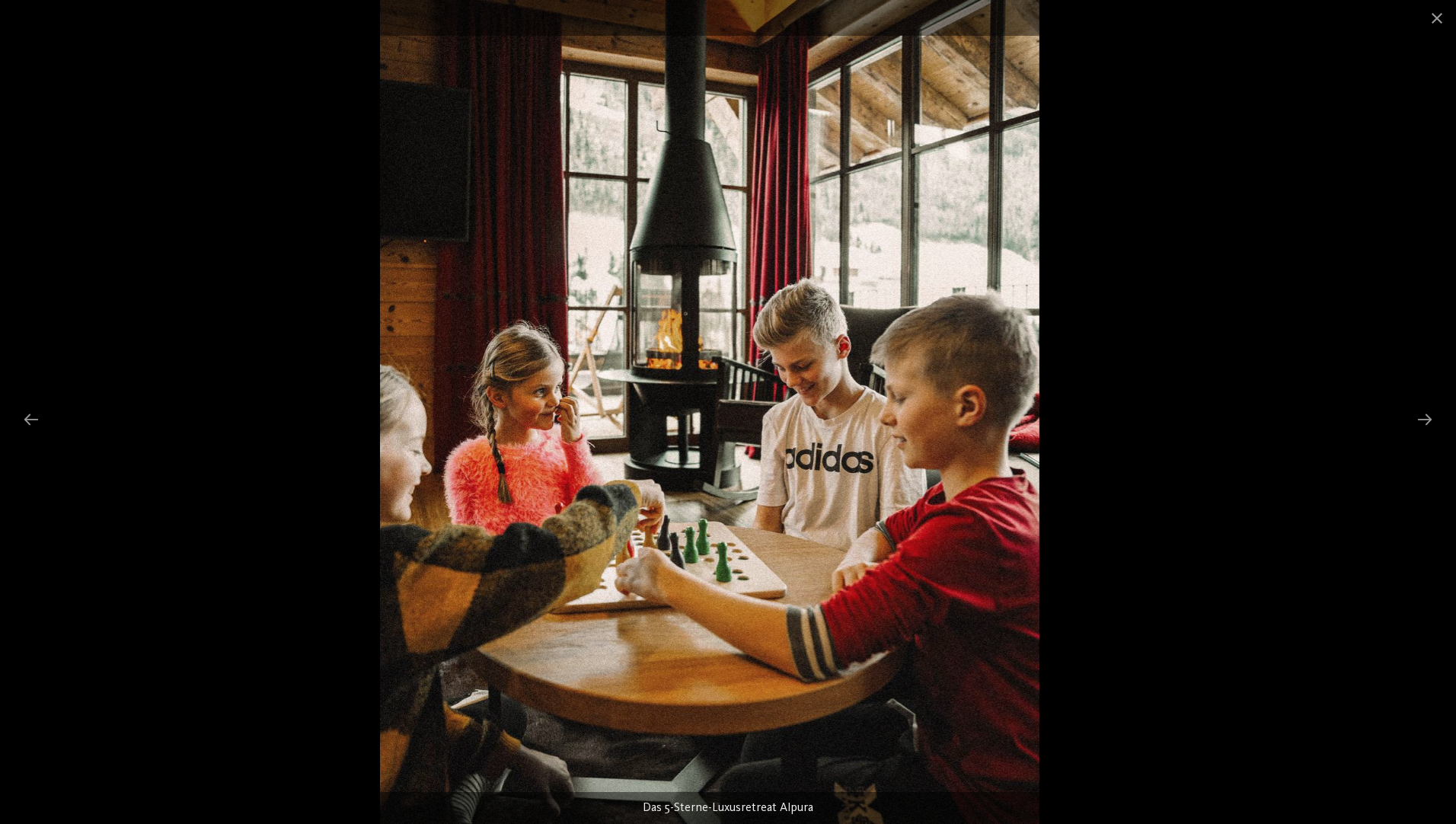
drag, startPoint x: 880, startPoint y: 342, endPoint x: 835, endPoint y: 359, distance: 48.1
click at [835, 359] on img at bounding box center [709, 412] width 659 height 824
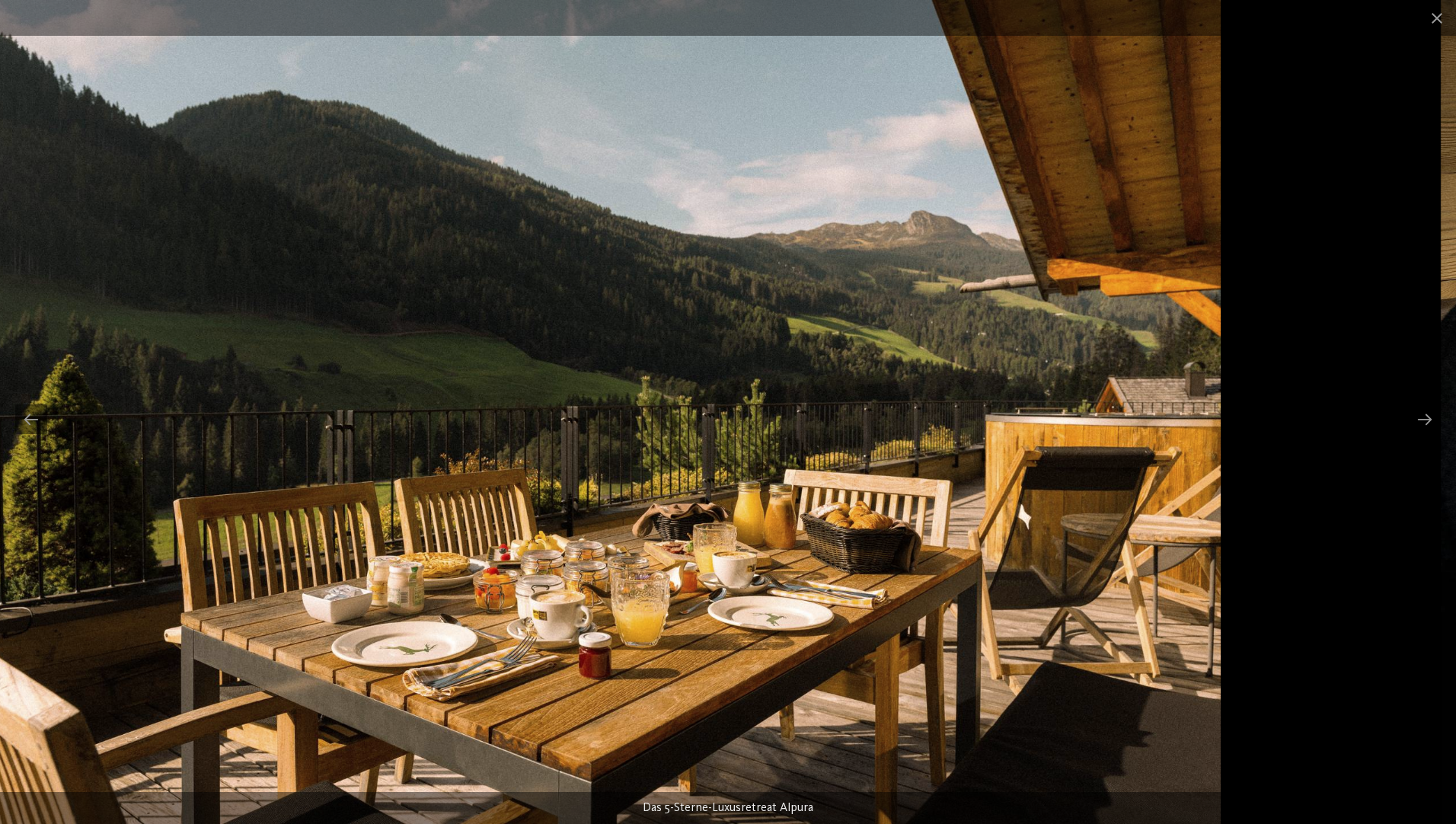
drag, startPoint x: 1046, startPoint y: 376, endPoint x: 602, endPoint y: 381, distance: 444.0
click at [608, 382] on img at bounding box center [602, 412] width 1236 height 824
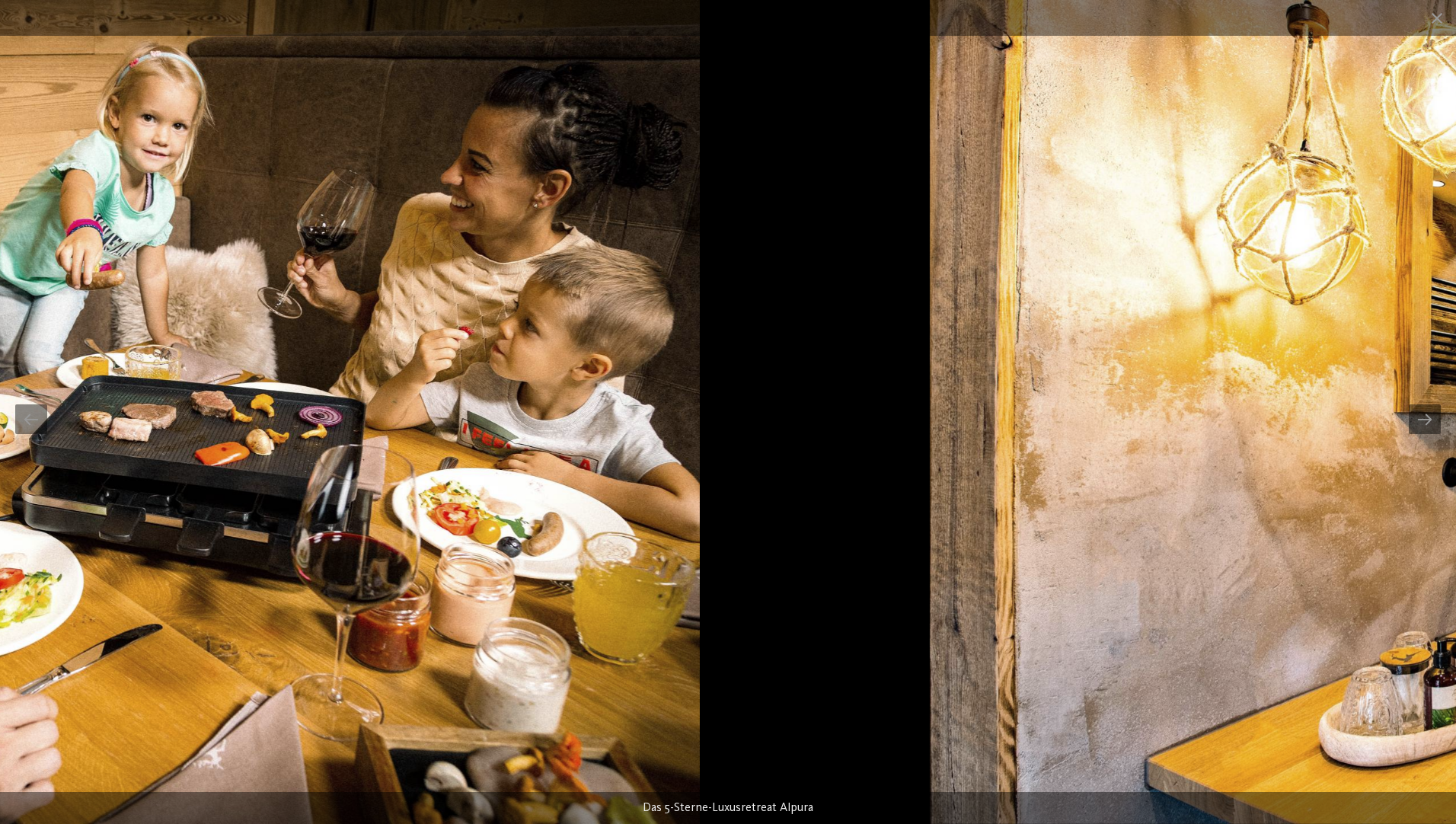
drag, startPoint x: 1070, startPoint y: 454, endPoint x: 60, endPoint y: 457, distance: 1010.0
click at [60, 457] on img at bounding box center [82, 412] width 1236 height 824
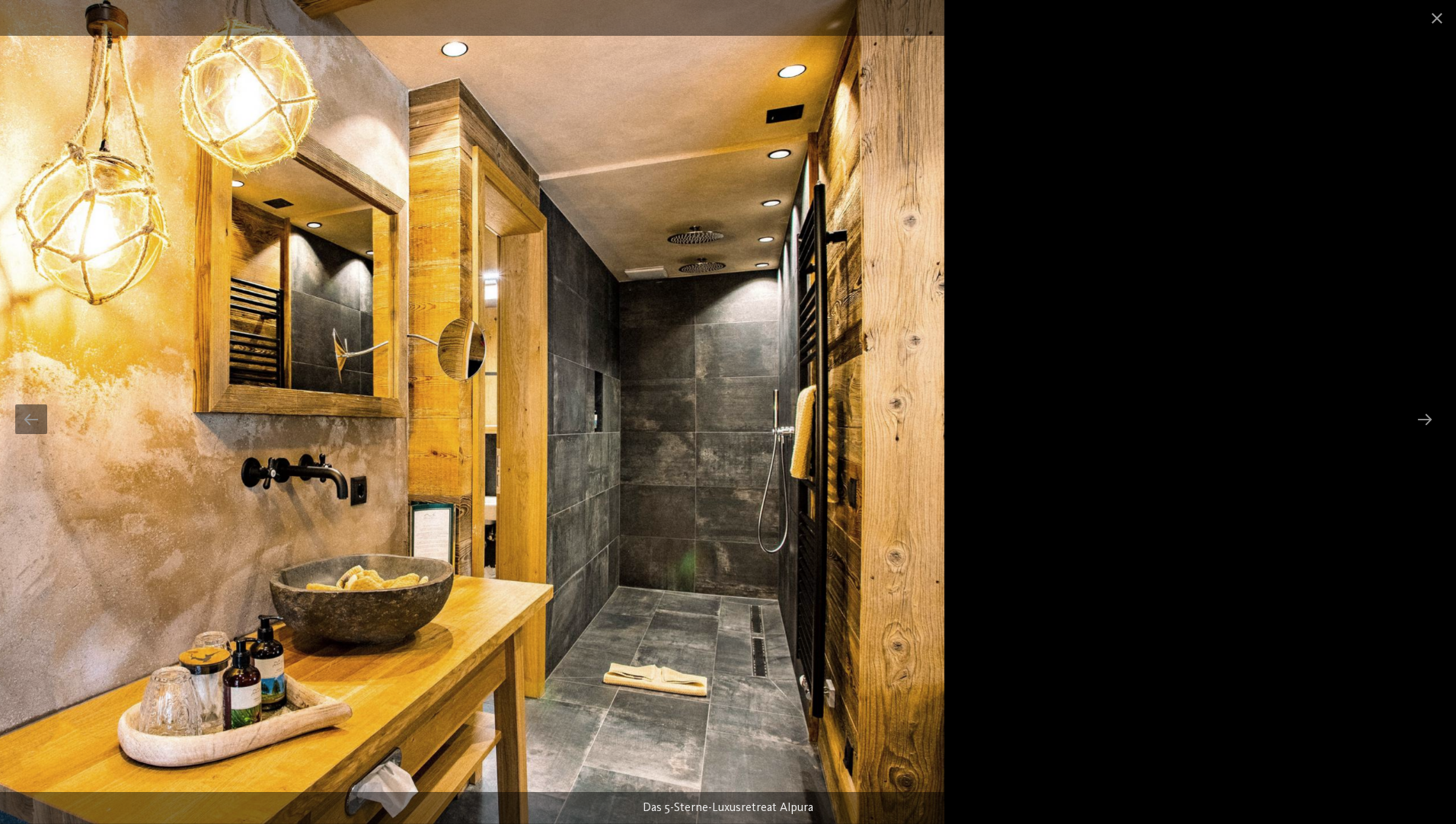
drag, startPoint x: 806, startPoint y: 447, endPoint x: 0, endPoint y: 407, distance: 807.0
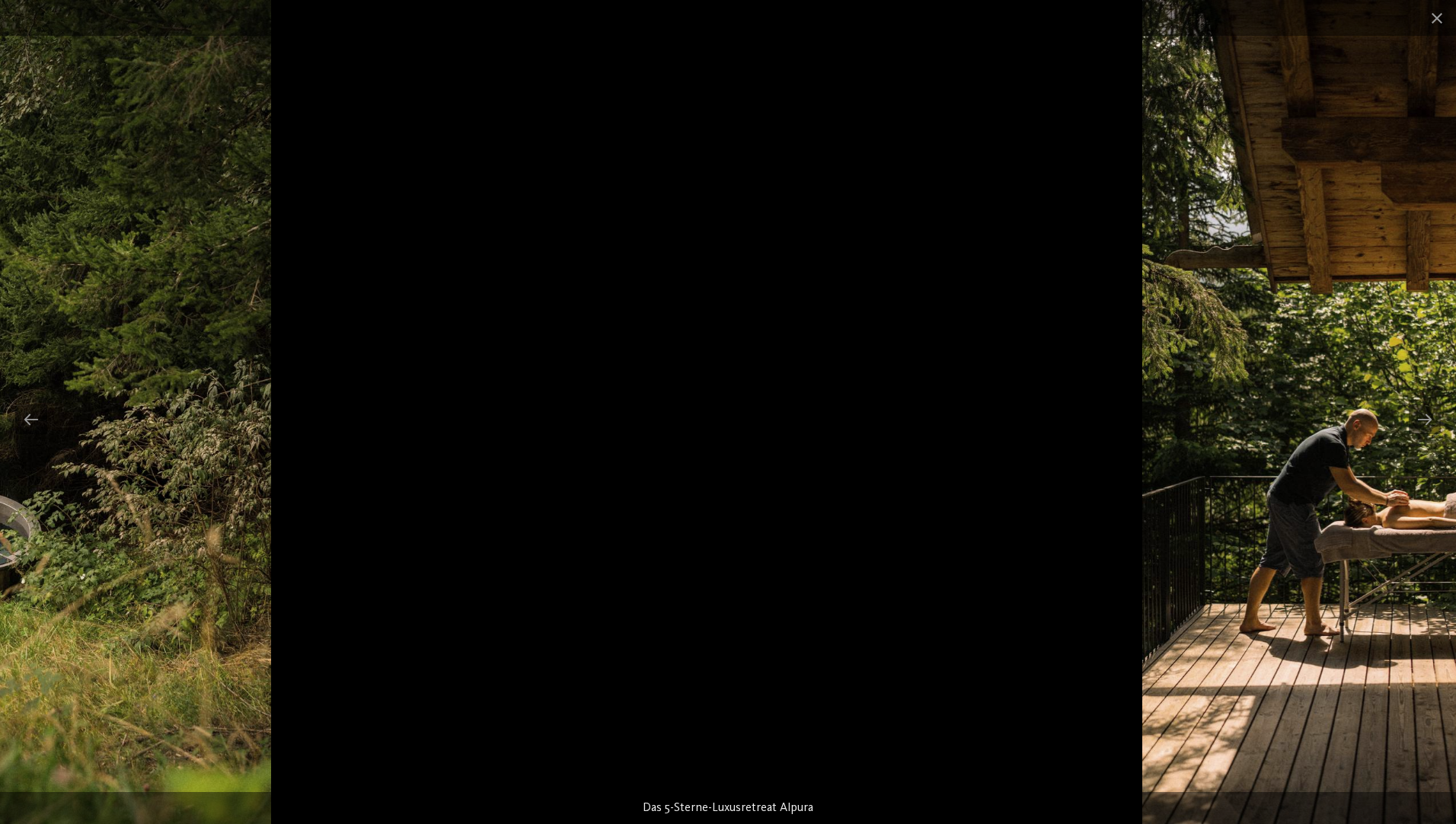
drag, startPoint x: 764, startPoint y: 453, endPoint x: 0, endPoint y: 418, distance: 764.8
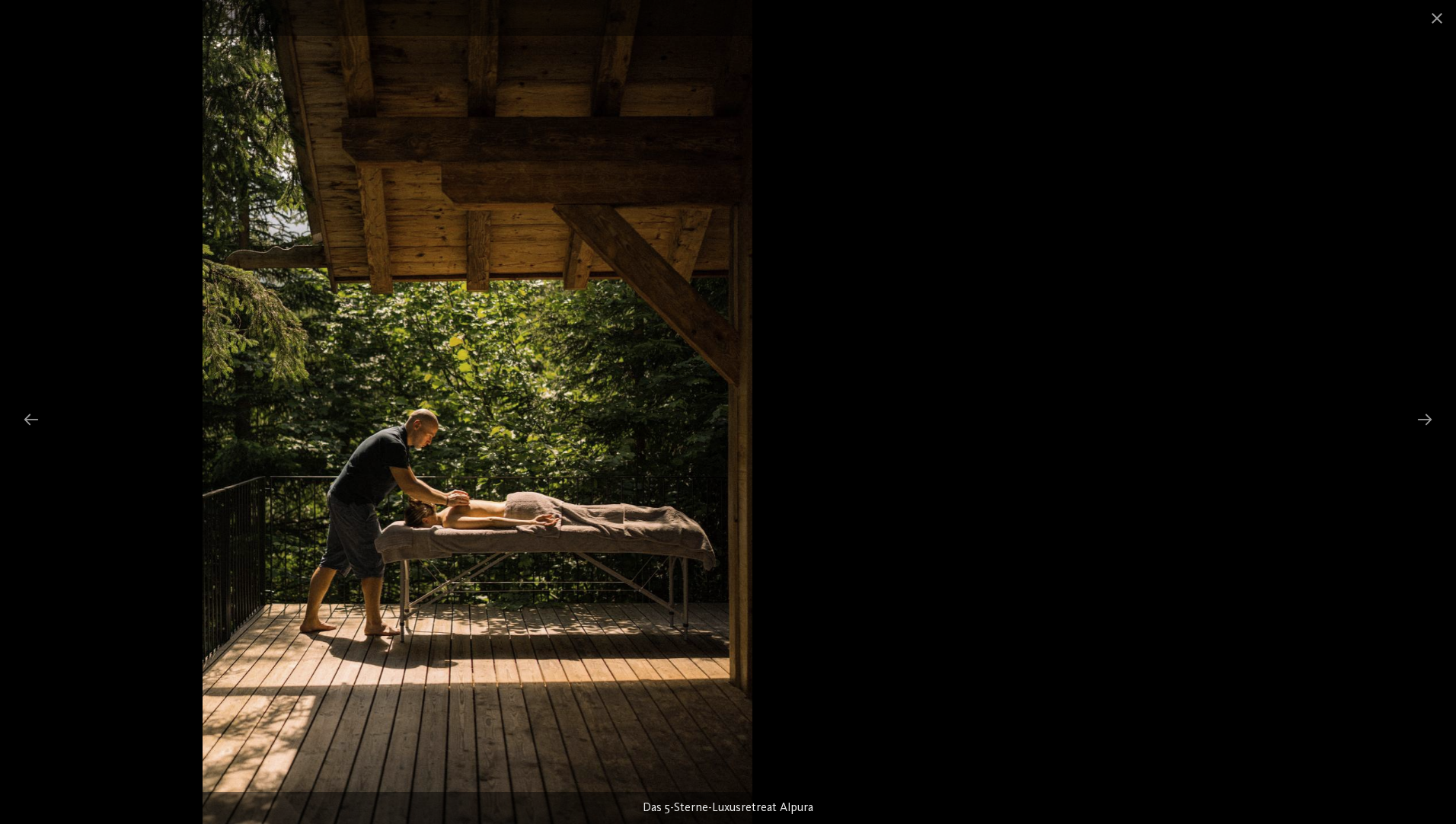
drag, startPoint x: 937, startPoint y: 475, endPoint x: 135, endPoint y: 533, distance: 804.1
click at [308, 502] on img at bounding box center [476, 412] width 549 height 824
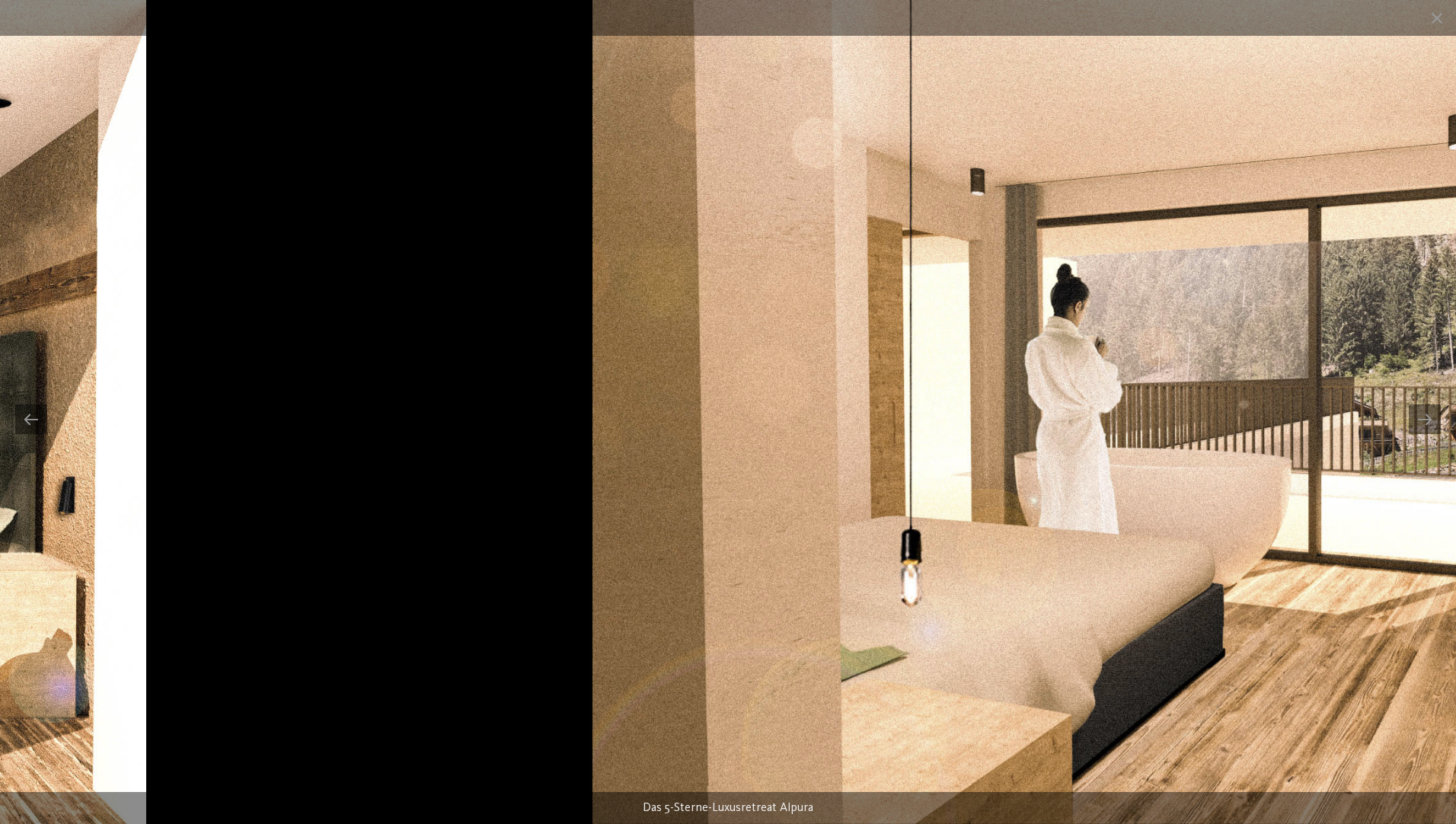
drag, startPoint x: 988, startPoint y: 387, endPoint x: 97, endPoint y: 185, distance: 913.6
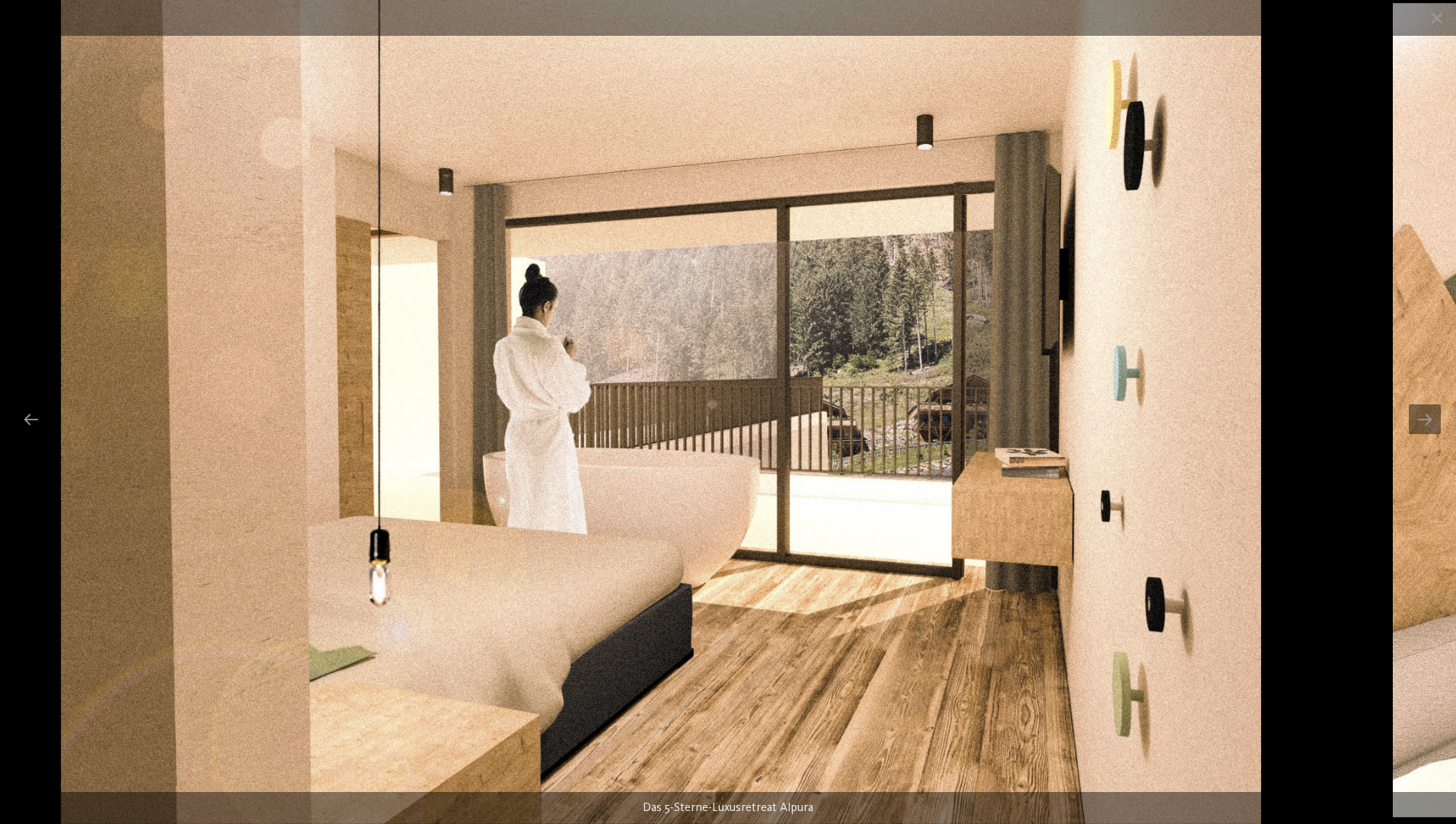
drag, startPoint x: 1017, startPoint y: 316, endPoint x: 254, endPoint y: 292, distance: 763.4
click at [309, 298] on img at bounding box center [661, 412] width 1200 height 824
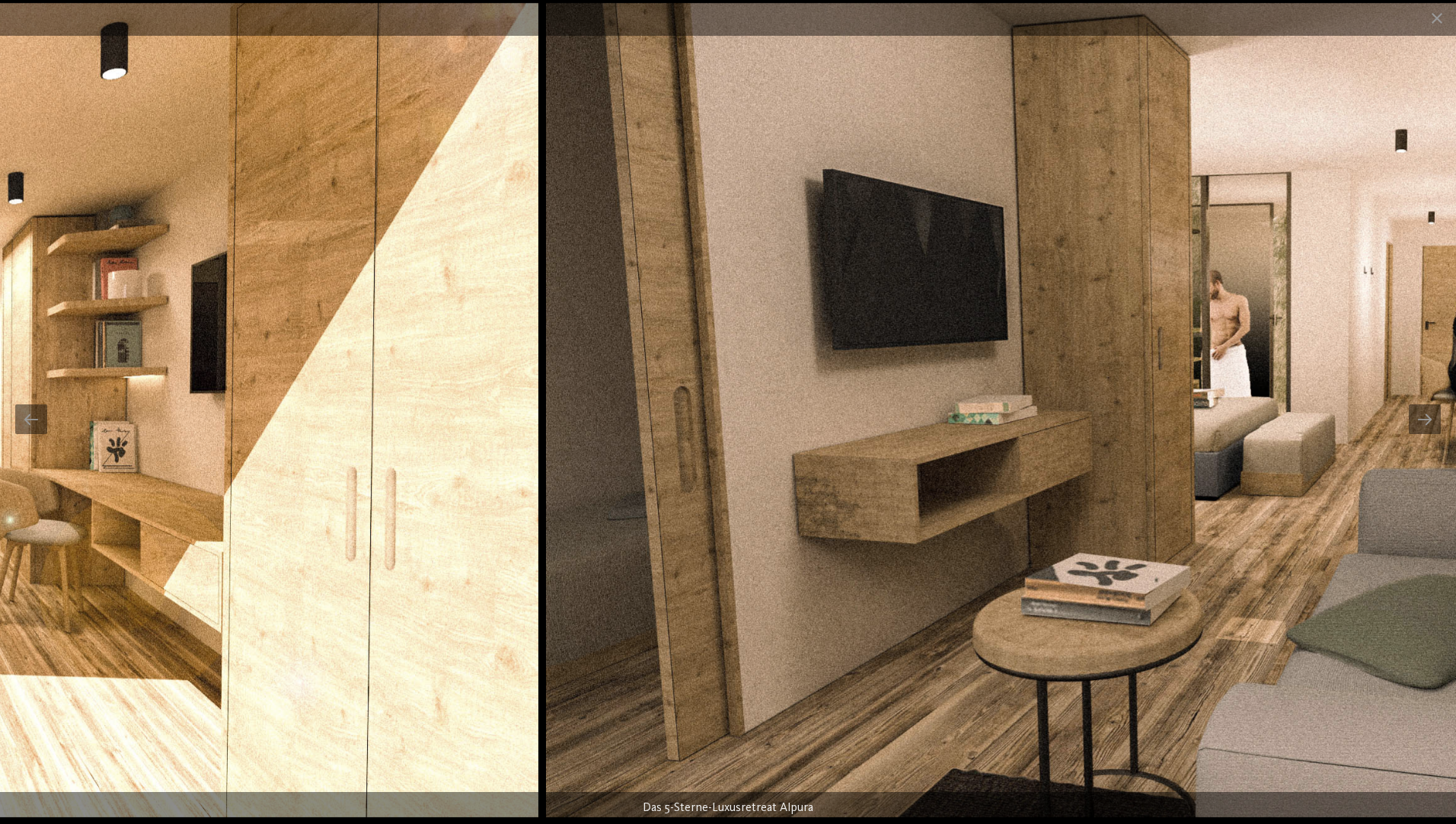
drag, startPoint x: 1060, startPoint y: 363, endPoint x: 0, endPoint y: 226, distance: 1068.8
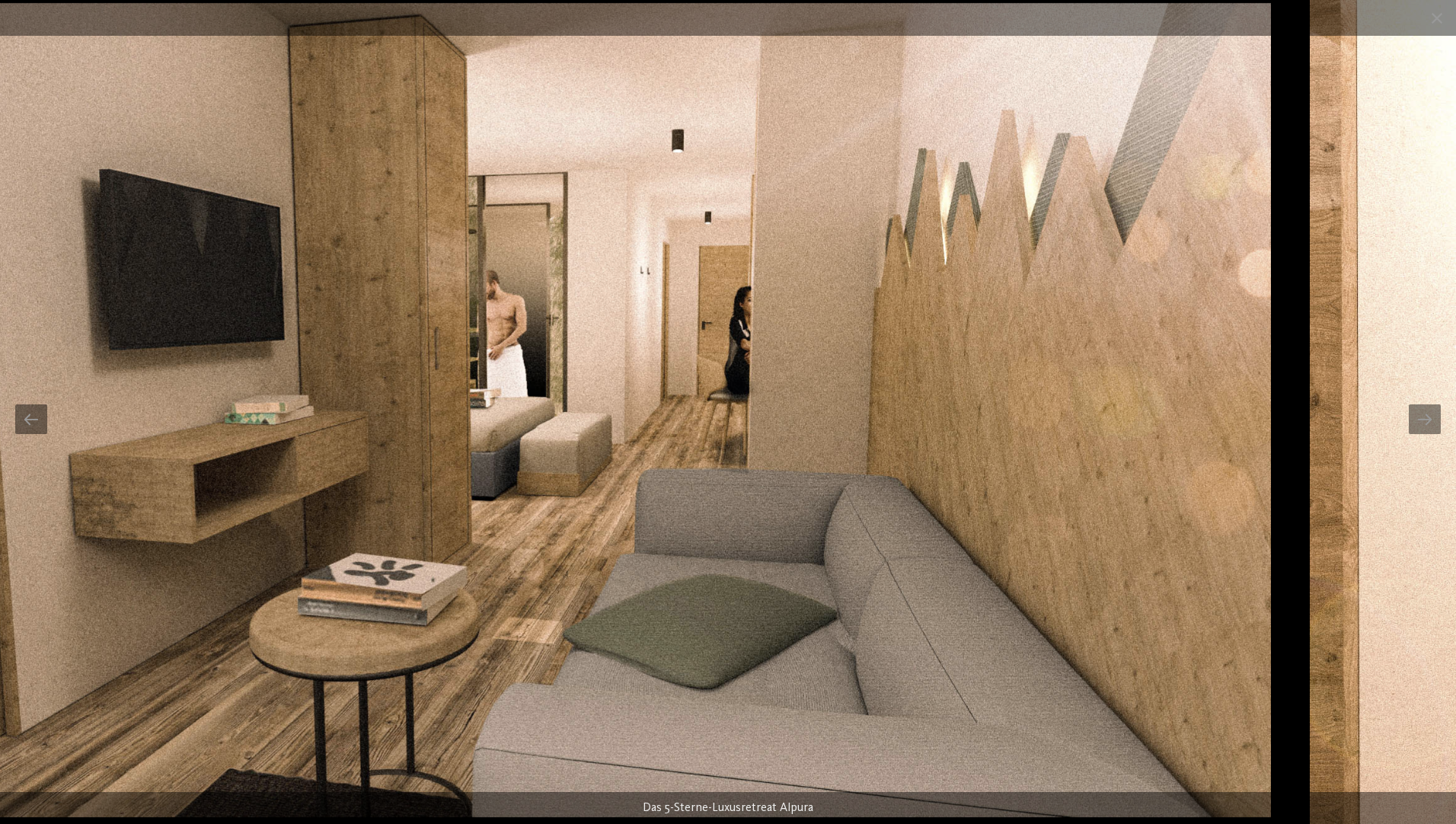
drag, startPoint x: 755, startPoint y: 508, endPoint x: 17, endPoint y: 444, distance: 740.8
click at [47, 450] on img at bounding box center [547, 411] width 1448 height 815
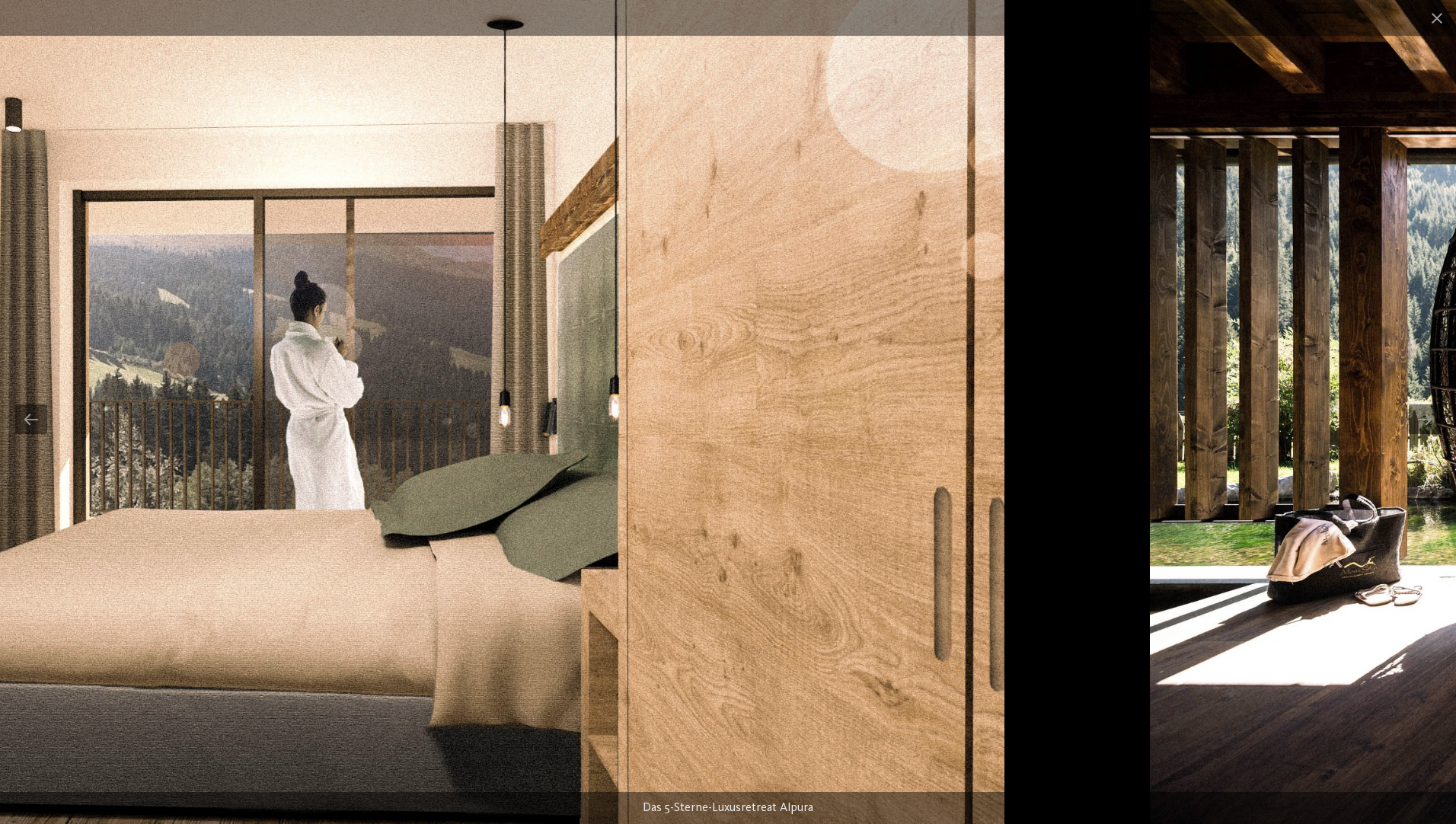
drag, startPoint x: 880, startPoint y: 411, endPoint x: 319, endPoint y: 333, distance: 566.4
click at [325, 334] on img at bounding box center [311, 412] width 1386 height 824
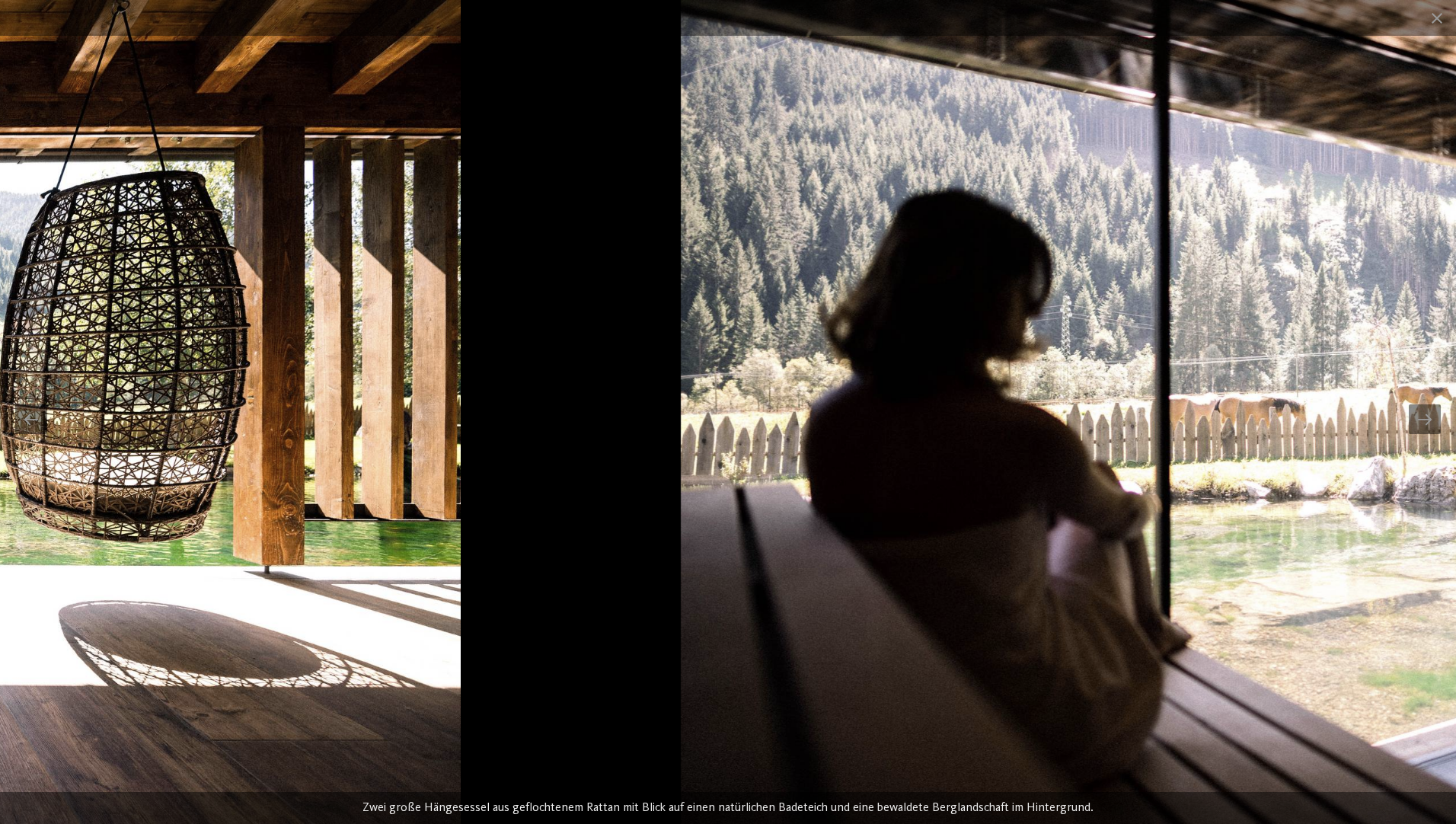
drag, startPoint x: 882, startPoint y: 510, endPoint x: -3, endPoint y: 496, distance: 885.1
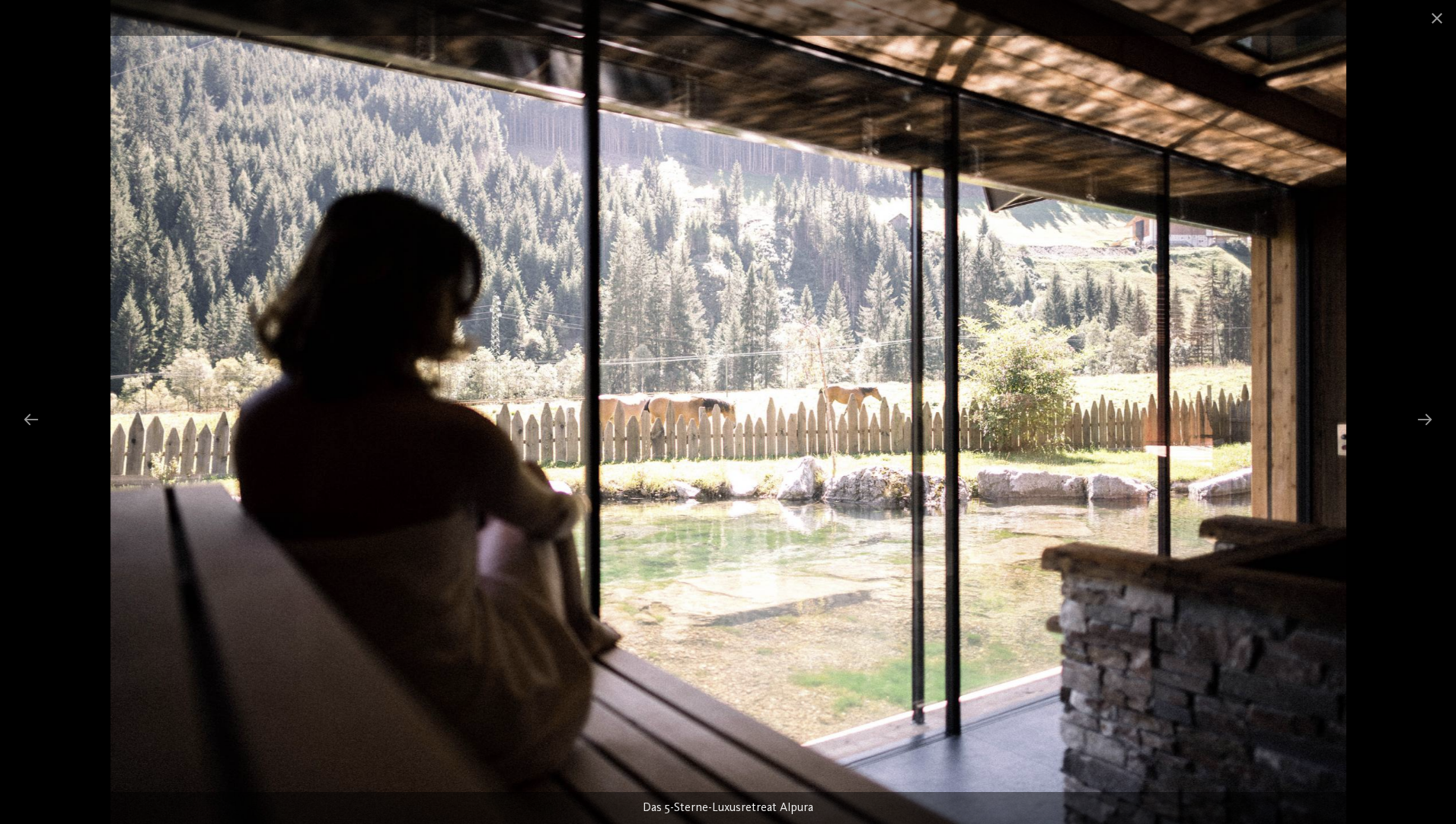
drag, startPoint x: 608, startPoint y: 472, endPoint x: 0, endPoint y: 473, distance: 608.0
click at [506, 466] on img at bounding box center [728, 412] width 1236 height 824
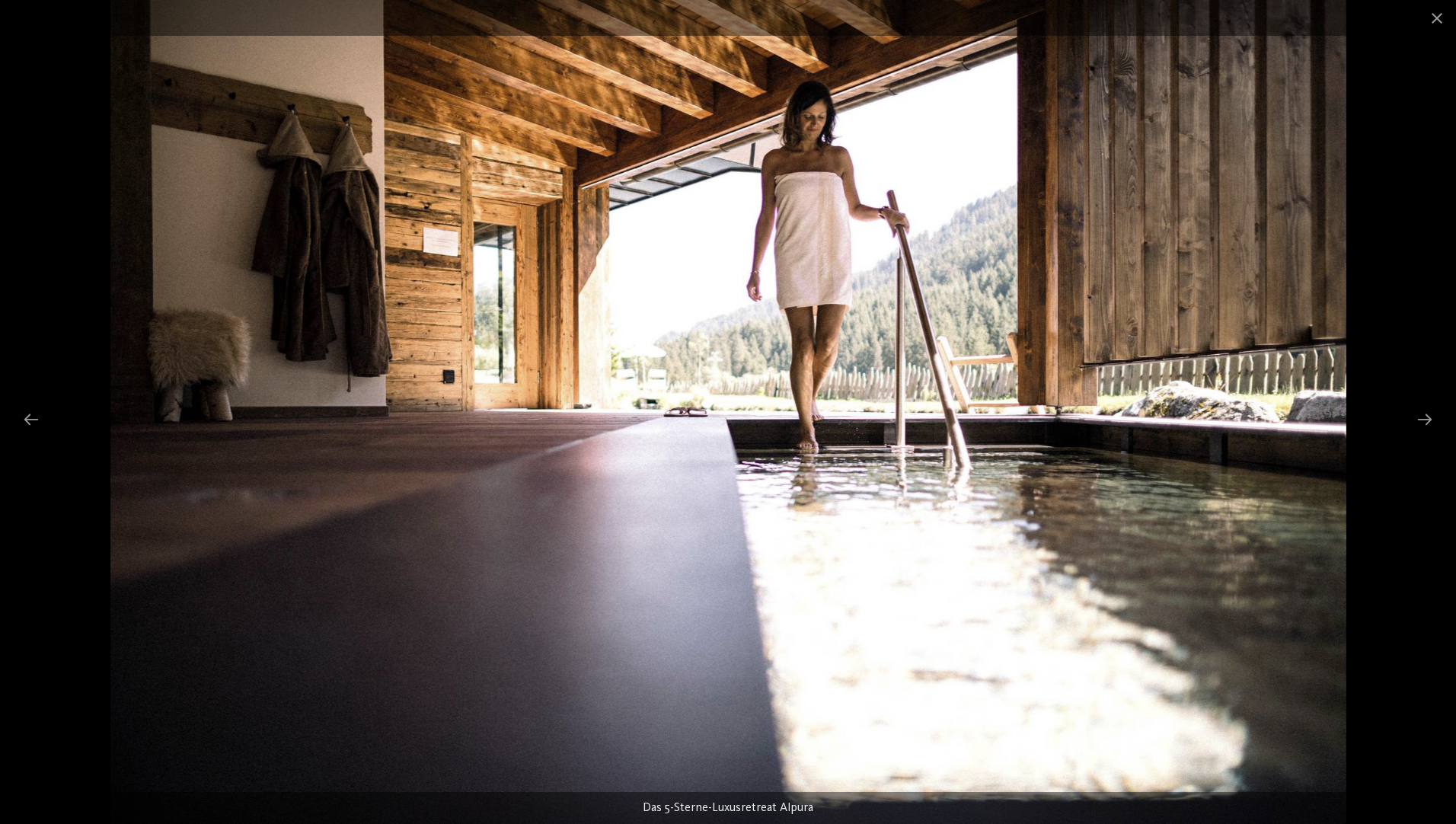
drag, startPoint x: 705, startPoint y: 482, endPoint x: 5, endPoint y: 512, distance: 700.6
click at [111, 510] on img at bounding box center [728, 412] width 1236 height 824
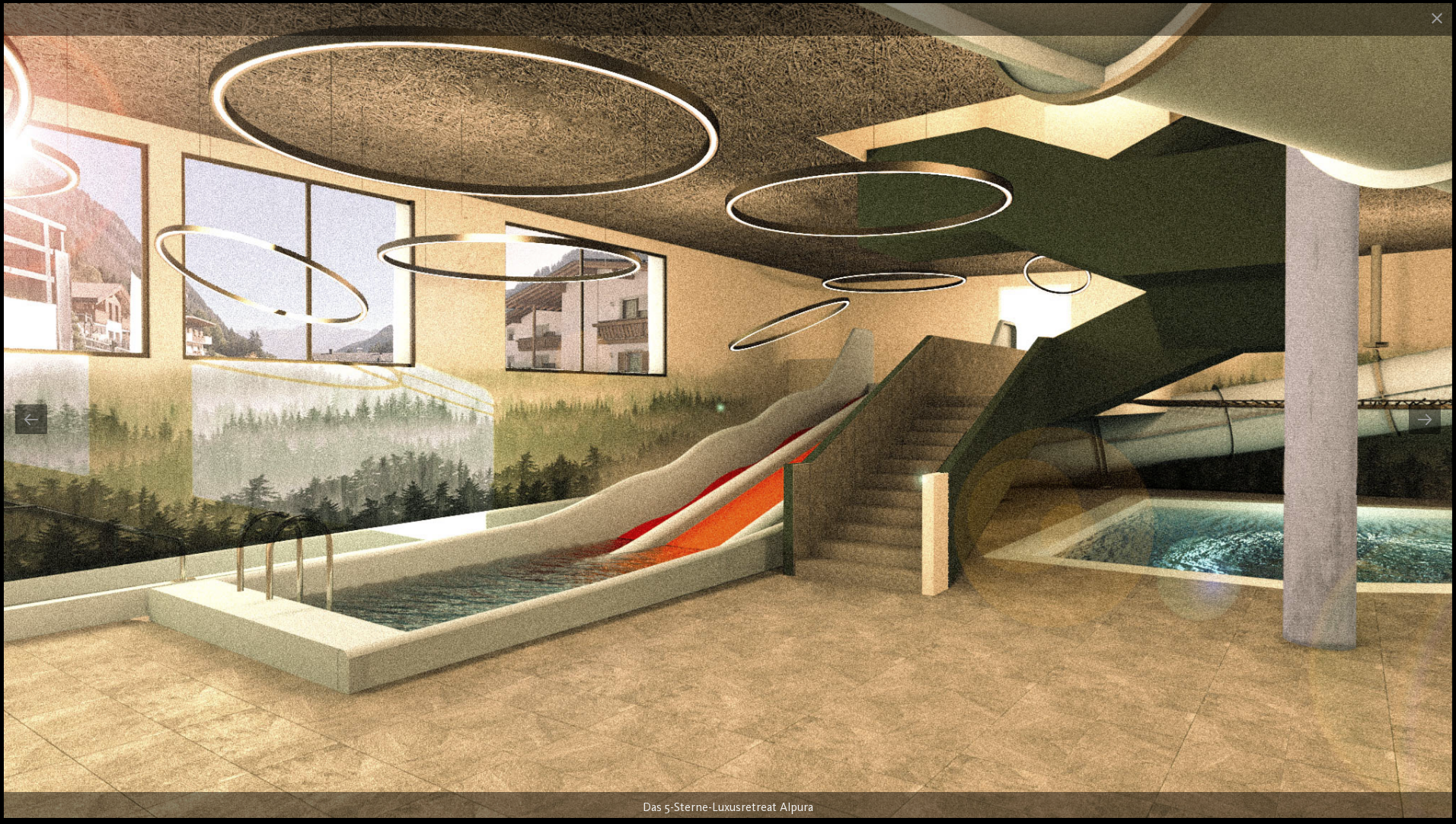
drag, startPoint x: 1053, startPoint y: 426, endPoint x: 0, endPoint y: 403, distance: 1053.3
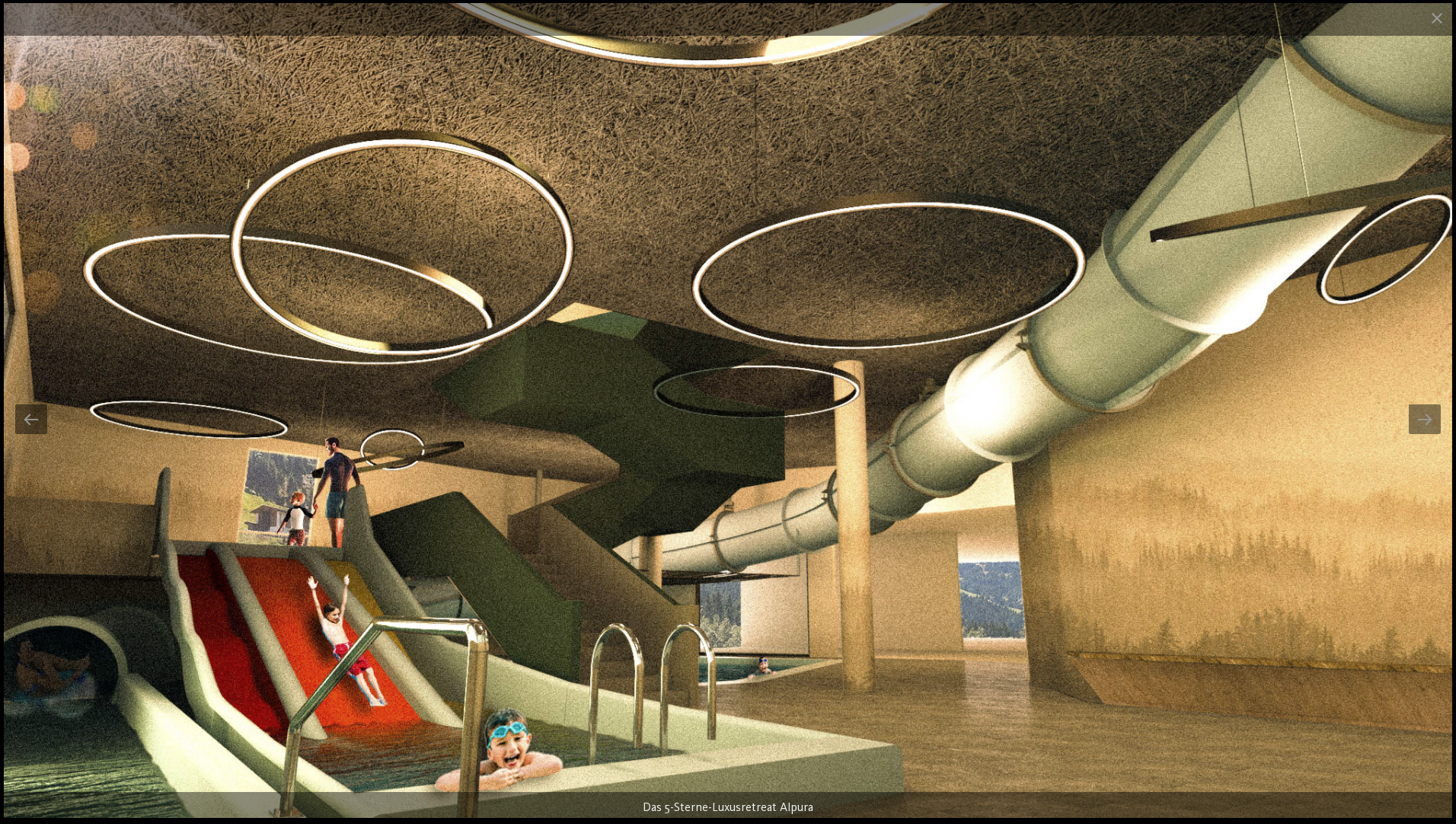
drag, startPoint x: 1271, startPoint y: 463, endPoint x: 156, endPoint y: 372, distance: 1118.7
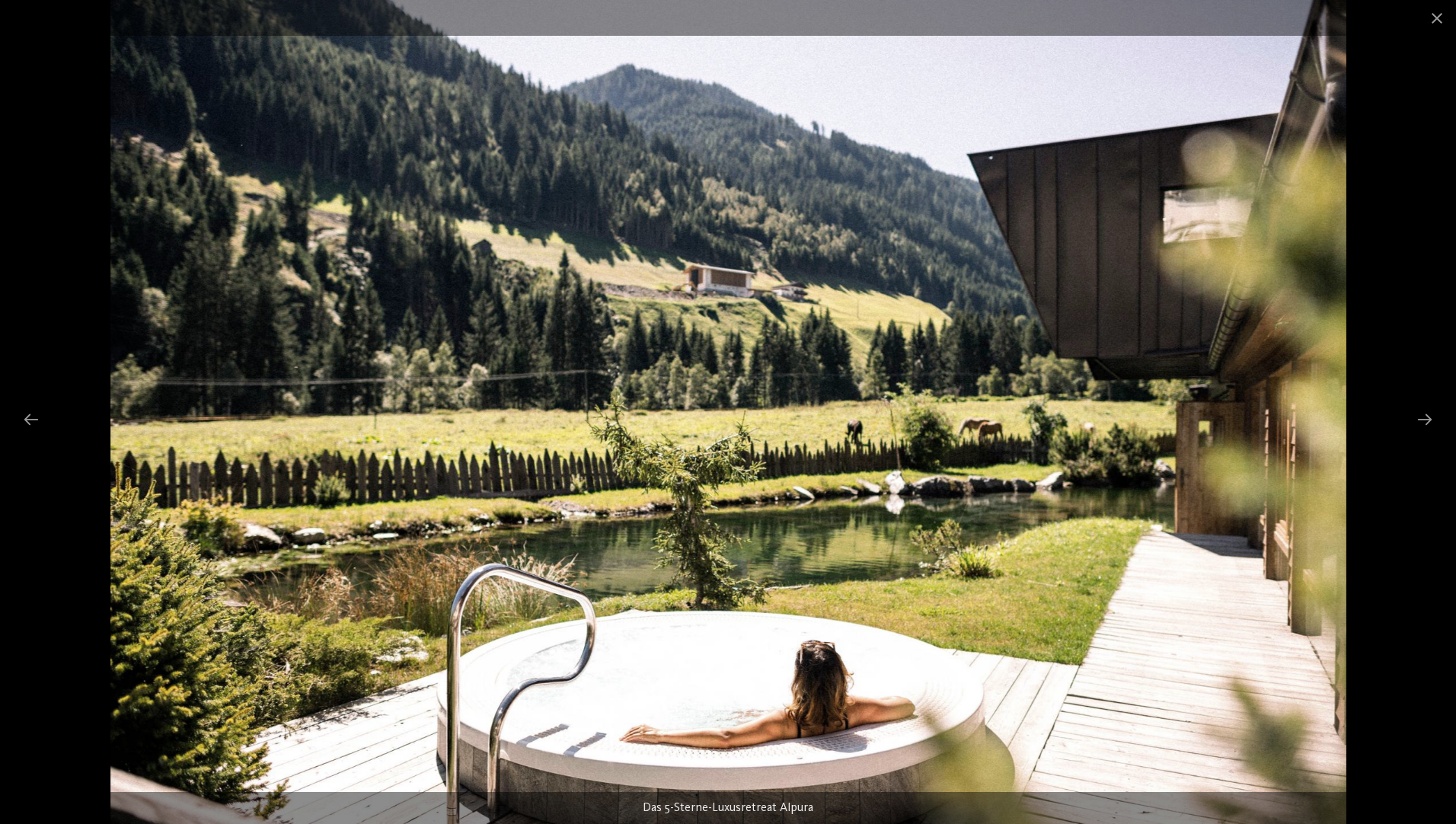
click at [642, 443] on img at bounding box center [728, 412] width 1236 height 824
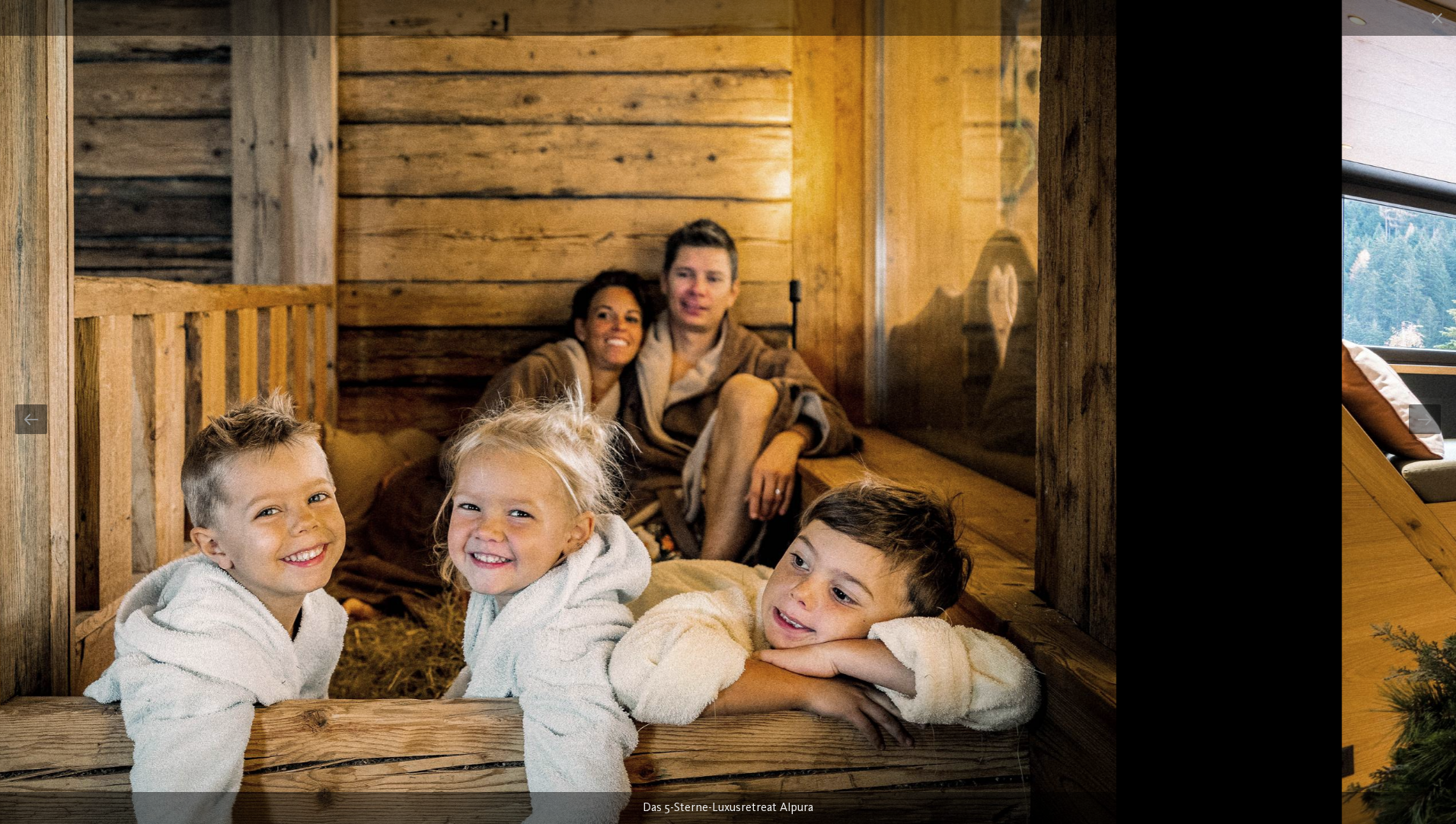
drag, startPoint x: 974, startPoint y: 430, endPoint x: 767, endPoint y: 436, distance: 207.1
click at [752, 428] on img at bounding box center [502, 412] width 1225 height 824
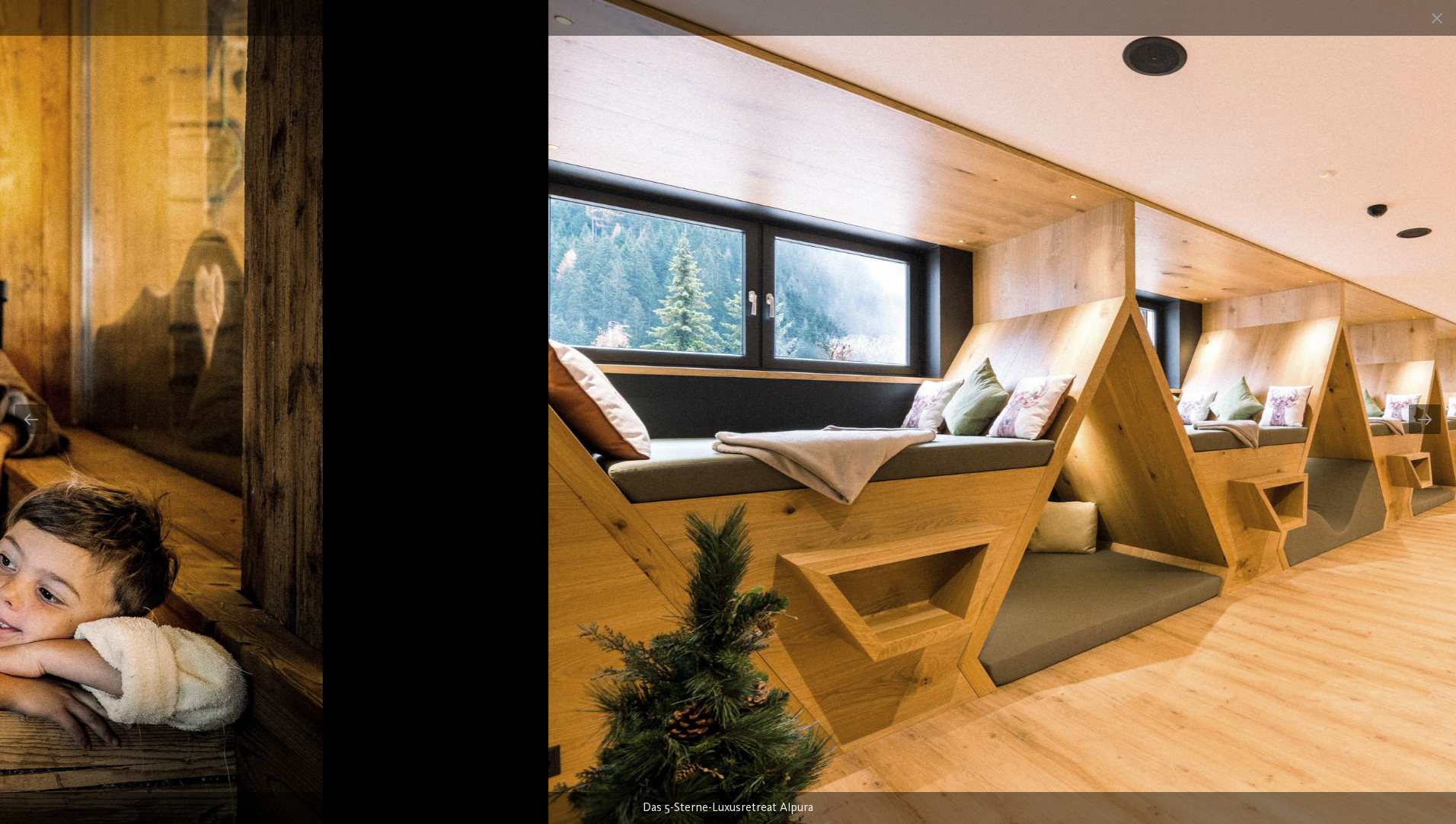
drag, startPoint x: 605, startPoint y: 473, endPoint x: 1077, endPoint y: 378, distance: 481.5
click at [1077, 378] on img at bounding box center [1166, 412] width 1236 height 824
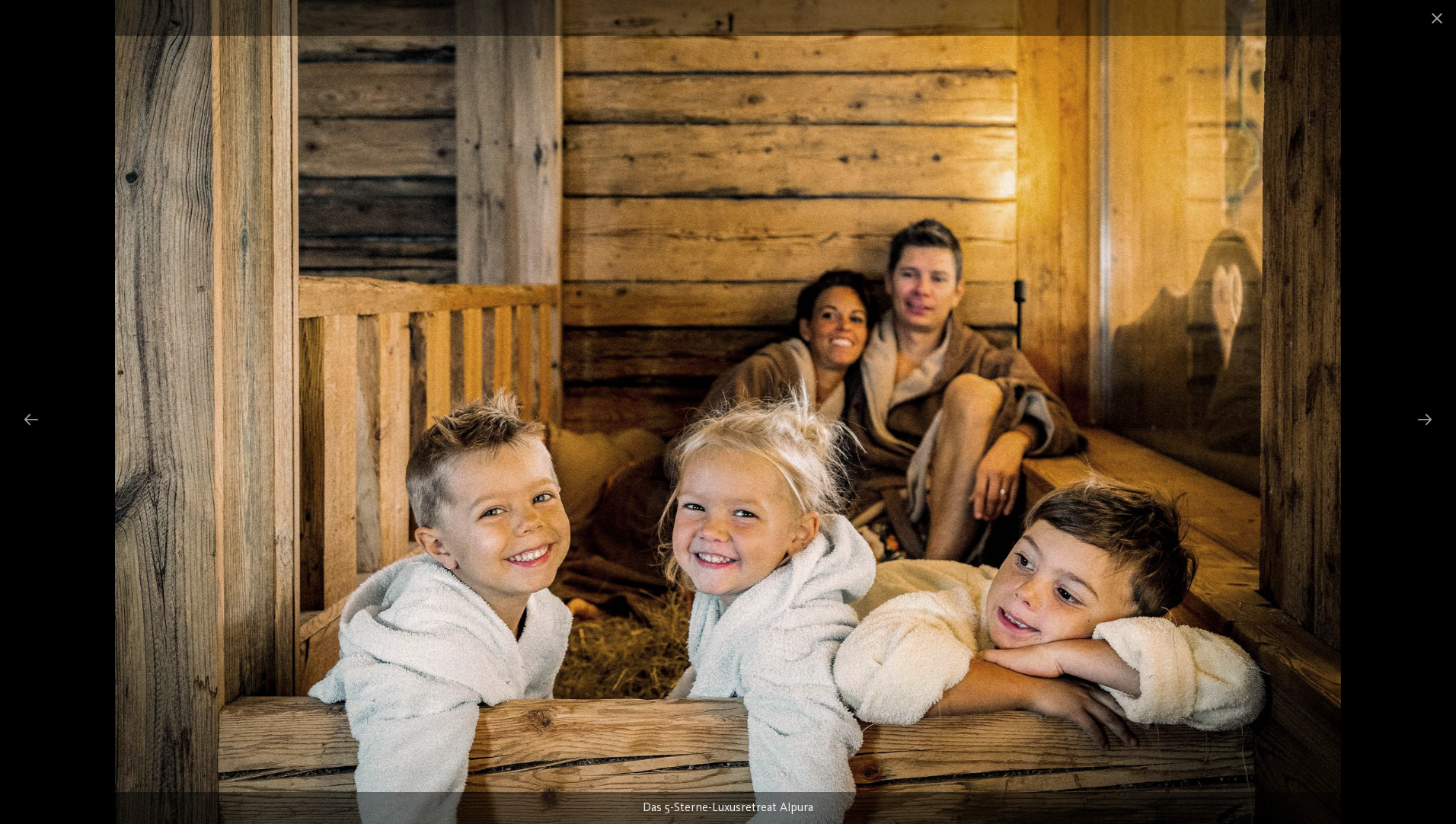
drag, startPoint x: 695, startPoint y: 508, endPoint x: 308, endPoint y: 442, distance: 392.6
click at [308, 442] on img at bounding box center [727, 412] width 1225 height 824
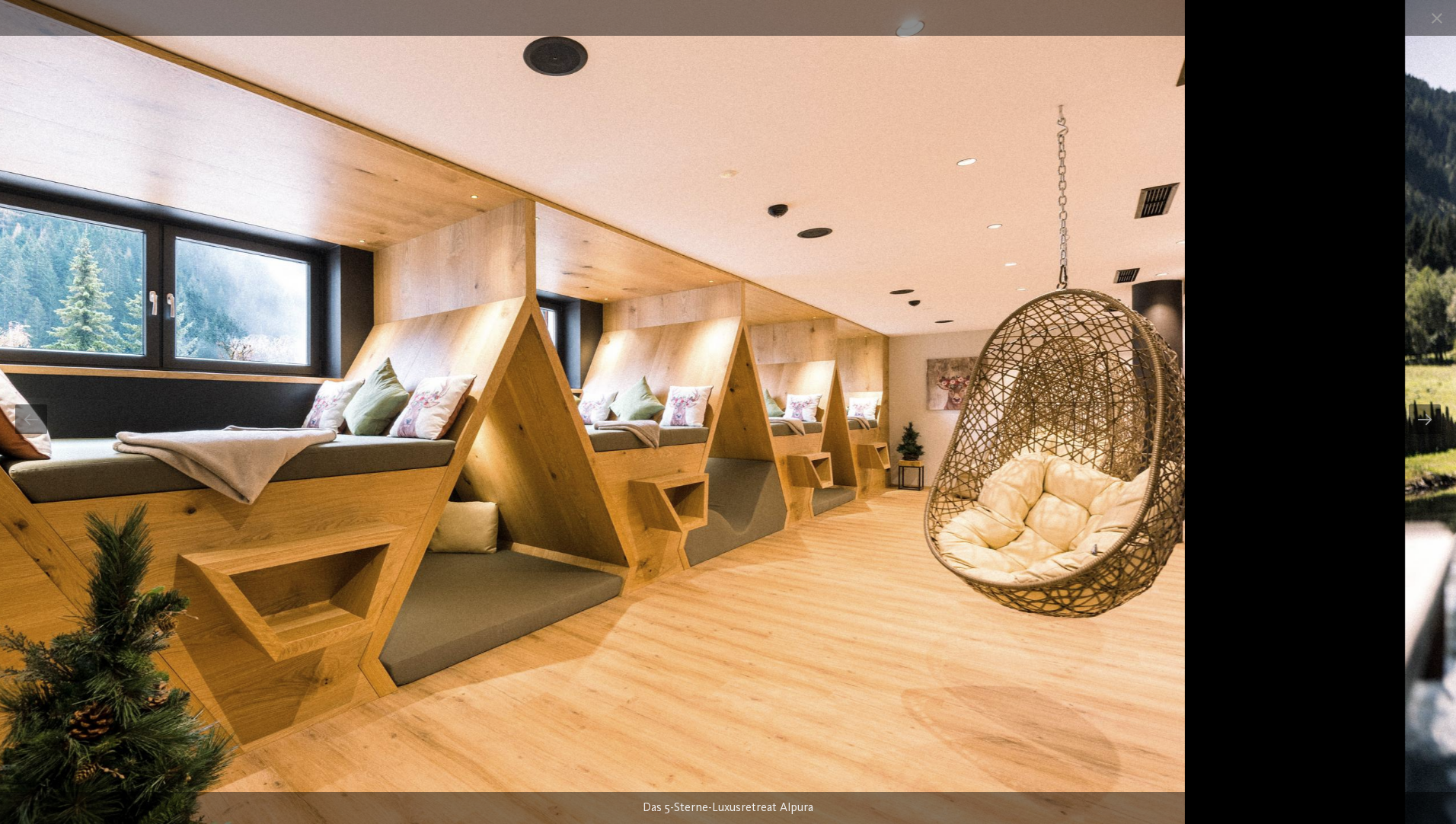
drag, startPoint x: 1058, startPoint y: 502, endPoint x: 179, endPoint y: 347, distance: 892.6
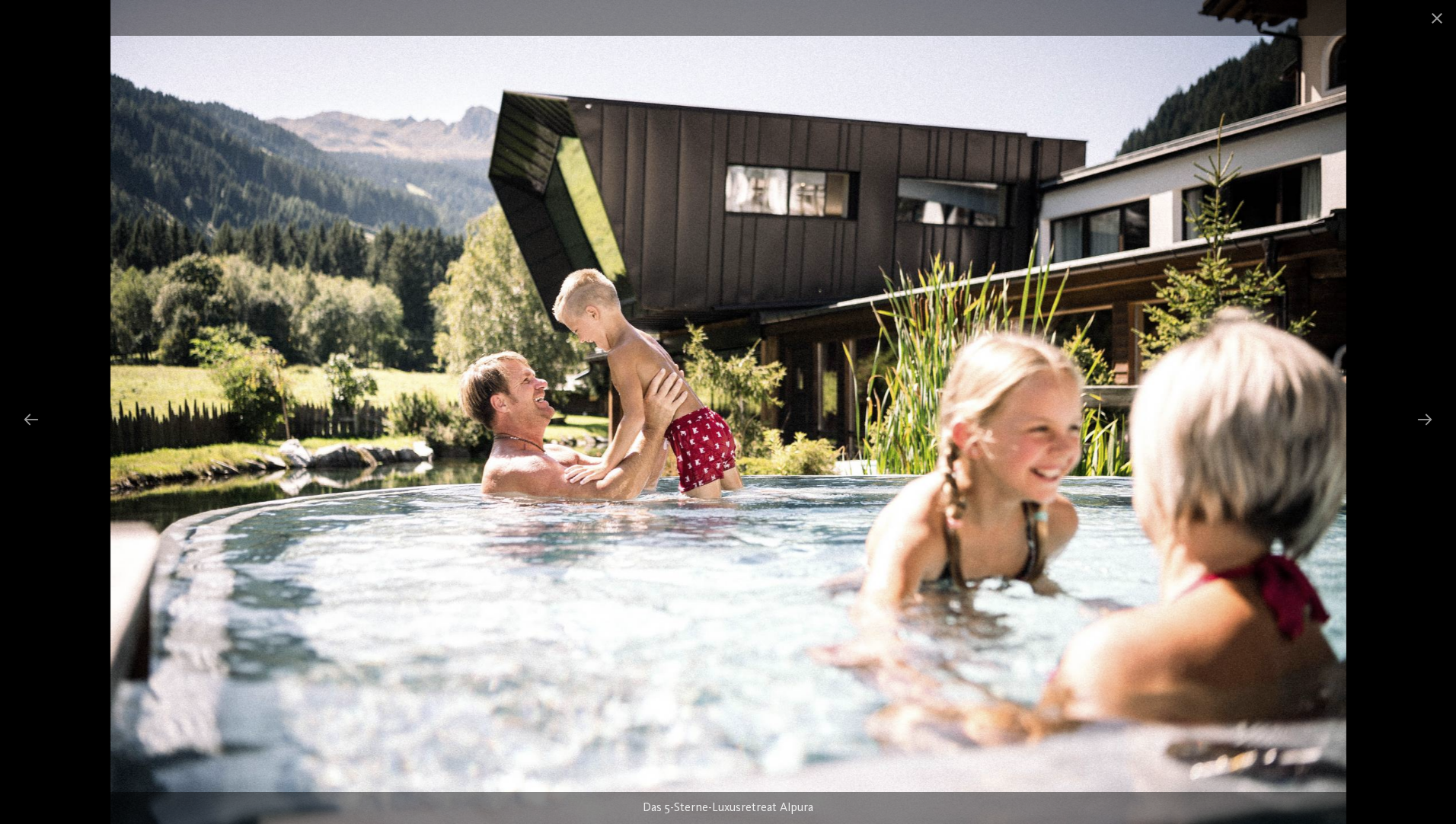
drag, startPoint x: 298, startPoint y: 379, endPoint x: 105, endPoint y: 368, distance: 193.3
click at [123, 373] on img at bounding box center [728, 412] width 1236 height 824
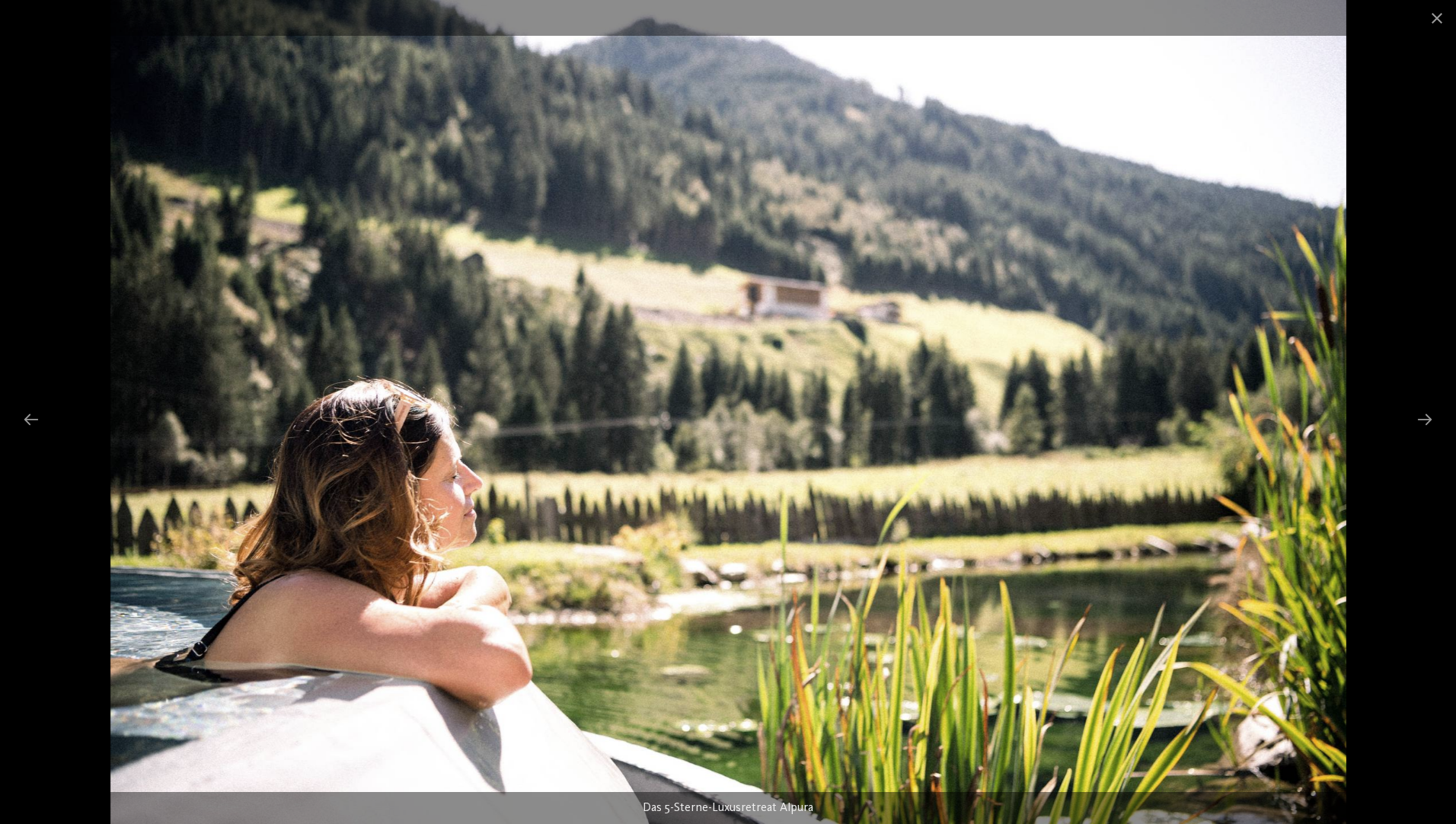
drag, startPoint x: 625, startPoint y: 360, endPoint x: 38, endPoint y: 364, distance: 587.0
click at [111, 364] on img at bounding box center [728, 412] width 1236 height 824
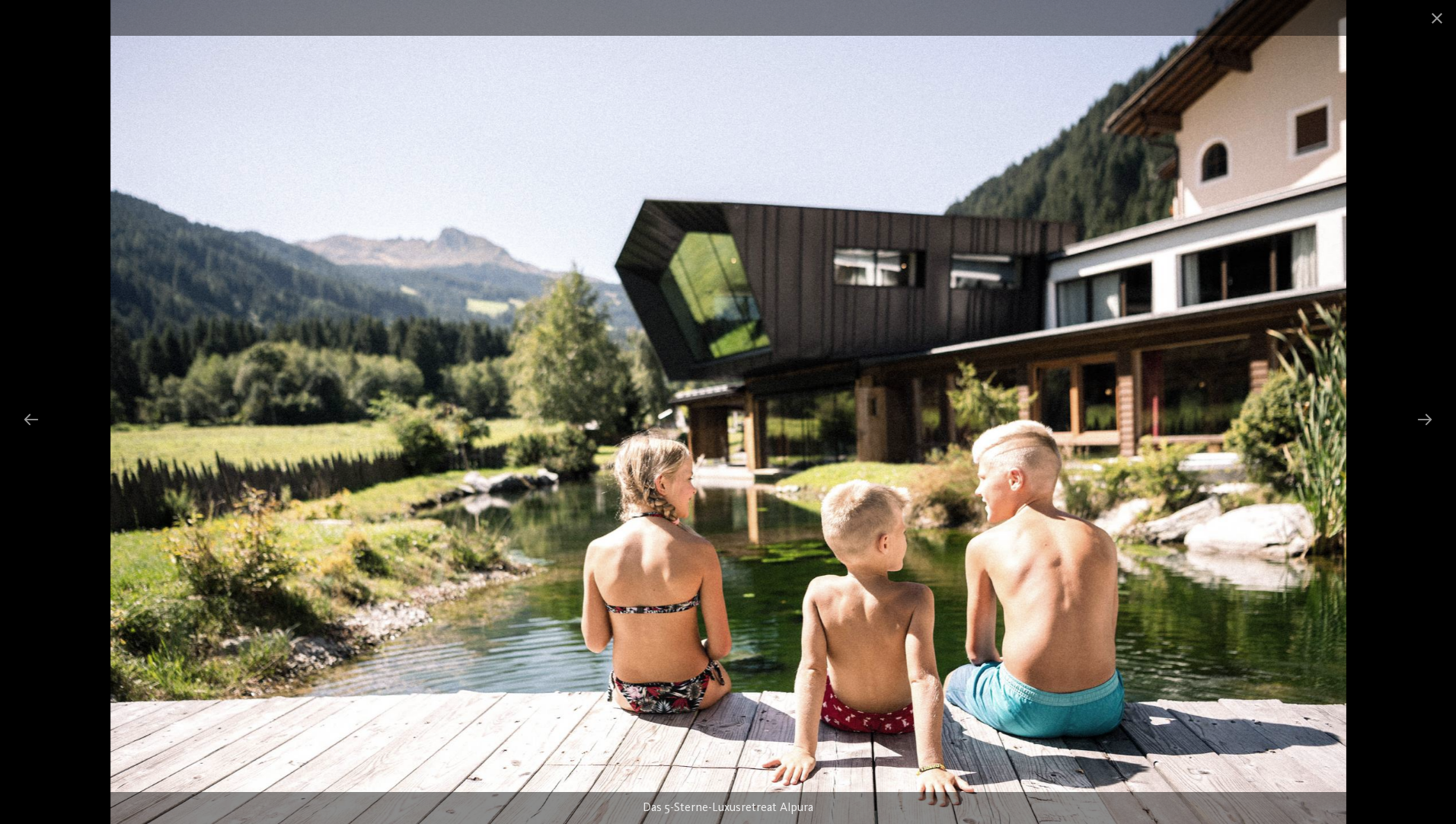
drag, startPoint x: 357, startPoint y: 329, endPoint x: 18, endPoint y: 276, distance: 343.1
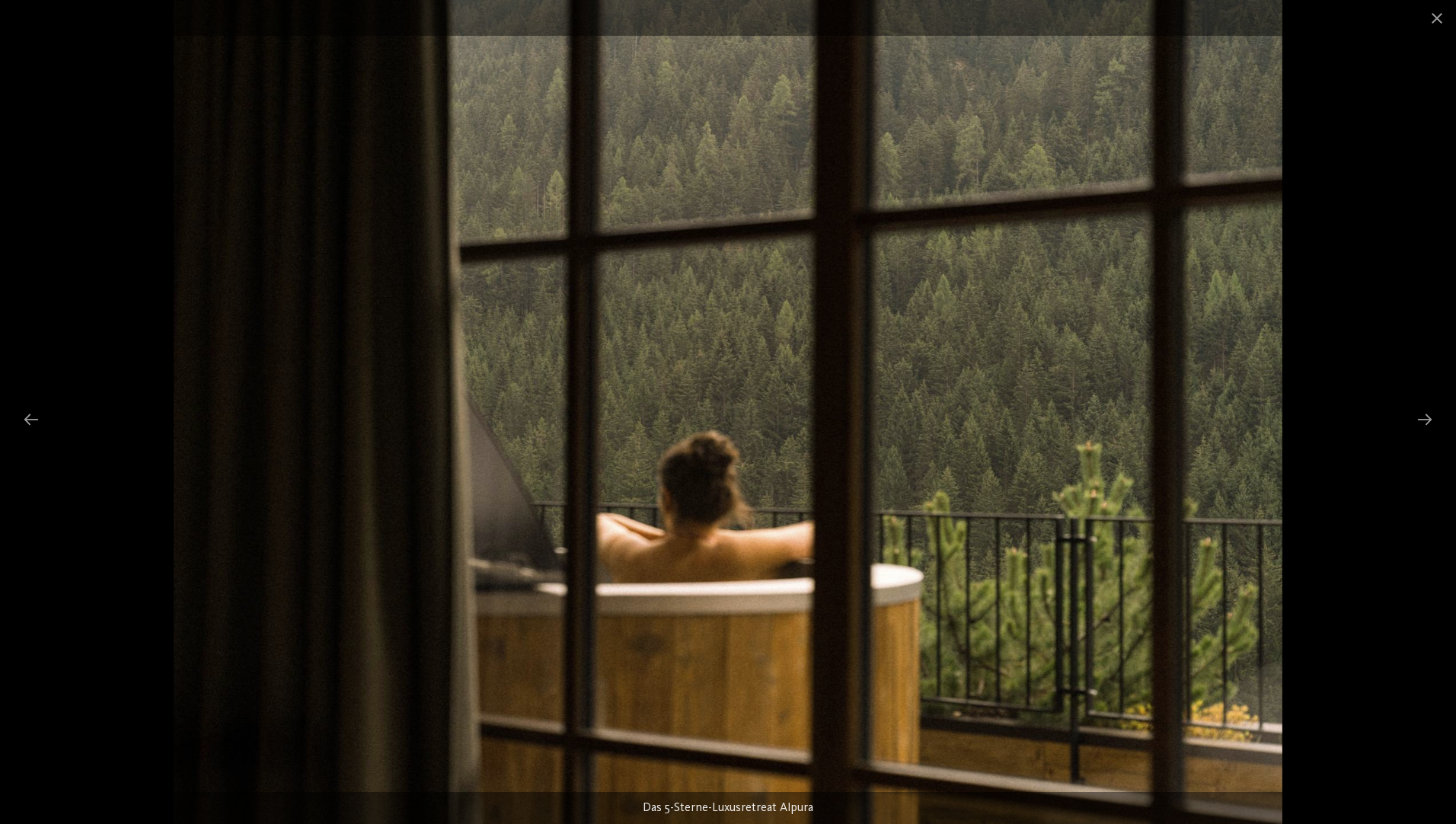
drag, startPoint x: 392, startPoint y: 279, endPoint x: 163, endPoint y: 283, distance: 229.0
click at [174, 283] on img at bounding box center [728, 412] width 1108 height 824
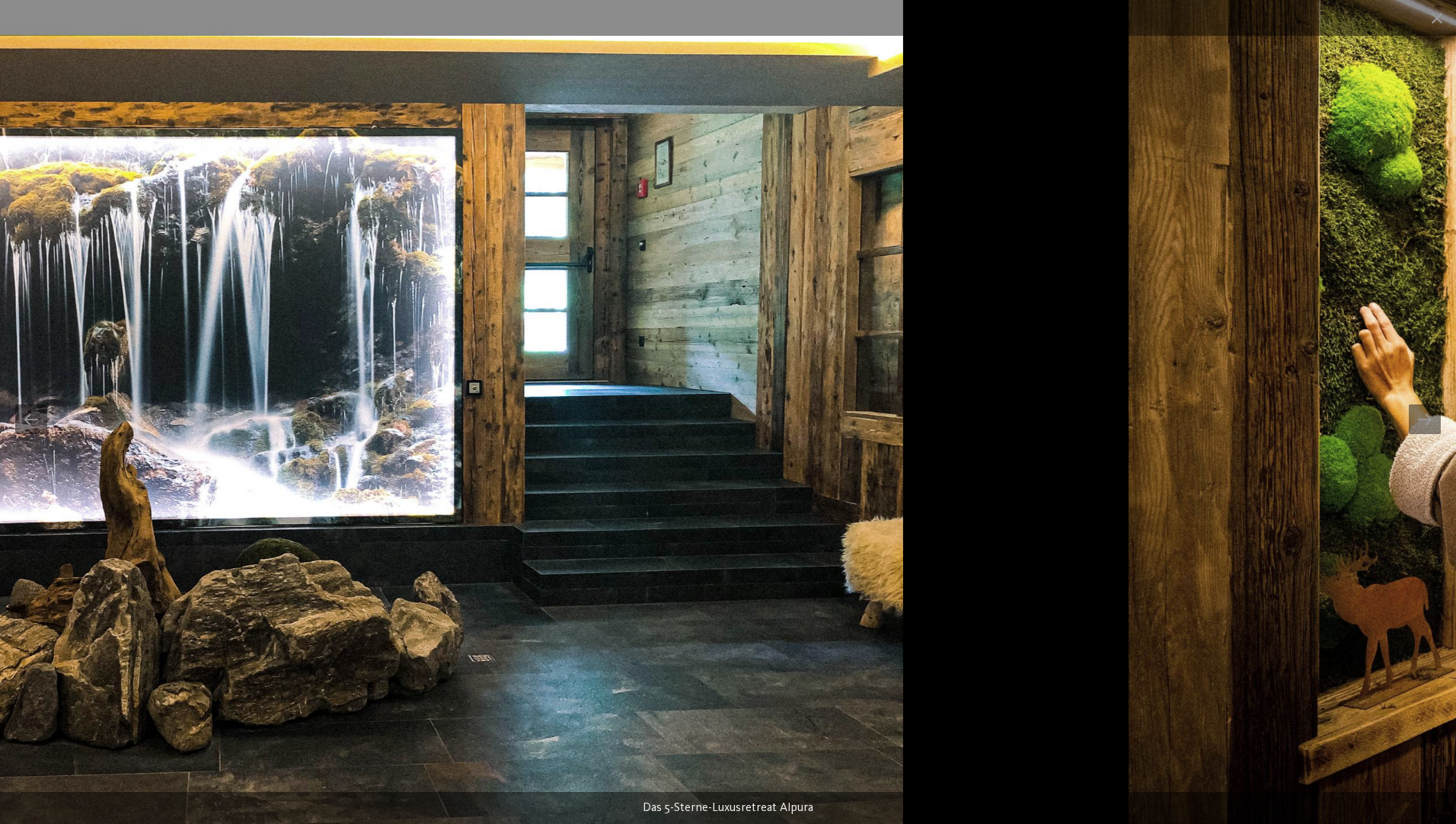
drag, startPoint x: 866, startPoint y: 275, endPoint x: -3, endPoint y: 208, distance: 871.6
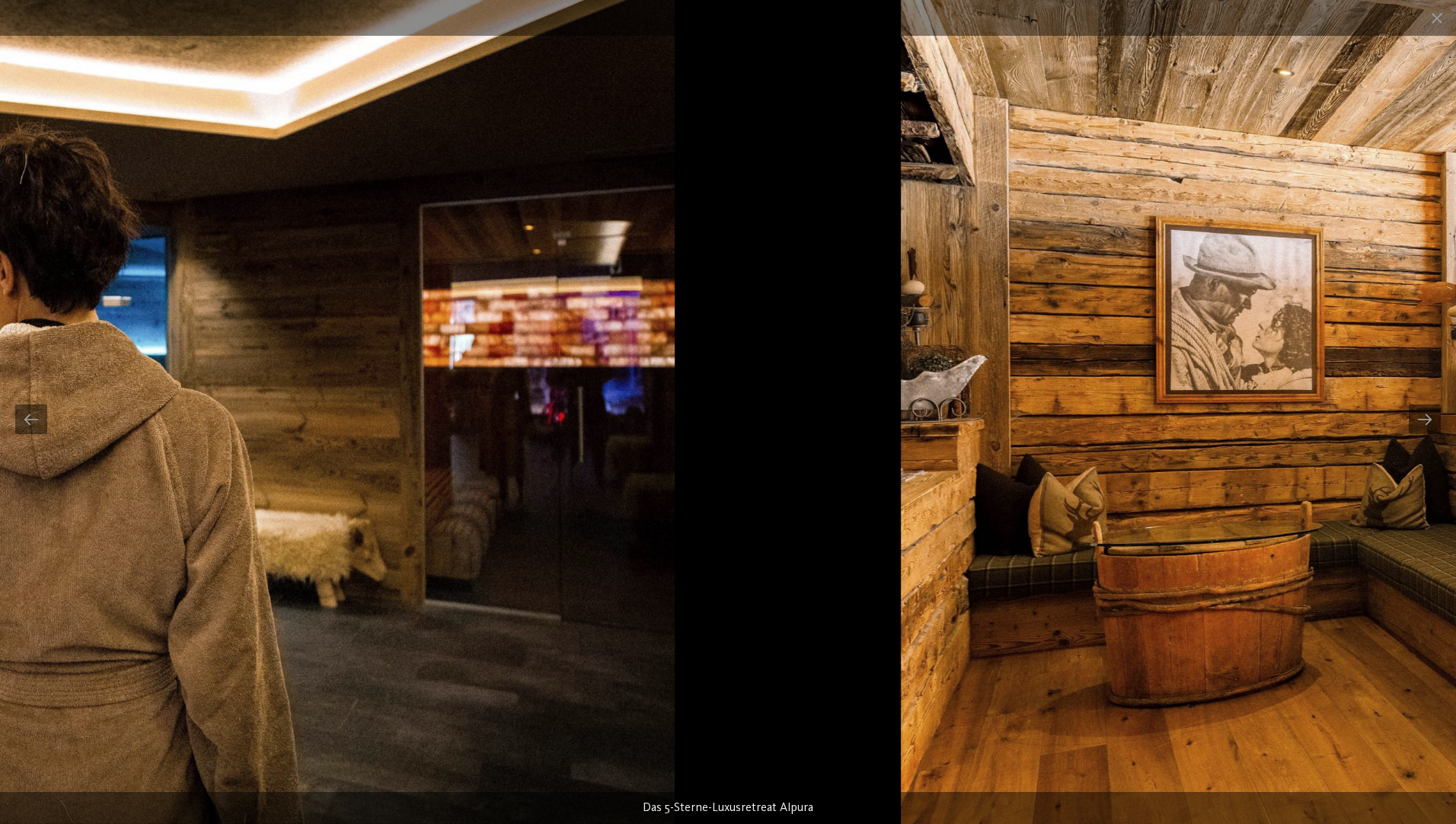
drag, startPoint x: 795, startPoint y: 301, endPoint x: 198, endPoint y: 205, distance: 604.7
click at [18, 216] on img at bounding box center [63, 412] width 1225 height 824
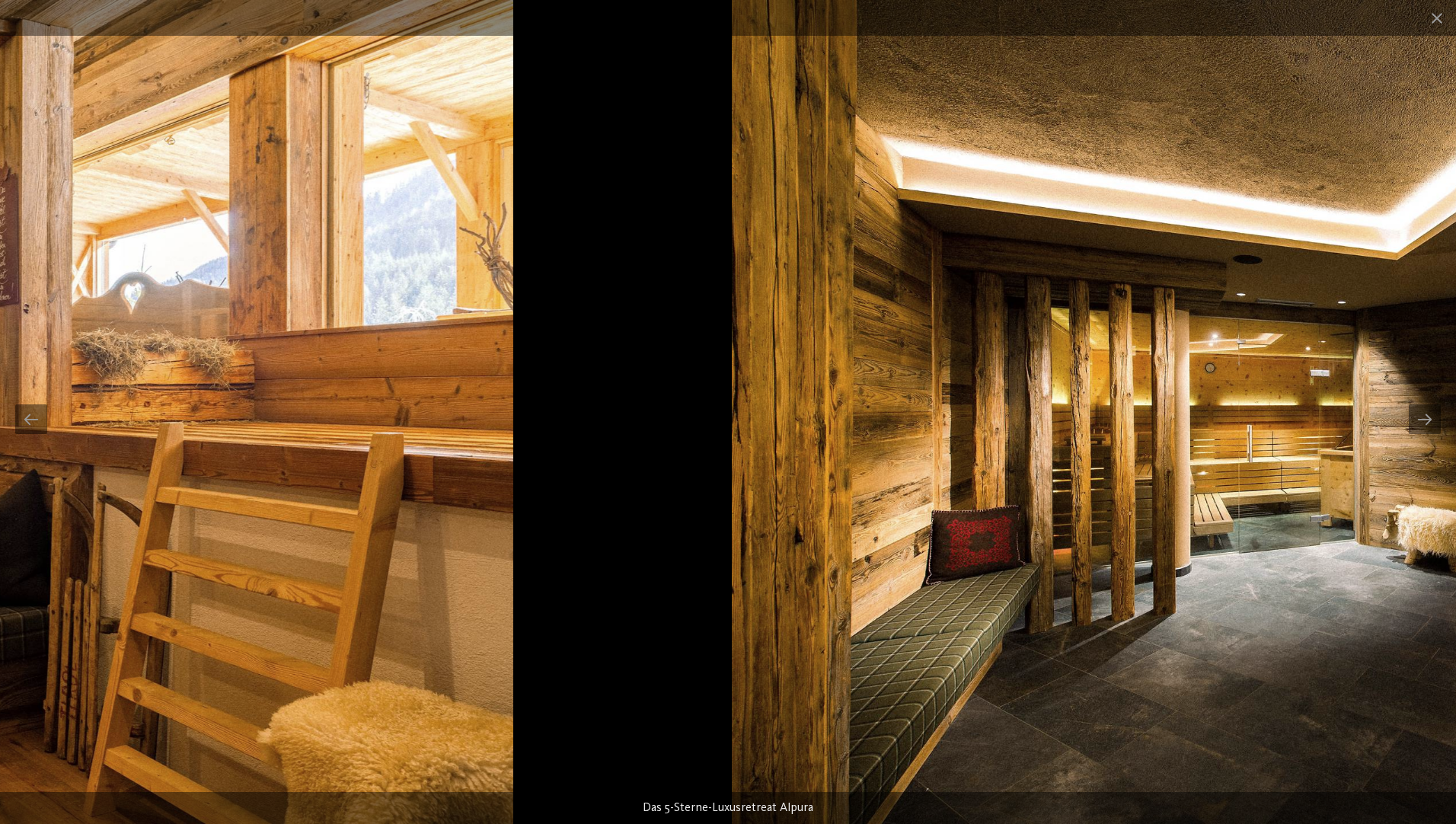
drag, startPoint x: 842, startPoint y: 426, endPoint x: 0, endPoint y: 295, distance: 852.1
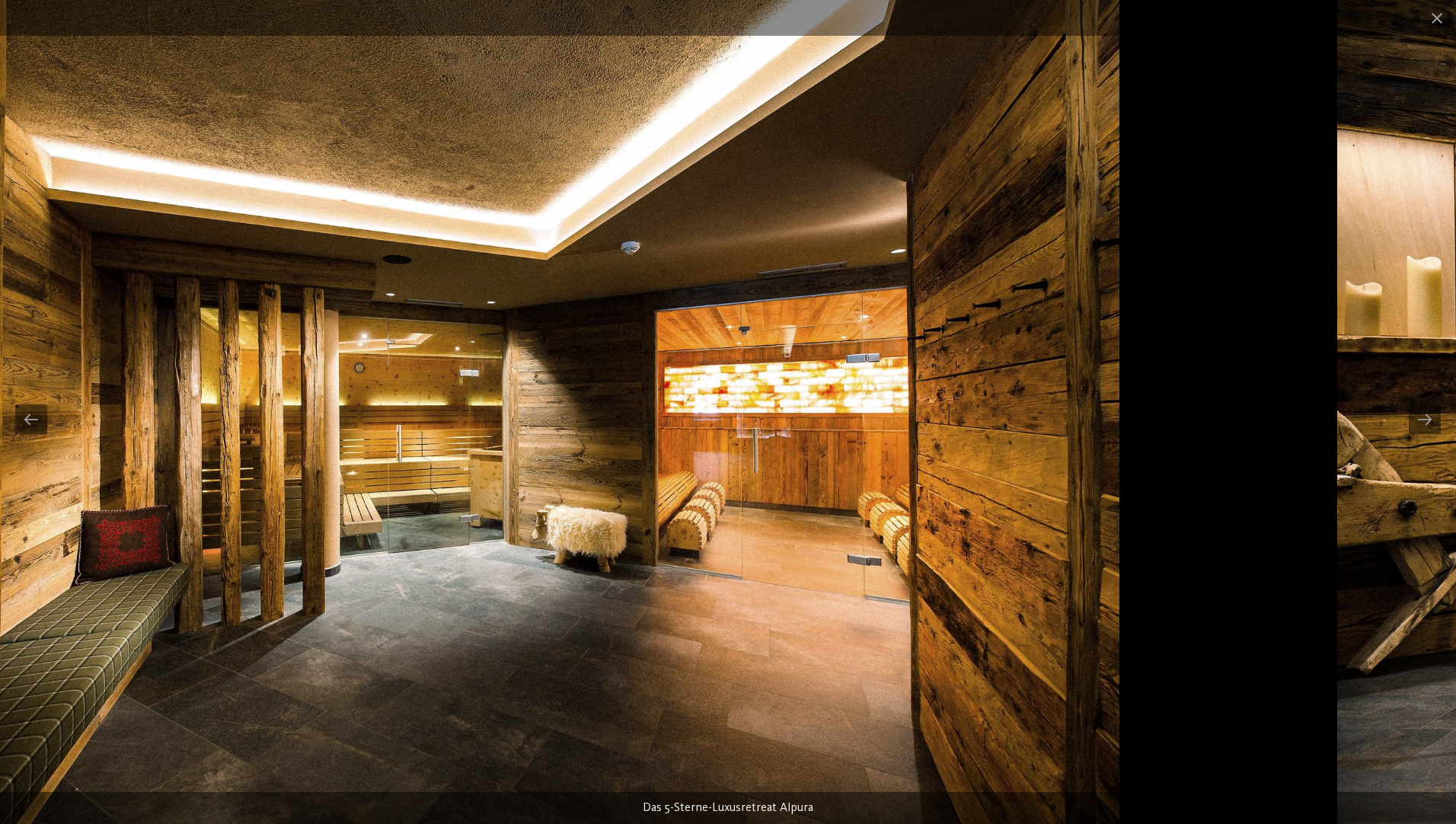
drag, startPoint x: 698, startPoint y: 406, endPoint x: 309, endPoint y: 344, distance: 393.9
click at [338, 352] on img at bounding box center [500, 412] width 1237 height 824
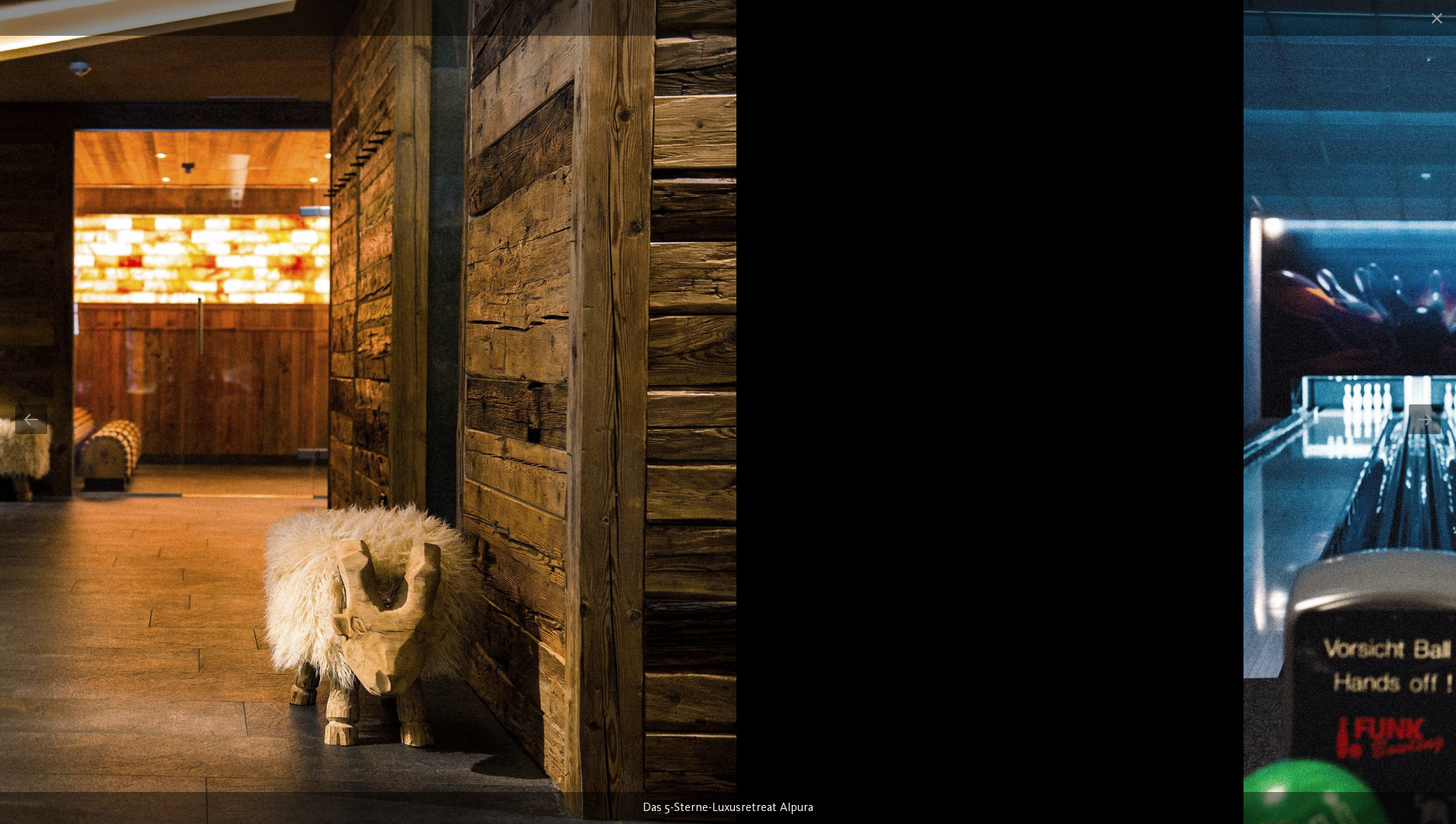
drag, startPoint x: 710, startPoint y: 430, endPoint x: 38, endPoint y: 227, distance: 702.0
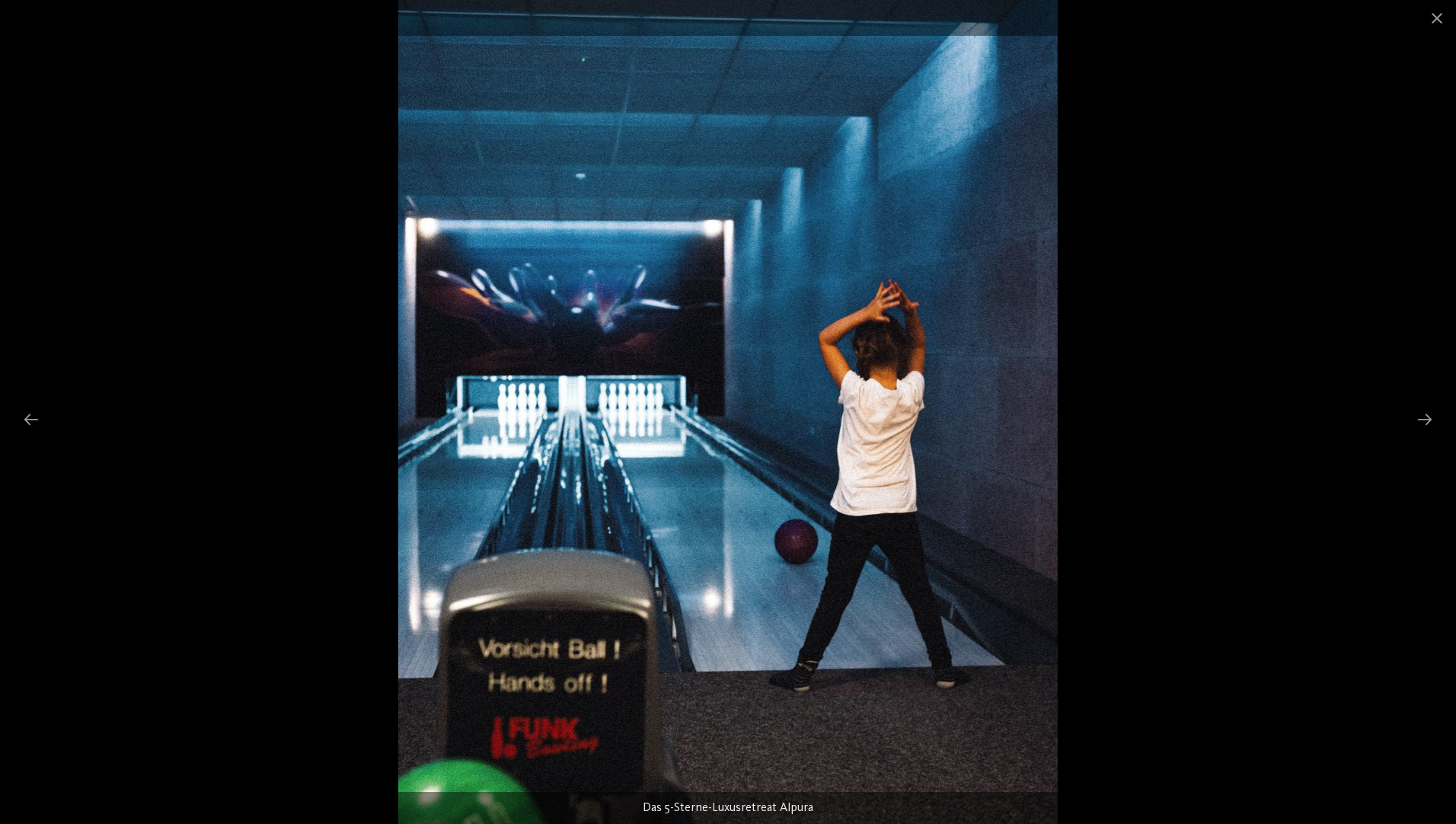
drag, startPoint x: 624, startPoint y: 355, endPoint x: 485, endPoint y: 320, distance: 143.3
click at [504, 342] on img at bounding box center [728, 412] width 659 height 824
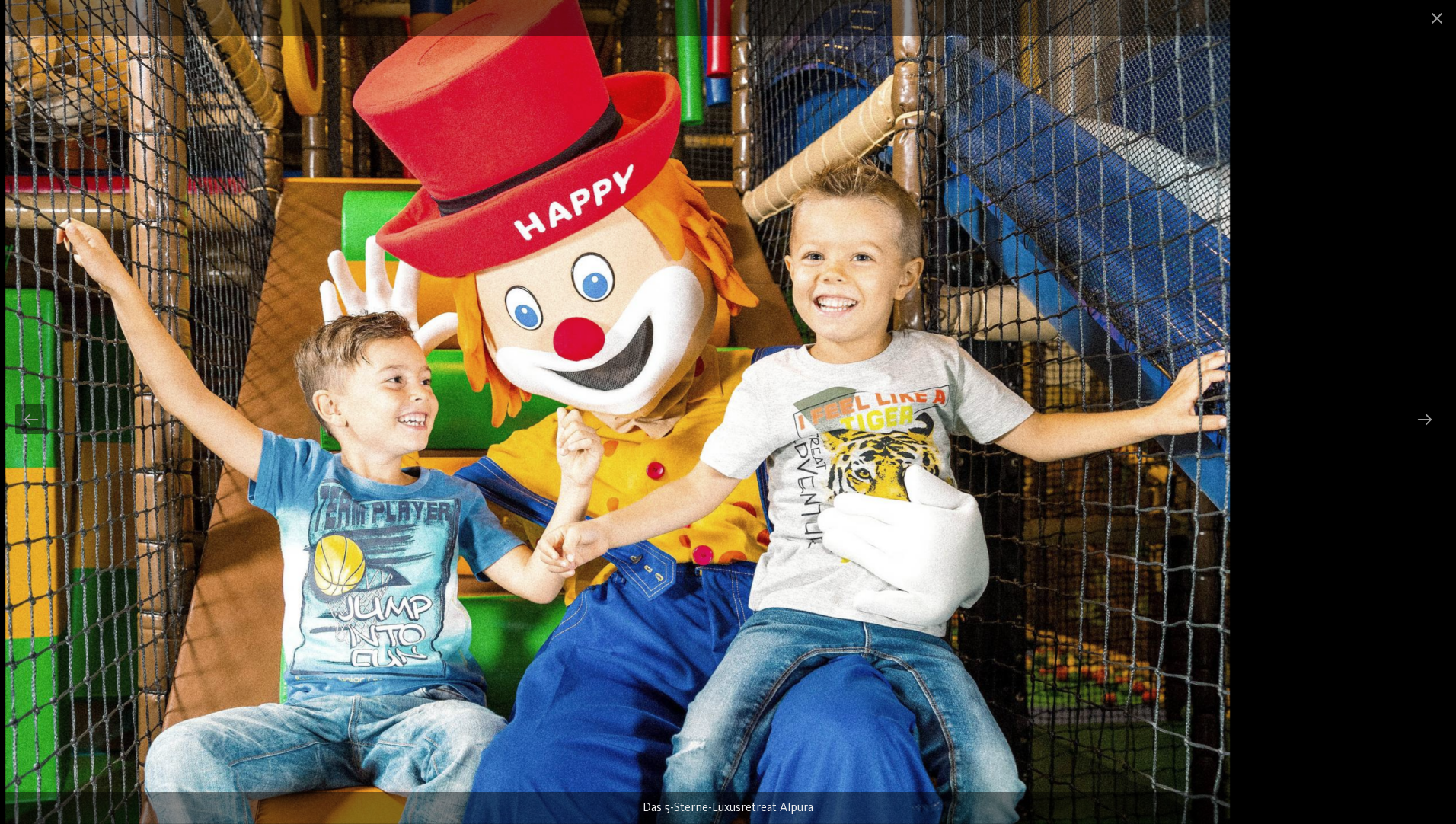
drag, startPoint x: 973, startPoint y: 345, endPoint x: 421, endPoint y: 344, distance: 552.0
click at [392, 362] on img at bounding box center [617, 412] width 1225 height 824
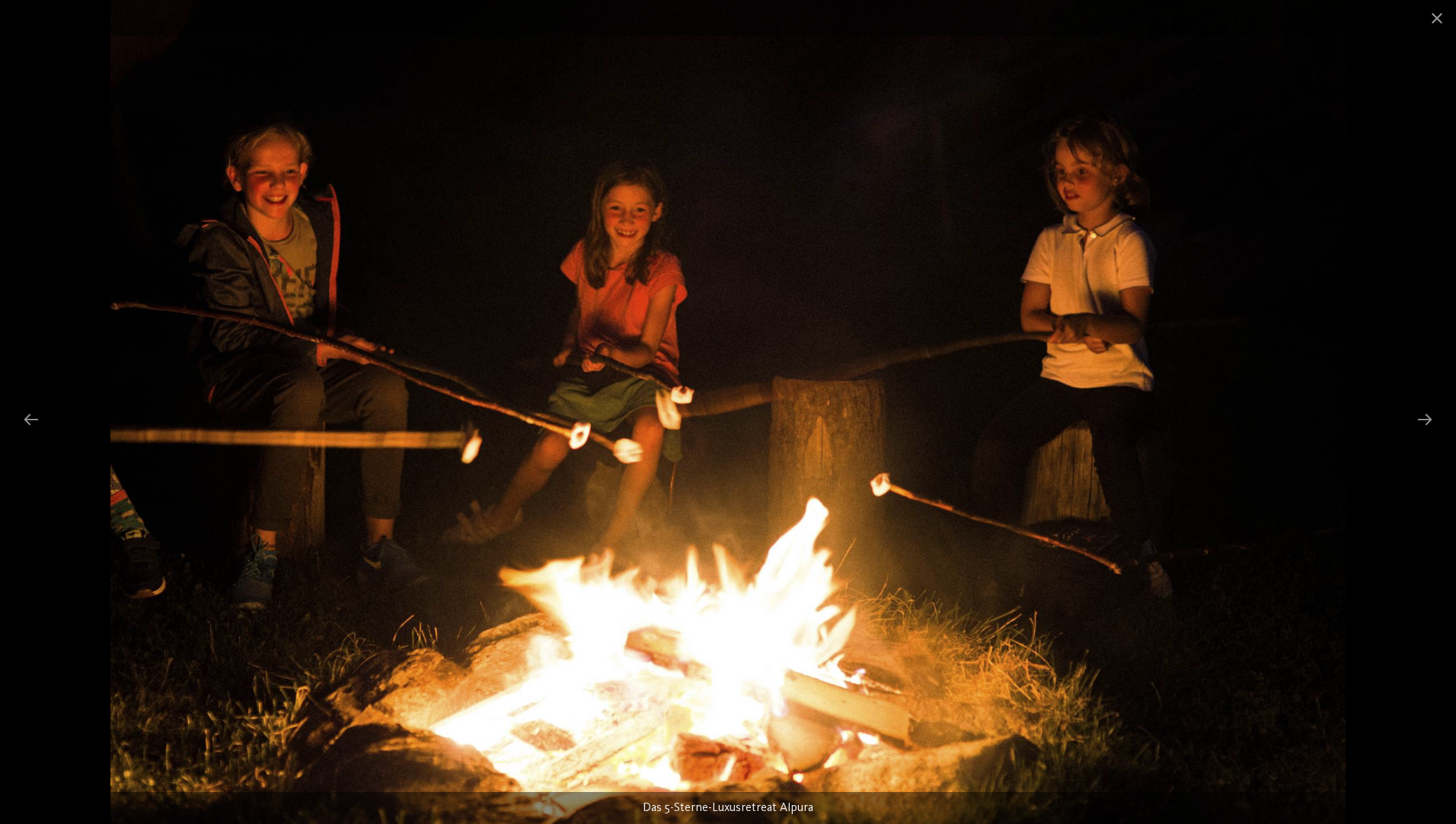
drag, startPoint x: 623, startPoint y: 332, endPoint x: 243, endPoint y: 407, distance: 387.3
click at [243, 407] on img at bounding box center [728, 412] width 1234 height 824
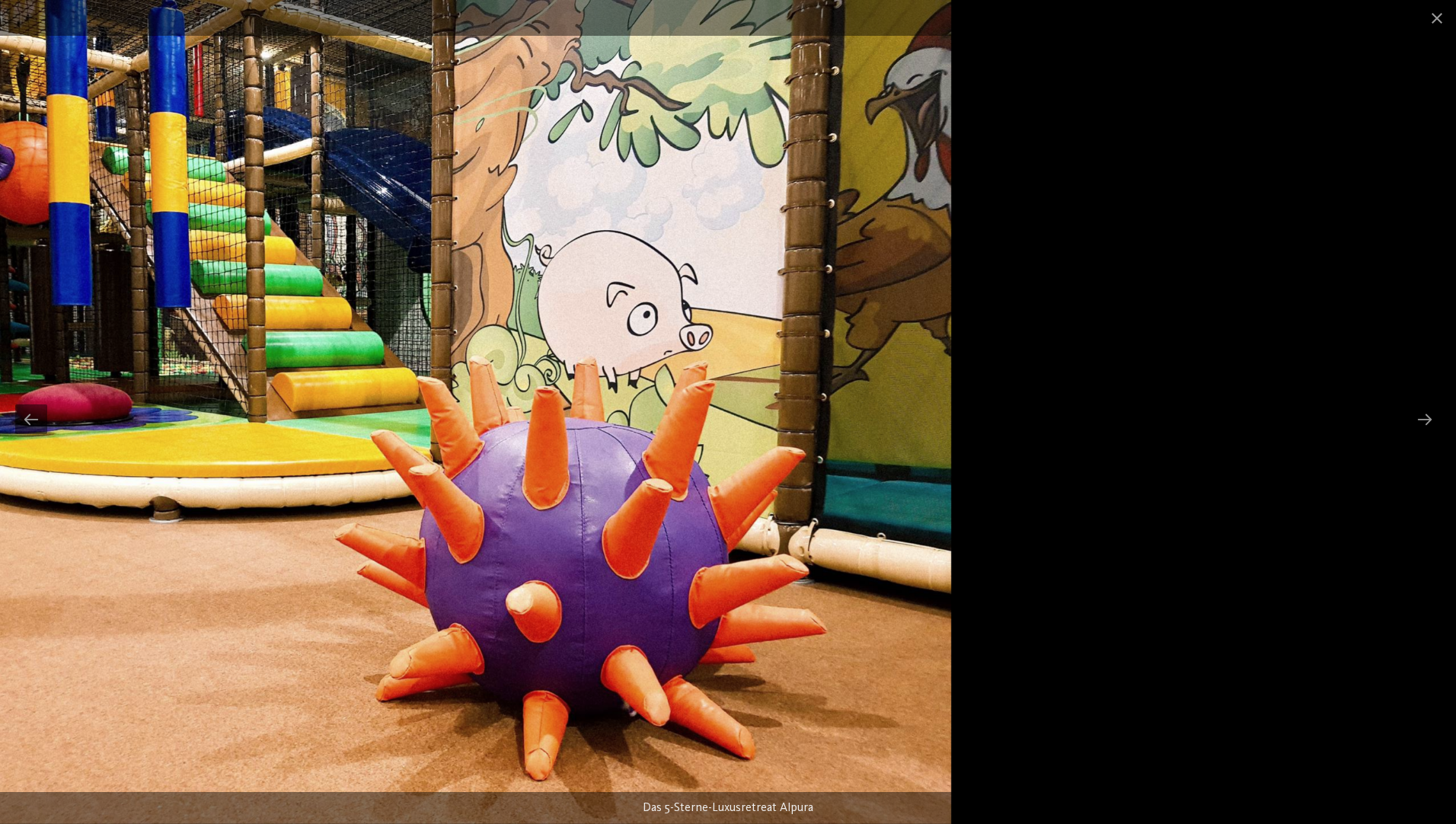
drag, startPoint x: 920, startPoint y: 434, endPoint x: 435, endPoint y: 389, distance: 487.1
click at [435, 390] on img at bounding box center [403, 412] width 1099 height 824
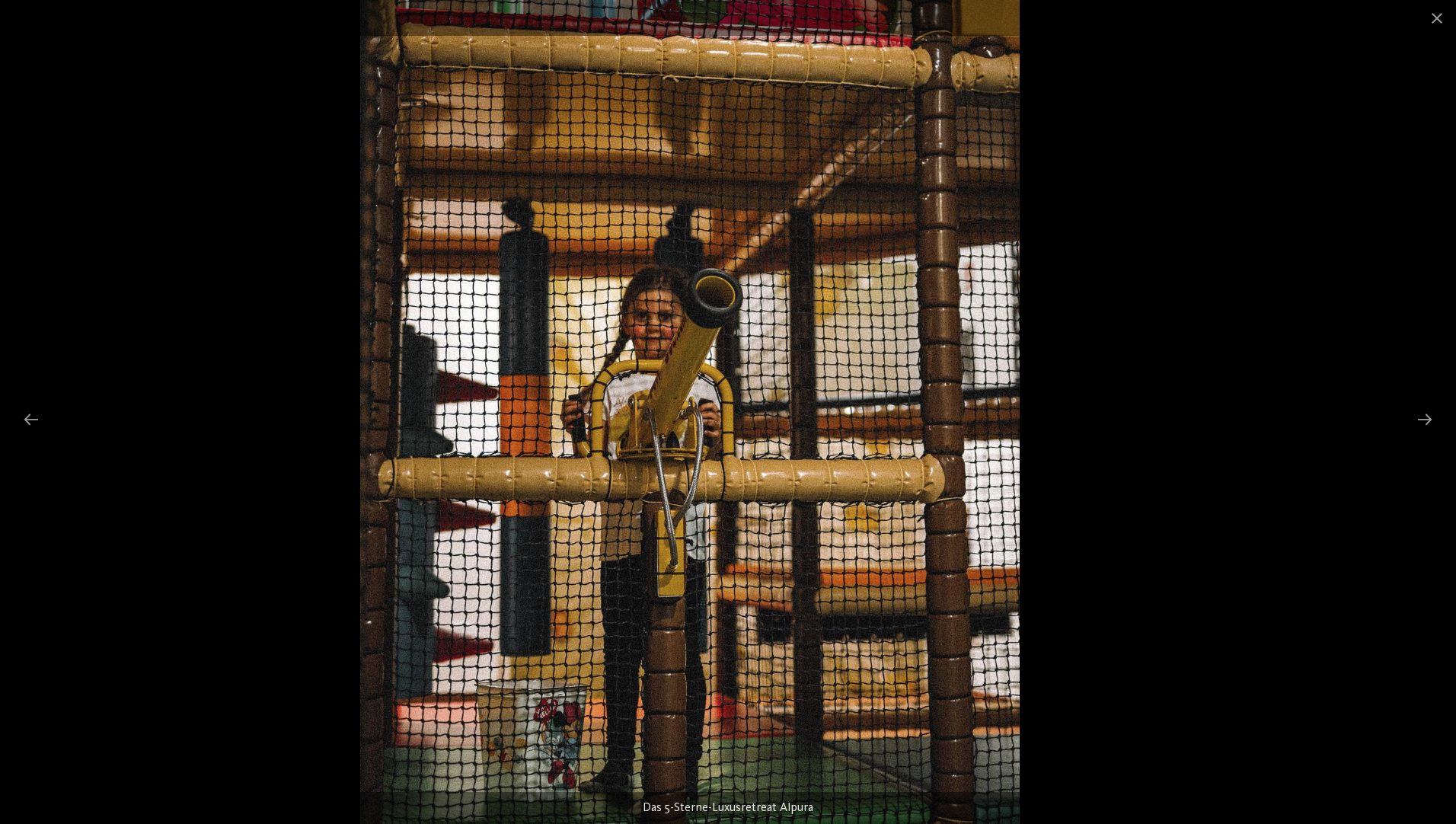
drag, startPoint x: 477, startPoint y: 424, endPoint x: 446, endPoint y: 442, distance: 35.8
click at [446, 442] on img at bounding box center [689, 412] width 659 height 824
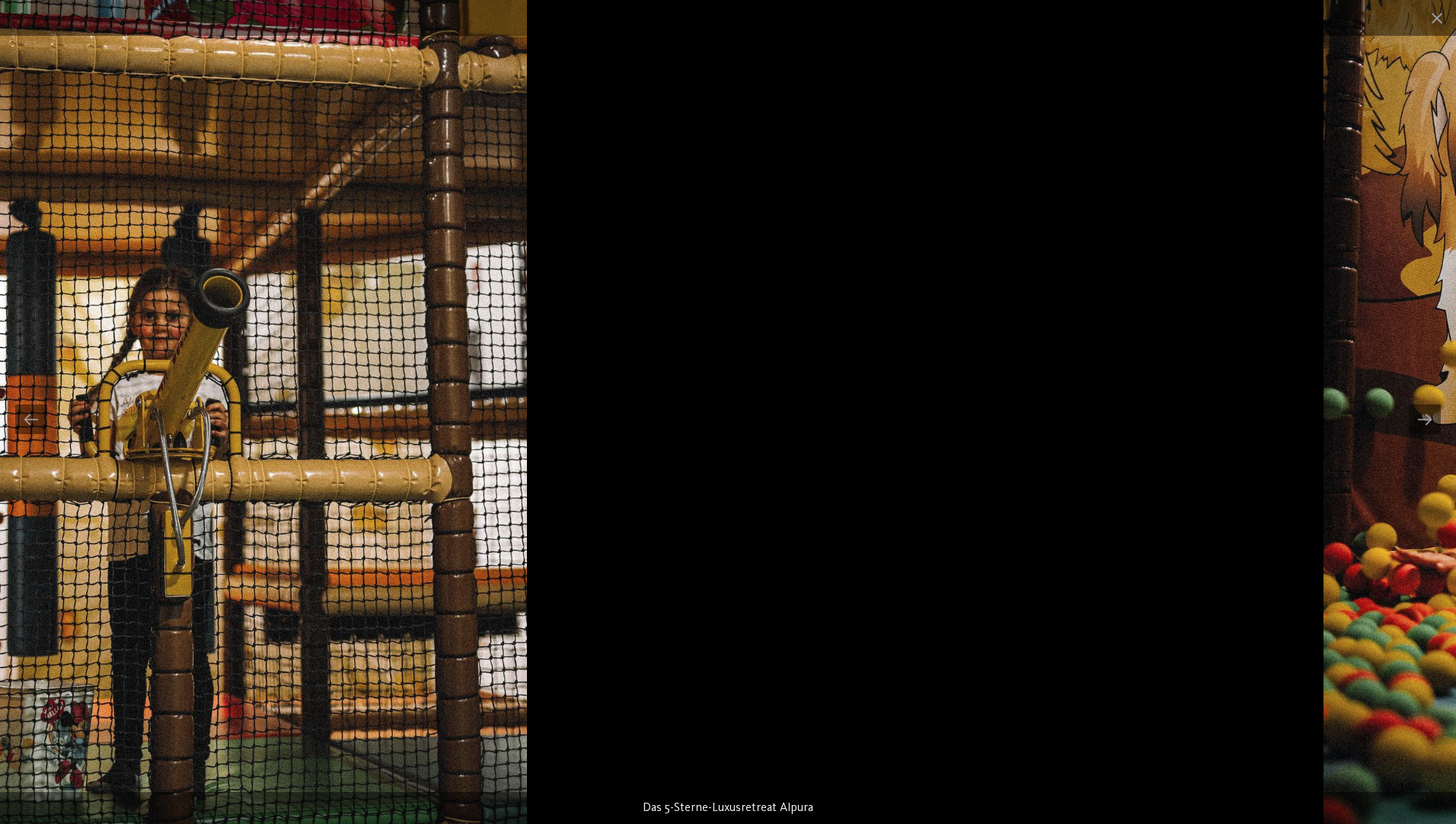
drag, startPoint x: 363, startPoint y: 432, endPoint x: 135, endPoint y: 386, distance: 232.6
click at [76, 412] on img at bounding box center [196, 412] width 659 height 824
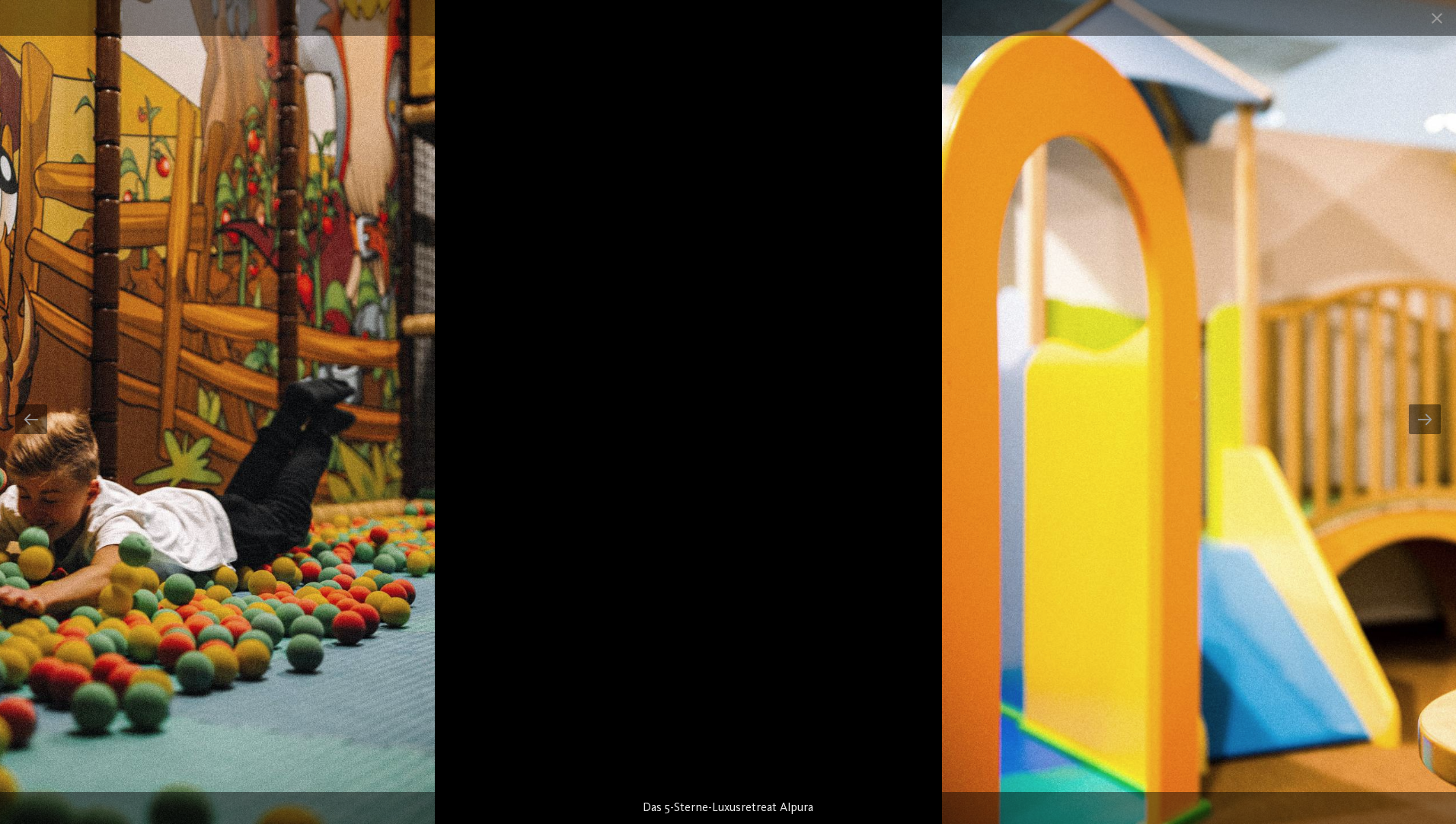
drag, startPoint x: 864, startPoint y: 482, endPoint x: 560, endPoint y: 514, distance: 305.7
click at [76, 501] on img at bounding box center [105, 412] width 659 height 824
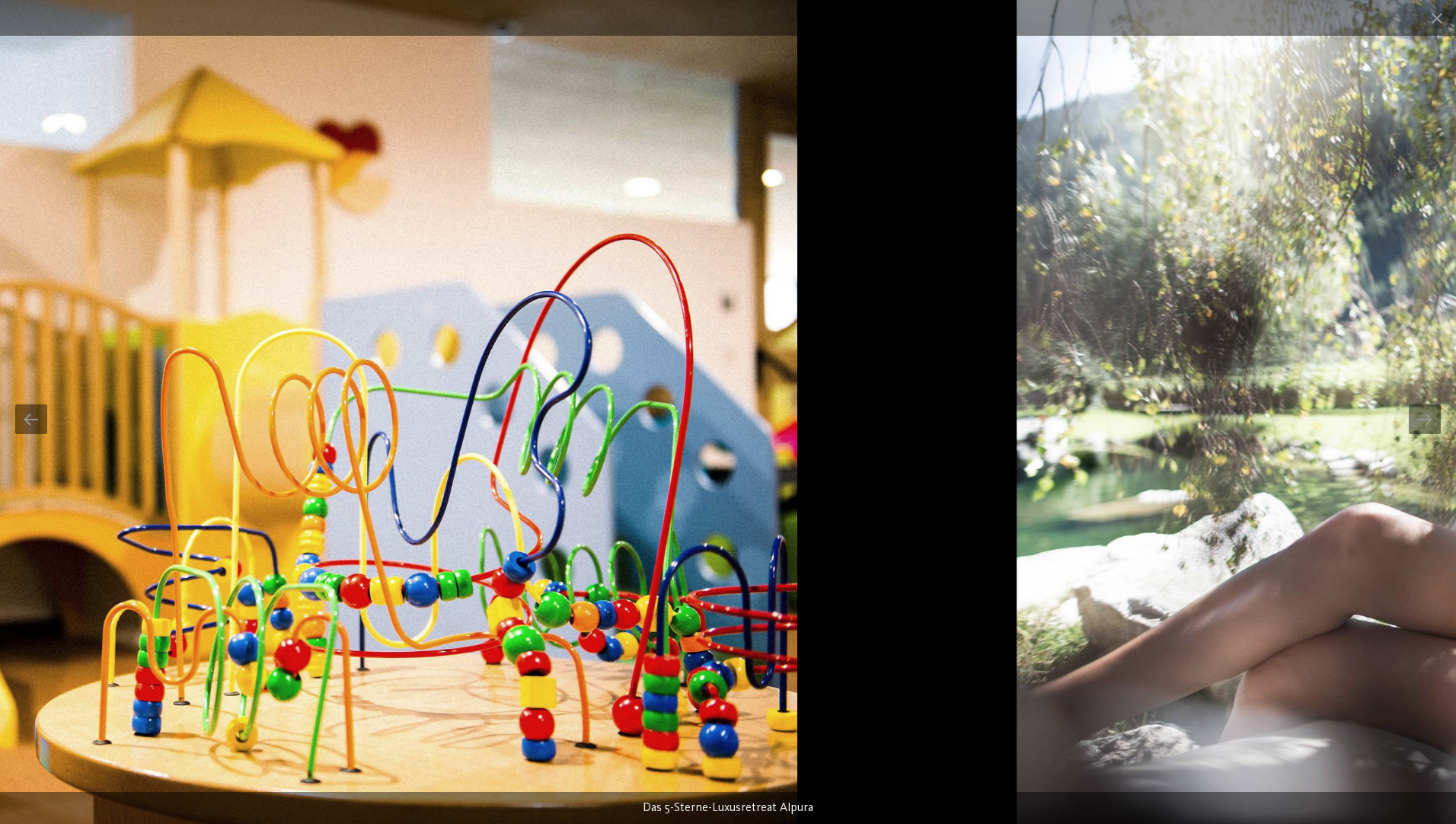
drag, startPoint x: 999, startPoint y: 522, endPoint x: 380, endPoint y: 515, distance: 619.0
click at [372, 515] on img at bounding box center [178, 412] width 1237 height 824
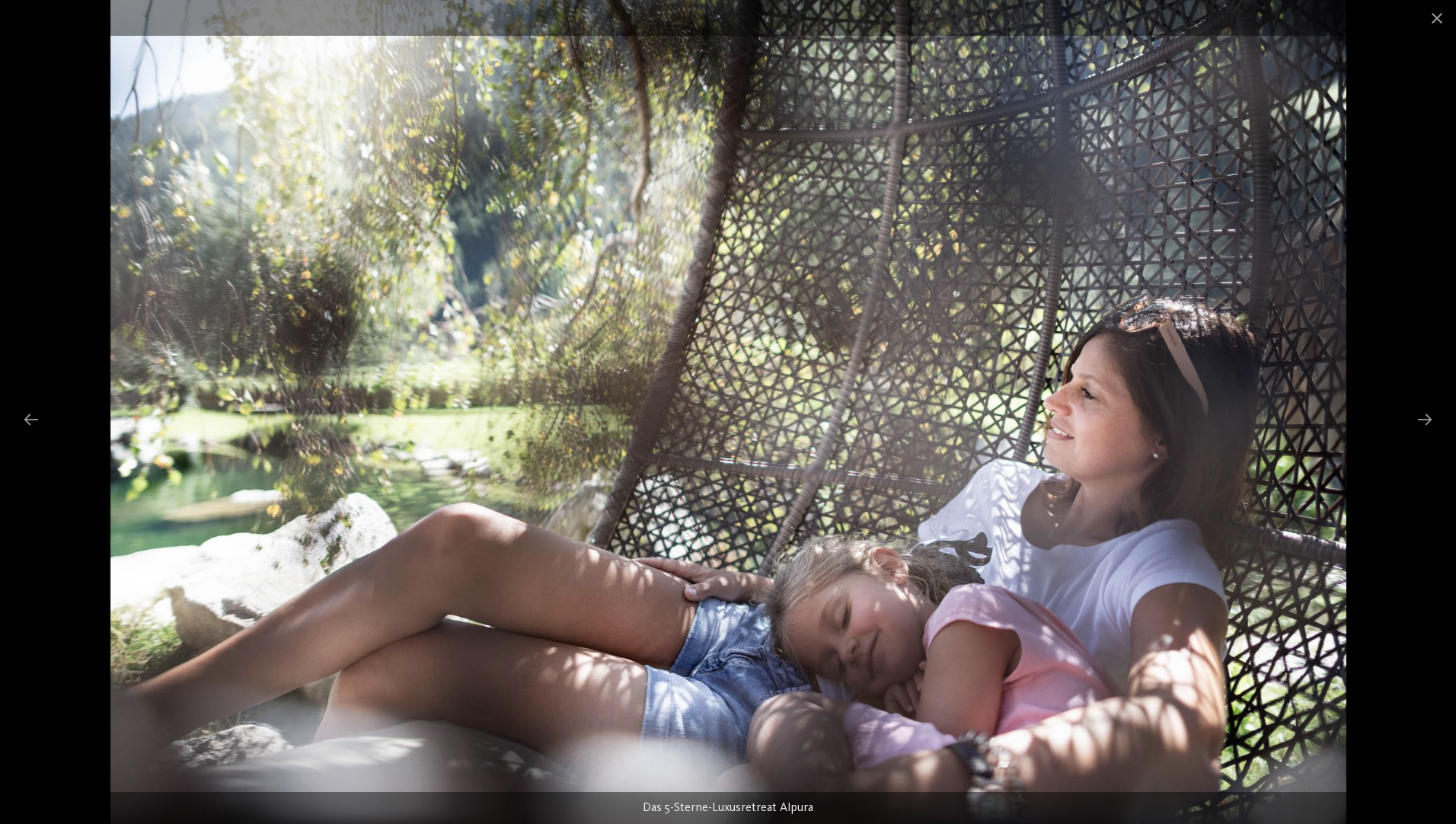
drag, startPoint x: 1234, startPoint y: 402, endPoint x: 710, endPoint y: 330, distance: 528.9
click at [604, 362] on img at bounding box center [728, 412] width 1236 height 824
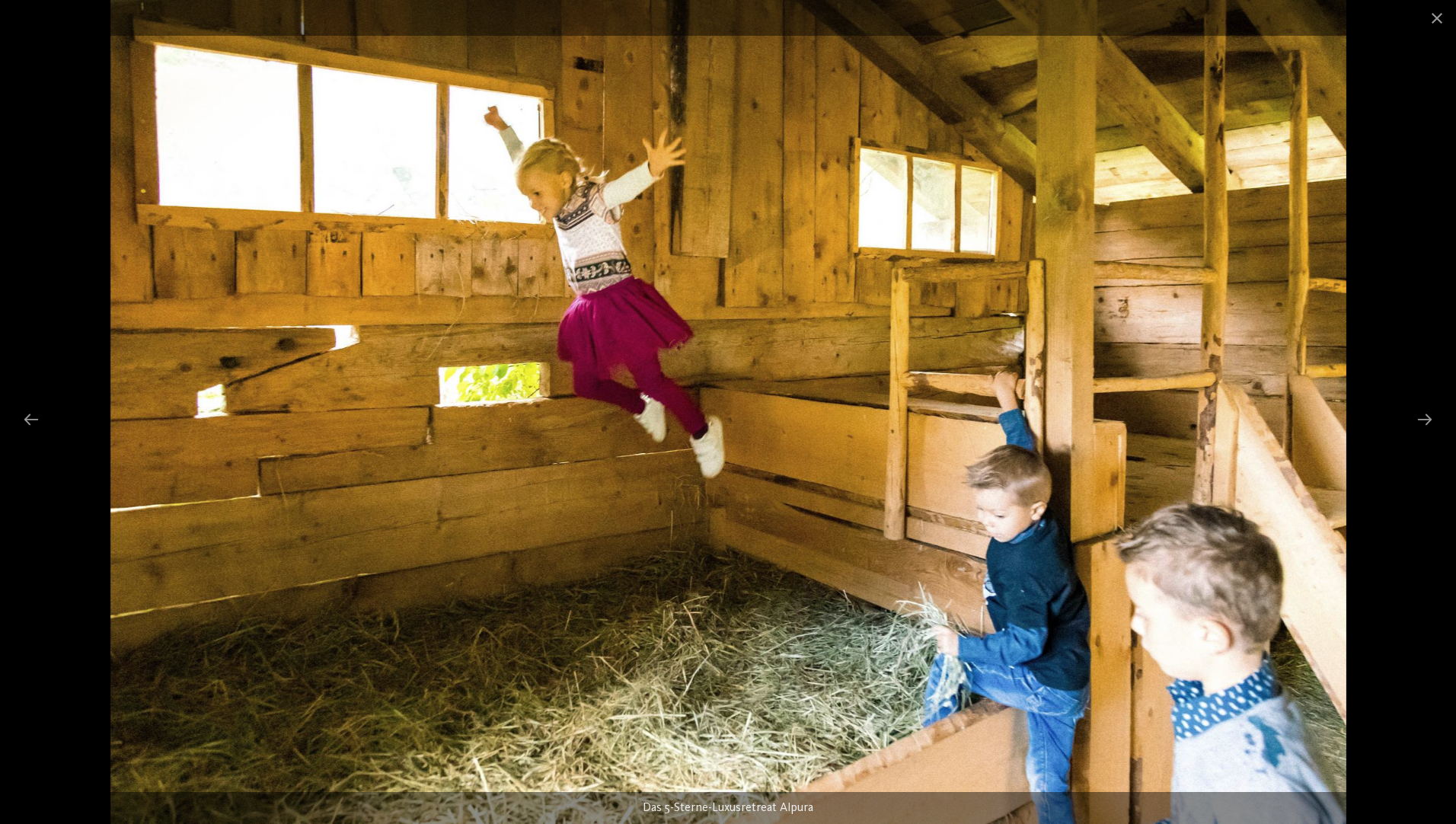
click at [317, 265] on img at bounding box center [728, 412] width 1236 height 824
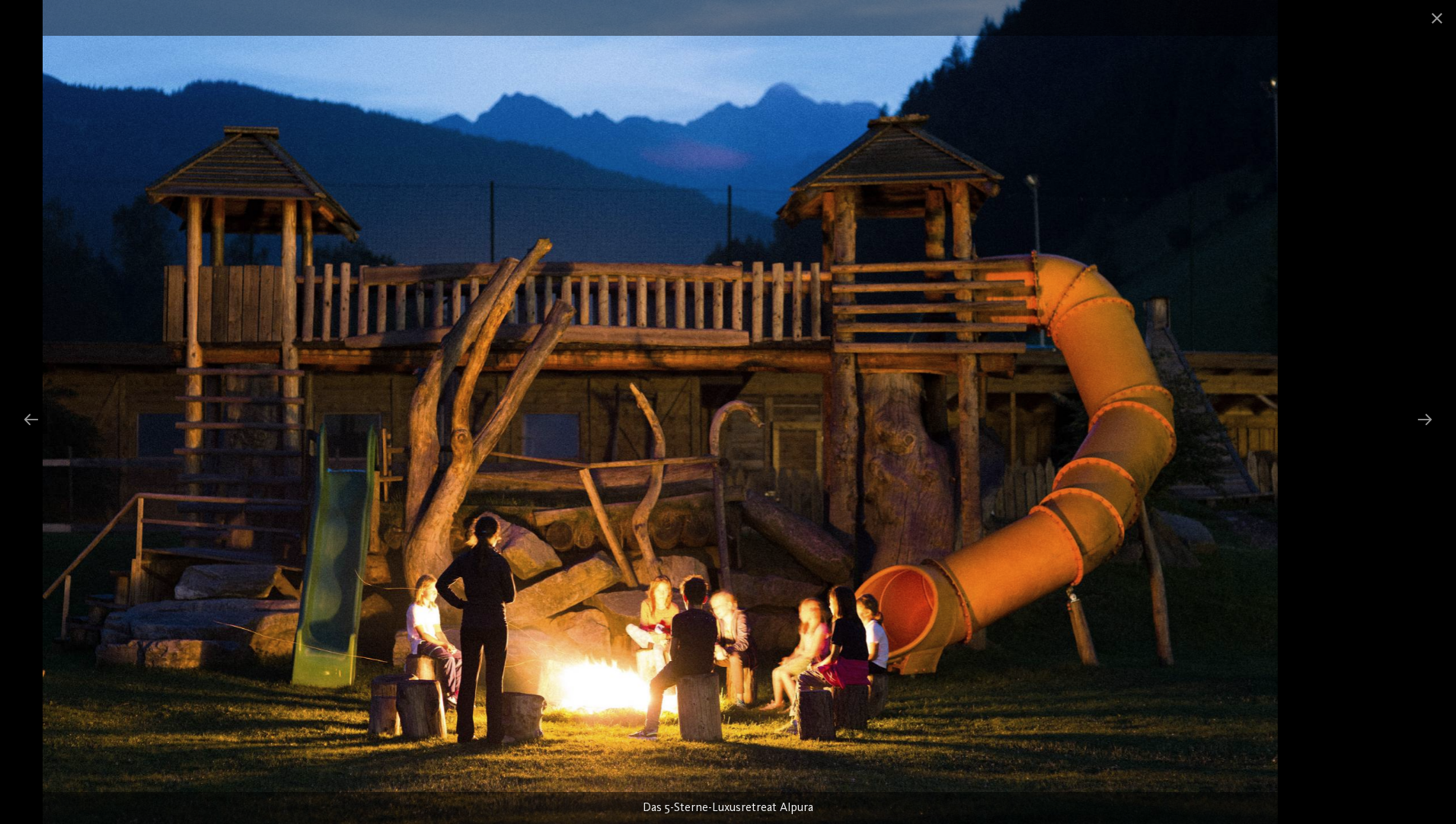
drag, startPoint x: 924, startPoint y: 461, endPoint x: 166, endPoint y: 473, distance: 758.1
click at [166, 473] on img at bounding box center [660, 412] width 1234 height 824
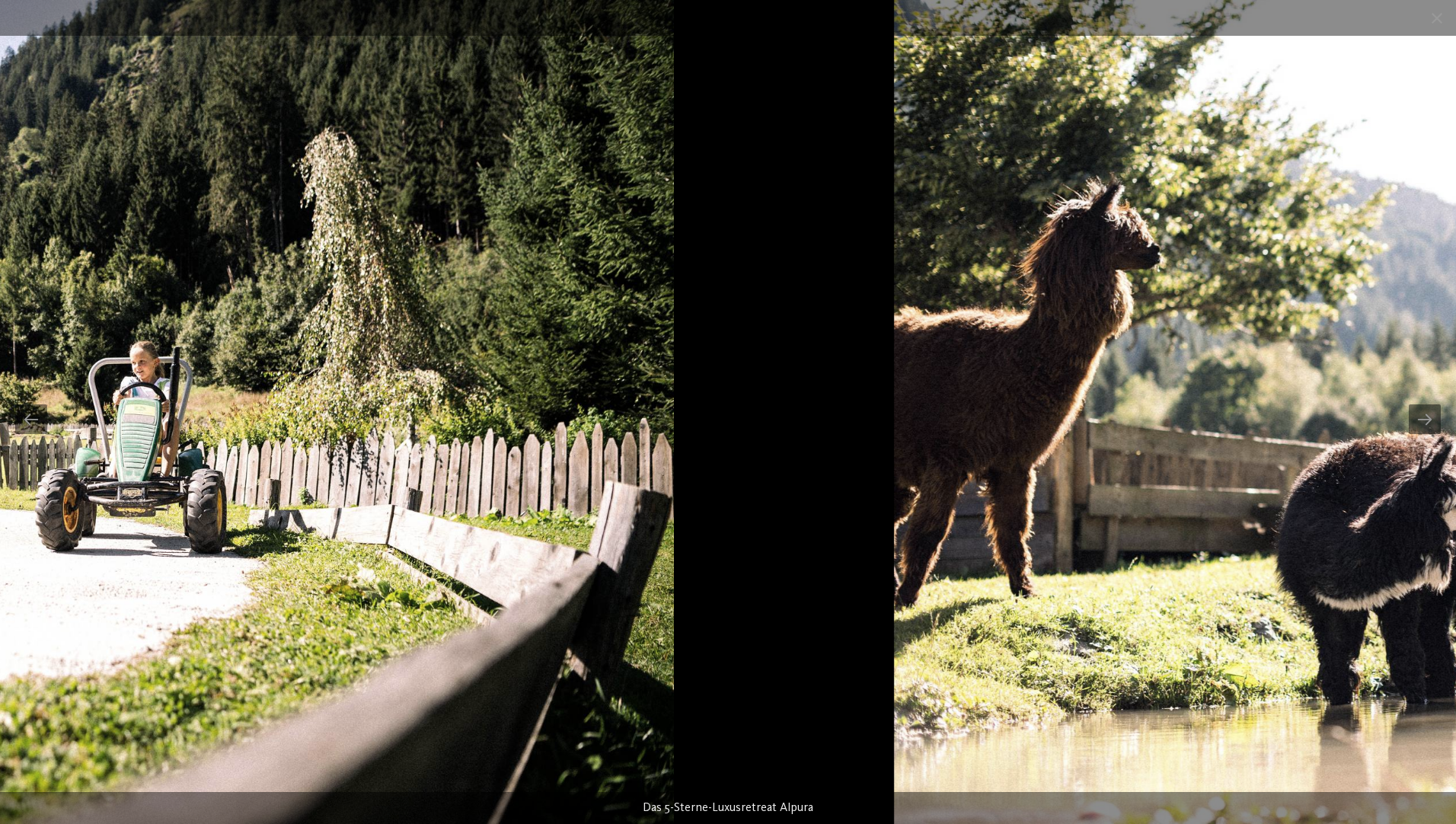
drag, startPoint x: 669, startPoint y: 494, endPoint x: -3, endPoint y: 399, distance: 678.7
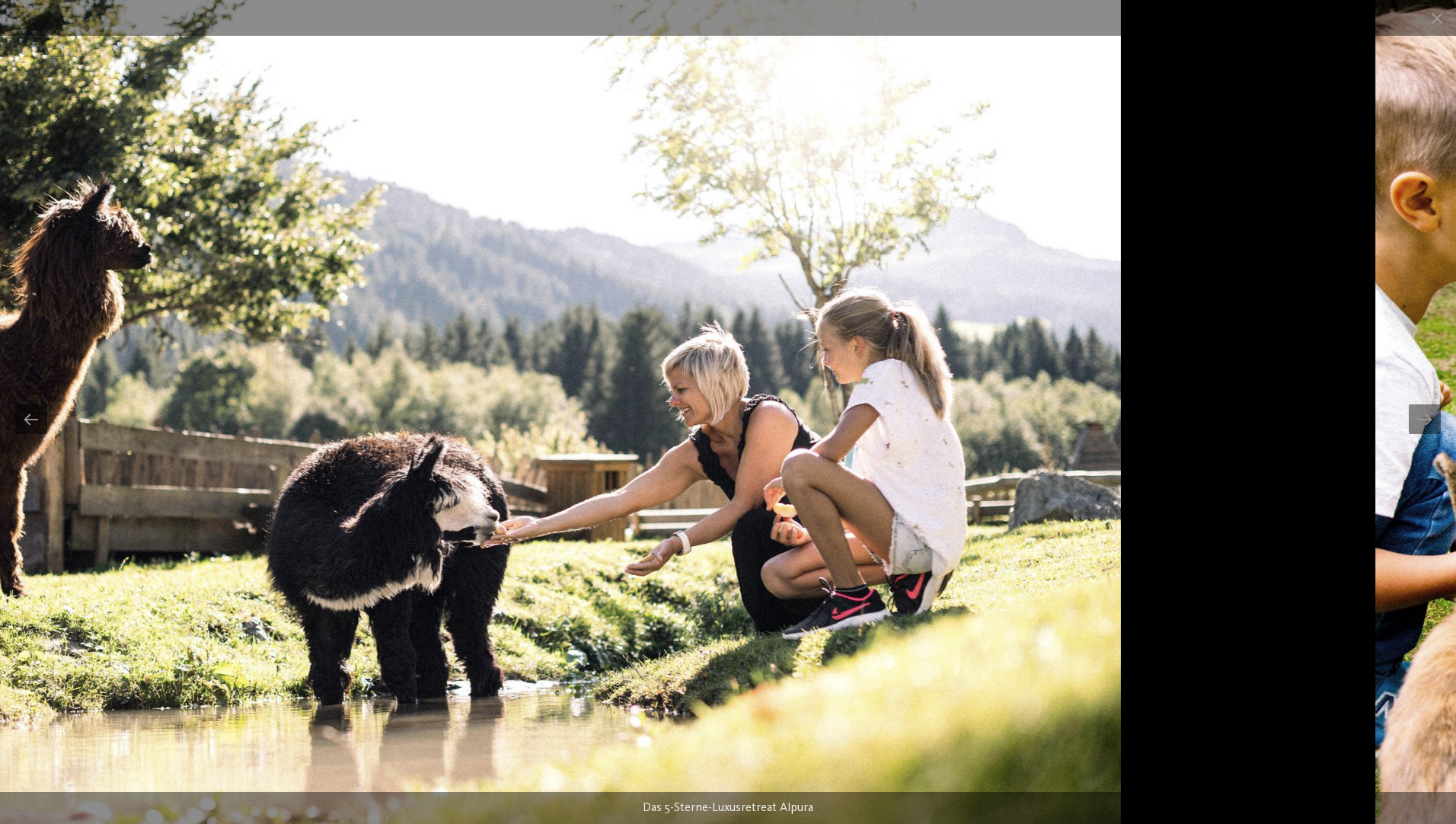
drag, startPoint x: 207, startPoint y: 335, endPoint x: 222, endPoint y: 334, distance: 15.0
click at [201, 335] on img at bounding box center [503, 412] width 1236 height 824
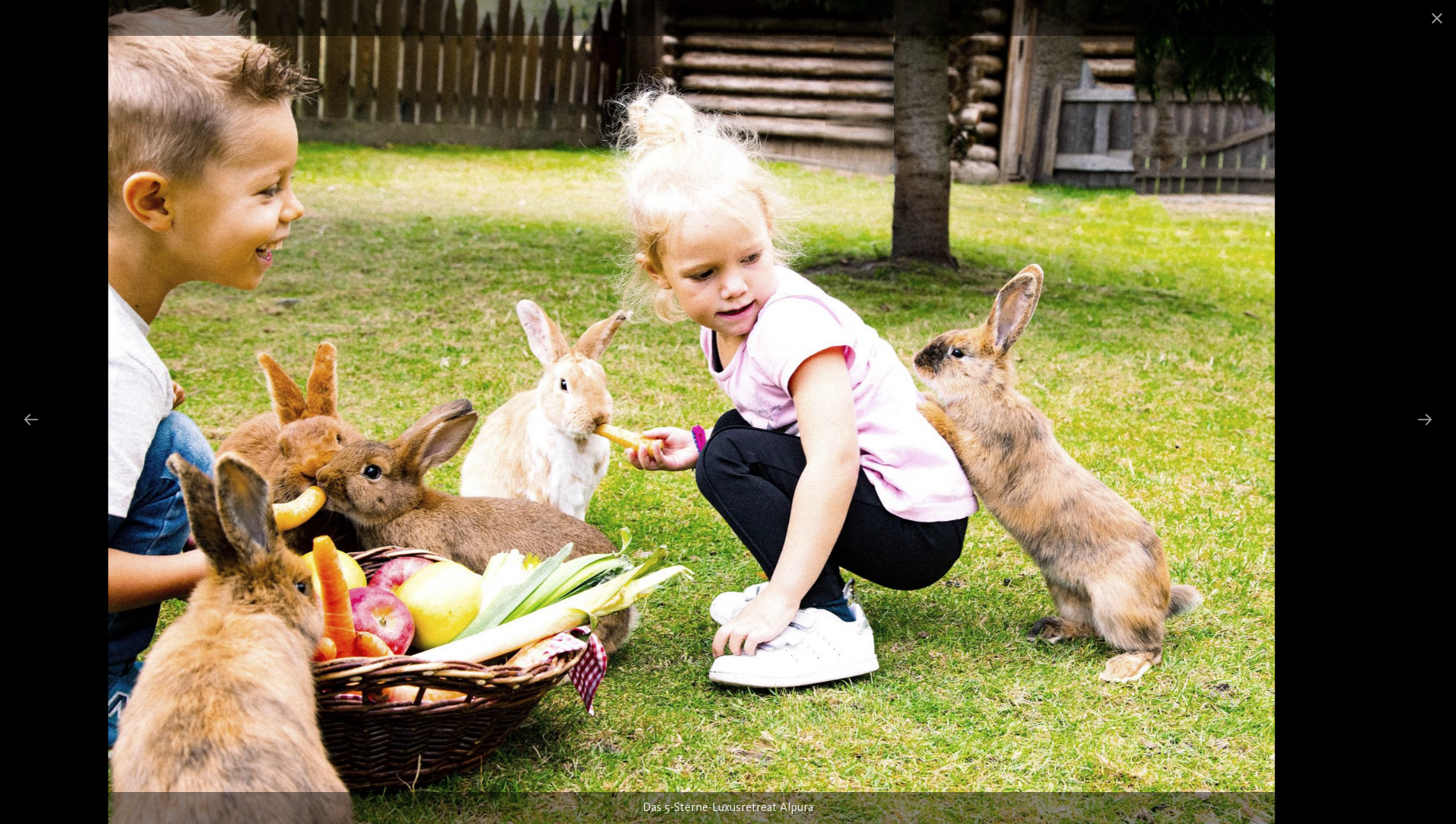
drag, startPoint x: 905, startPoint y: 411, endPoint x: 283, endPoint y: 398, distance: 622.1
click at [283, 398] on img at bounding box center [691, 412] width 1166 height 824
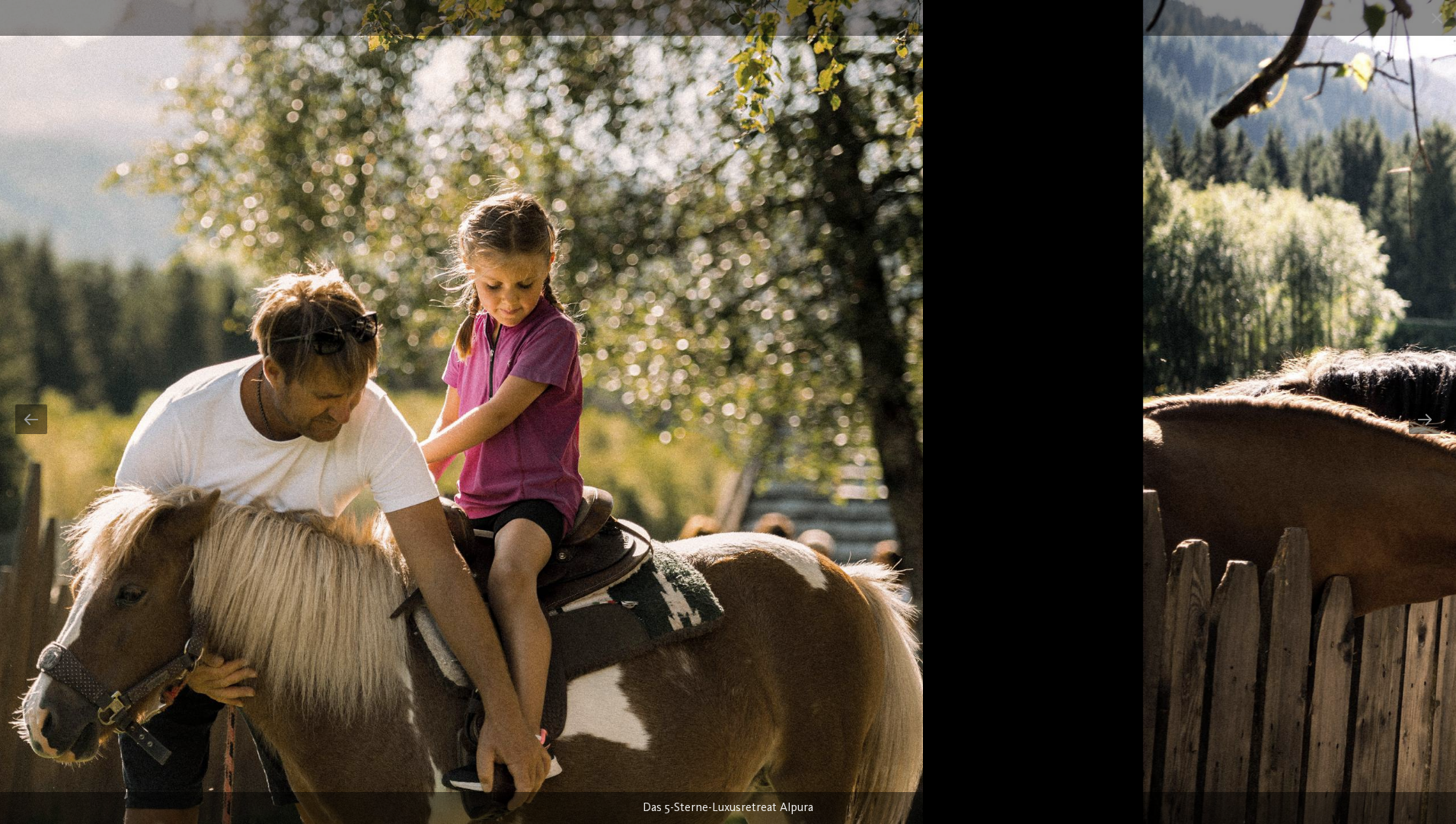
drag, startPoint x: 638, startPoint y: 394, endPoint x: 674, endPoint y: 322, distance: 80.5
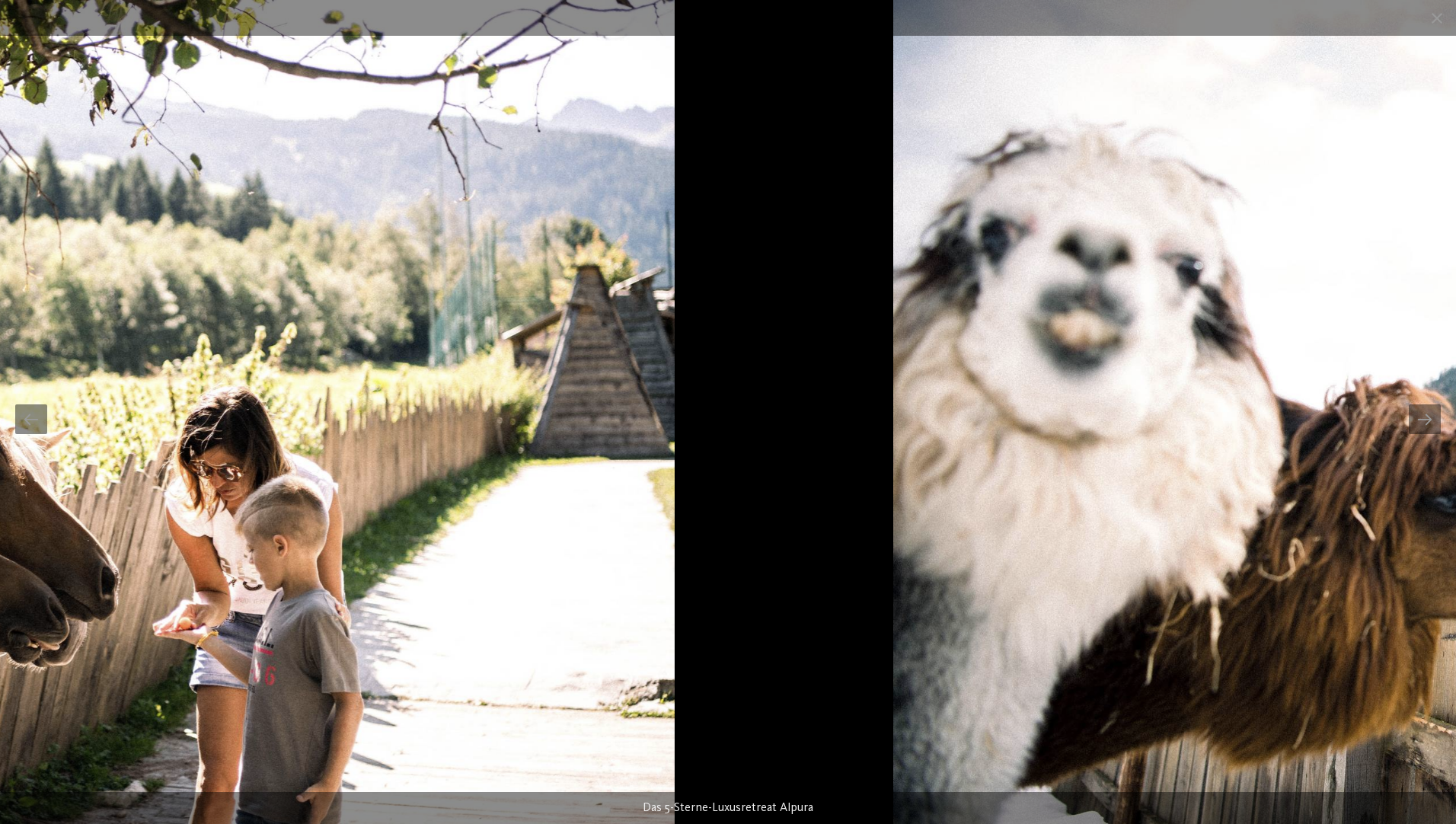
drag, startPoint x: 569, startPoint y: 437, endPoint x: 165, endPoint y: 379, distance: 408.1
click at [165, 379] on img at bounding box center [57, 412] width 1236 height 824
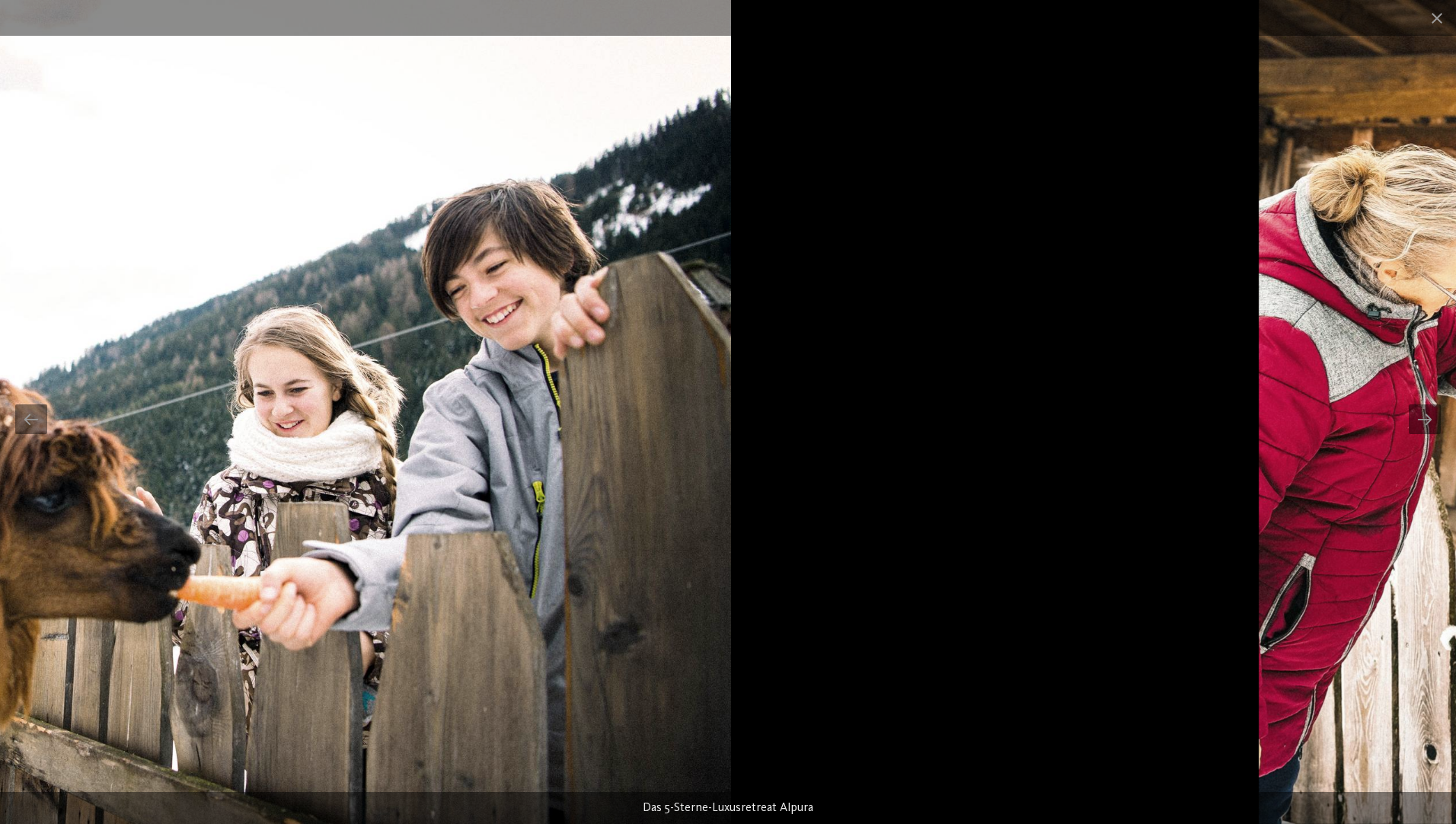
drag, startPoint x: 613, startPoint y: 402, endPoint x: 0, endPoint y: 487, distance: 618.9
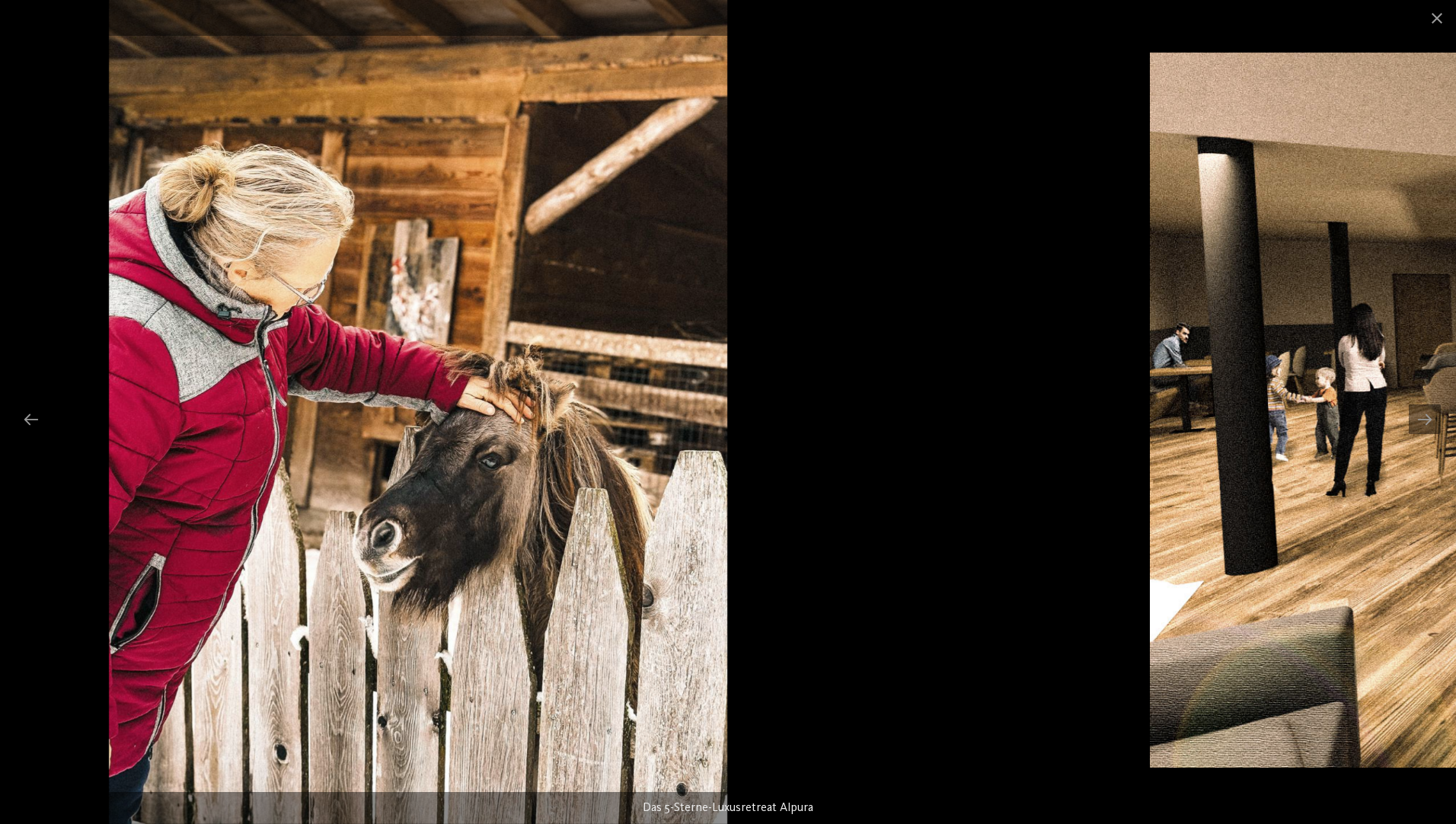
drag, startPoint x: 530, startPoint y: 542, endPoint x: 181, endPoint y: 570, distance: 350.1
click at [189, 572] on img at bounding box center [417, 412] width 618 height 824
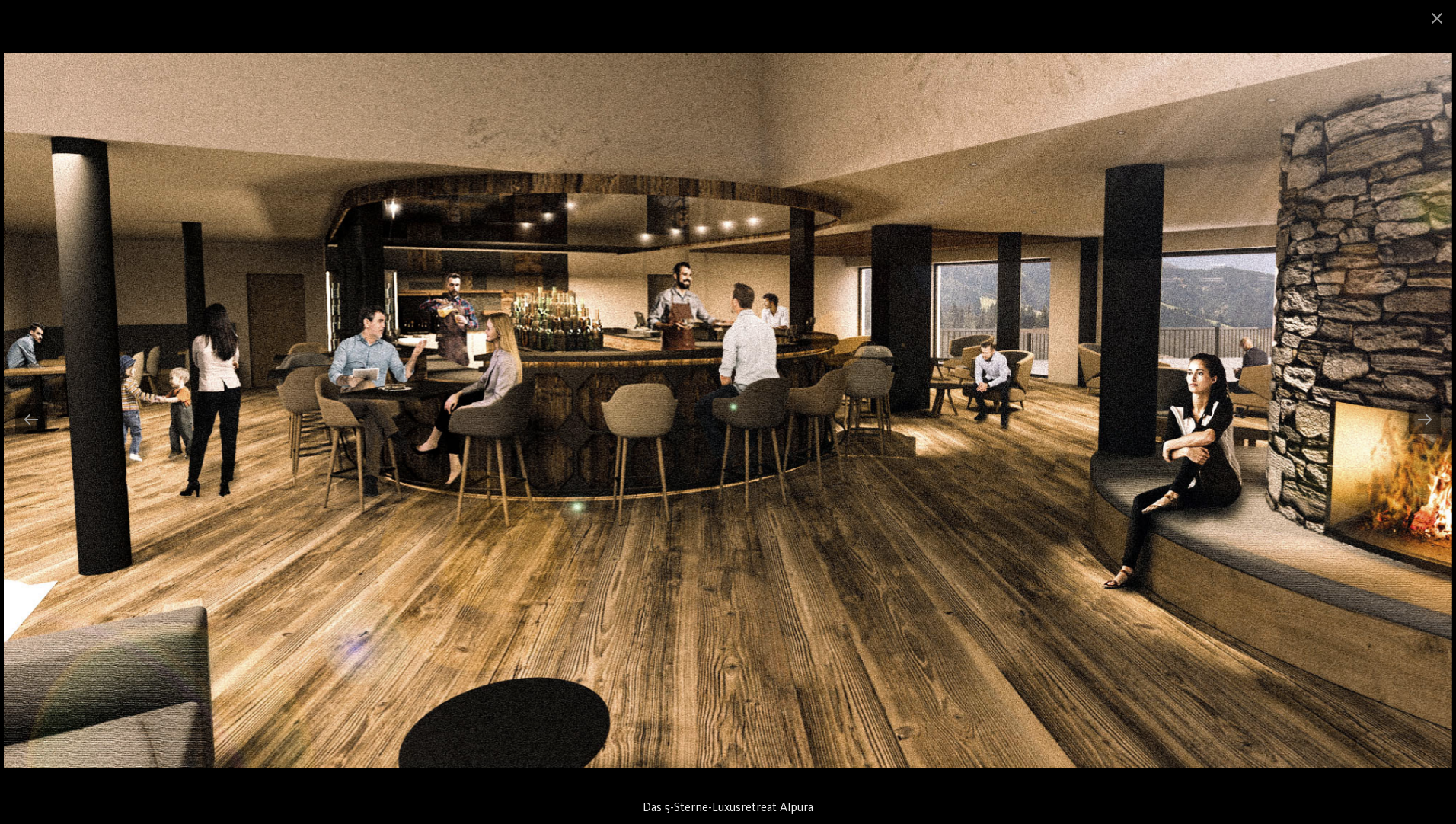
drag, startPoint x: 519, startPoint y: 478, endPoint x: 138, endPoint y: 490, distance: 381.2
click at [138, 490] on img at bounding box center [728, 410] width 1448 height 716
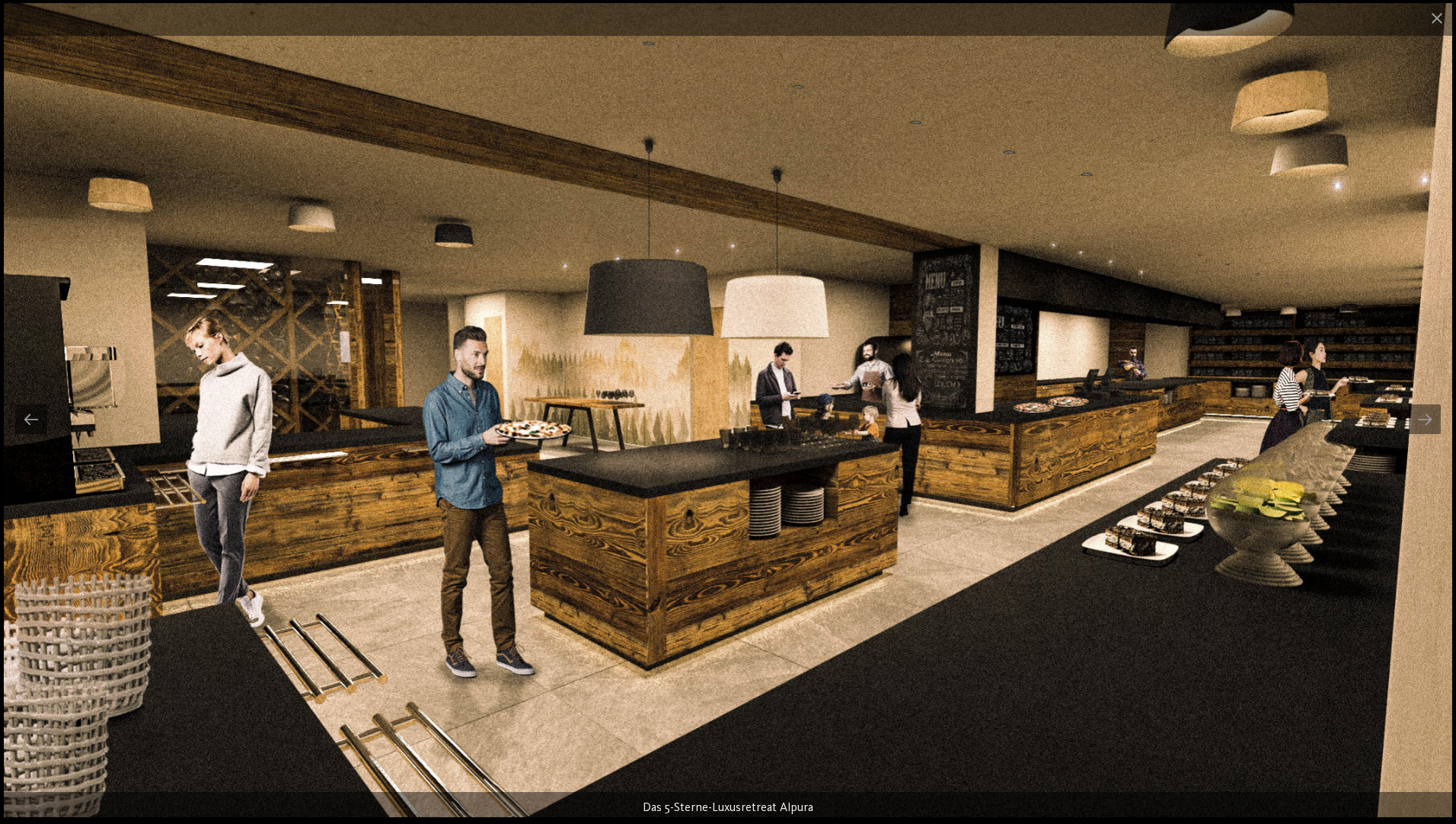
drag, startPoint x: 1136, startPoint y: 544, endPoint x: 1128, endPoint y: 550, distance: 10.0
click at [1128, 550] on img at bounding box center [728, 411] width 1448 height 815
click at [1442, 418] on img at bounding box center [728, 411] width 1448 height 815
click at [1438, 423] on div "Das 5-Sterne-Luxusretreat Alpura" at bounding box center [728, 412] width 1456 height 824
click at [1431, 417] on div at bounding box center [1423, 419] width 32 height 30
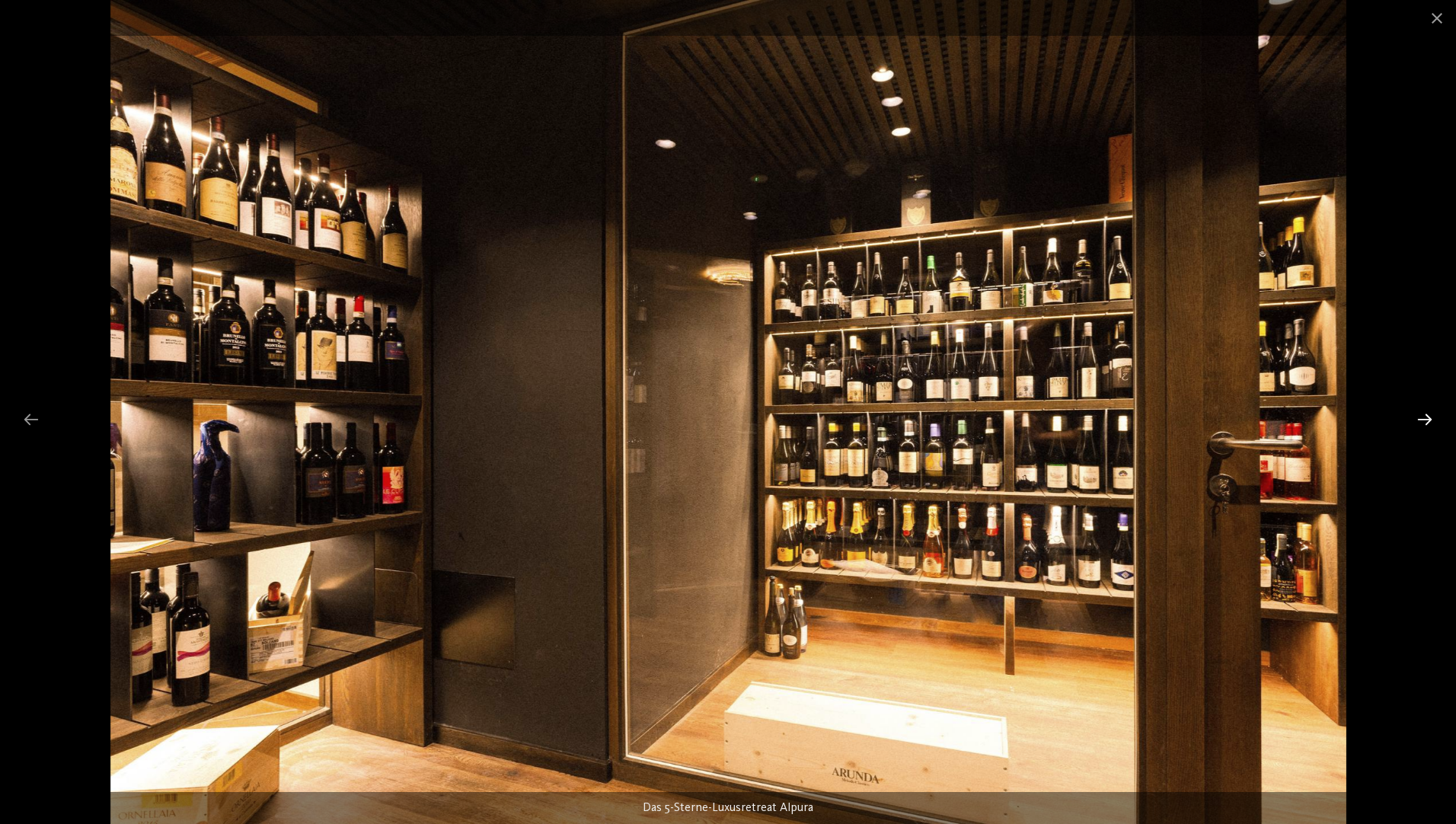
click at [1425, 424] on div at bounding box center [1423, 419] width 32 height 30
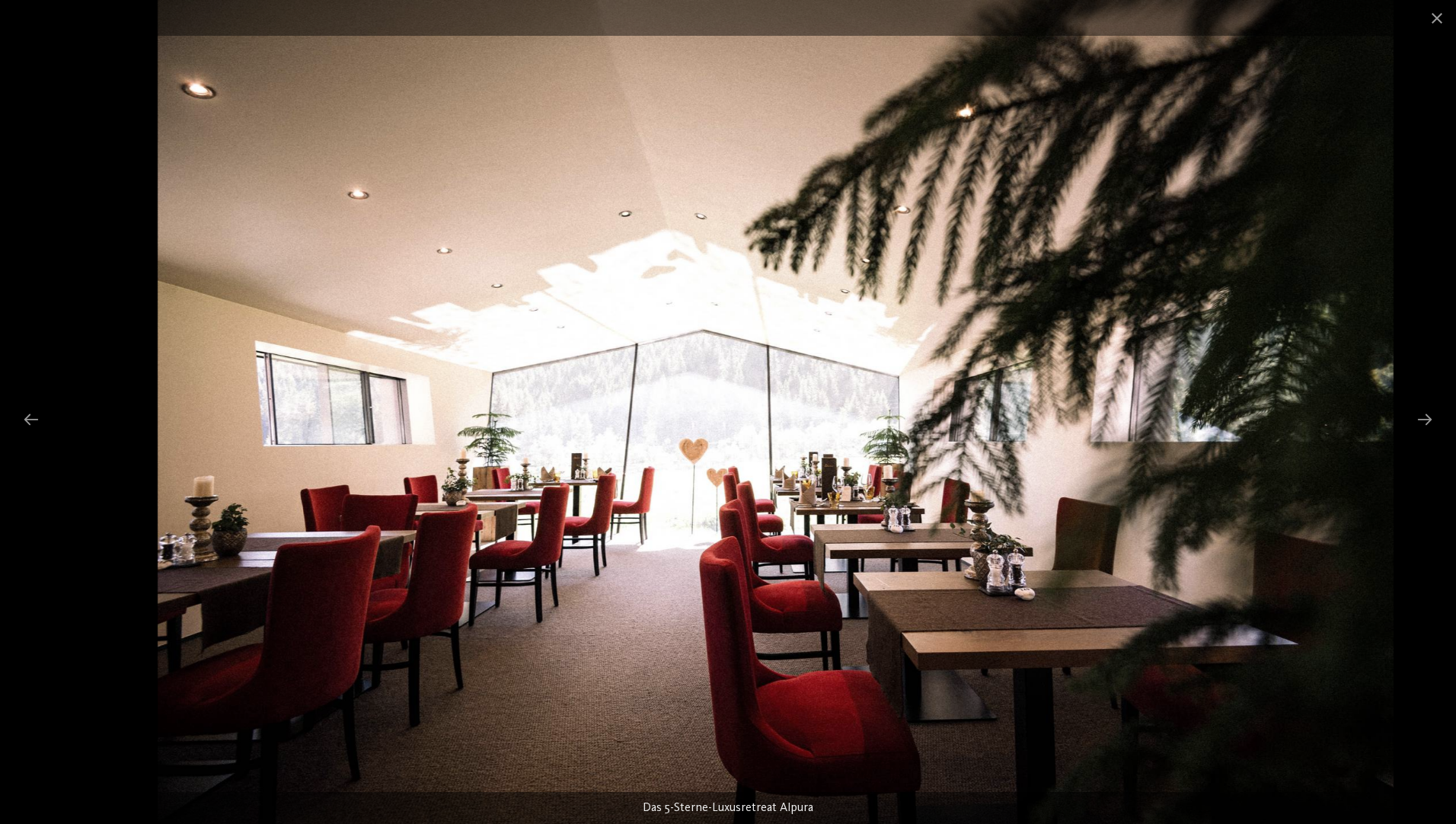
drag, startPoint x: 663, startPoint y: 383, endPoint x: 237, endPoint y: 399, distance: 426.3
click at [224, 400] on img at bounding box center [776, 412] width 1236 height 824
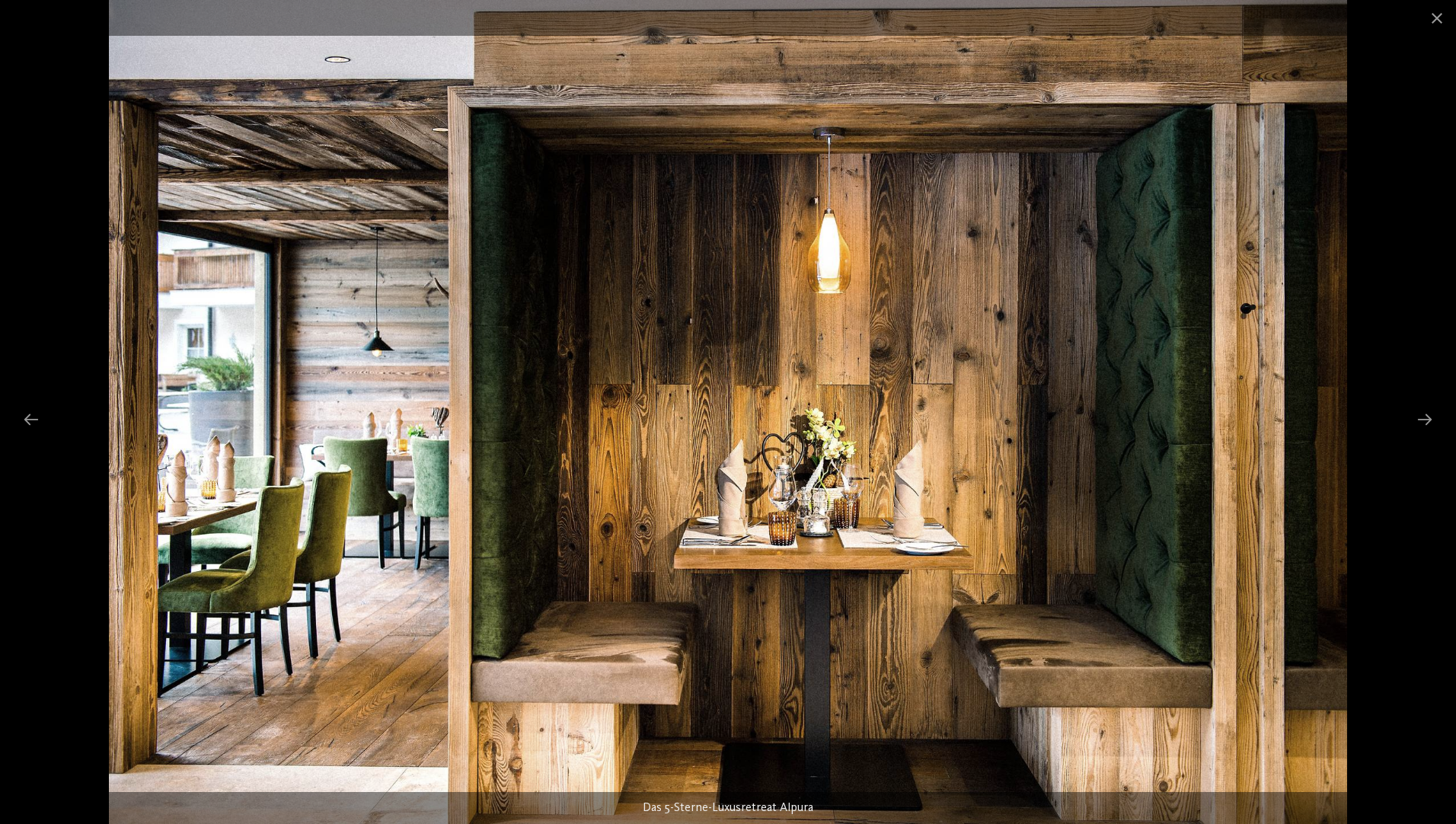
click at [822, 412] on img at bounding box center [728, 412] width 1237 height 824
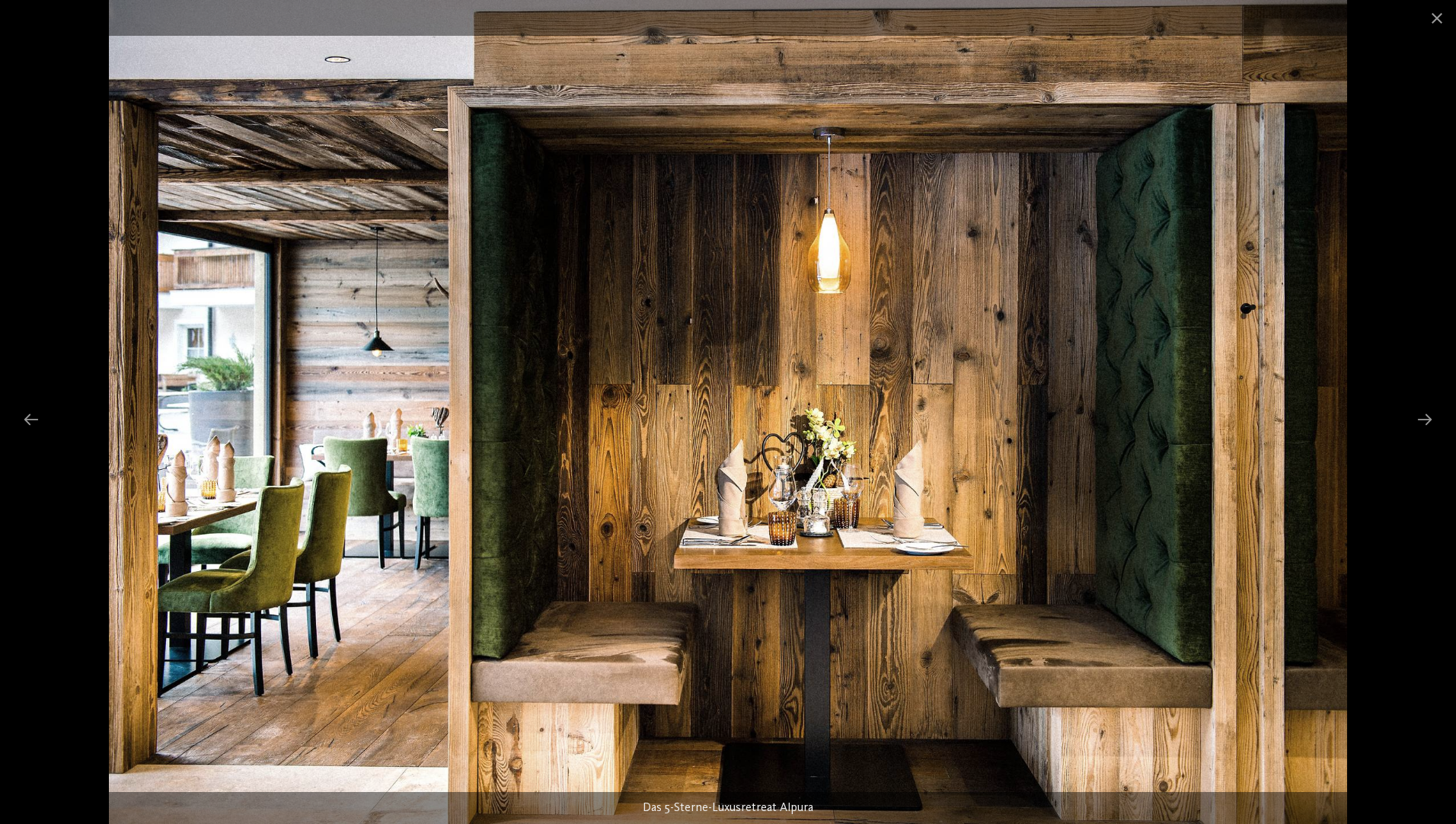
click at [822, 412] on img at bounding box center [728, 412] width 1237 height 824
click at [284, 524] on img at bounding box center [728, 412] width 1237 height 824
drag, startPoint x: 294, startPoint y: 517, endPoint x: 1055, endPoint y: 379, distance: 773.4
click at [438, 508] on img at bounding box center [728, 412] width 1237 height 824
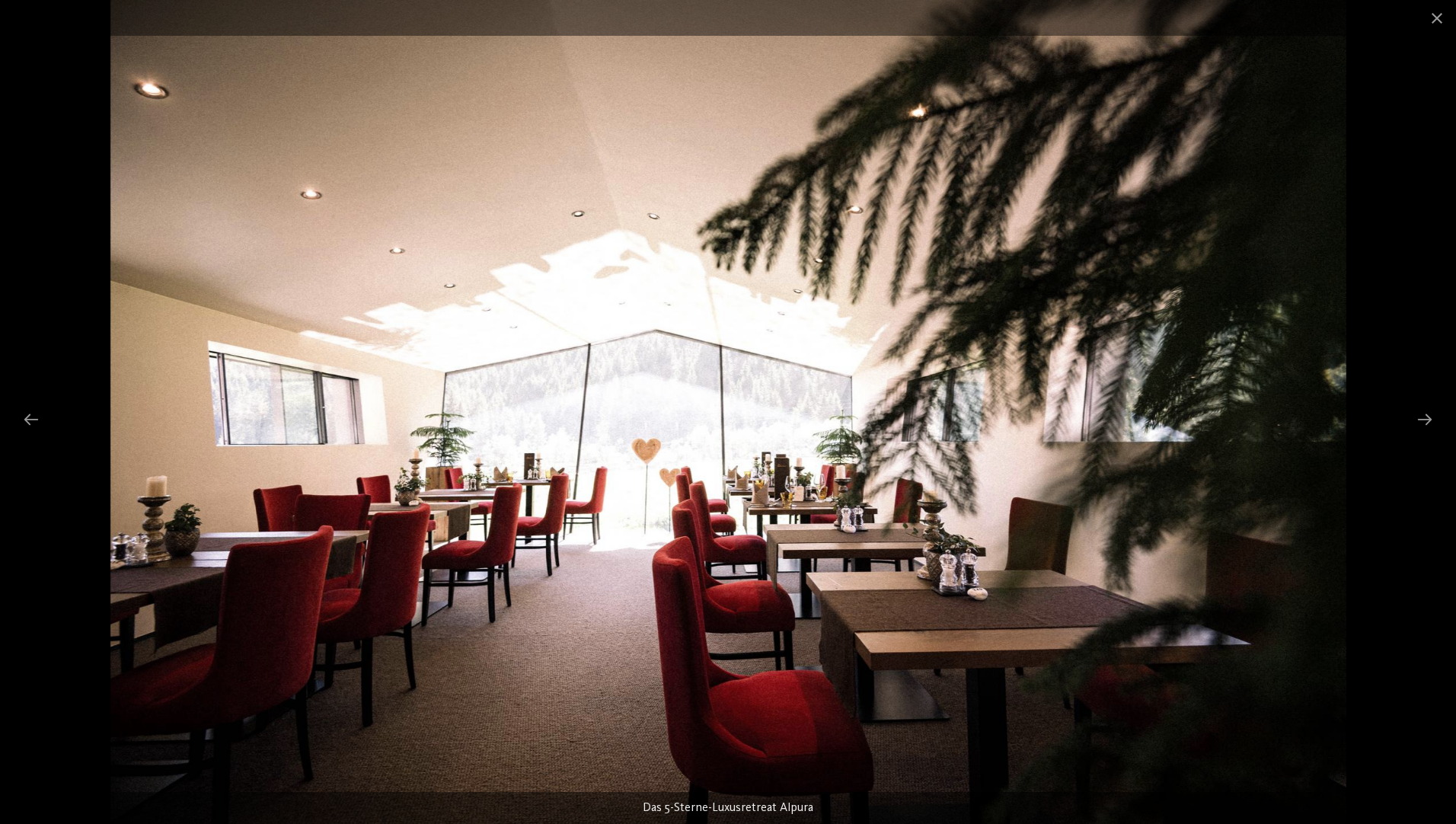
drag, startPoint x: 906, startPoint y: 400, endPoint x: 284, endPoint y: 376, distance: 622.5
click at [272, 378] on img at bounding box center [728, 412] width 1236 height 824
drag, startPoint x: 651, startPoint y: 341, endPoint x: 586, endPoint y: 345, distance: 65.1
click at [538, 344] on img at bounding box center [728, 412] width 1236 height 824
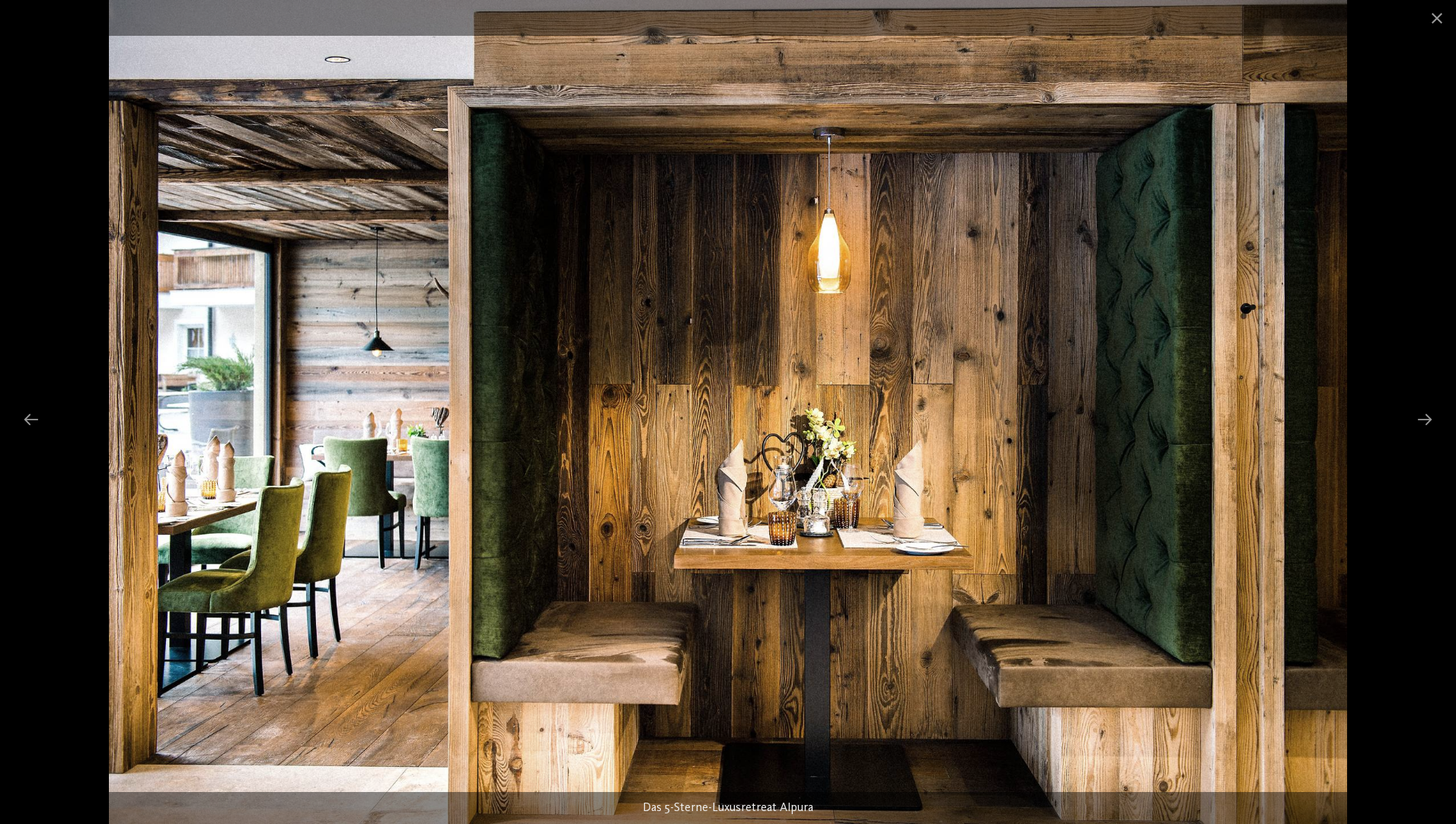
drag, startPoint x: 808, startPoint y: 330, endPoint x: 639, endPoint y: 370, distance: 173.7
click at [572, 370] on img at bounding box center [728, 412] width 1237 height 824
drag, startPoint x: 726, startPoint y: 343, endPoint x: 520, endPoint y: 368, distance: 207.5
click at [418, 371] on img at bounding box center [728, 412] width 1237 height 824
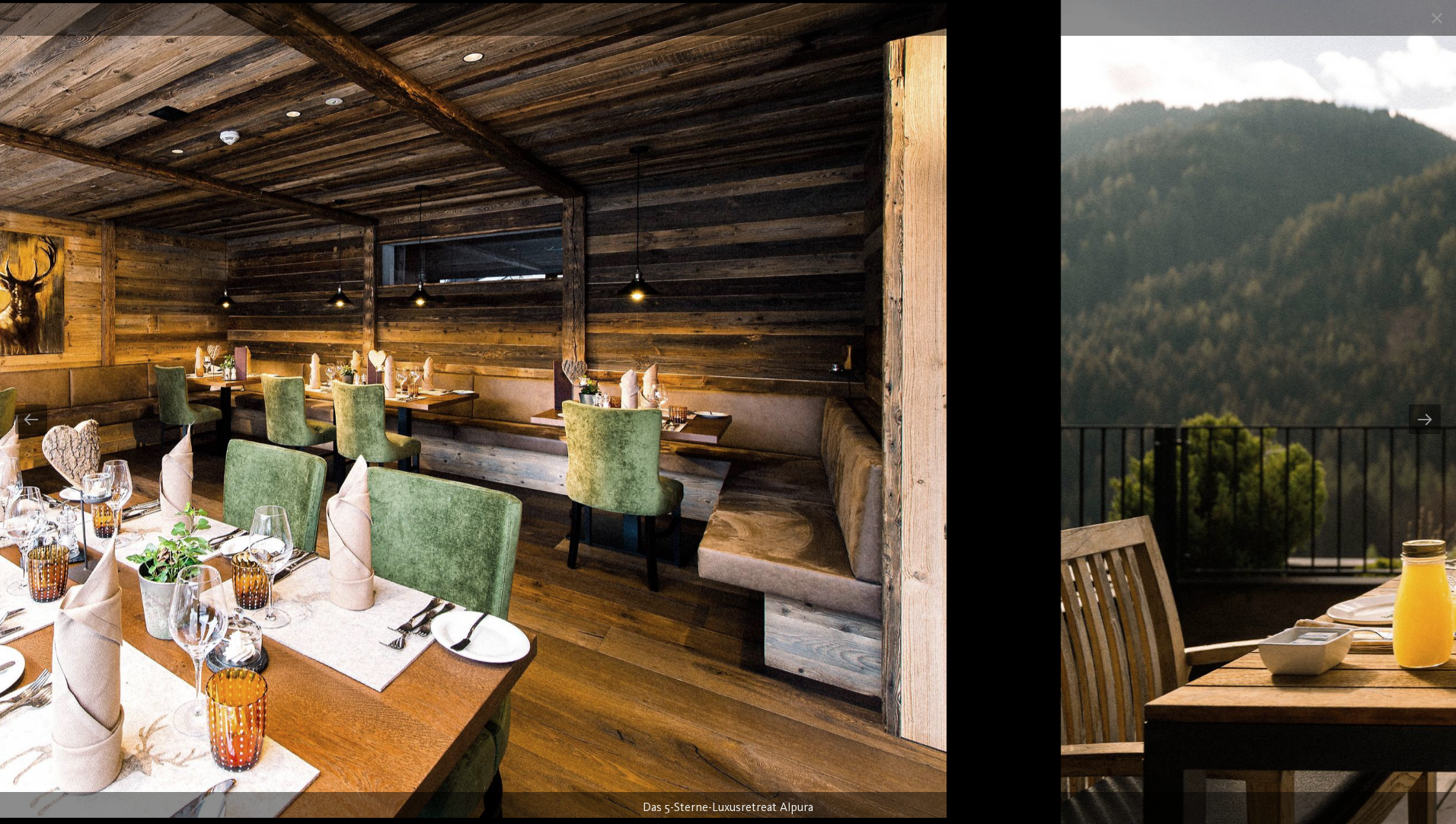
click at [410, 418] on img at bounding box center [223, 411] width 1448 height 815
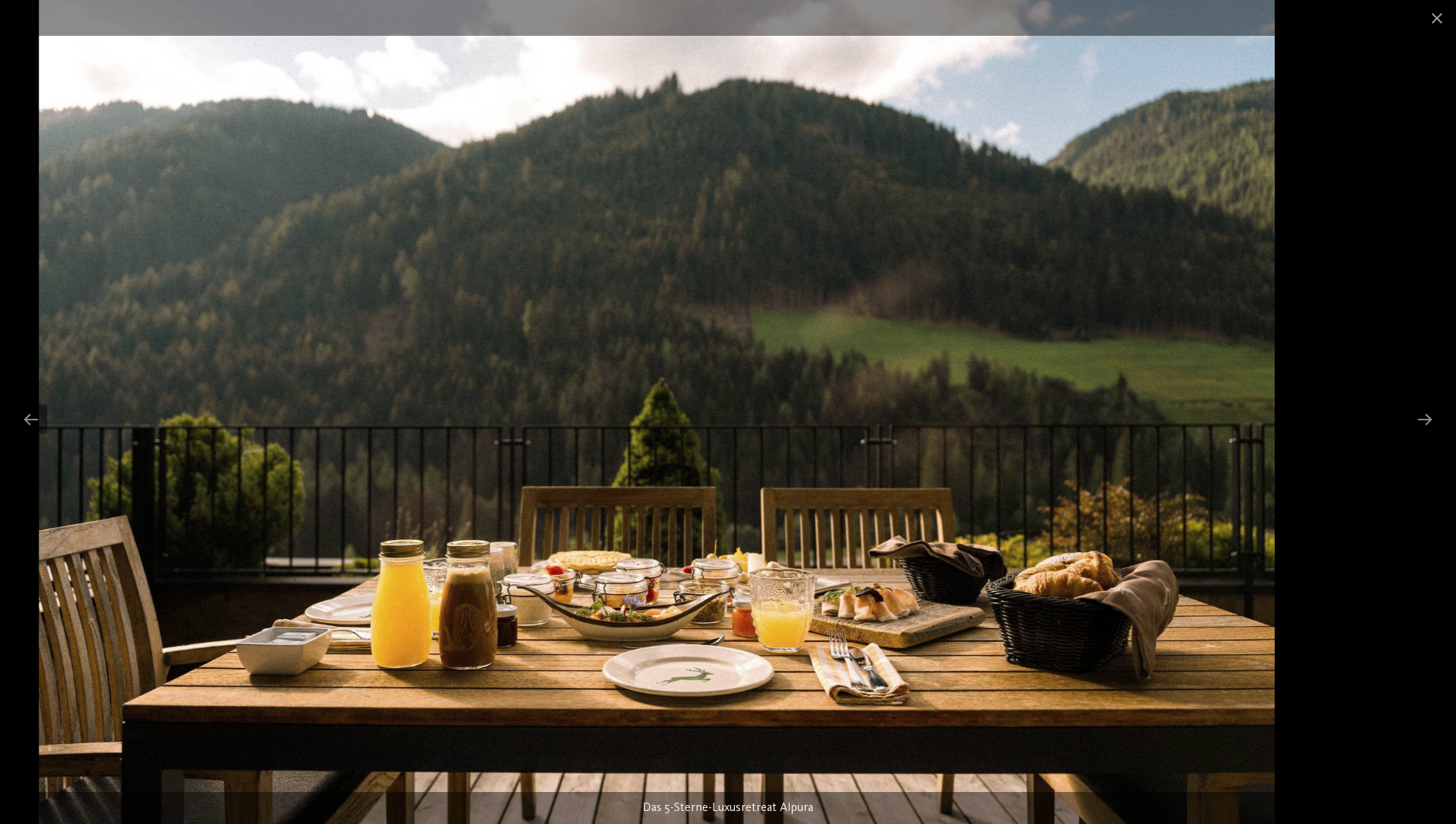
drag, startPoint x: 806, startPoint y: 469, endPoint x: 278, endPoint y: 448, distance: 528.4
click at [278, 448] on img at bounding box center [656, 412] width 1236 height 824
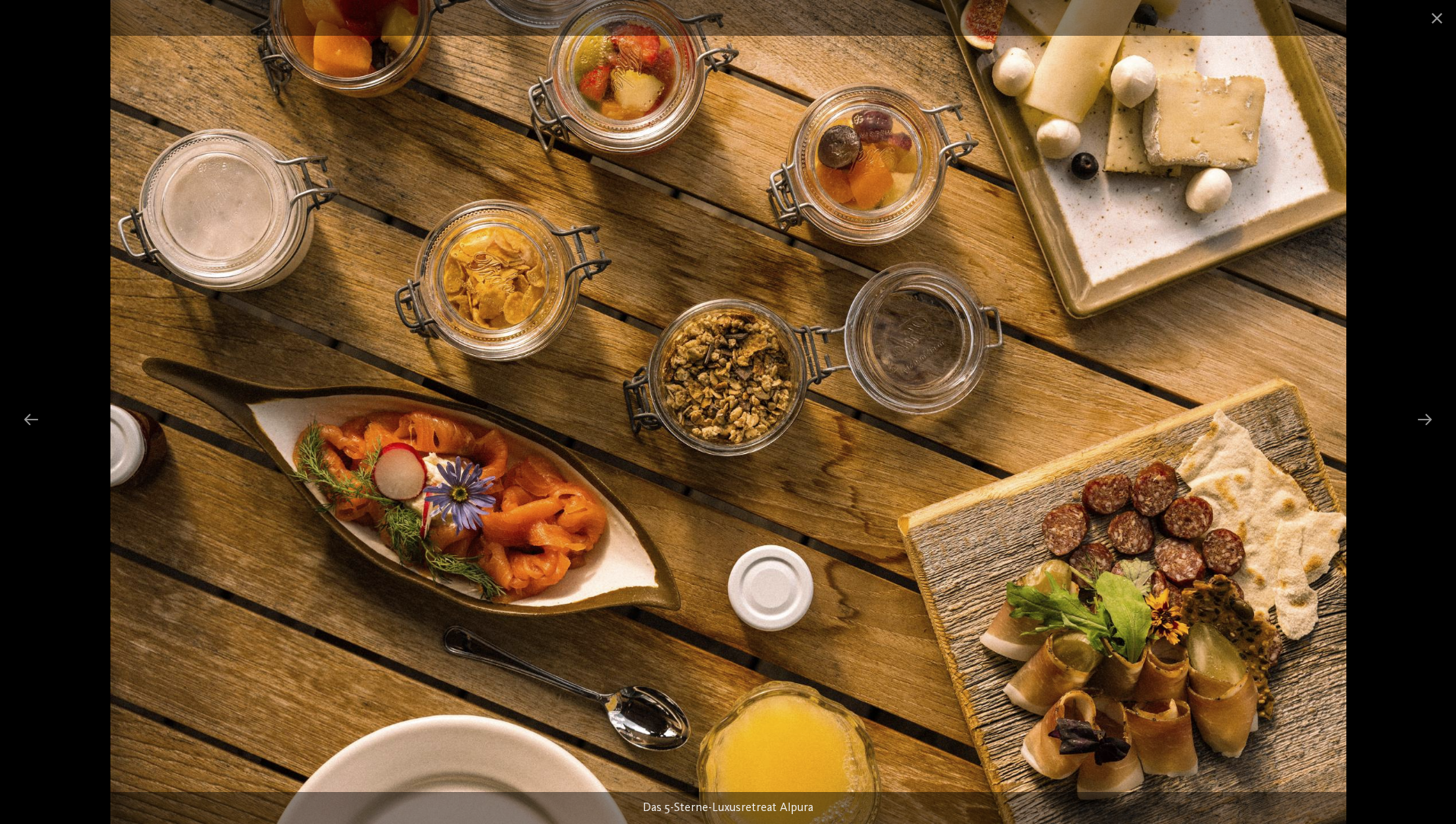
drag, startPoint x: 1004, startPoint y: 658, endPoint x: 149, endPoint y: 591, distance: 857.6
click at [111, 604] on img at bounding box center [728, 412] width 1236 height 824
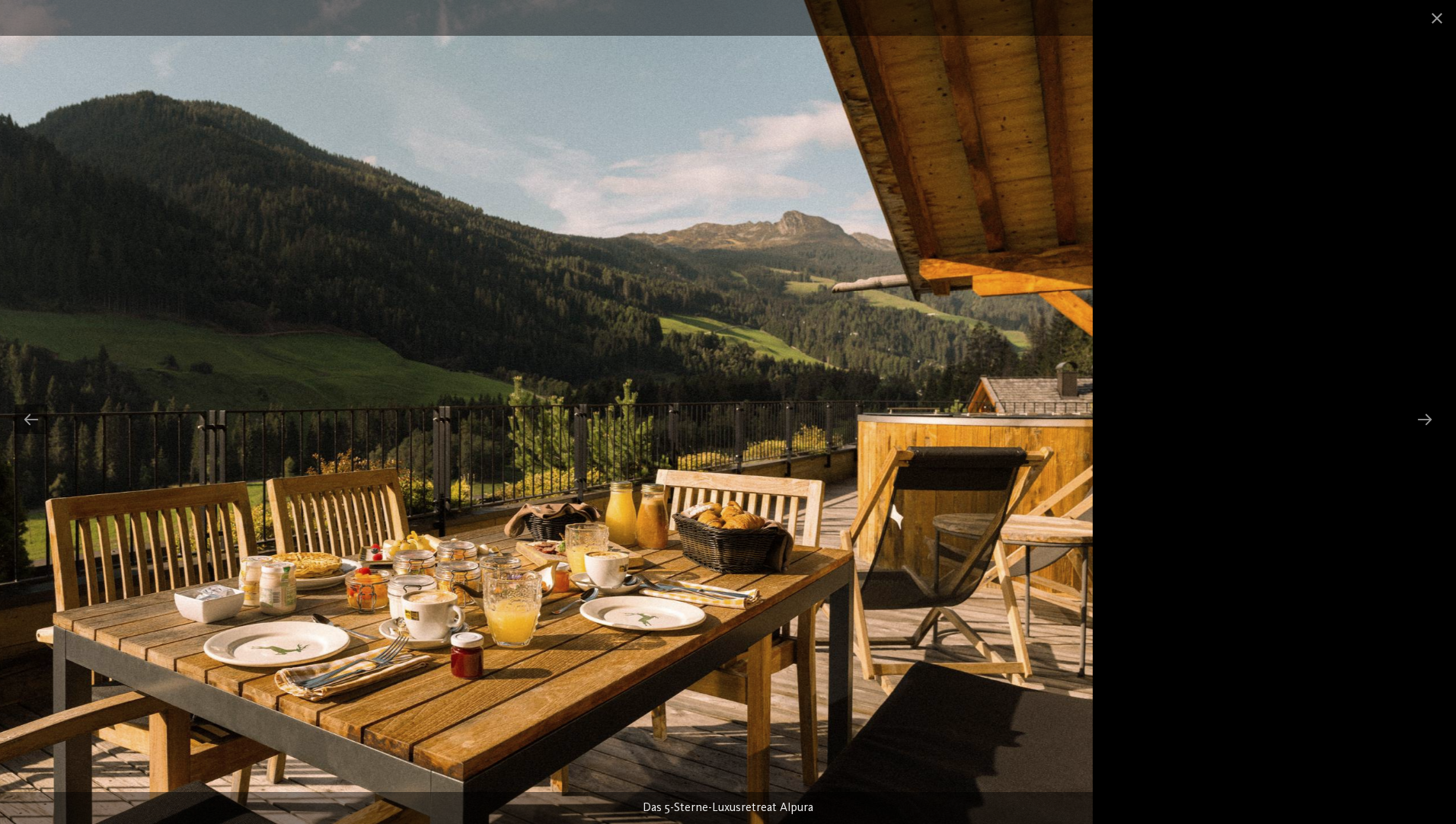
drag, startPoint x: 969, startPoint y: 591, endPoint x: 269, endPoint y: 499, distance: 706.0
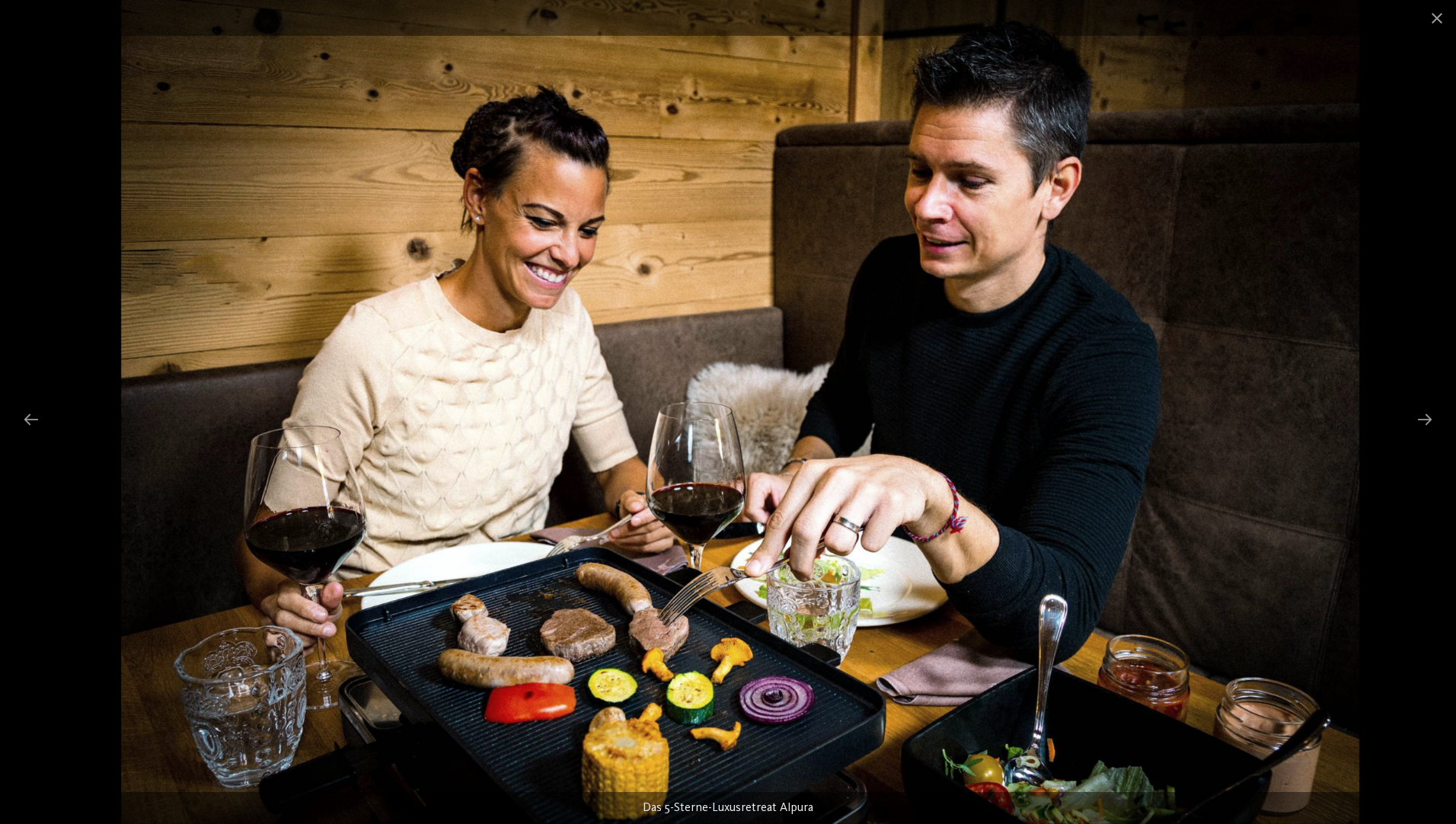
drag, startPoint x: 644, startPoint y: 647, endPoint x: 654, endPoint y: 637, distance: 14.1
click at [654, 637] on img at bounding box center [740, 412] width 1238 height 824
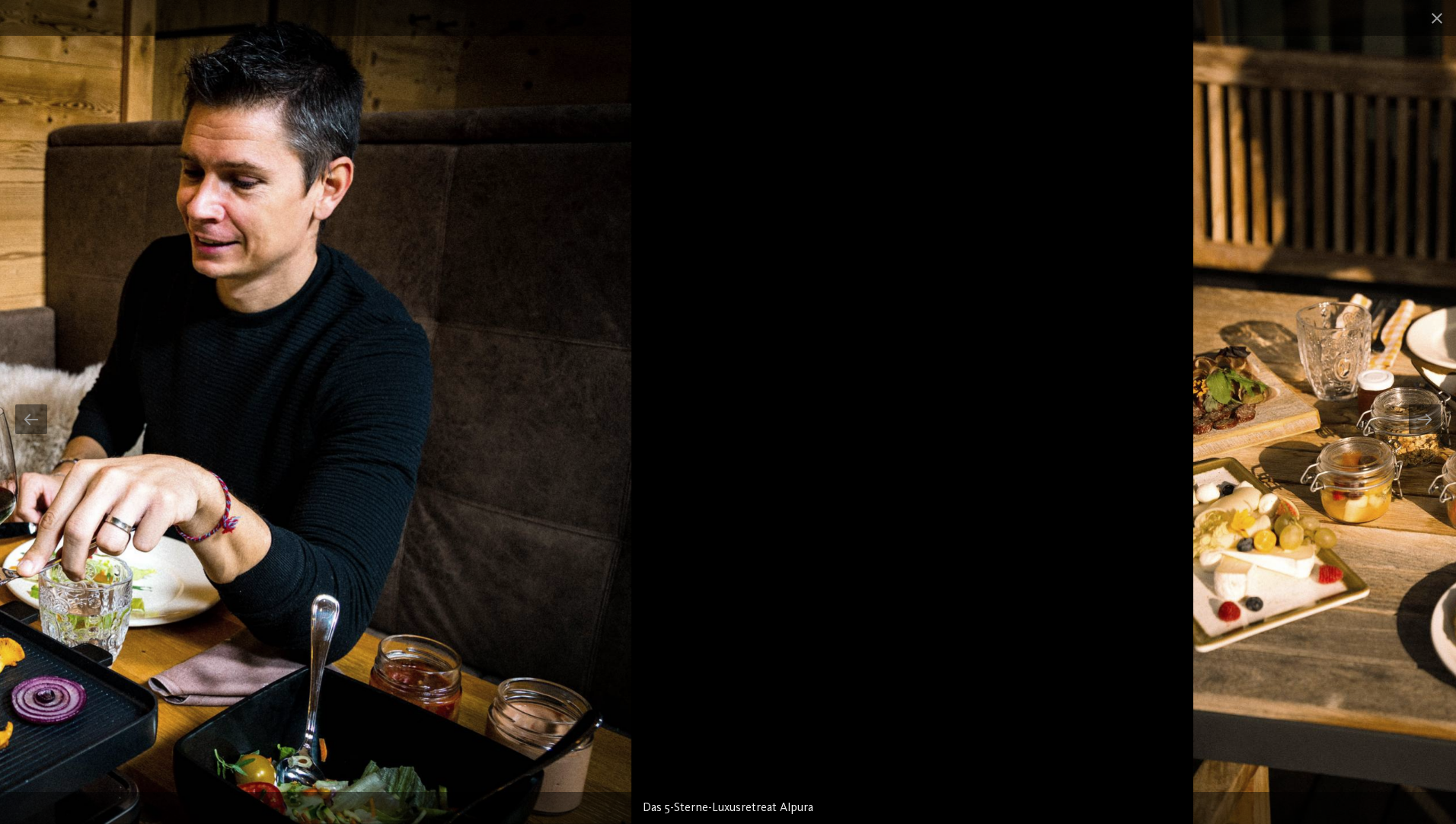
drag, startPoint x: 98, startPoint y: 684, endPoint x: 793, endPoint y: 598, distance: 700.3
click at [463, 645] on img at bounding box center [12, 412] width 1238 height 824
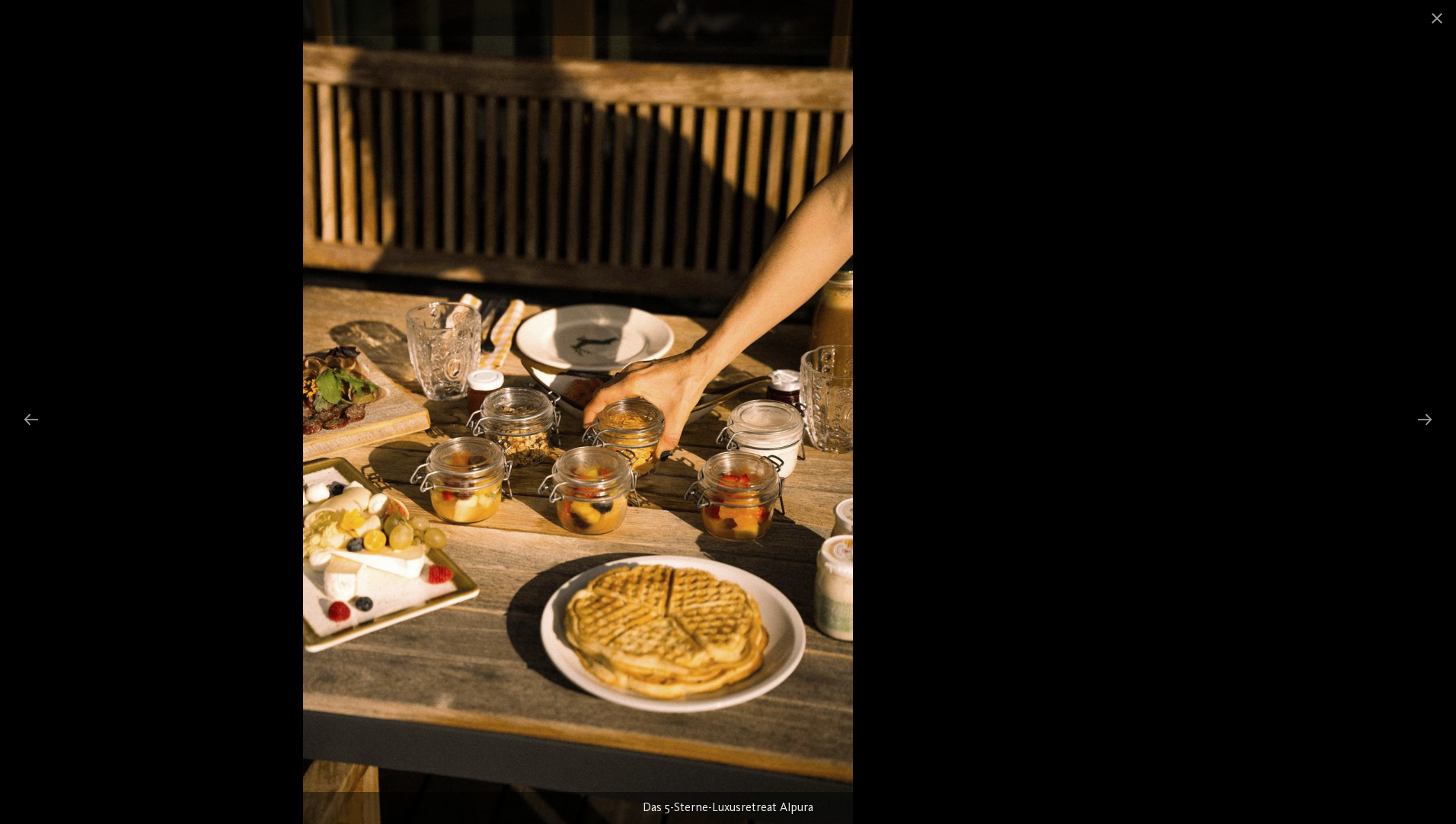
drag, startPoint x: 815, startPoint y: 610, endPoint x: 694, endPoint y: 586, distance: 123.4
click at [683, 590] on img at bounding box center [578, 412] width 549 height 824
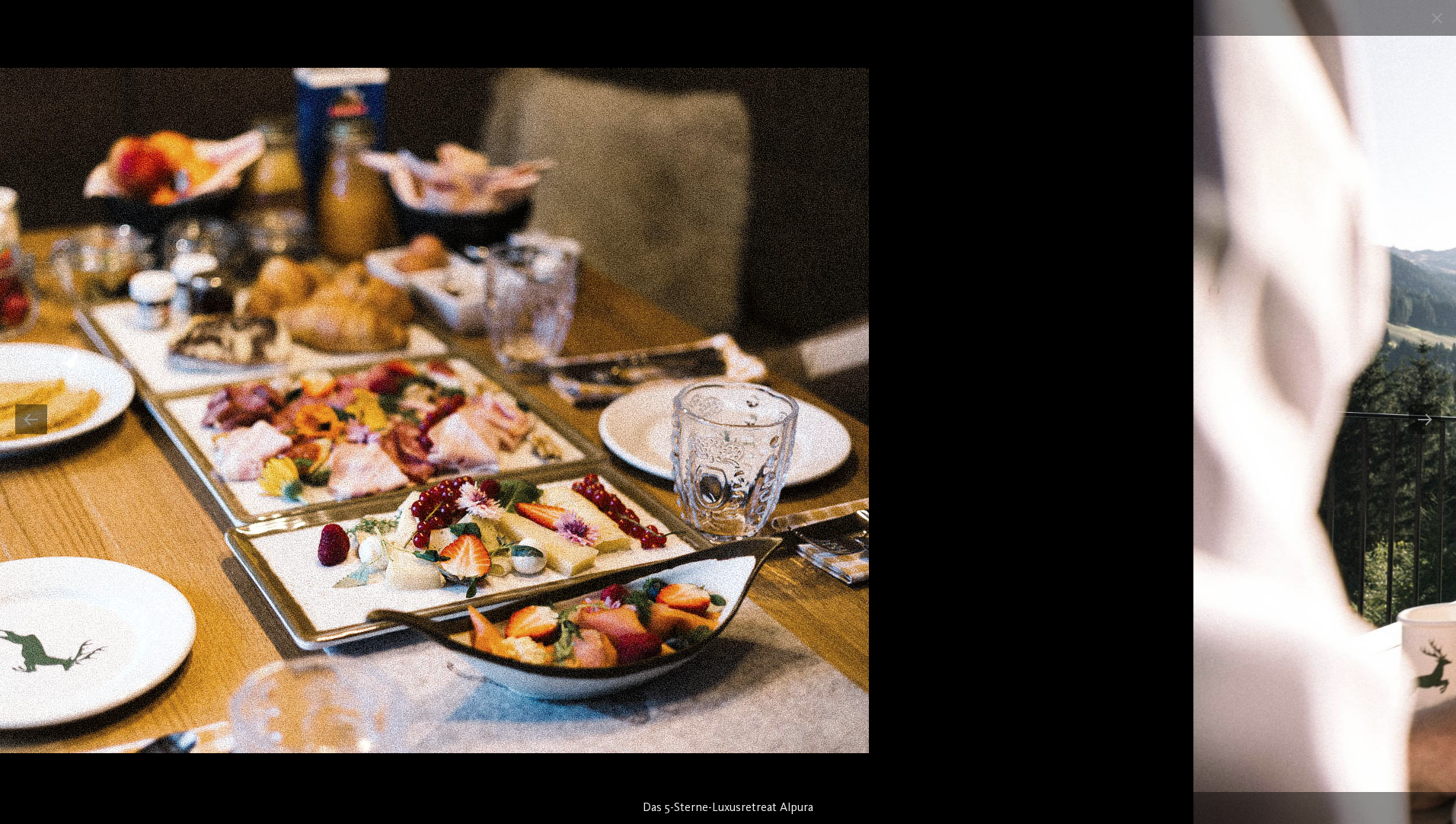
drag, startPoint x: 843, startPoint y: 592, endPoint x: 253, endPoint y: 584, distance: 590.1
click at [249, 587] on img at bounding box center [354, 411] width 1028 height 686
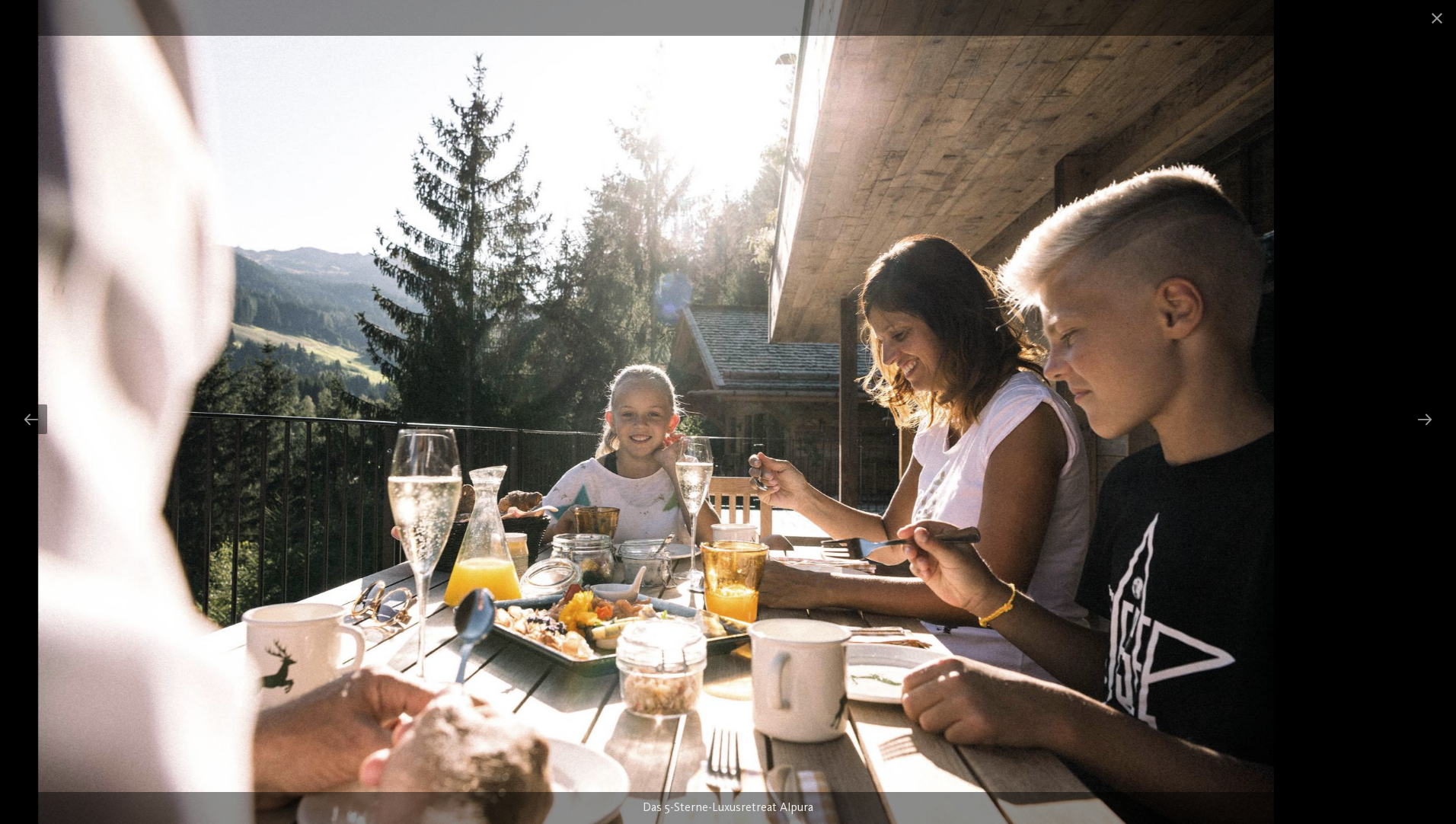
drag, startPoint x: 600, startPoint y: 576, endPoint x: 17, endPoint y: 590, distance: 583.2
click at [38, 592] on img at bounding box center [656, 412] width 1236 height 824
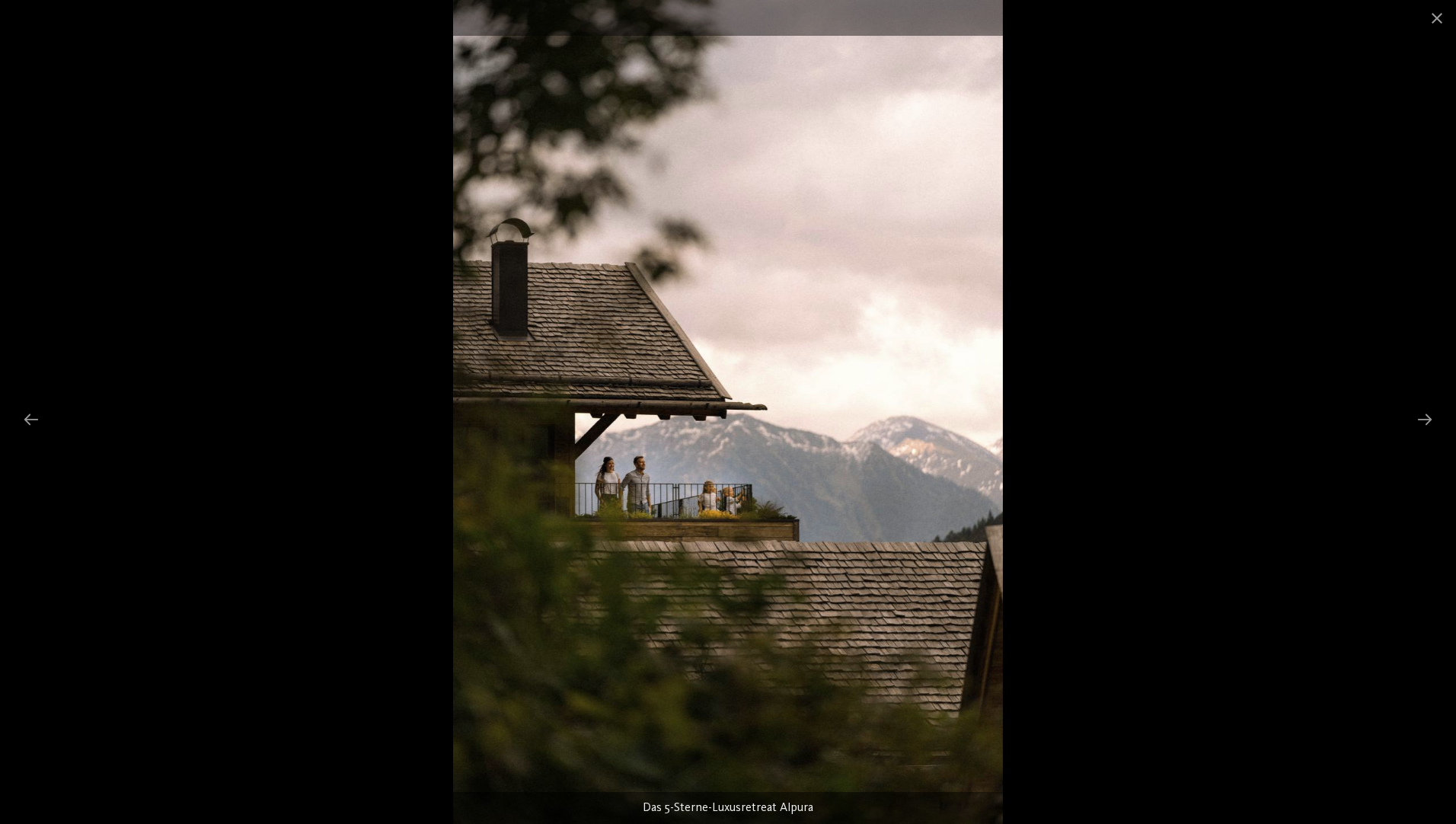
drag, startPoint x: 757, startPoint y: 598, endPoint x: 260, endPoint y: 541, distance: 500.3
click at [453, 550] on img at bounding box center [728, 412] width 549 height 824
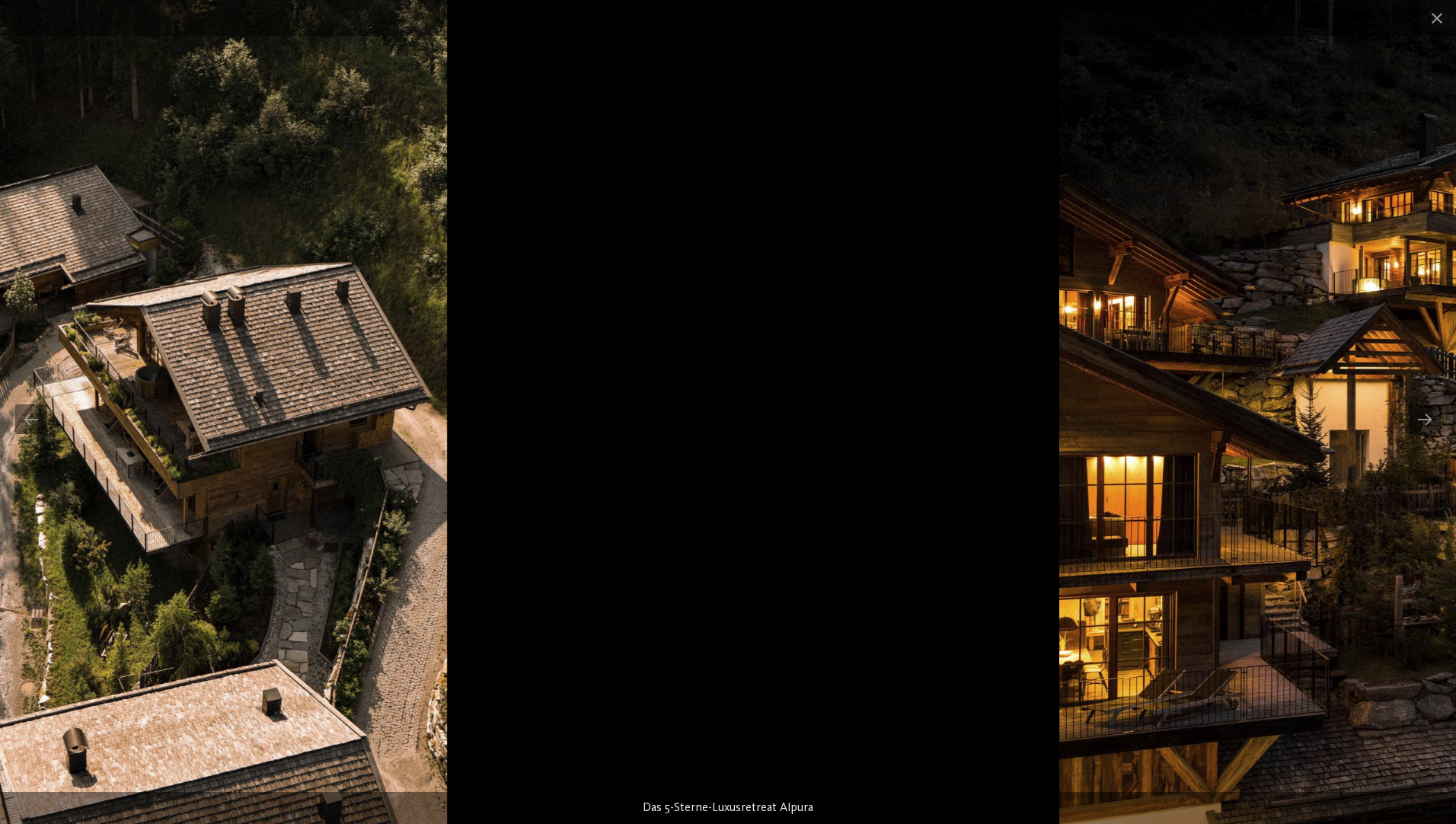
drag, startPoint x: 442, startPoint y: 550, endPoint x: 1, endPoint y: 523, distance: 441.8
